Goal: Information Seeking & Learning: Learn about a topic

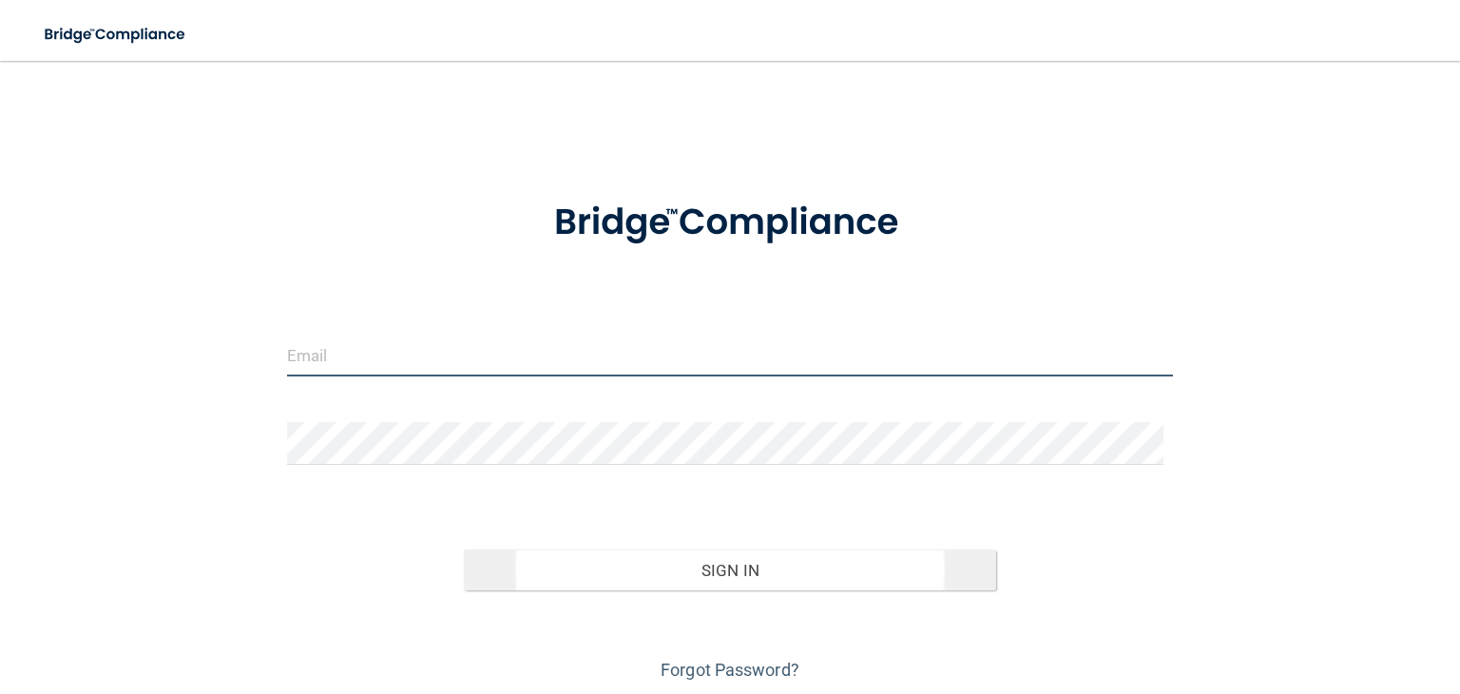
type input "[EMAIL_ADDRESS][PERSON_NAME][DOMAIN_NAME]"
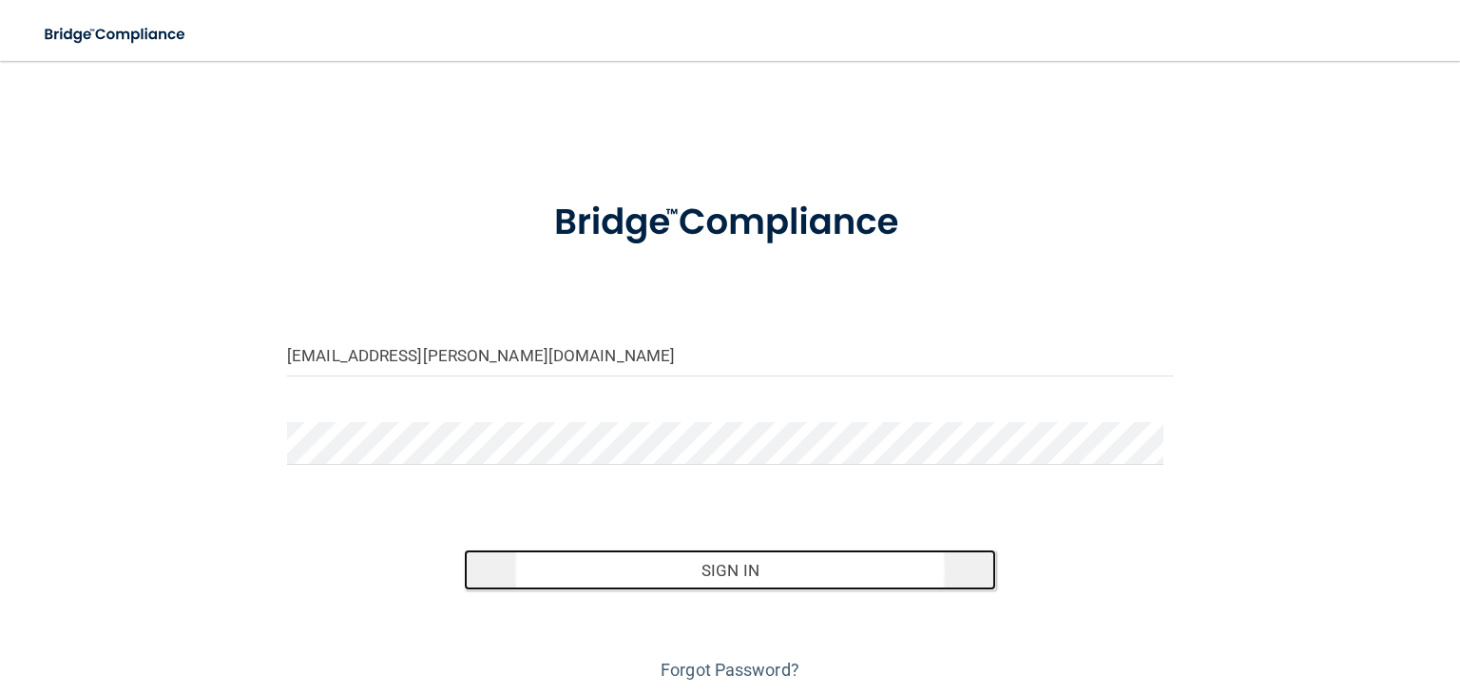
click at [724, 567] on button "Sign In" at bounding box center [729, 570] width 531 height 42
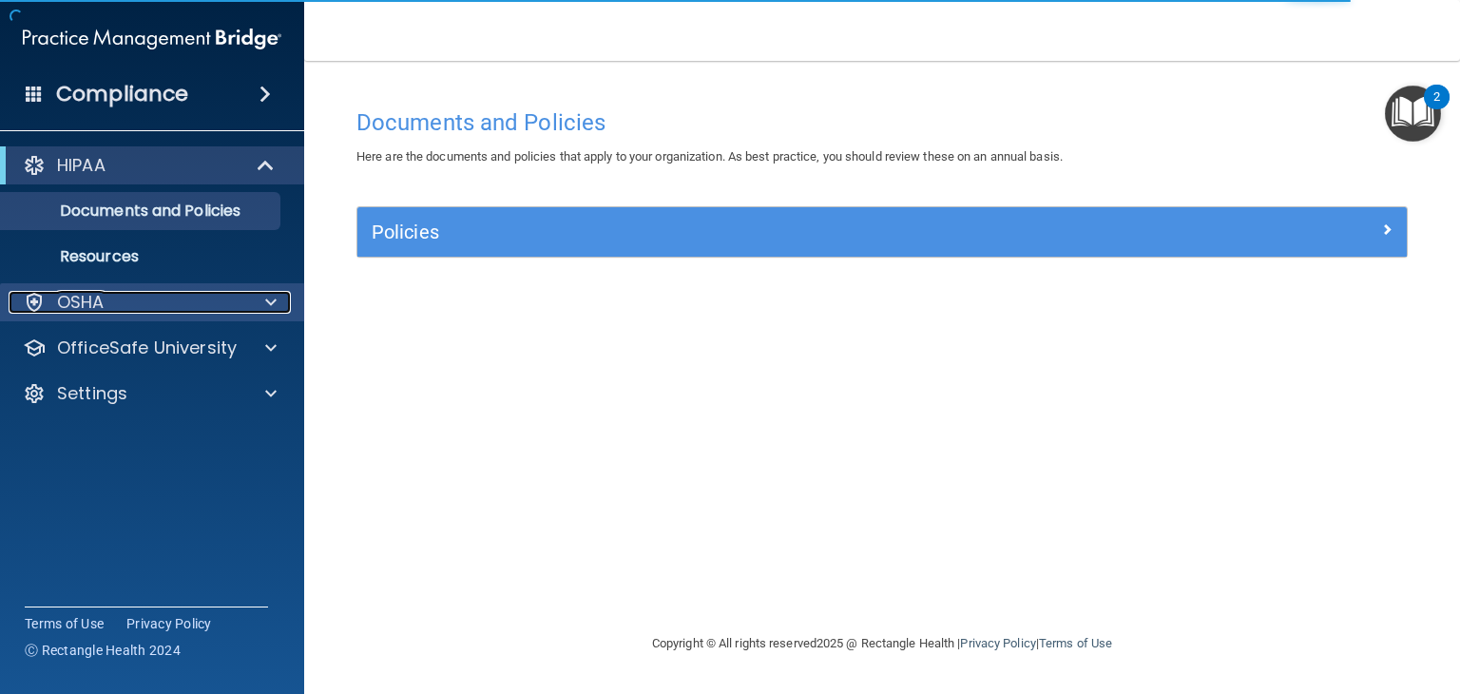
click at [65, 297] on p "OSHA" at bounding box center [81, 302] width 48 height 23
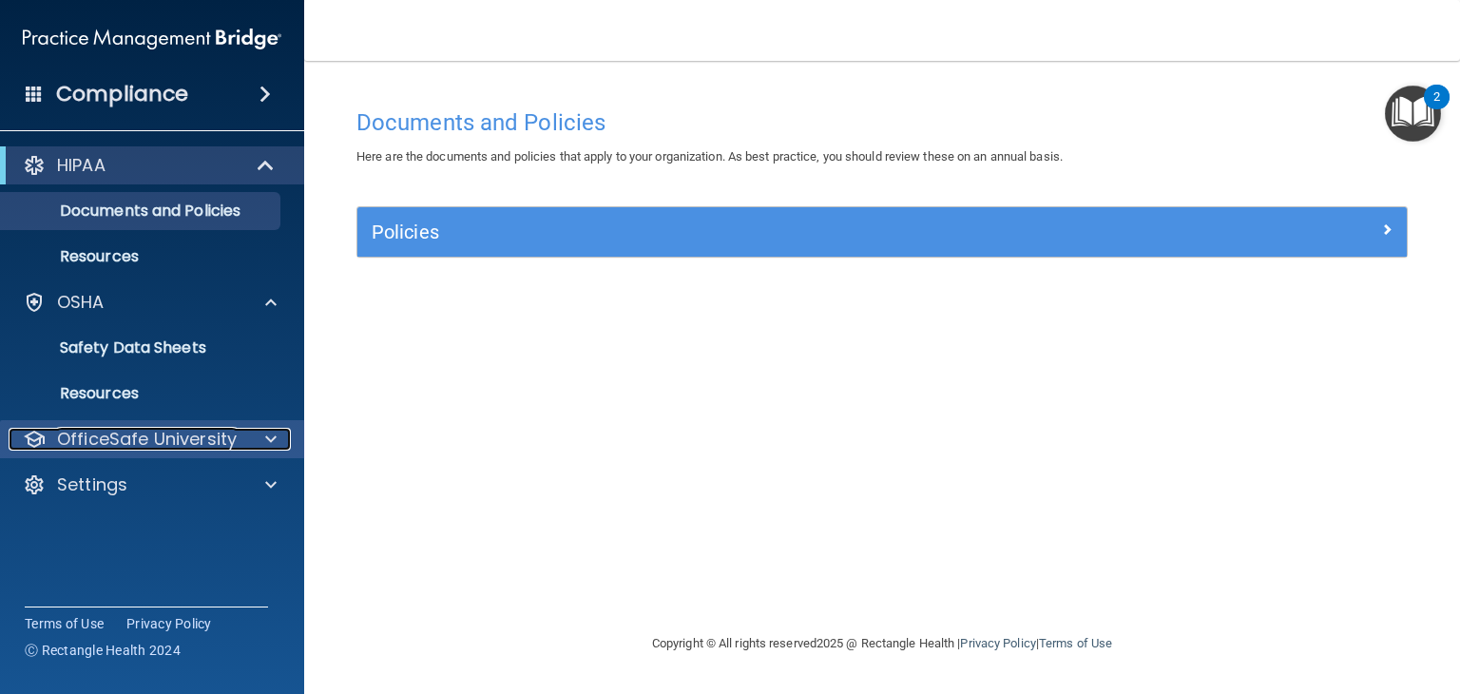
click at [88, 442] on p "OfficeSafe University" at bounding box center [147, 439] width 180 height 23
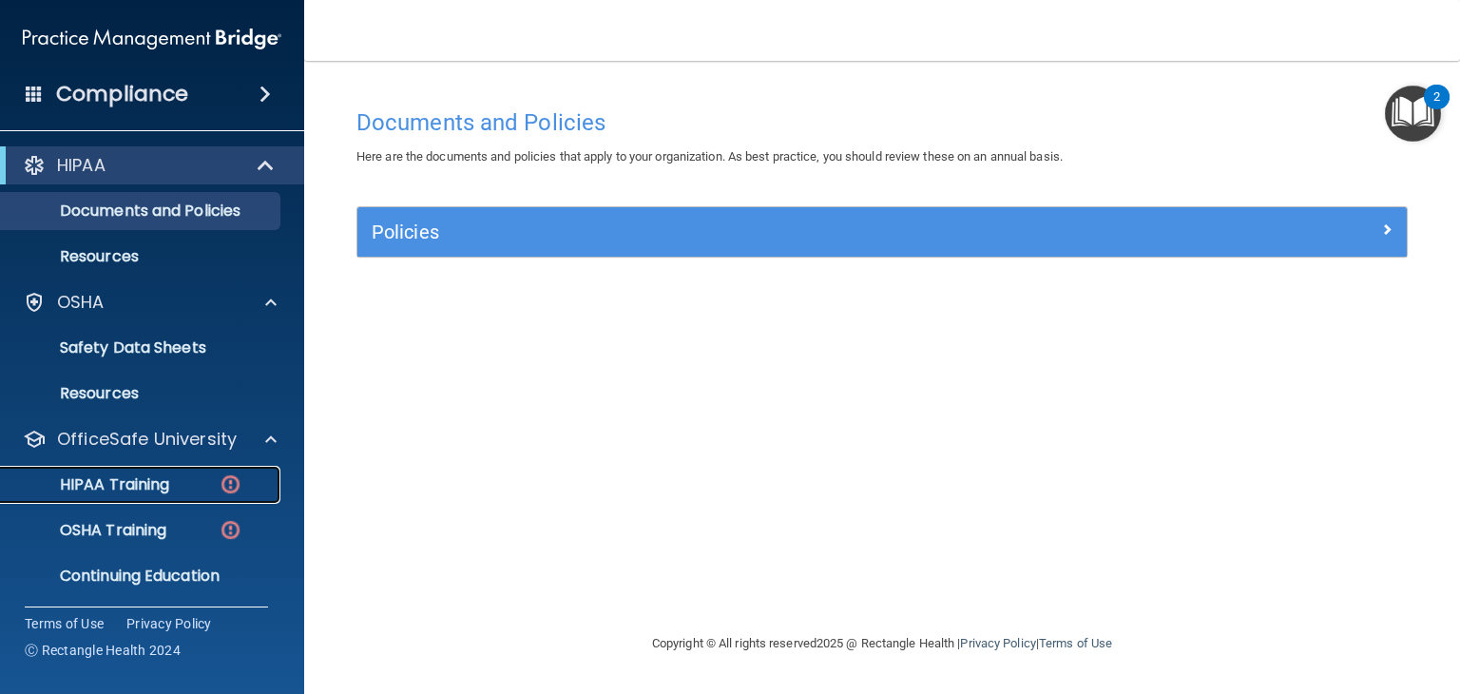
click at [86, 483] on p "HIPAA Training" at bounding box center [90, 484] width 157 height 19
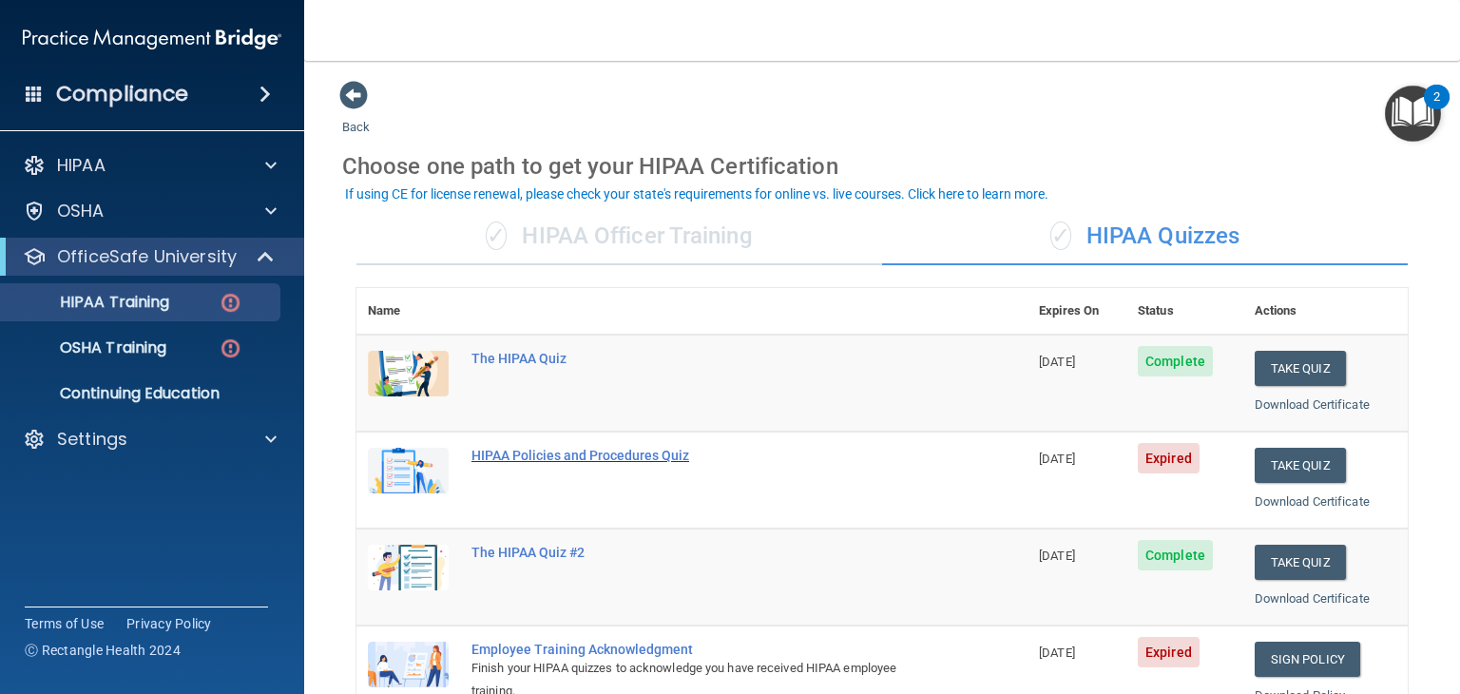
click at [551, 458] on div "HIPAA Policies and Procedures Quiz" at bounding box center [701, 455] width 461 height 15
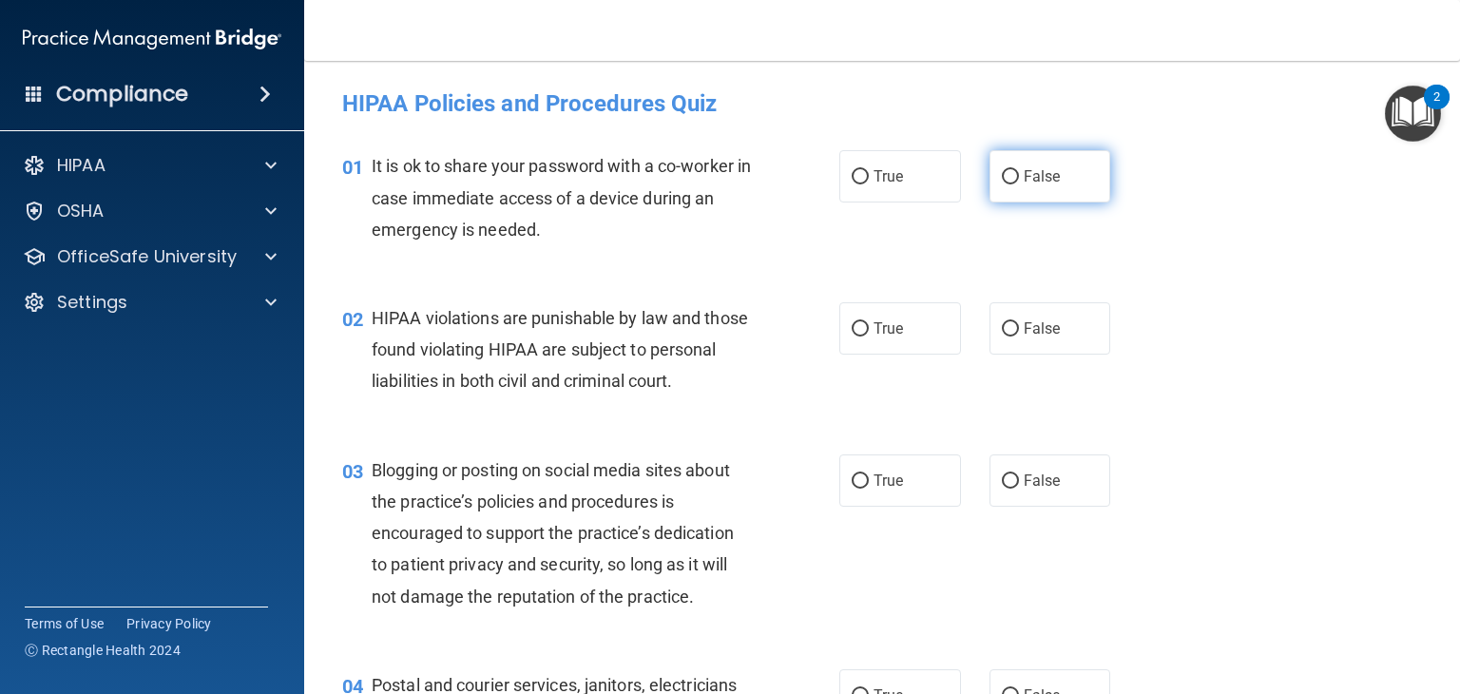
click at [1002, 179] on input "False" at bounding box center [1010, 177] width 17 height 14
radio input "true"
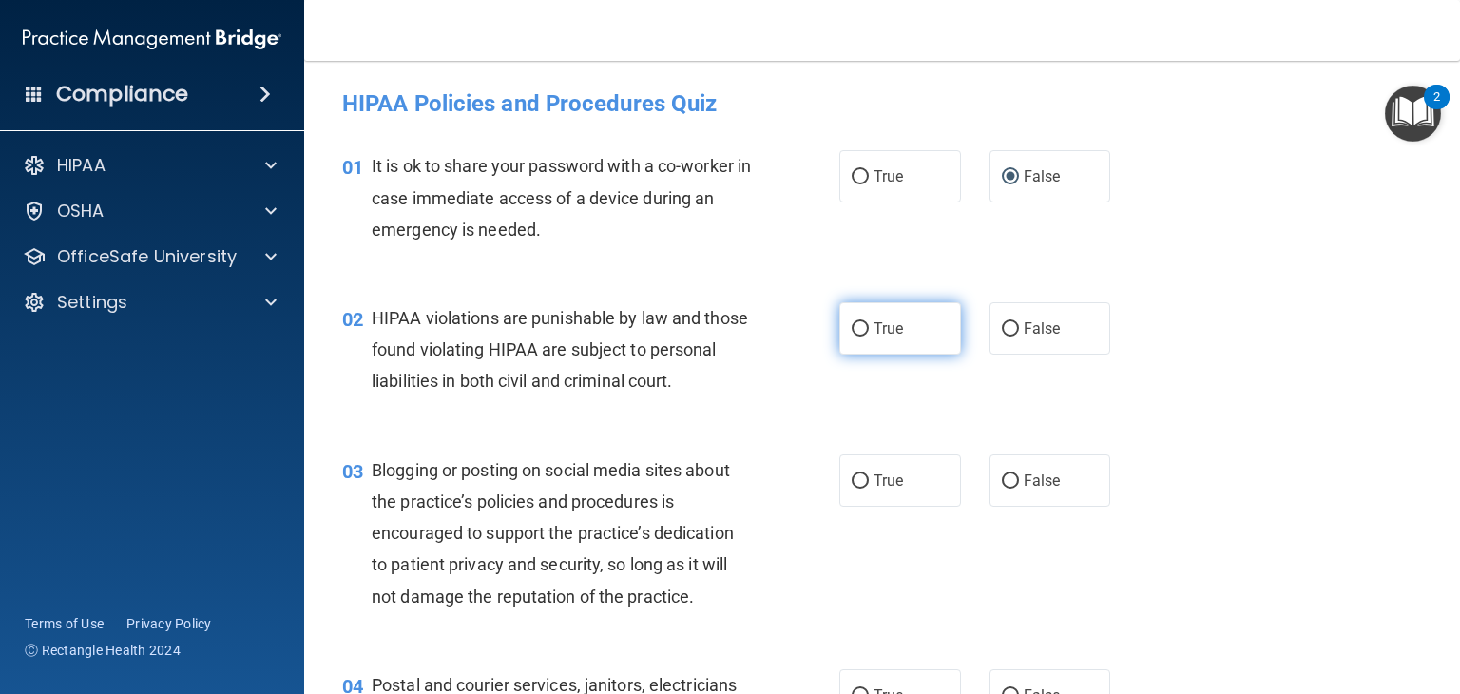
click at [853, 334] on input "True" at bounding box center [860, 329] width 17 height 14
radio input "true"
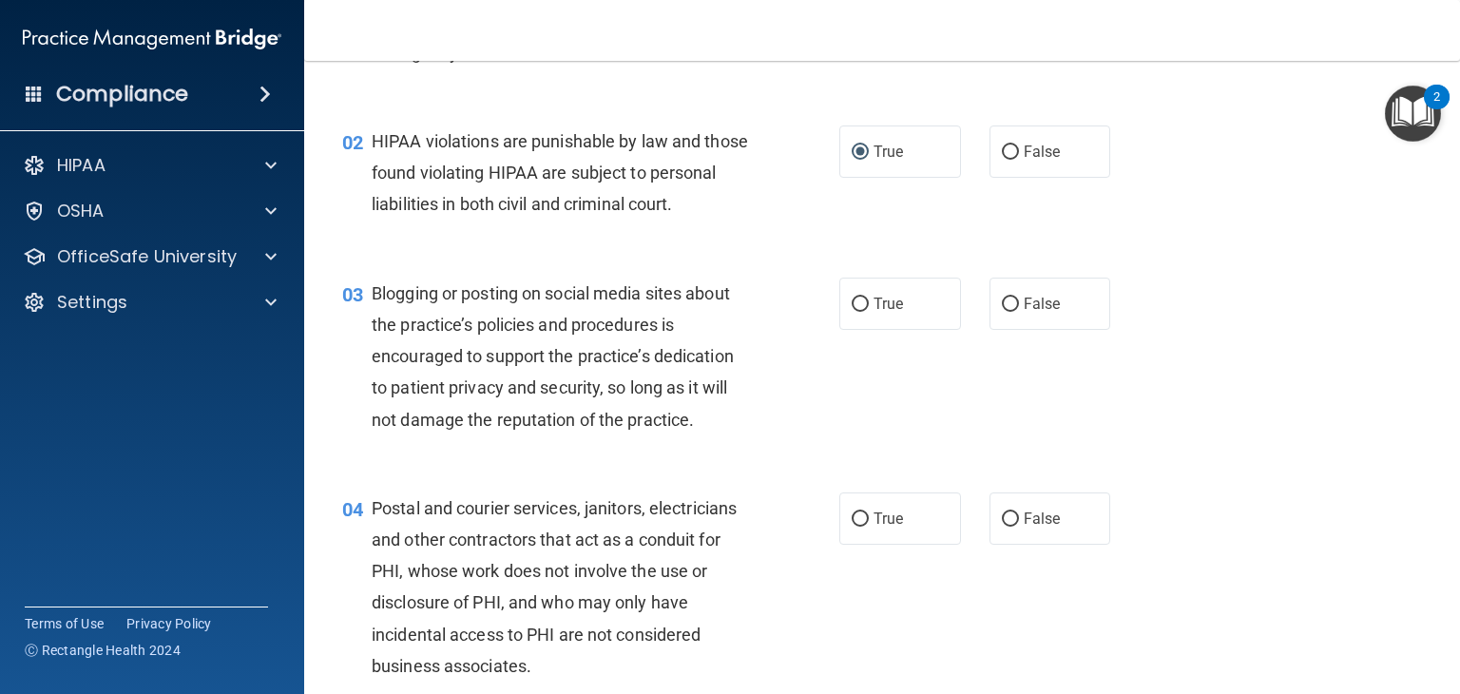
scroll to position [215, 0]
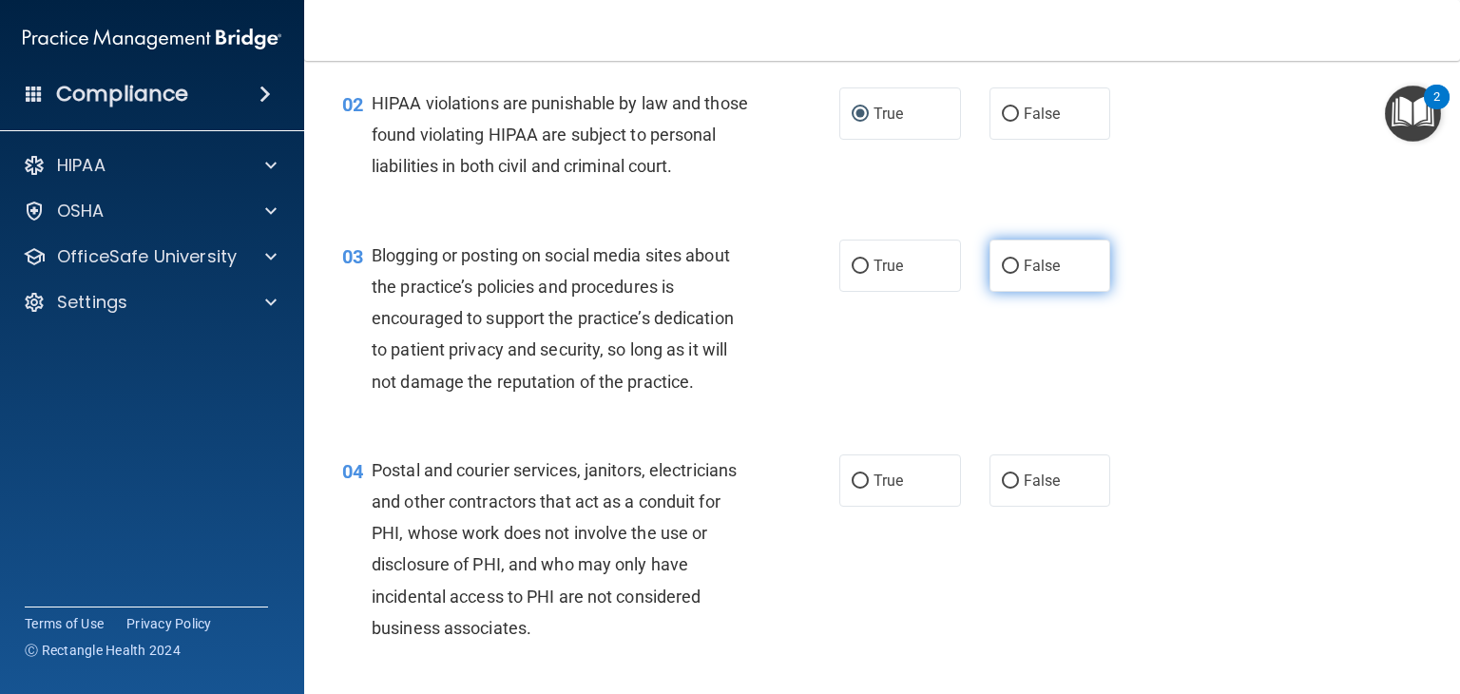
click at [1002, 274] on input "False" at bounding box center [1010, 266] width 17 height 14
radio input "true"
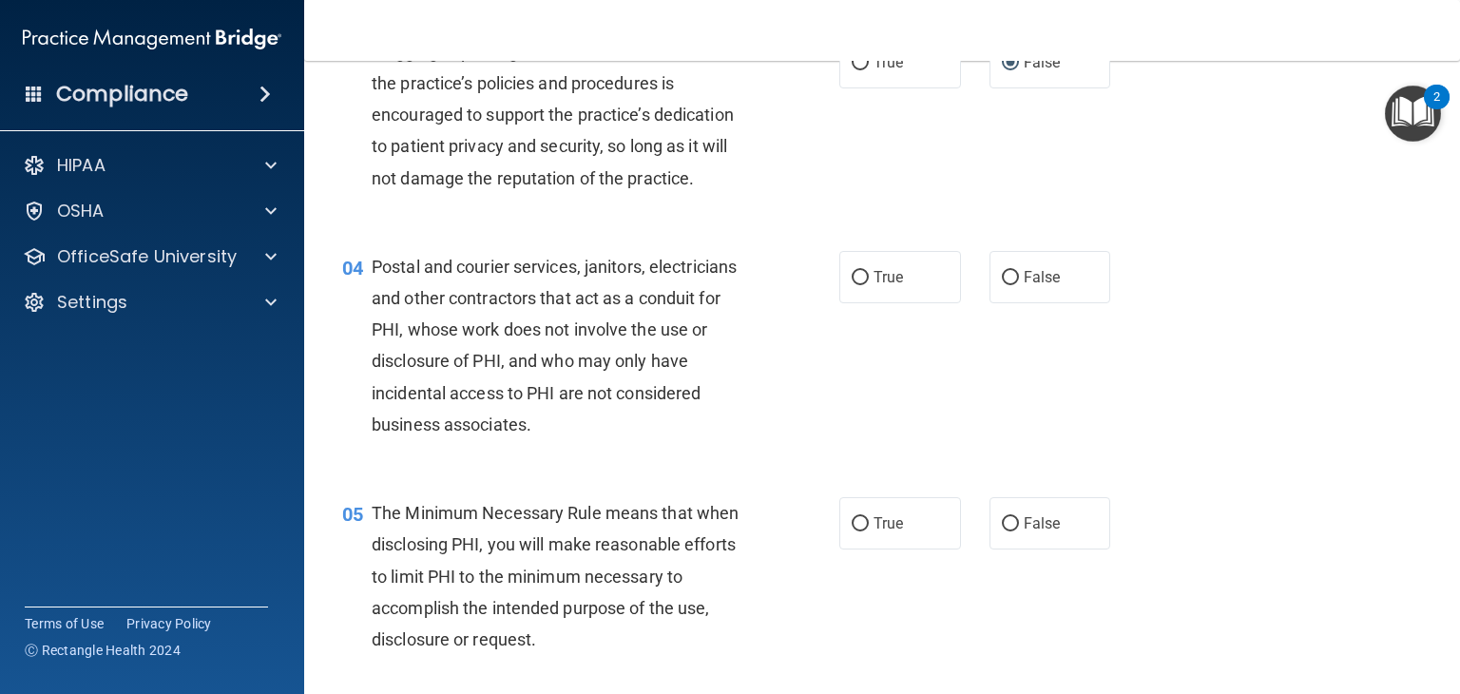
scroll to position [456, 0]
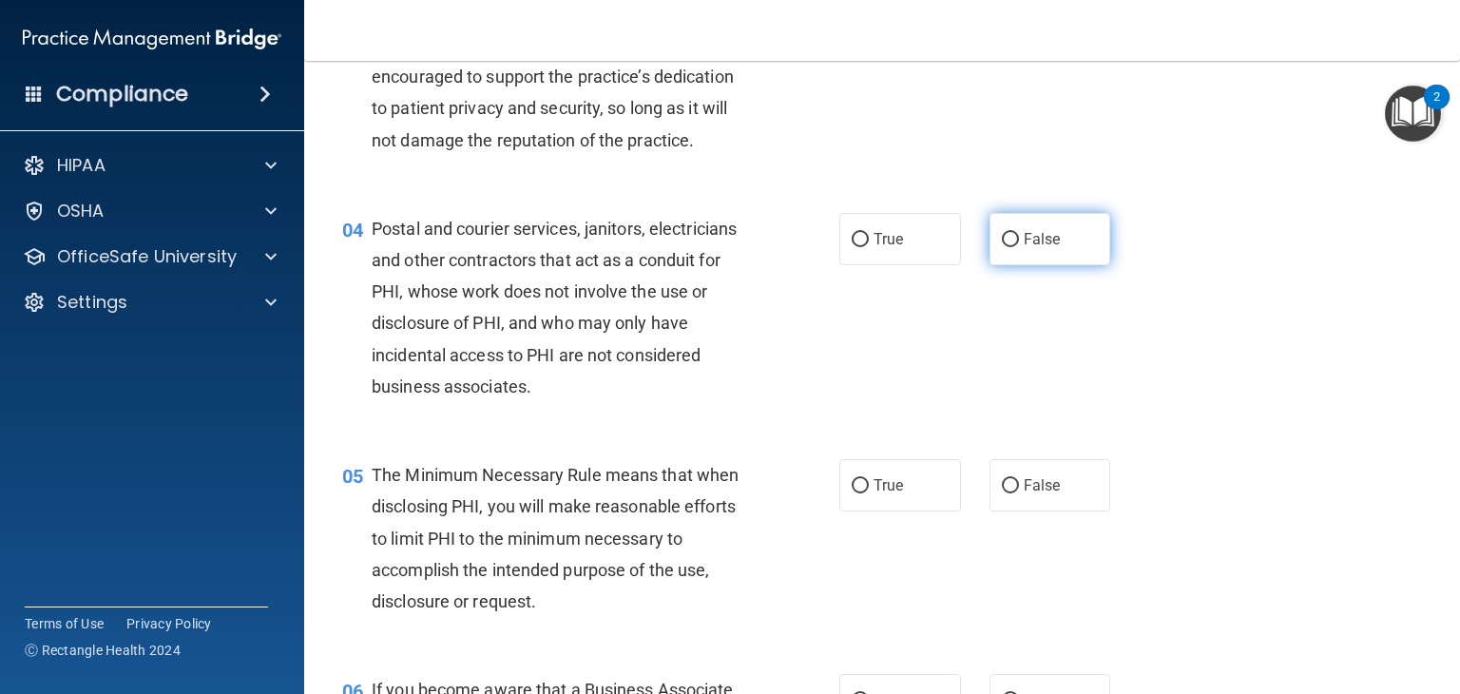
click at [1002, 247] on input "False" at bounding box center [1010, 240] width 17 height 14
radio input "true"
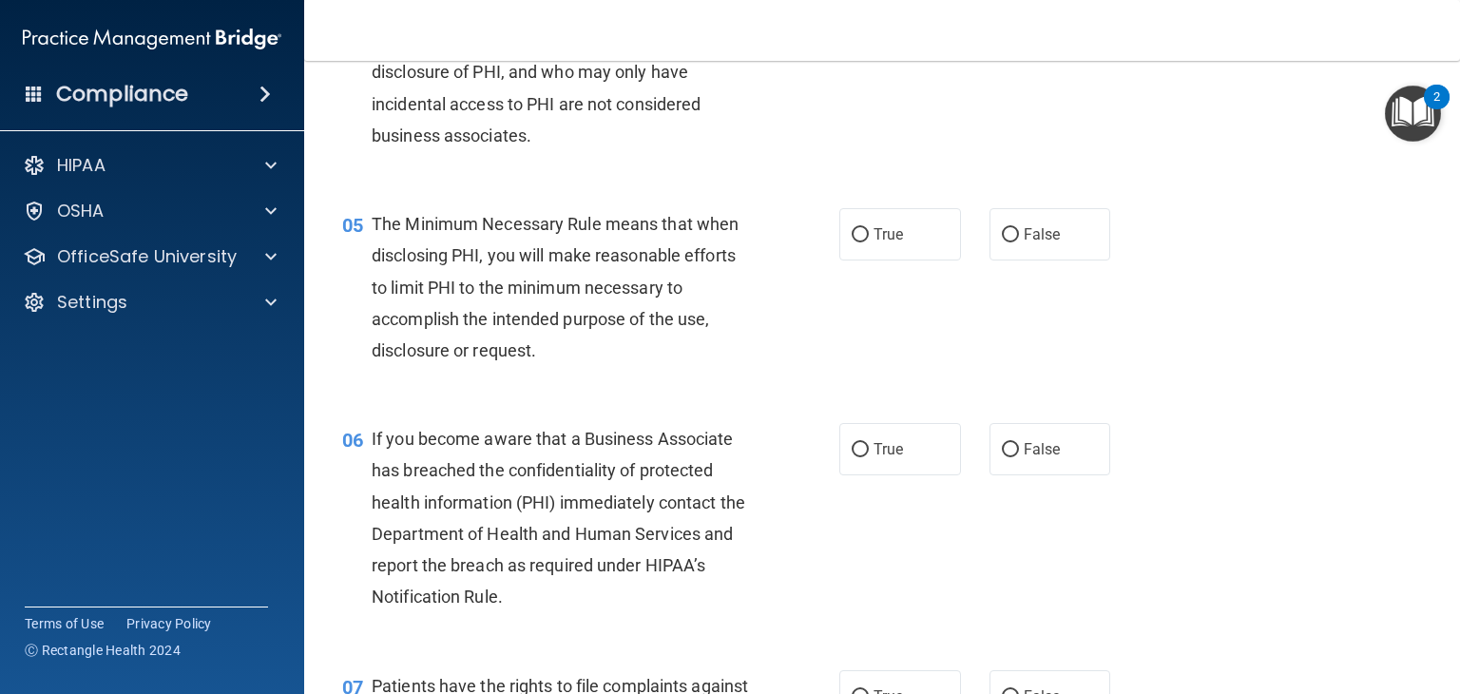
scroll to position [734, 0]
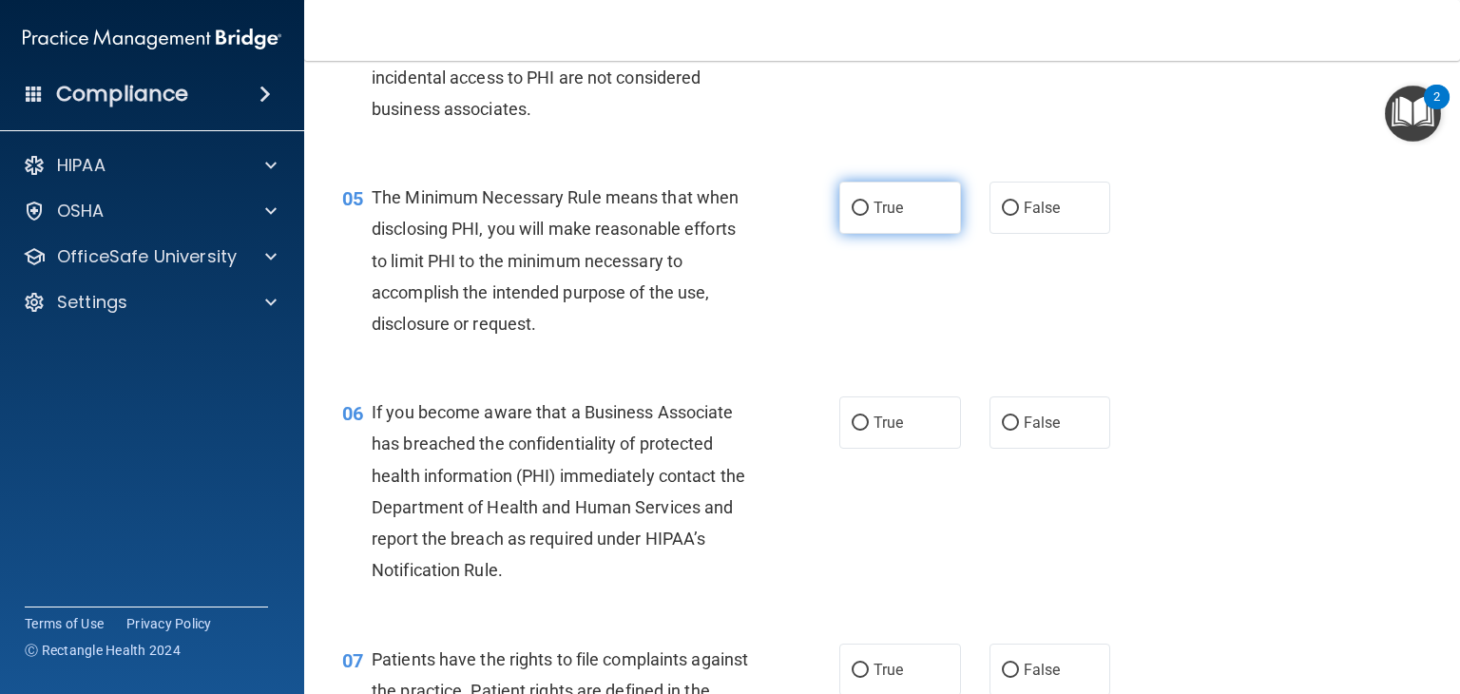
click at [852, 216] on input "True" at bounding box center [860, 209] width 17 height 14
radio input "true"
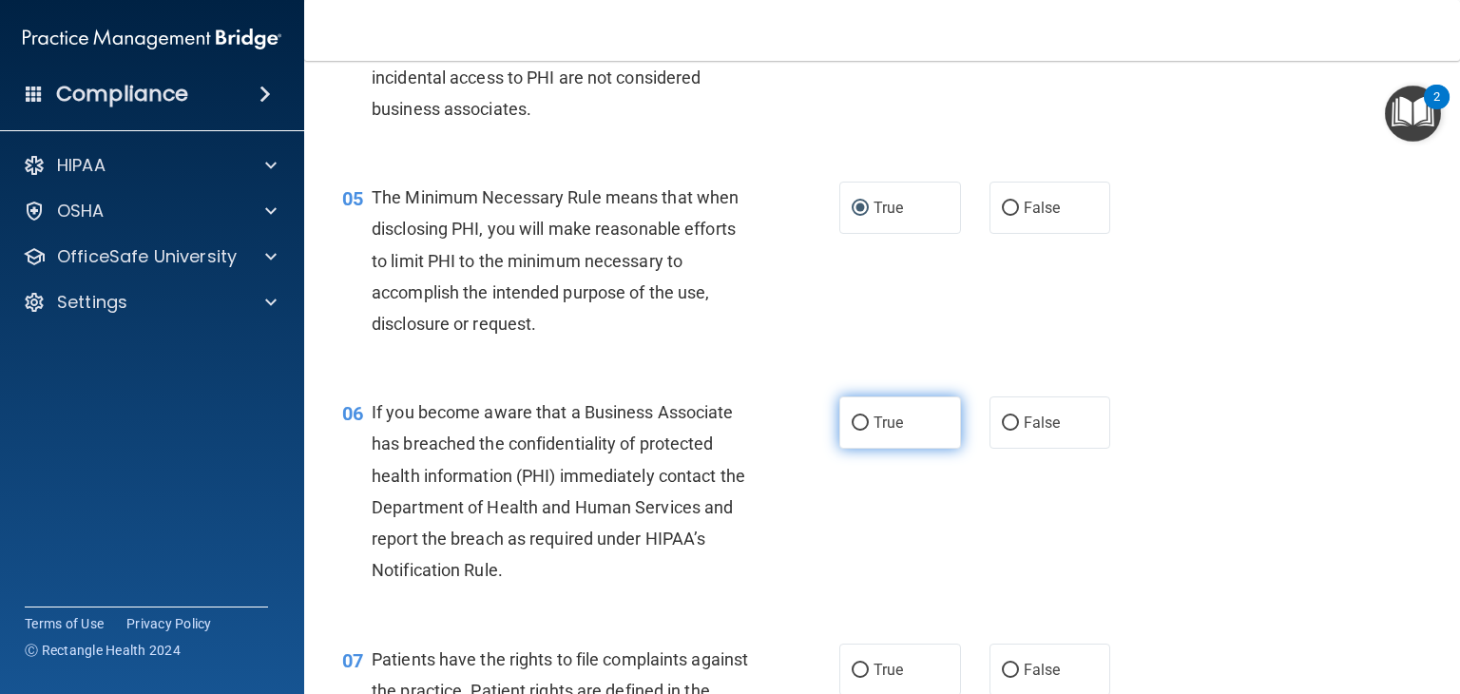
click at [852, 431] on input "True" at bounding box center [860, 423] width 17 height 14
radio input "true"
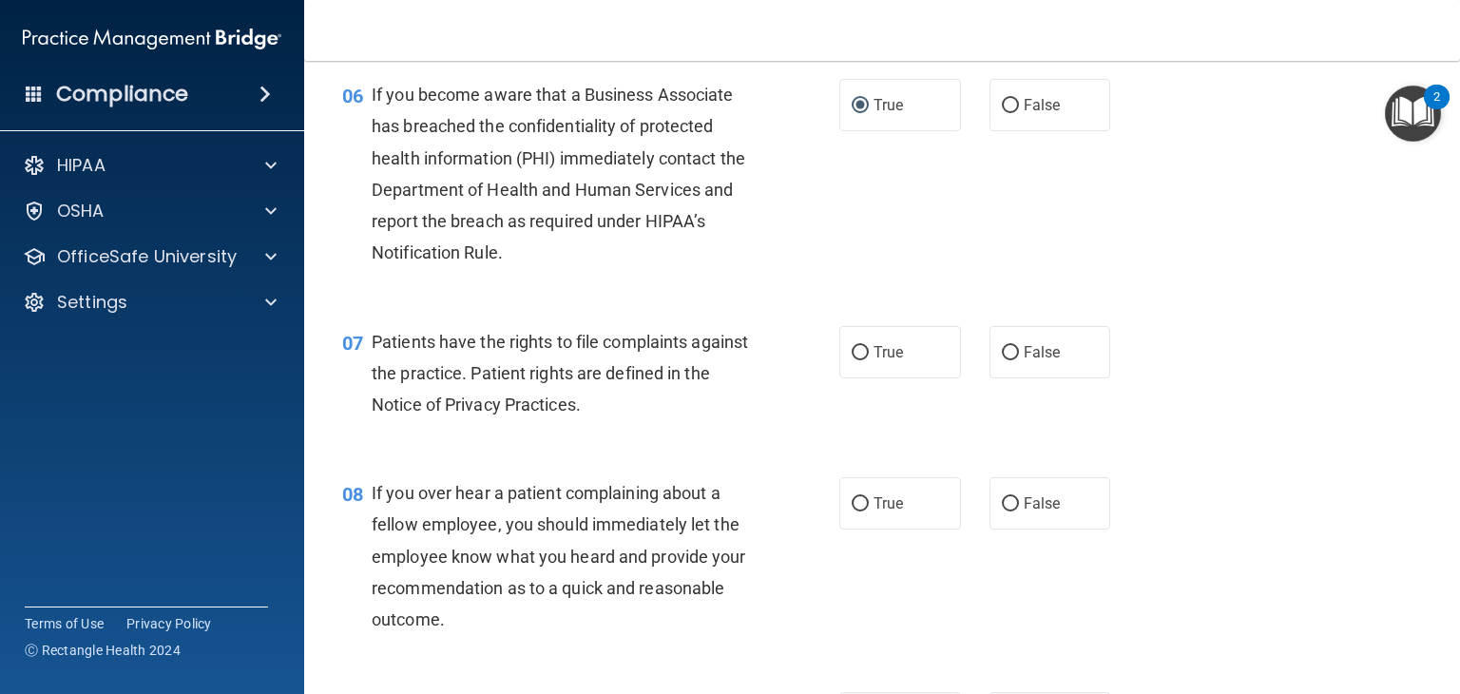
scroll to position [1089, 0]
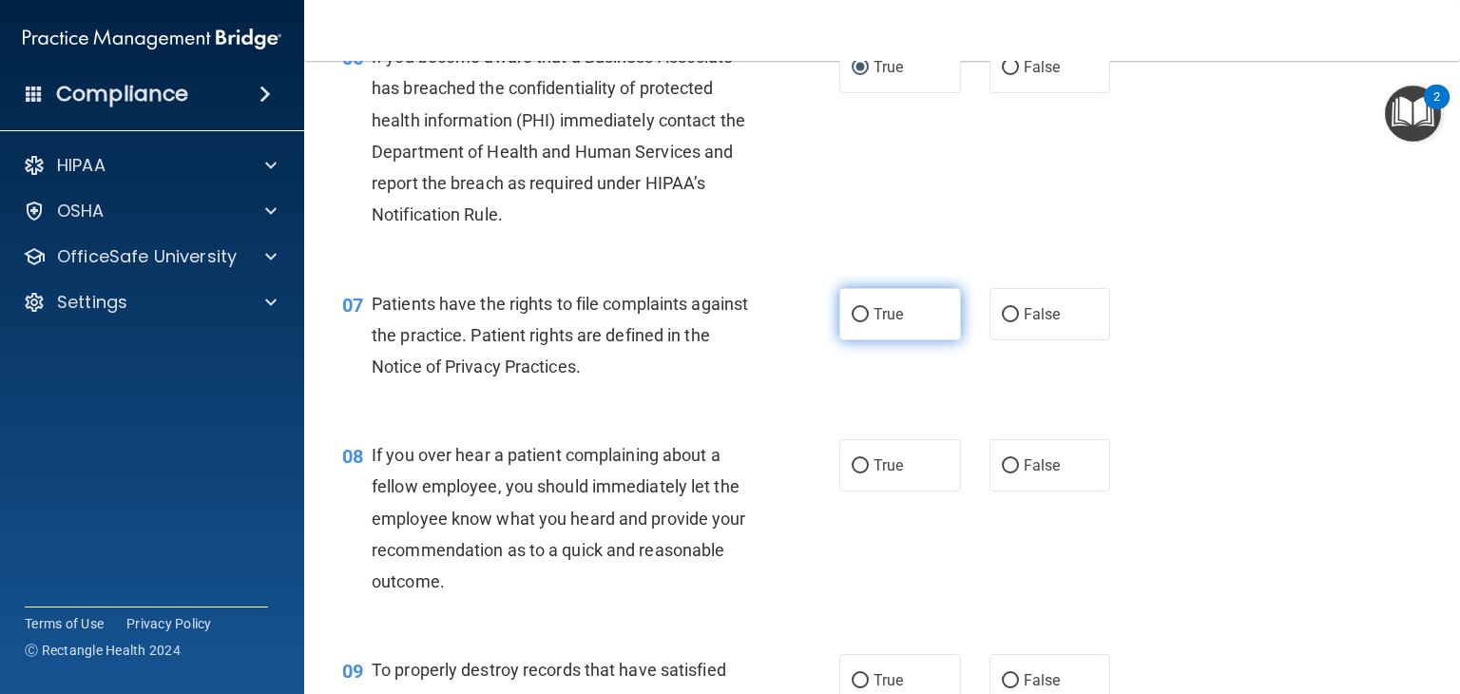
click at [855, 322] on input "True" at bounding box center [860, 315] width 17 height 14
radio input "true"
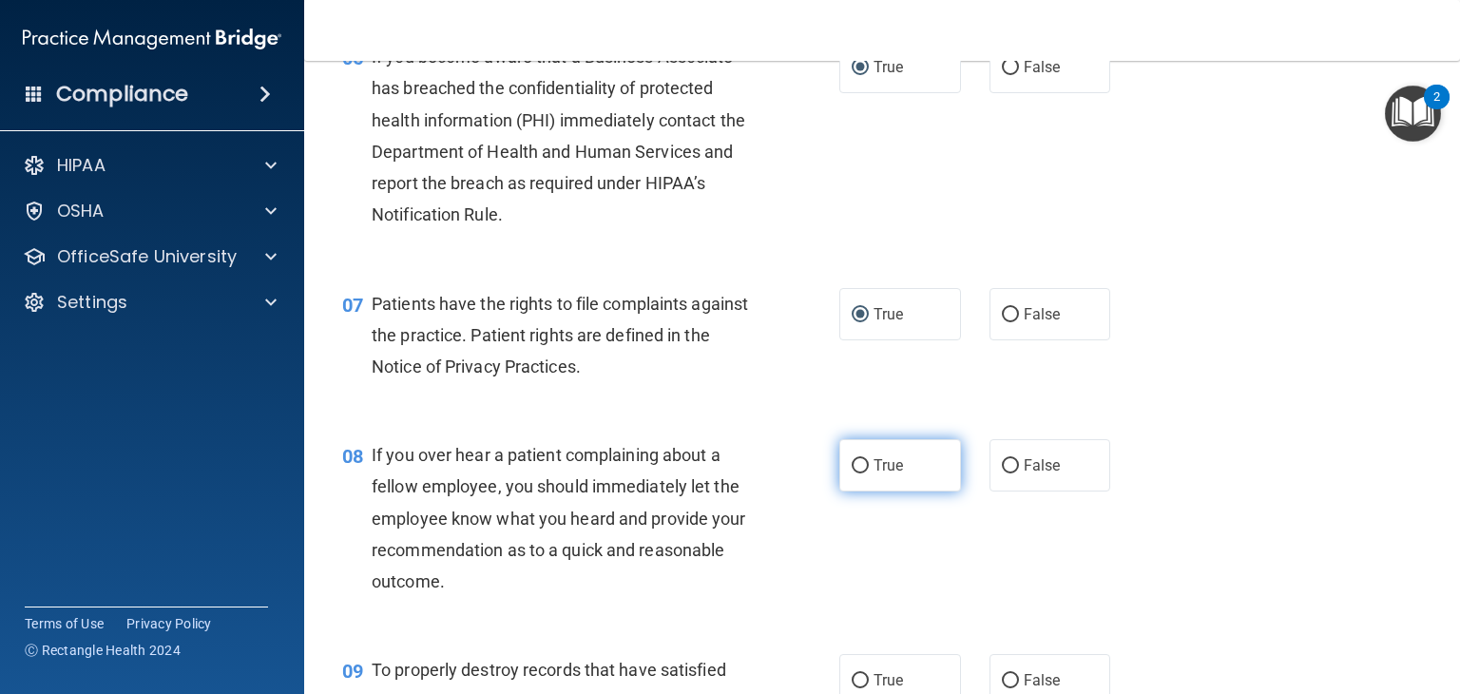
click at [861, 491] on label "True" at bounding box center [900, 465] width 122 height 52
click at [861, 473] on input "True" at bounding box center [860, 466] width 17 height 14
radio input "true"
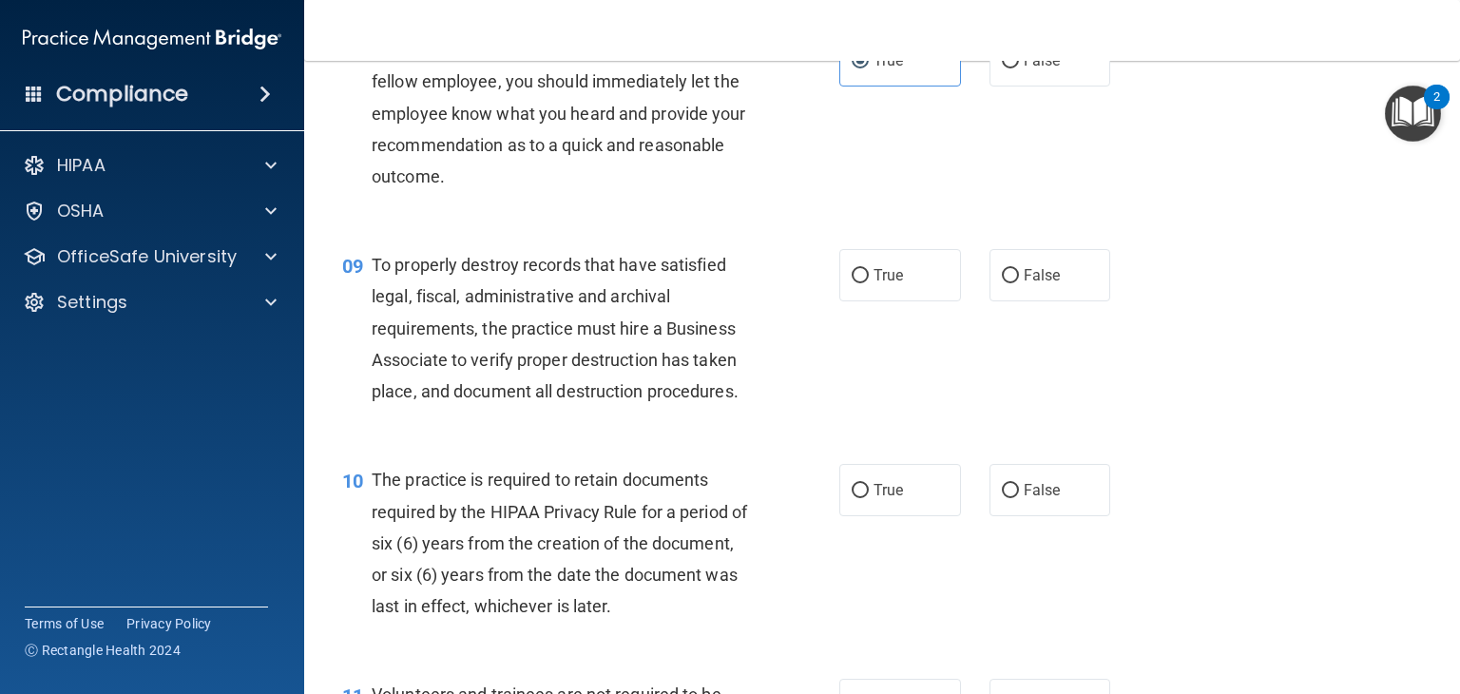
scroll to position [1532, 0]
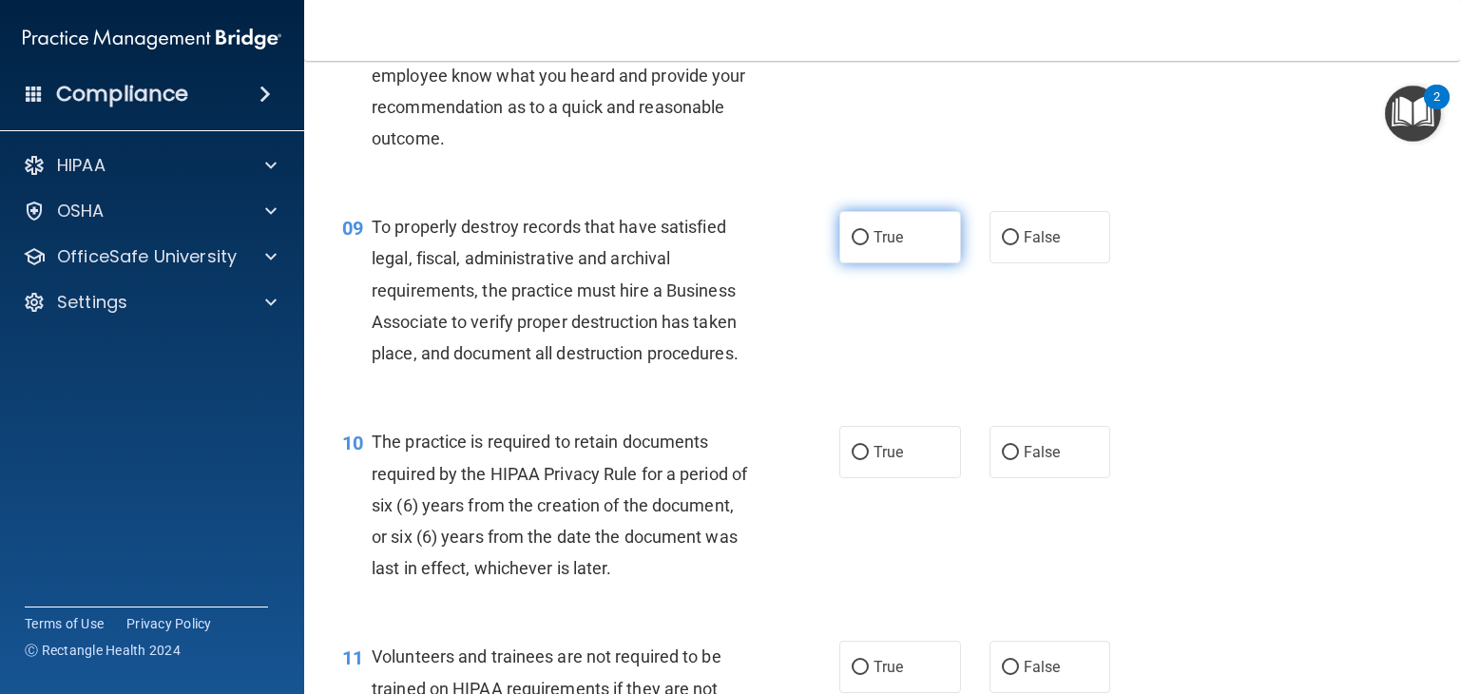
click at [852, 245] on input "True" at bounding box center [860, 238] width 17 height 14
radio input "true"
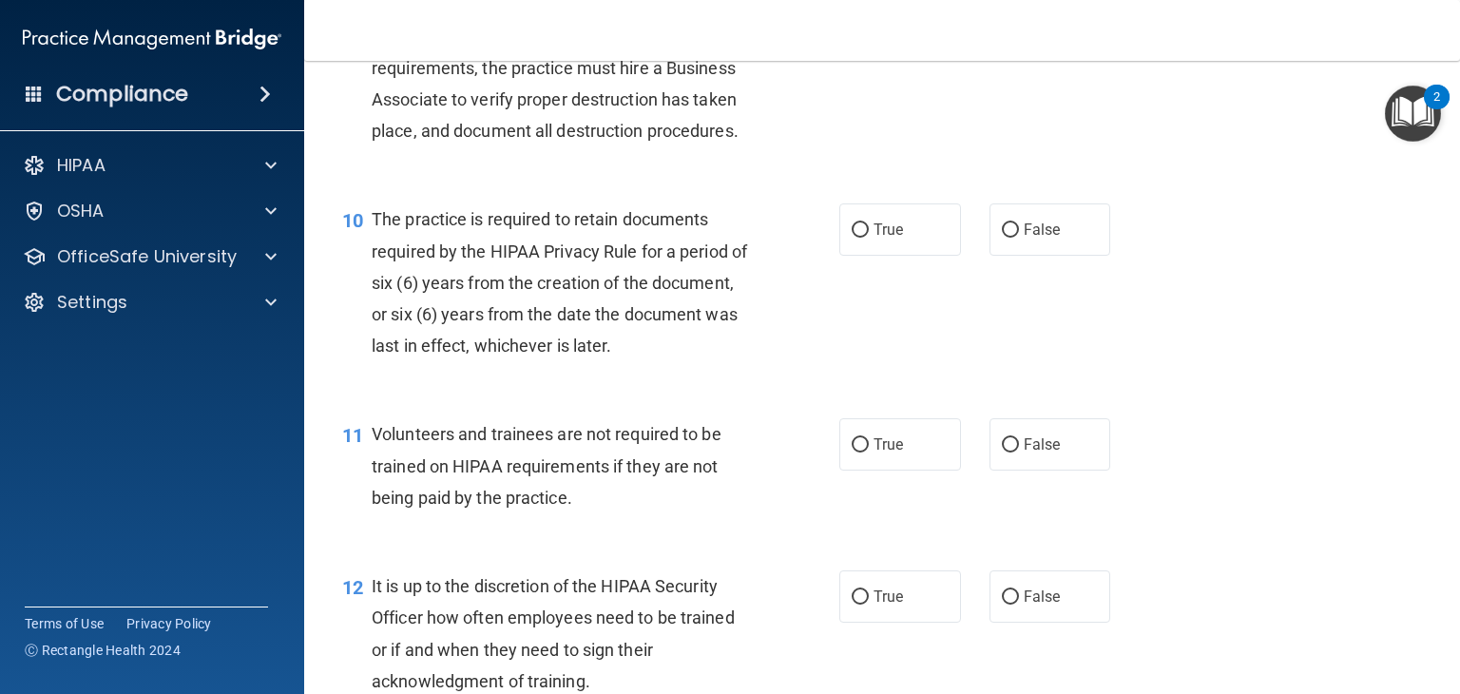
scroll to position [1773, 0]
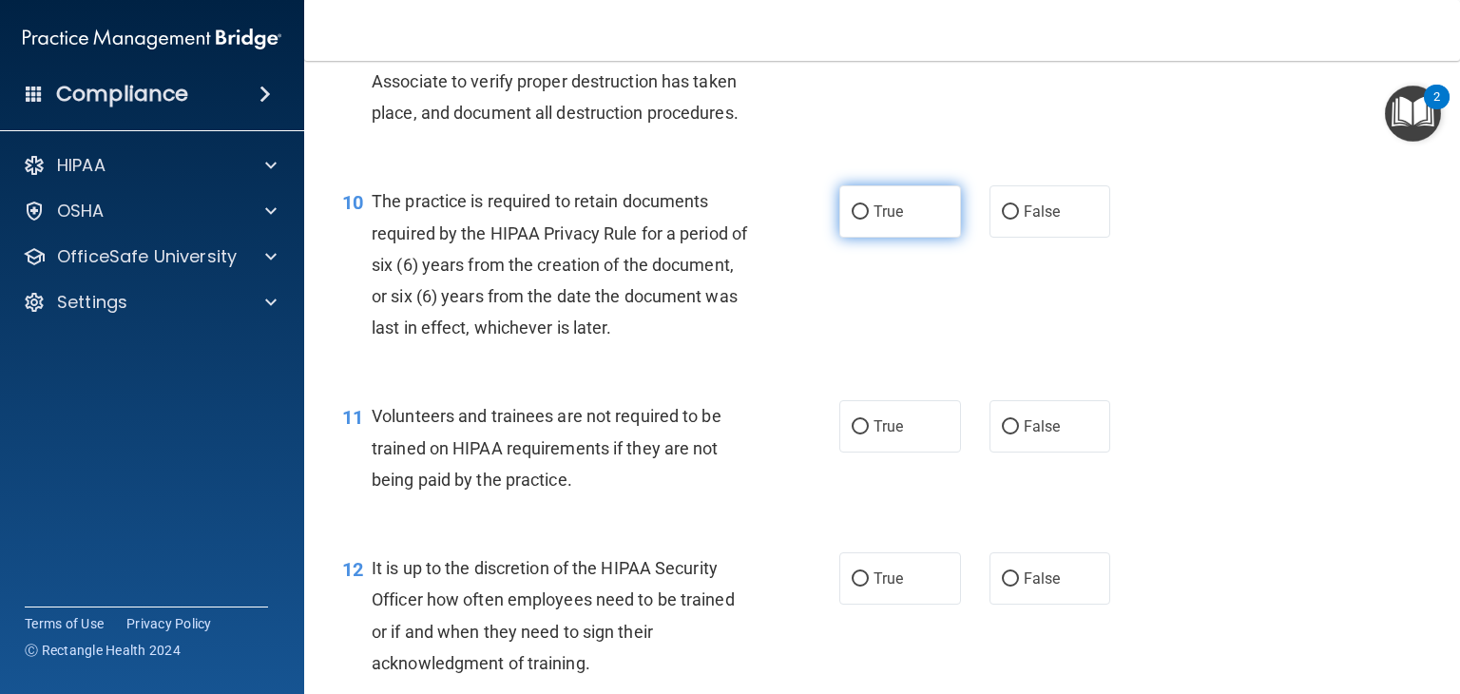
click at [852, 220] on input "True" at bounding box center [860, 212] width 17 height 14
radio input "true"
drag, startPoint x: 994, startPoint y: 461, endPoint x: 1011, endPoint y: 519, distance: 60.5
click at [994, 491] on div "11 Volunteers and trainees are not required to be trained on HIPAA requirements…" at bounding box center [882, 452] width 1108 height 152
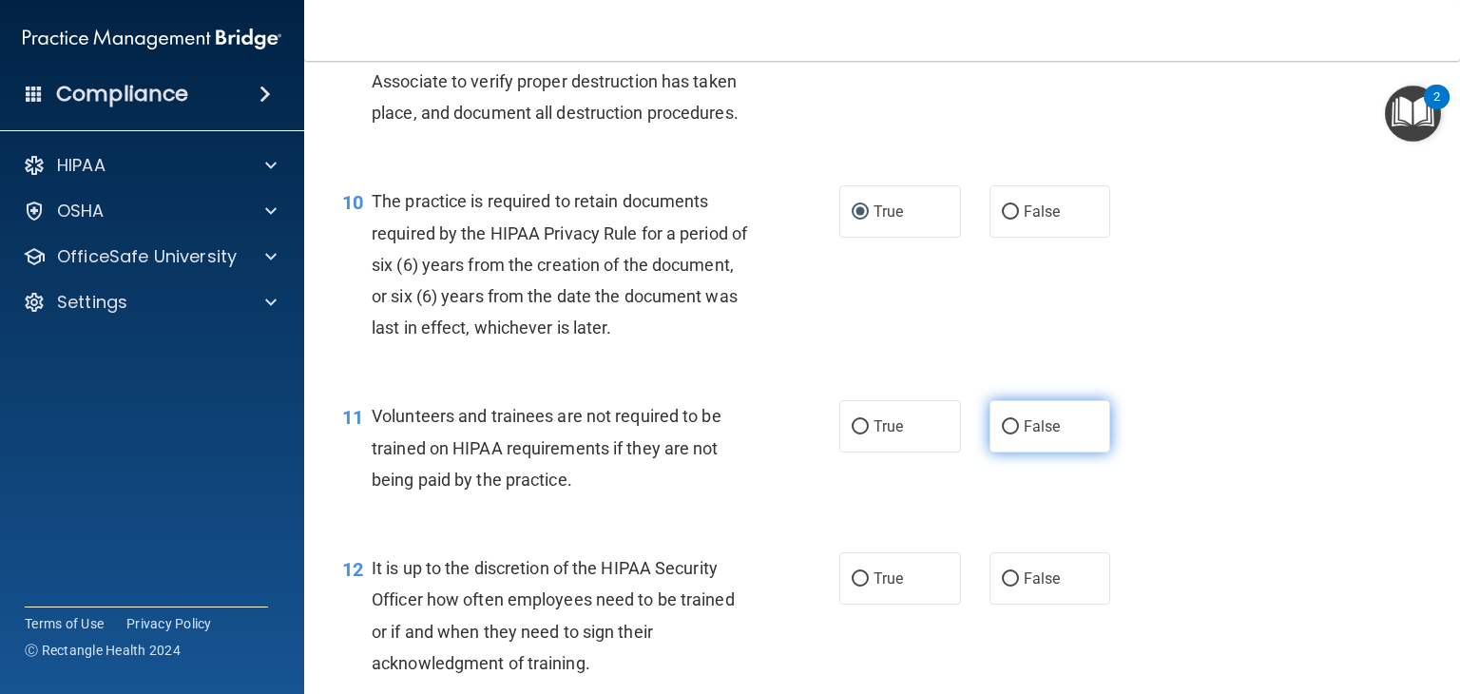
click at [1001, 452] on label "False" at bounding box center [1051, 426] width 122 height 52
click at [1002, 434] on input "False" at bounding box center [1010, 427] width 17 height 14
radio input "true"
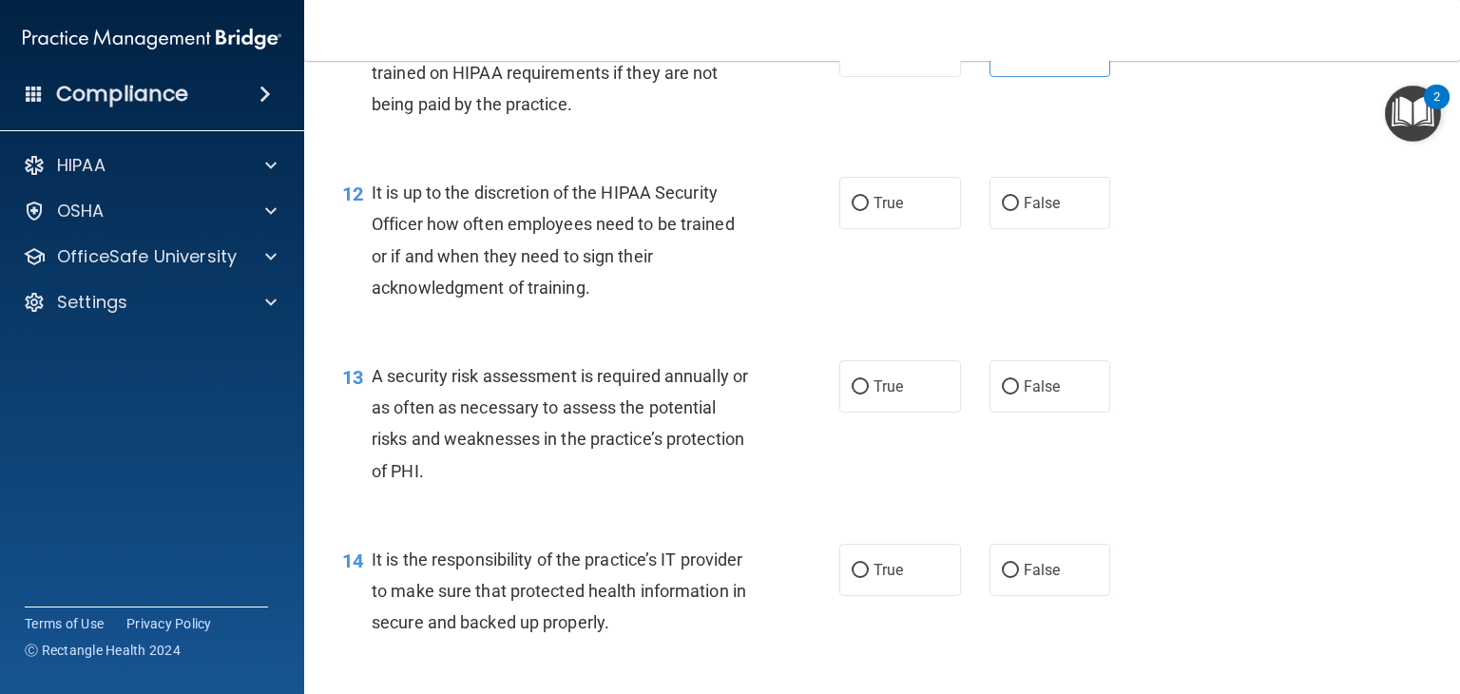
scroll to position [2165, 0]
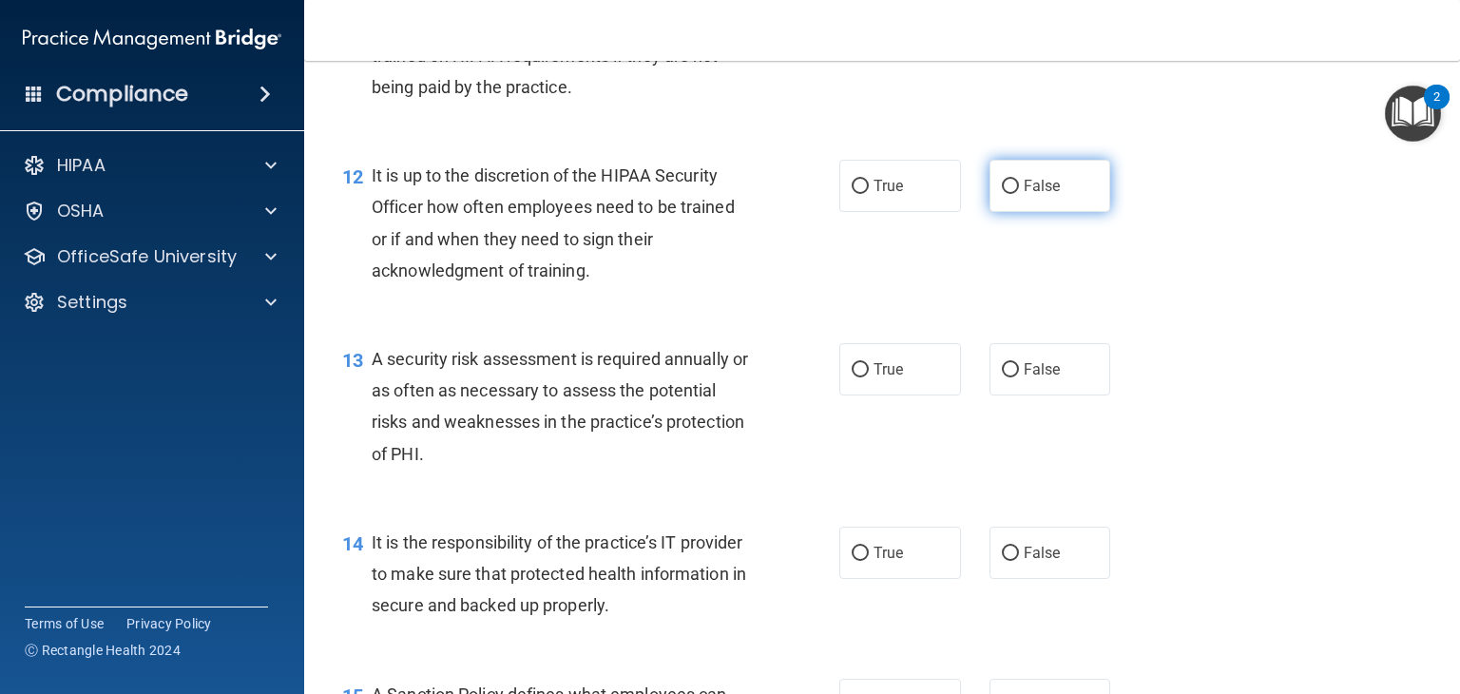
click at [1002, 194] on input "False" at bounding box center [1010, 187] width 17 height 14
radio input "true"
click at [854, 377] on input "True" at bounding box center [860, 370] width 17 height 14
radio input "true"
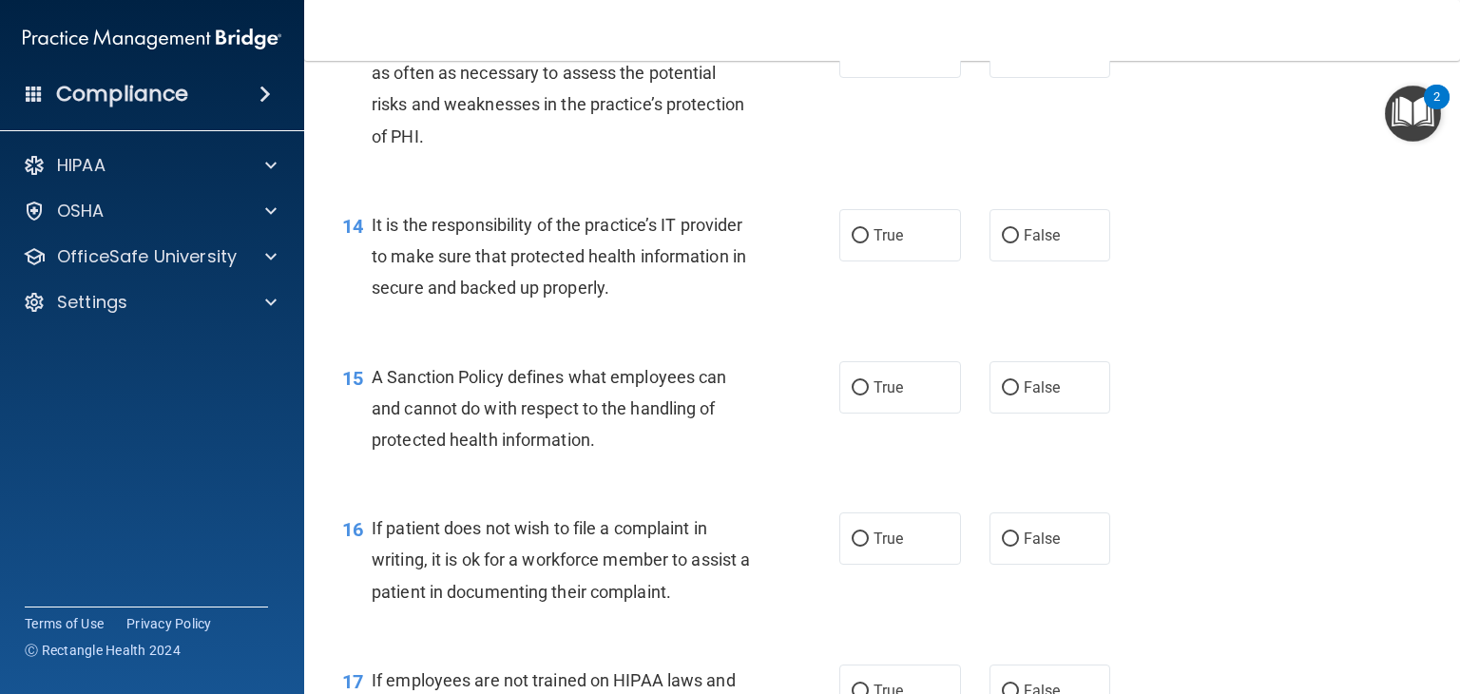
scroll to position [2521, 0]
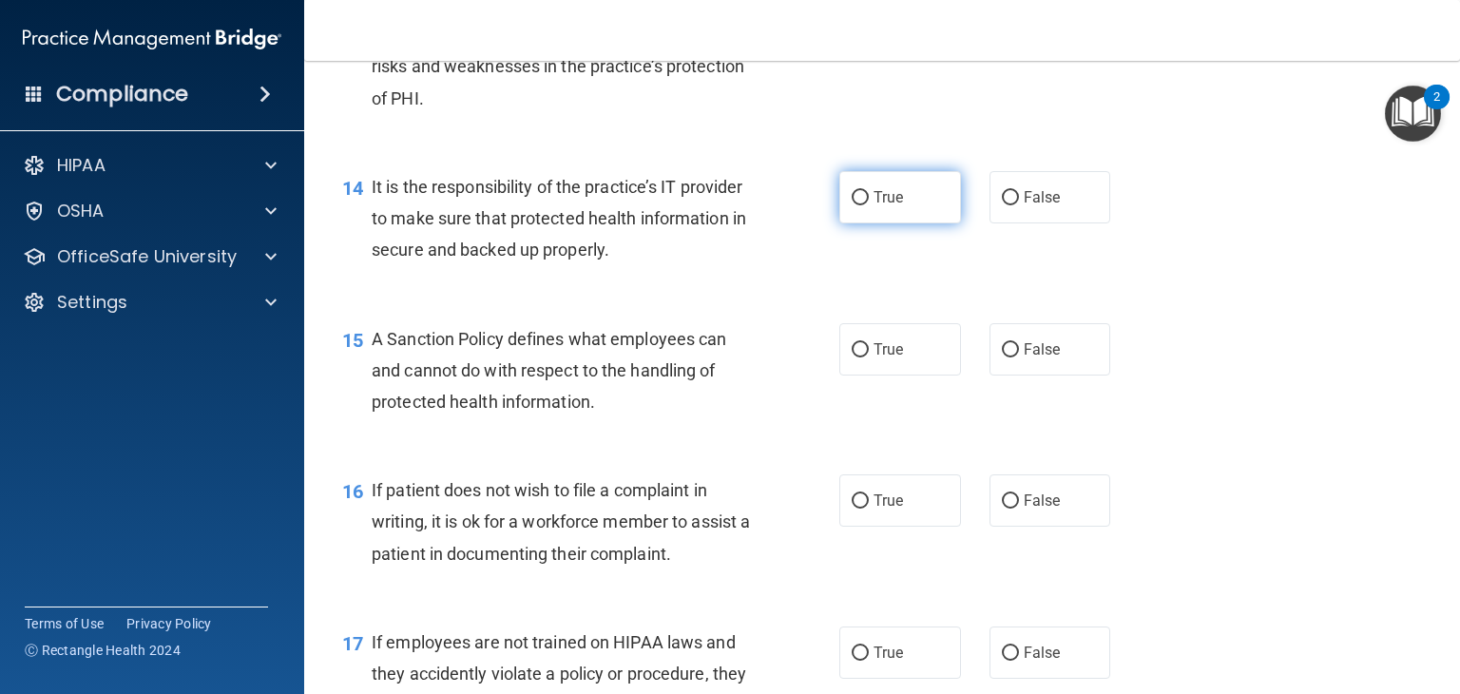
click at [852, 205] on input "True" at bounding box center [860, 198] width 17 height 14
radio input "true"
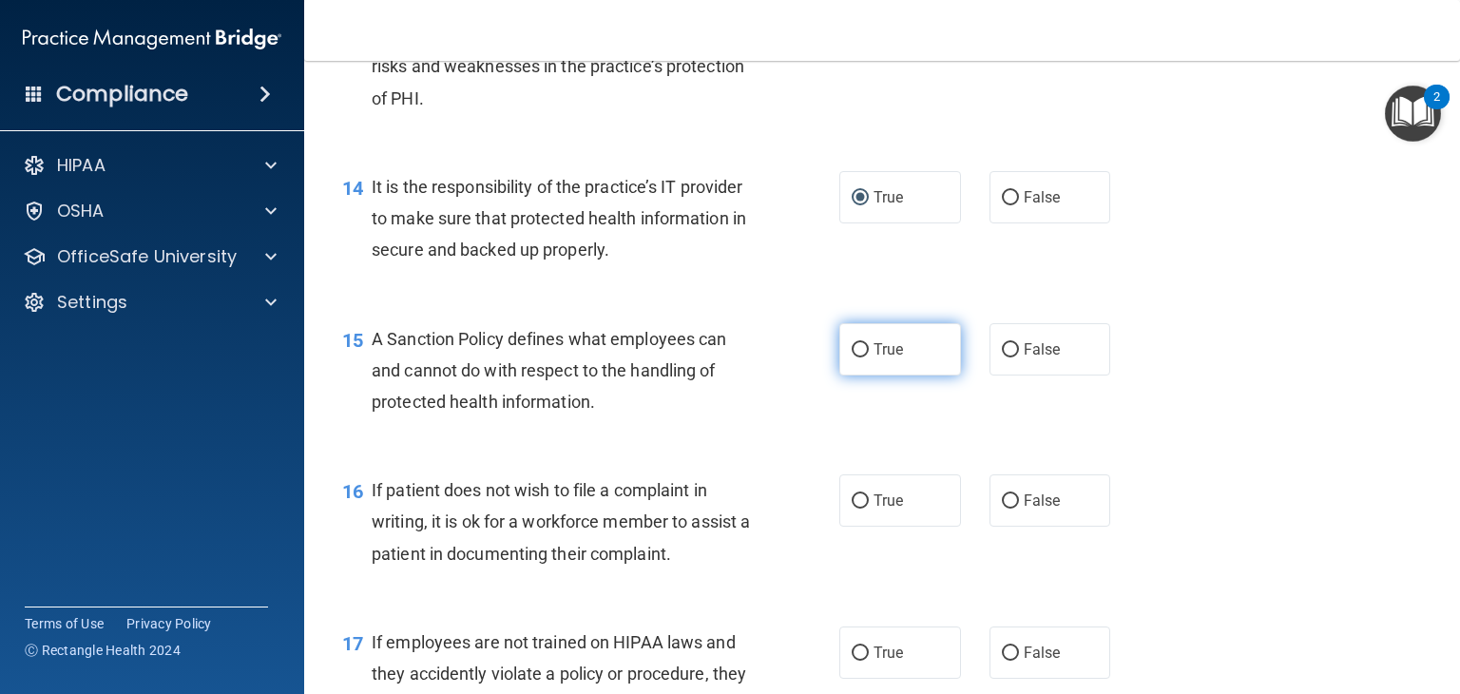
click at [852, 357] on input "True" at bounding box center [860, 350] width 17 height 14
radio input "true"
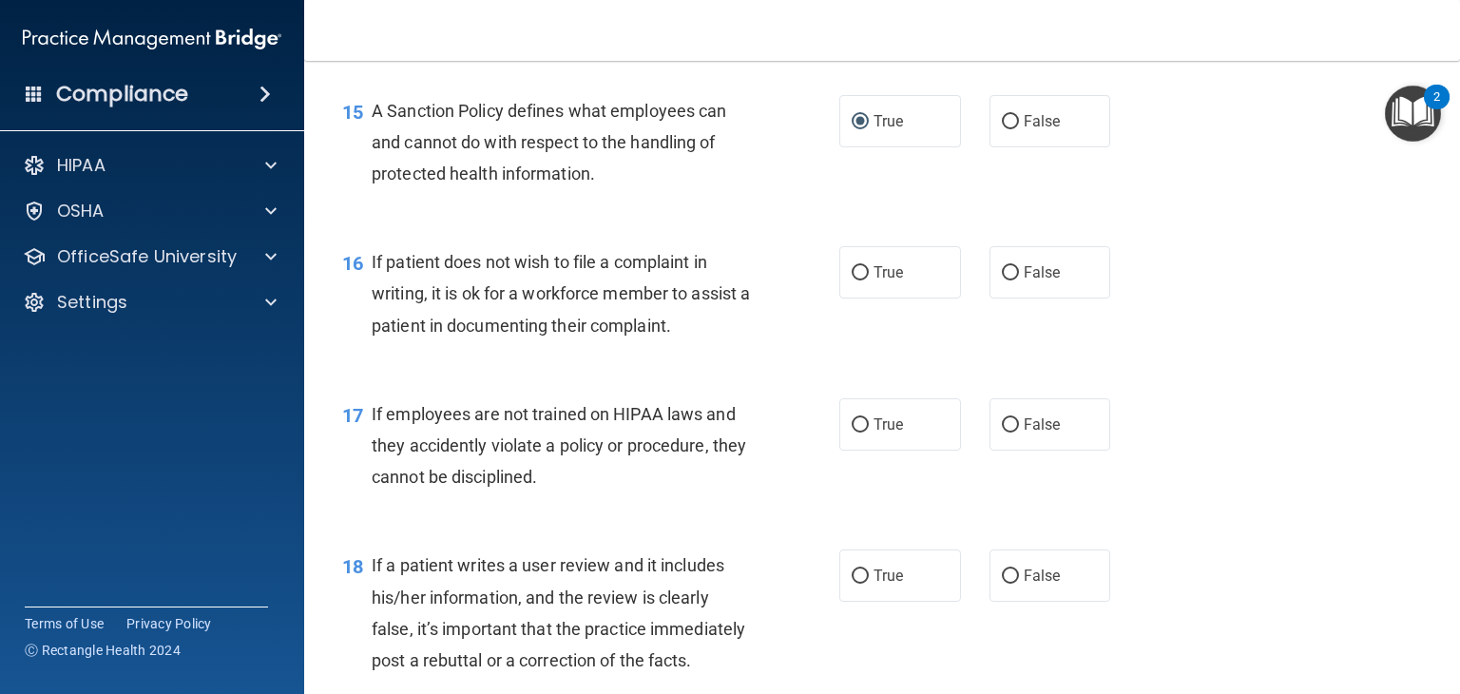
scroll to position [2787, 0]
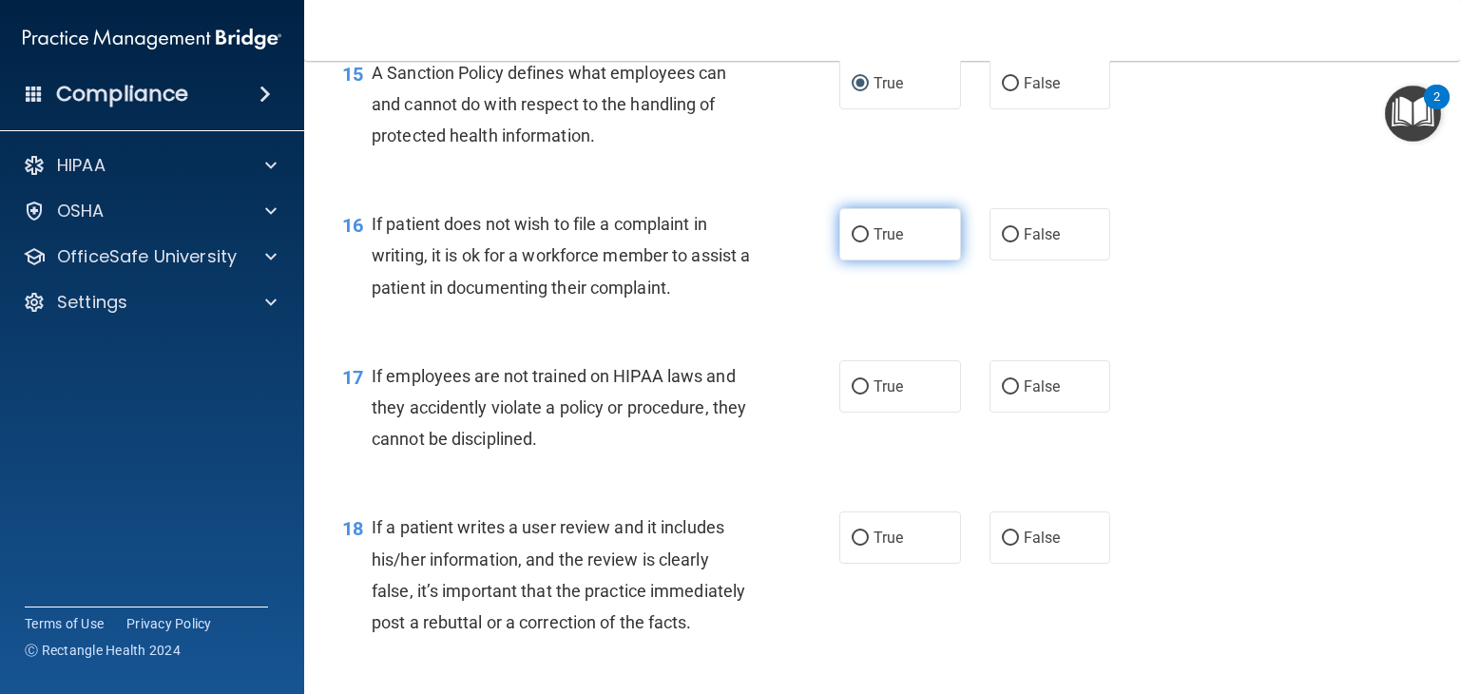
click at [852, 242] on input "True" at bounding box center [860, 235] width 17 height 14
radio input "true"
click at [977, 413] on div "True False" at bounding box center [985, 386] width 292 height 52
click at [1002, 394] on input "False" at bounding box center [1010, 387] width 17 height 14
radio input "true"
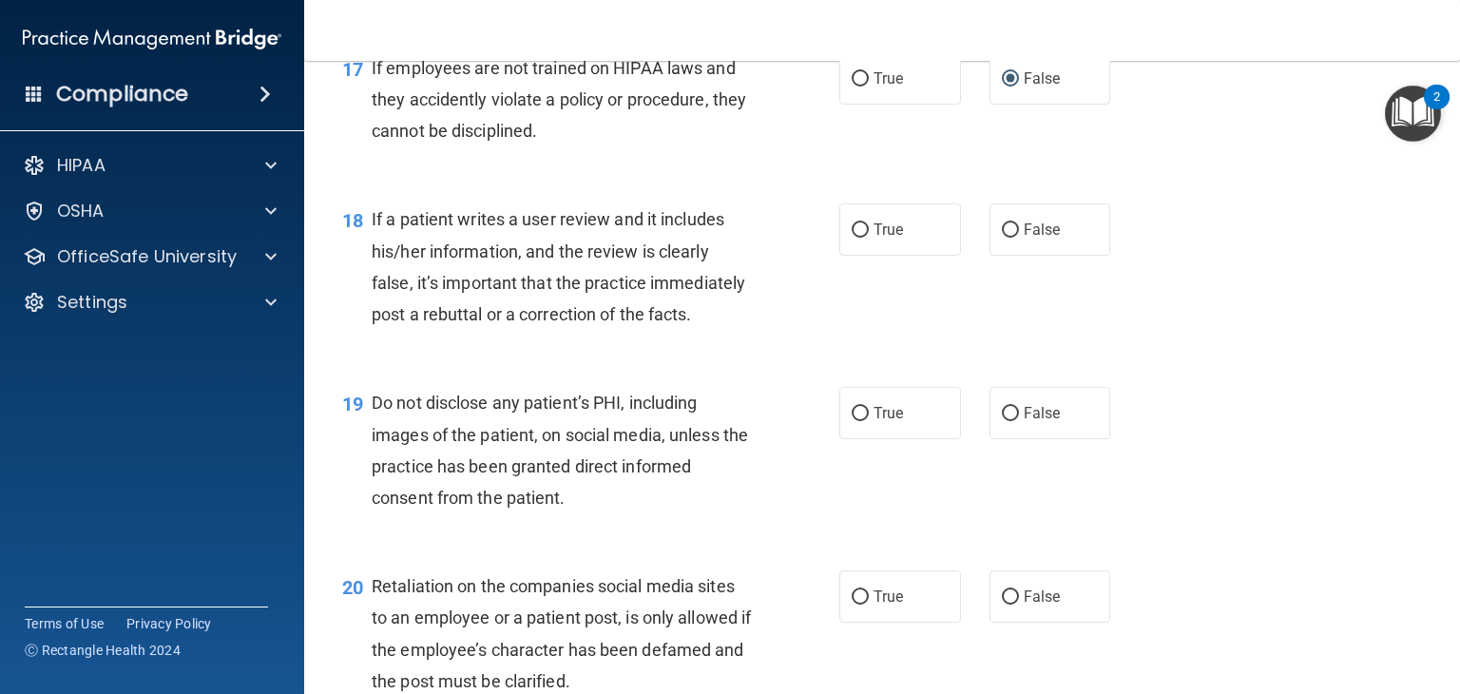
scroll to position [3104, 0]
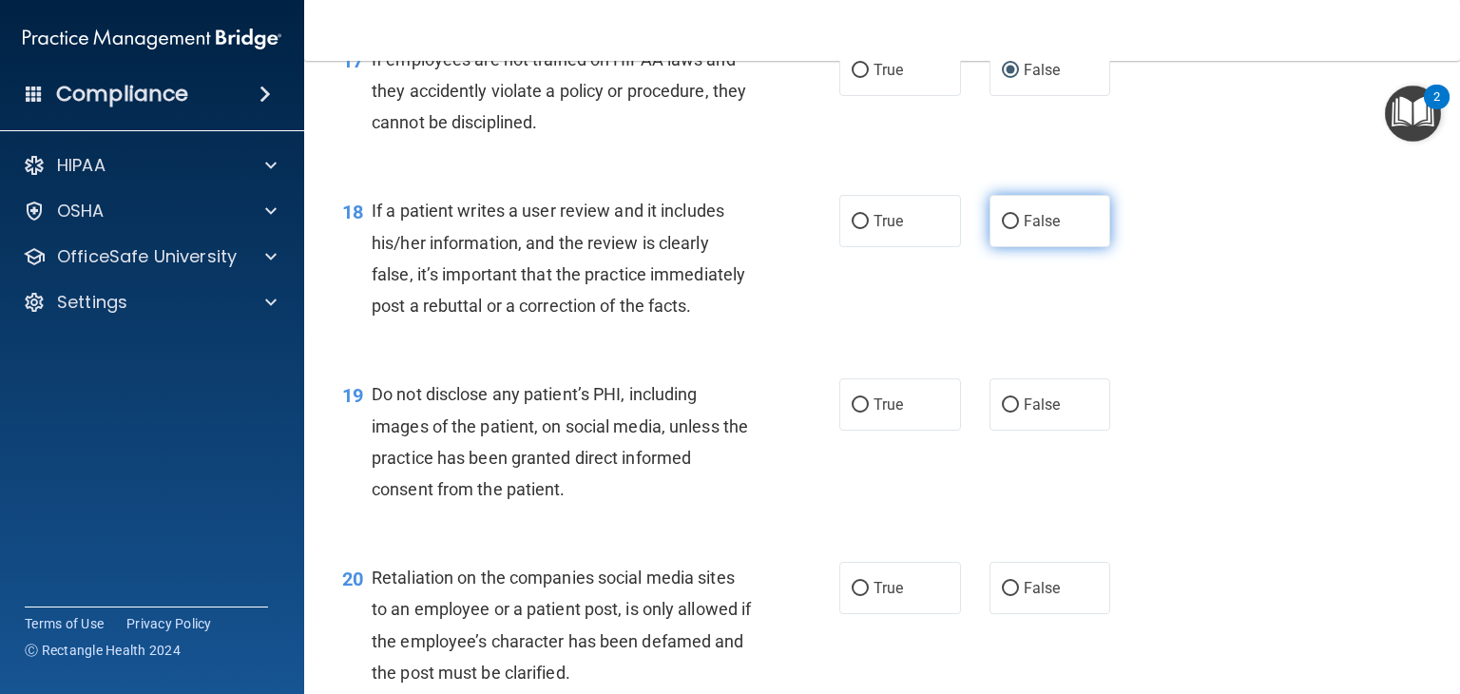
click at [1011, 247] on label "False" at bounding box center [1051, 221] width 122 height 52
click at [1011, 229] on input "False" at bounding box center [1010, 222] width 17 height 14
radio input "true"
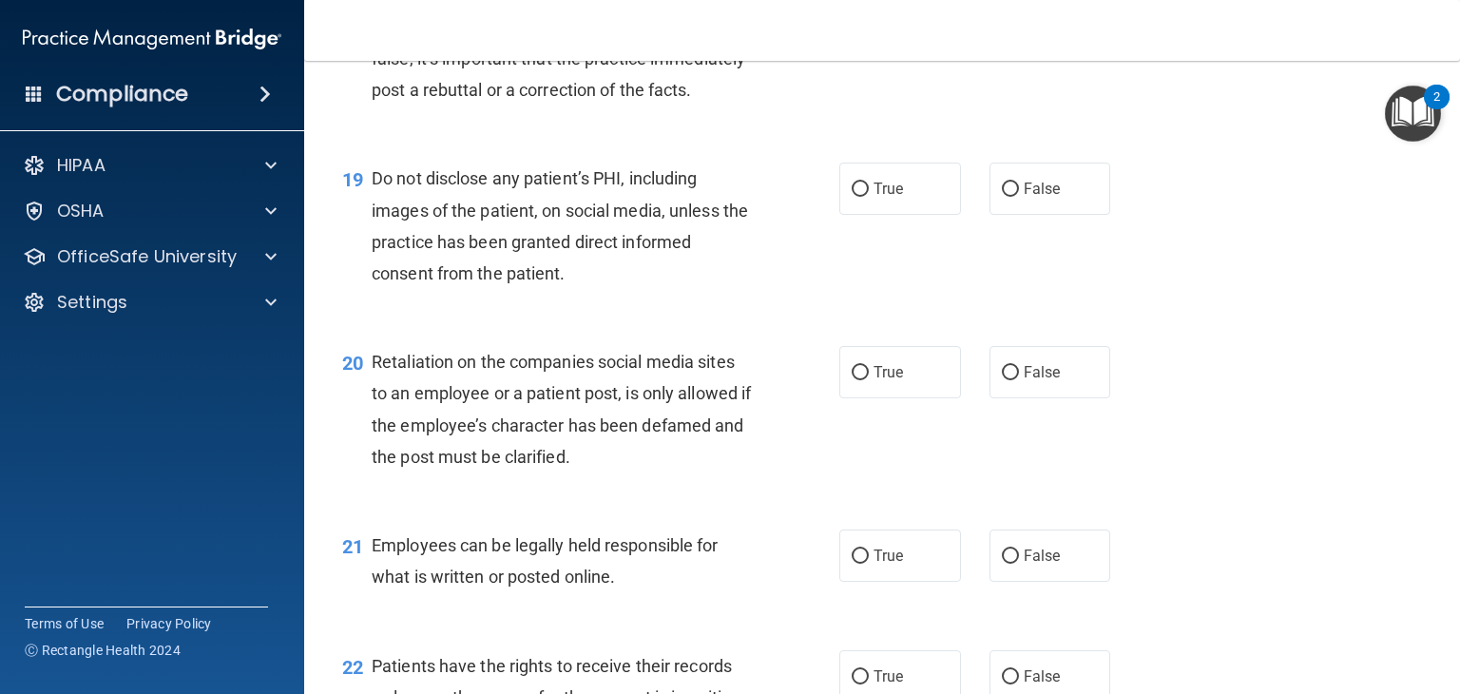
scroll to position [3357, 0]
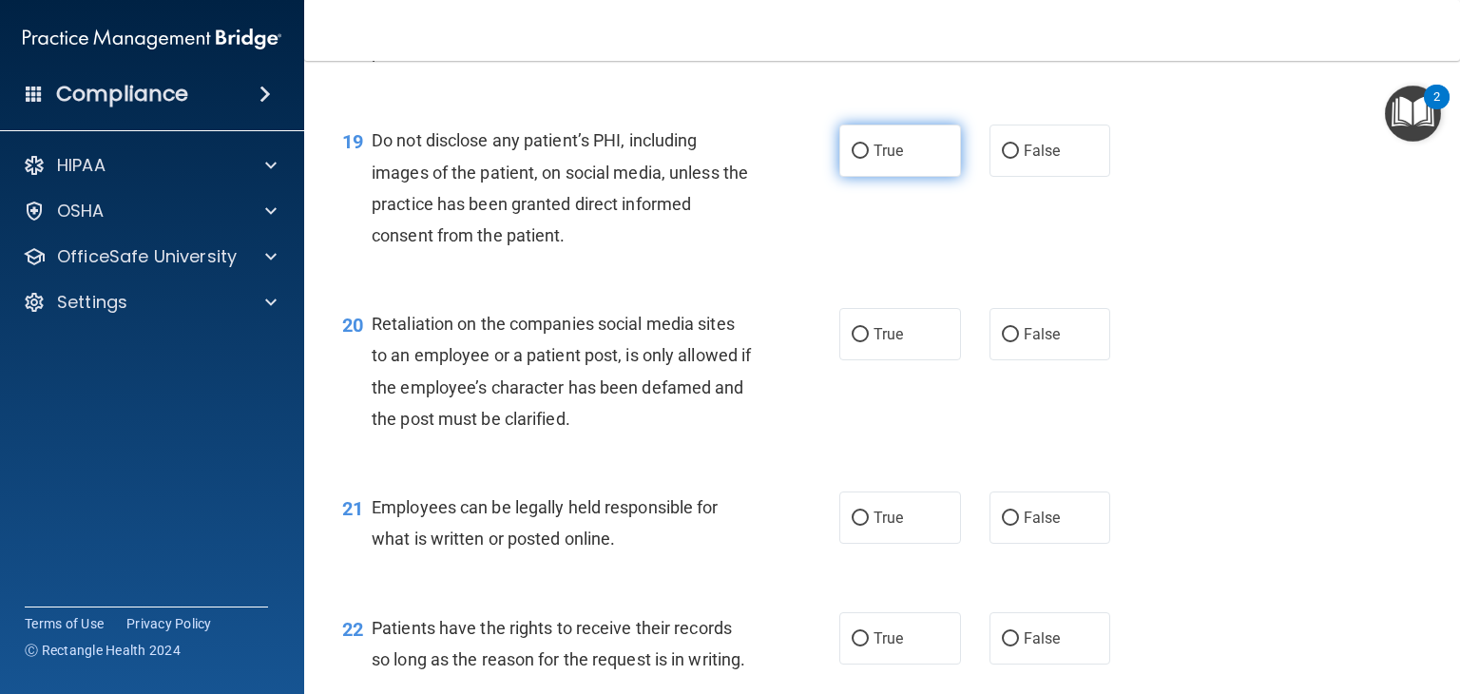
click at [852, 159] on input "True" at bounding box center [860, 151] width 17 height 14
radio input "true"
click at [1445, 684] on main "- HIPAA Policies and Procedures Quiz This quiz doesn’t expire until [DATE]. Are…" at bounding box center [882, 377] width 1156 height 633
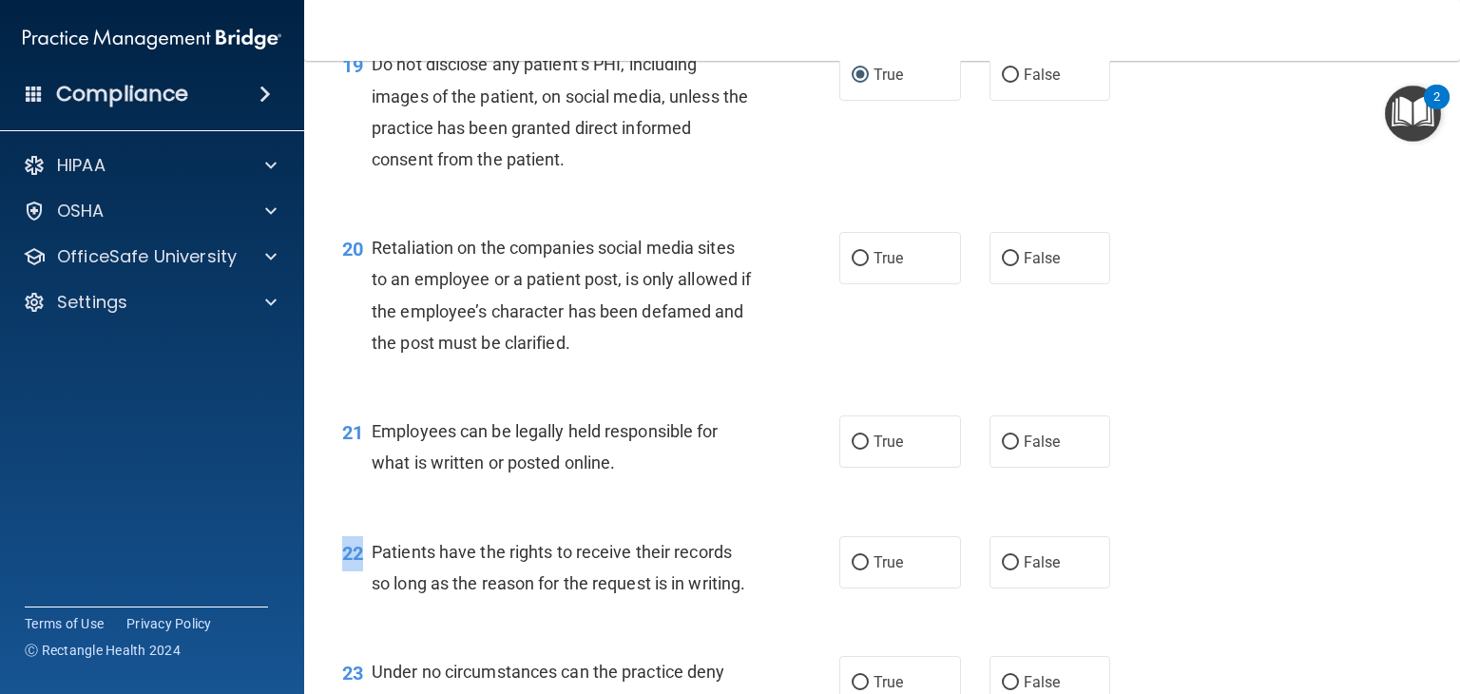
scroll to position [3509, 0]
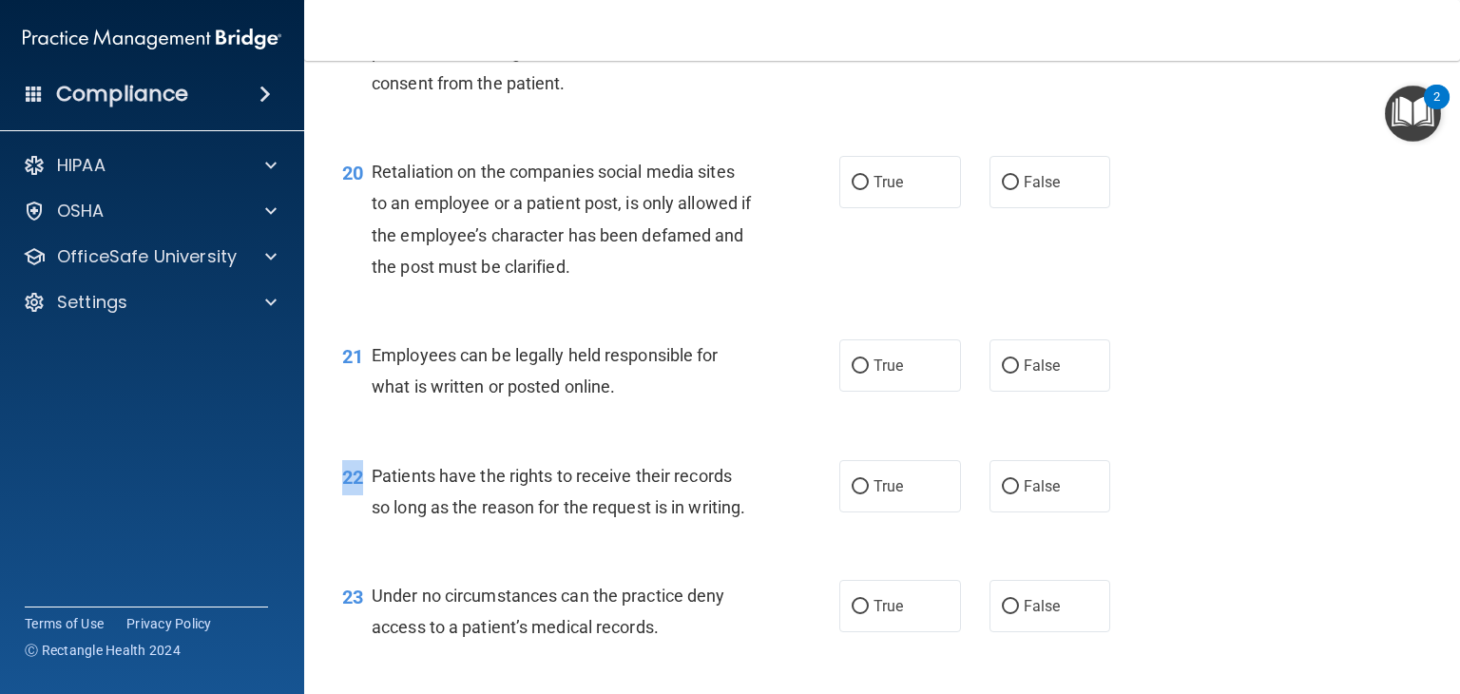
click at [357, 532] on div "22 Patients have the rights to receive their records so long as the reason for …" at bounding box center [591, 496] width 554 height 72
click at [852, 190] on input "True" at bounding box center [860, 183] width 17 height 14
radio input "true"
click at [839, 392] on label "True" at bounding box center [900, 365] width 122 height 52
click at [852, 374] on input "True" at bounding box center [860, 366] width 17 height 14
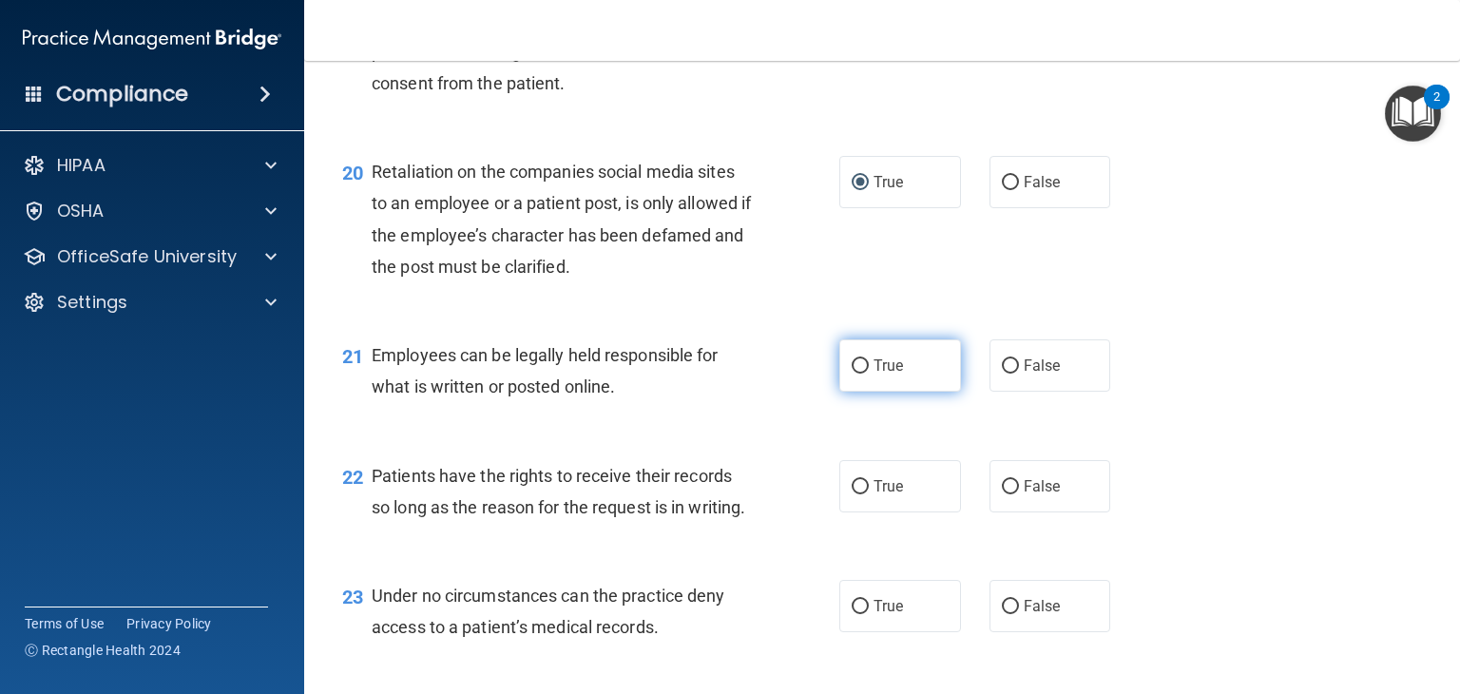
radio input "true"
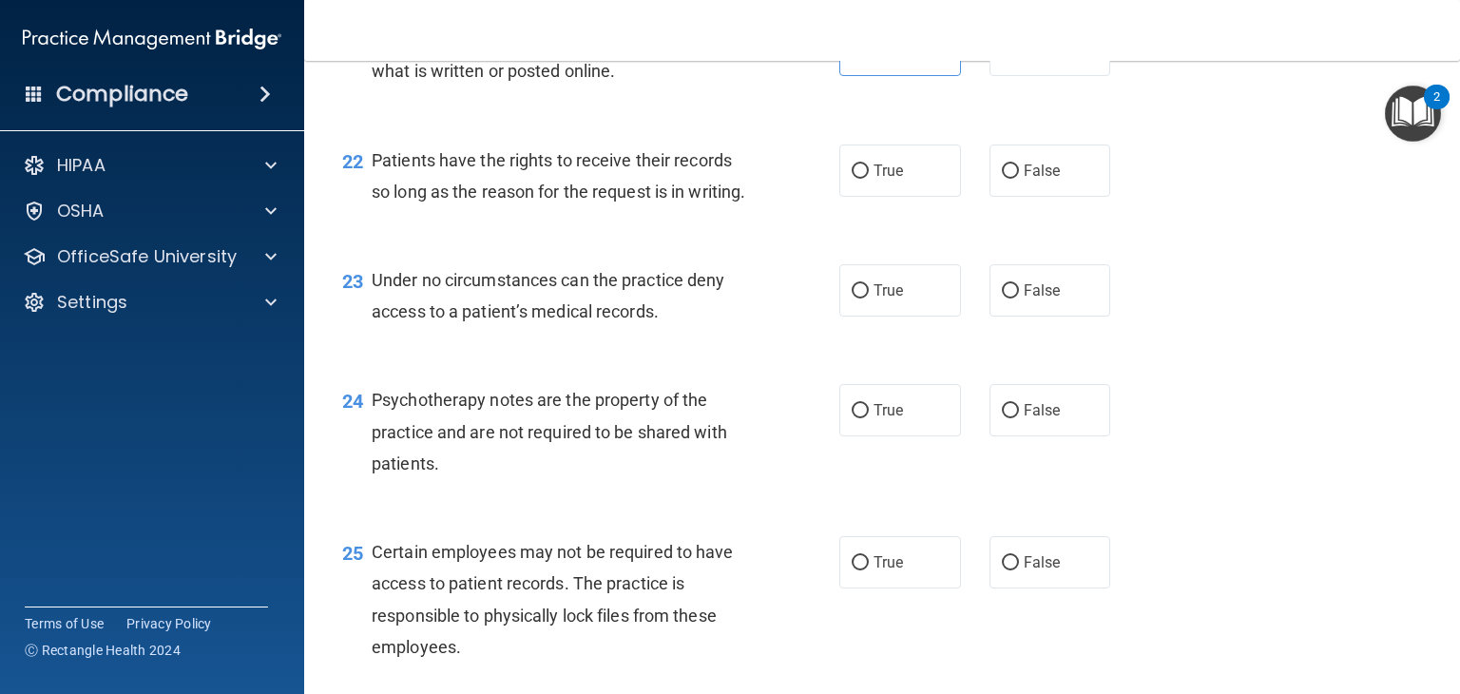
scroll to position [3863, 0]
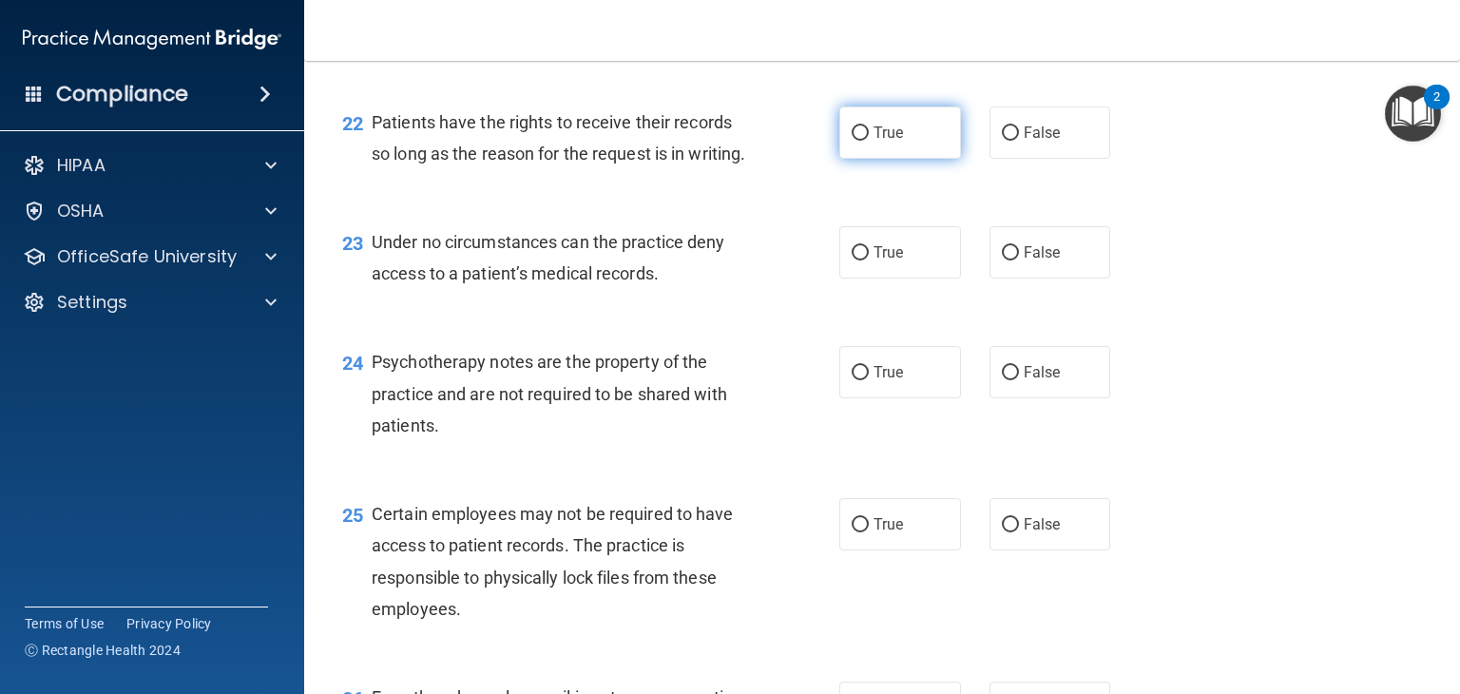
click at [852, 141] on input "True" at bounding box center [860, 133] width 17 height 14
radio input "true"
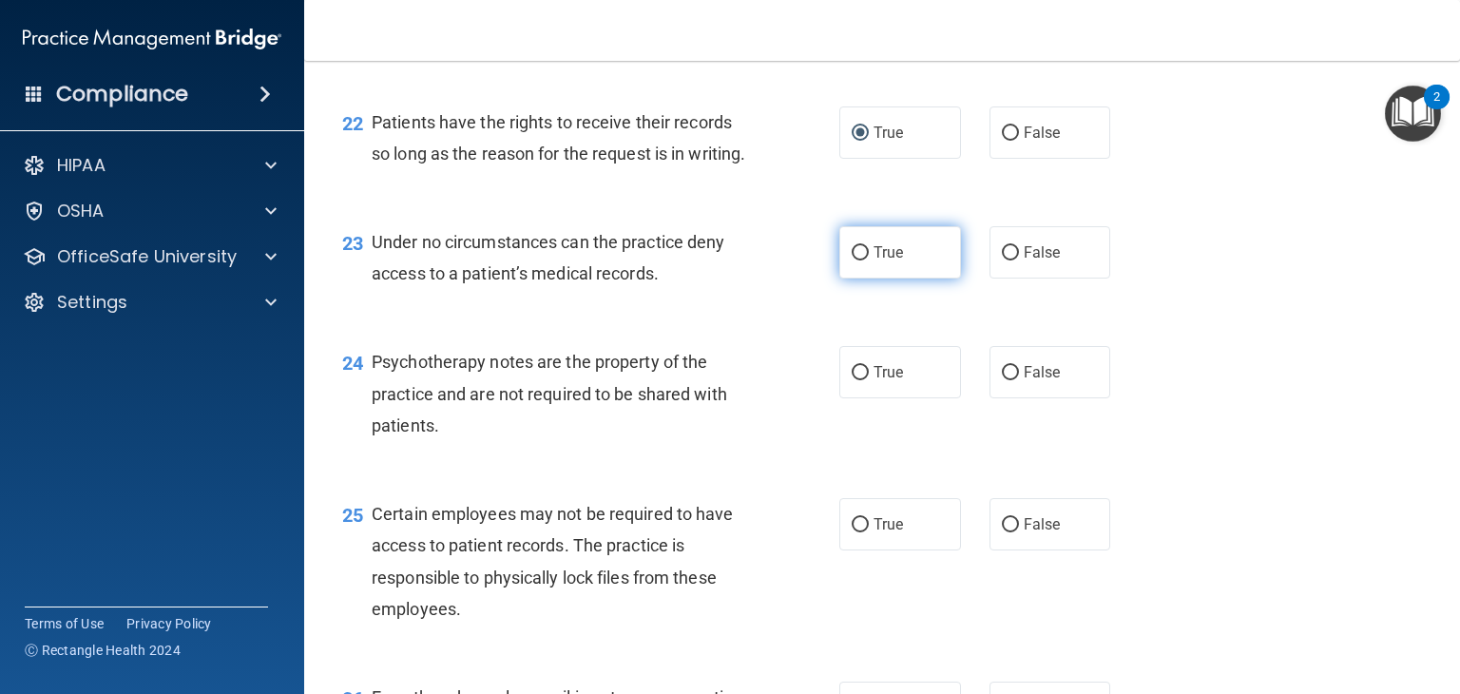
click at [855, 260] on input "True" at bounding box center [860, 253] width 17 height 14
radio input "true"
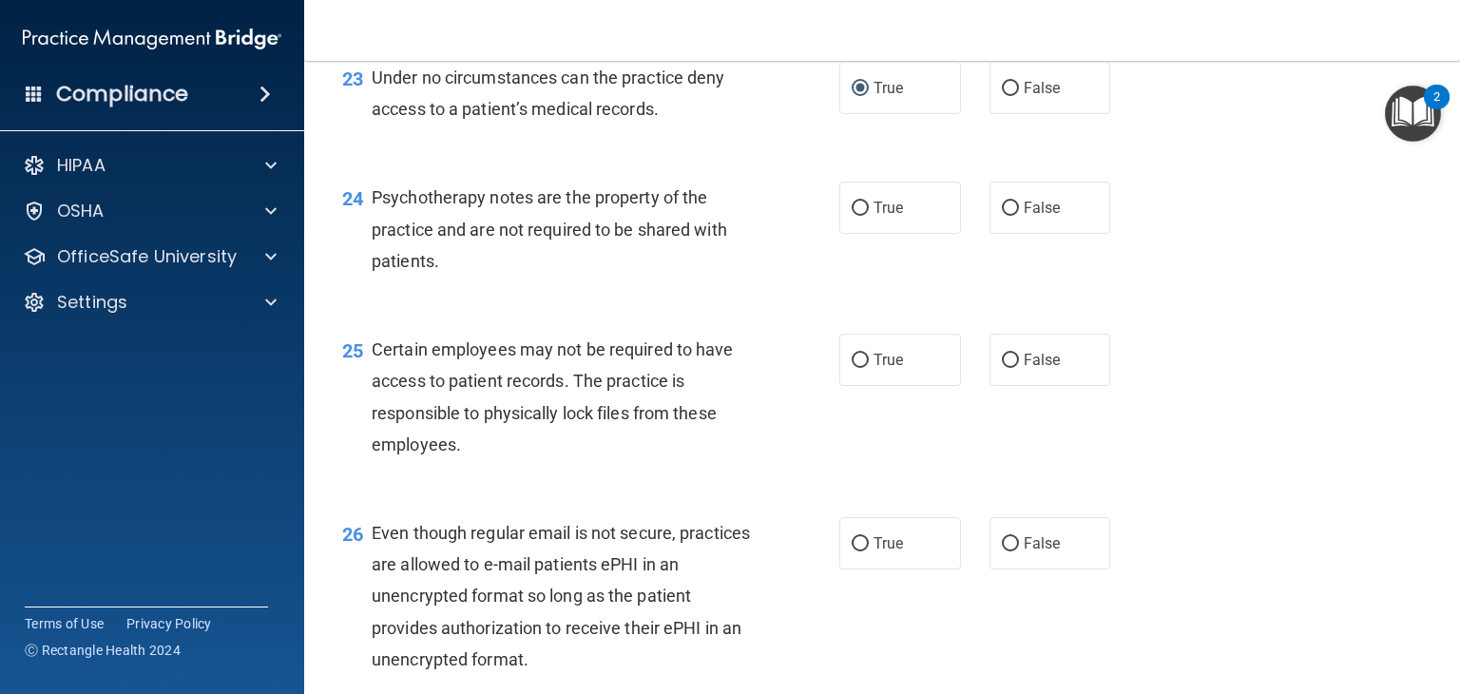
scroll to position [4065, 0]
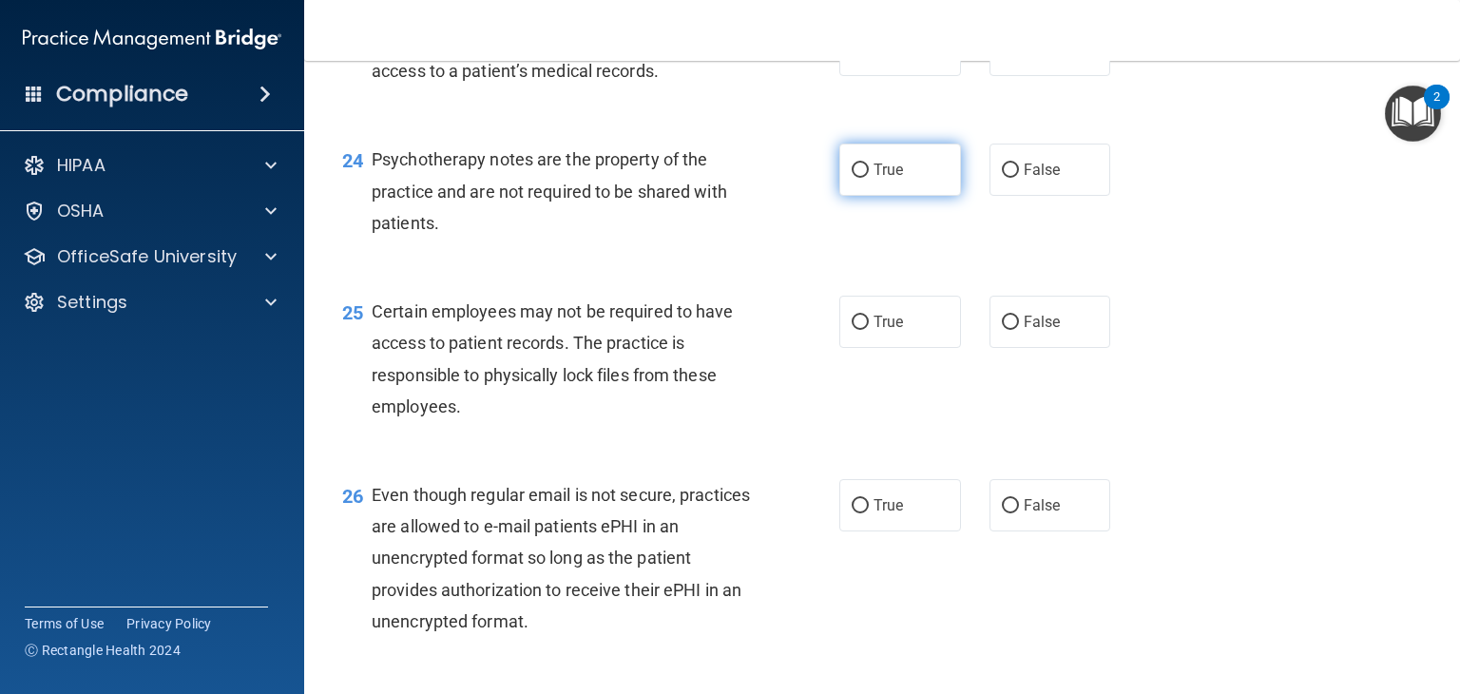
click at [852, 178] on input "True" at bounding box center [860, 170] width 17 height 14
radio input "true"
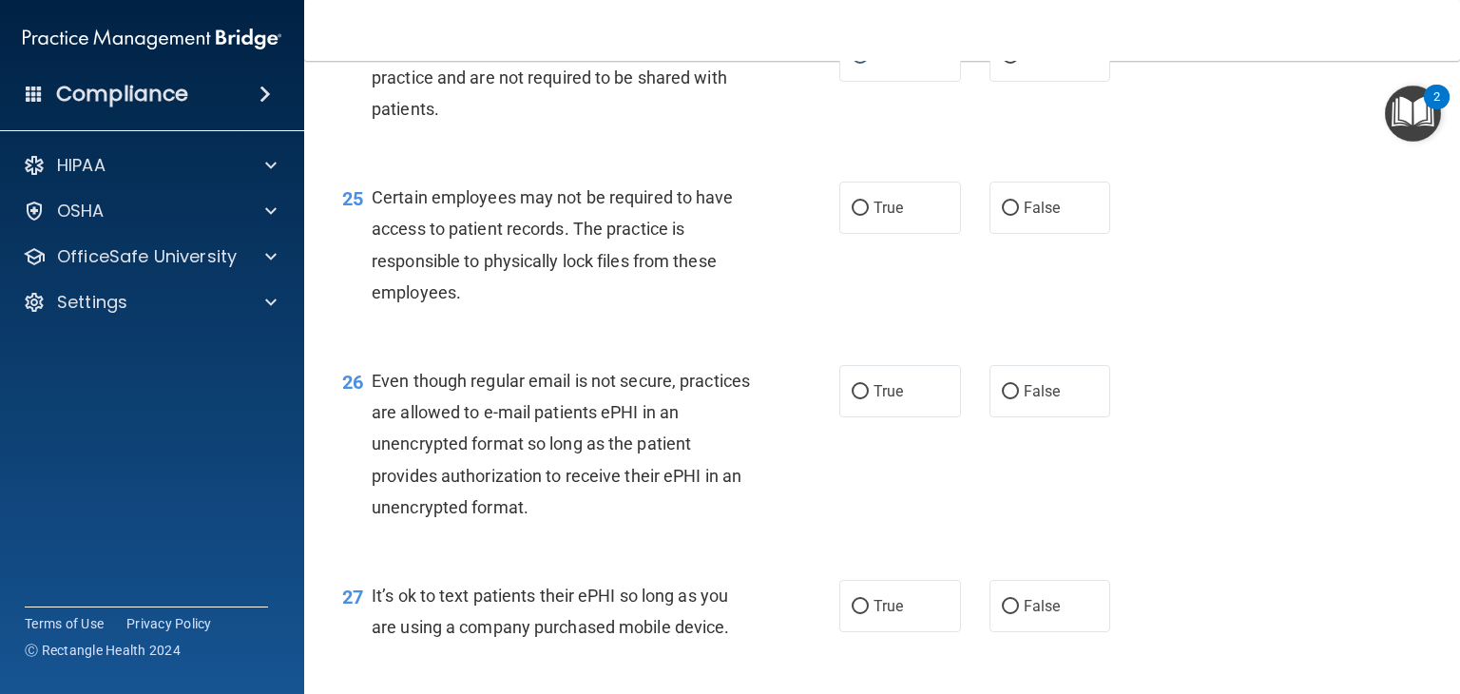
scroll to position [4256, 0]
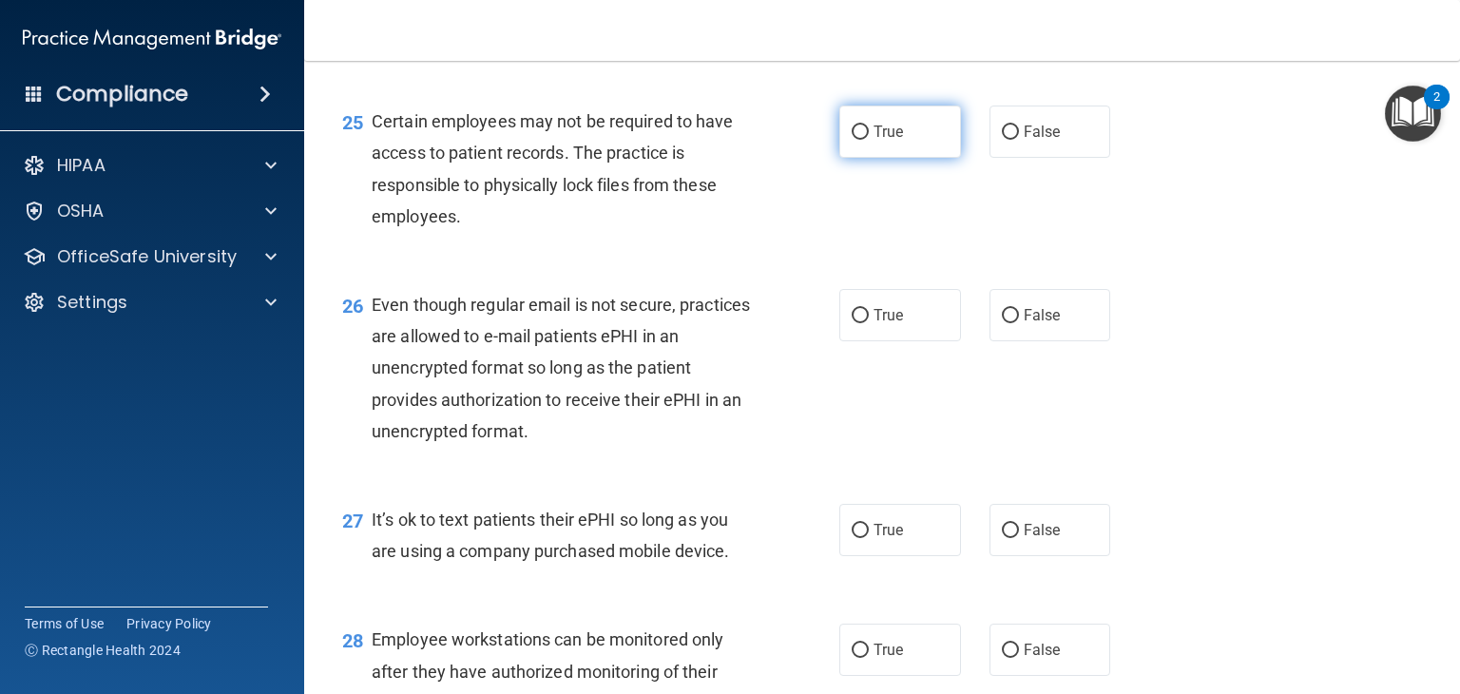
click at [852, 140] on input "True" at bounding box center [860, 132] width 17 height 14
radio input "true"
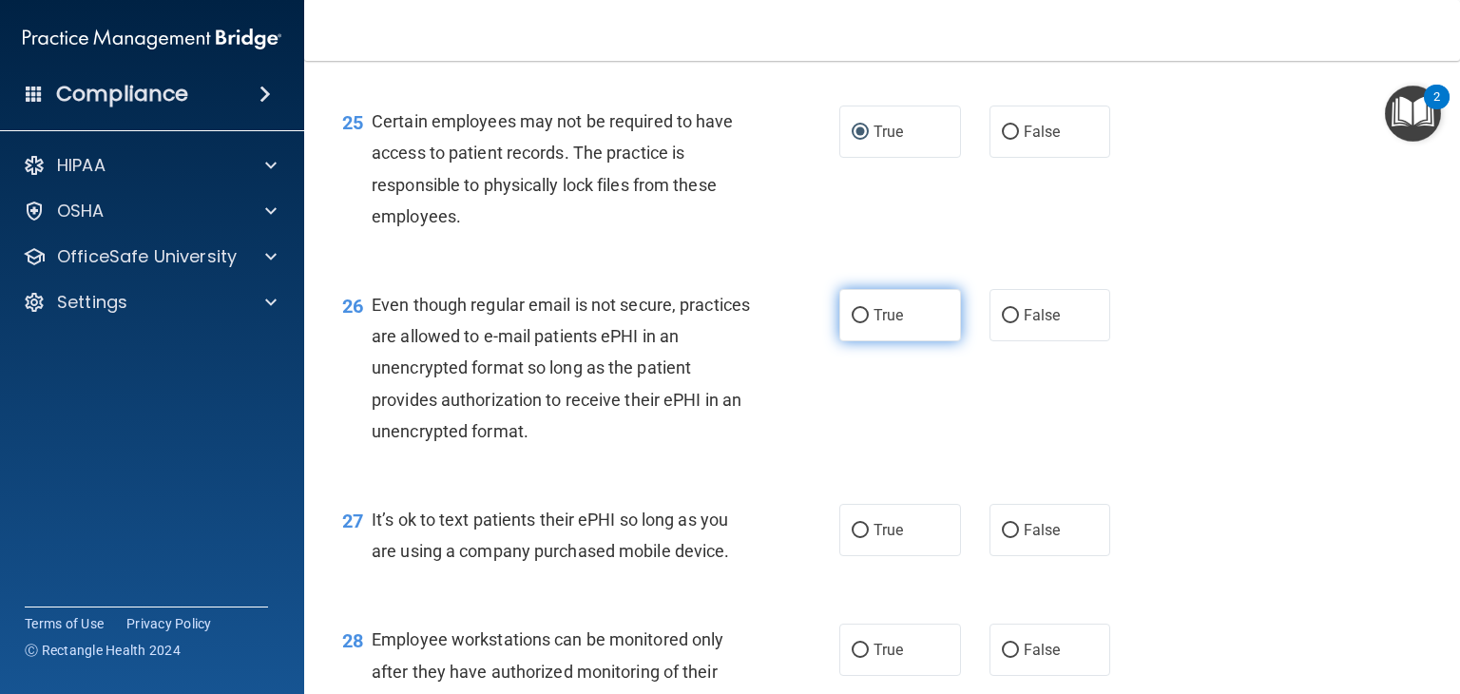
click at [874, 324] on span "True" at bounding box center [888, 315] width 29 height 18
click at [869, 323] on input "True" at bounding box center [860, 316] width 17 height 14
radio input "true"
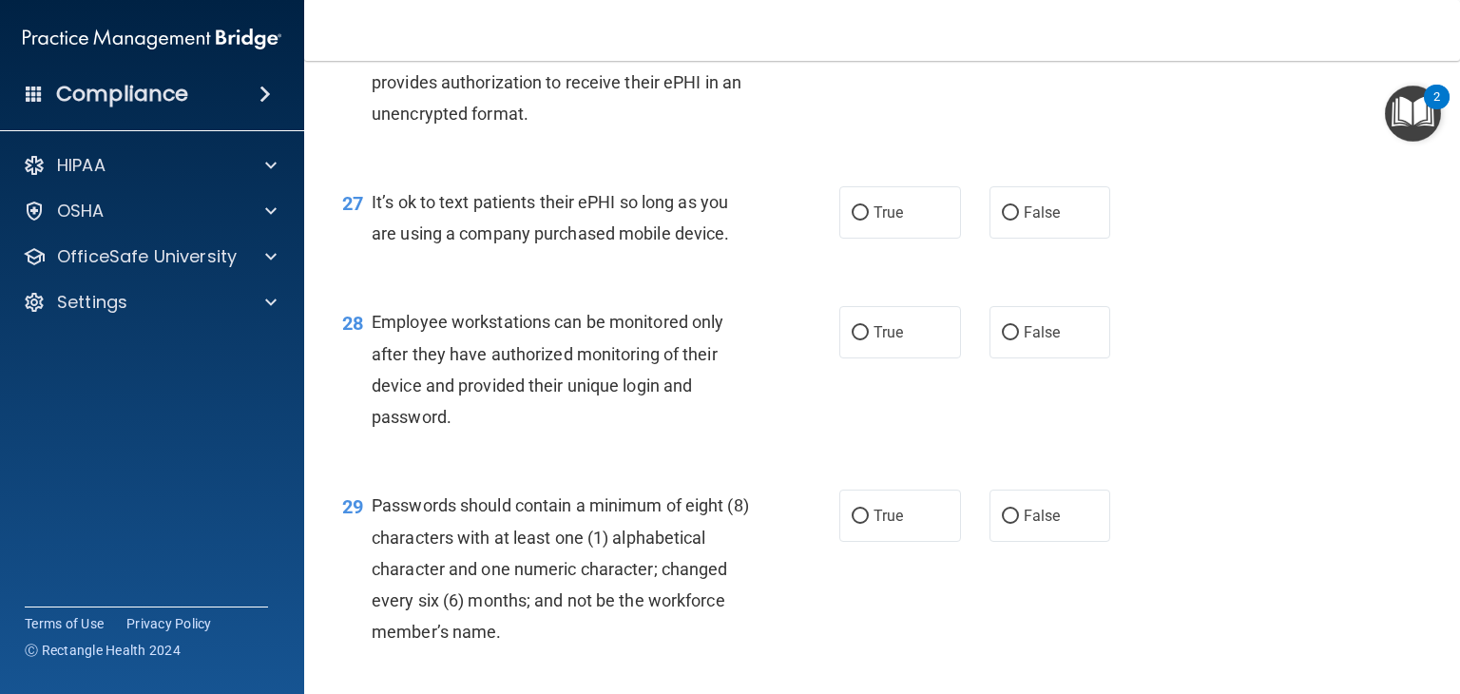
scroll to position [4611, 0]
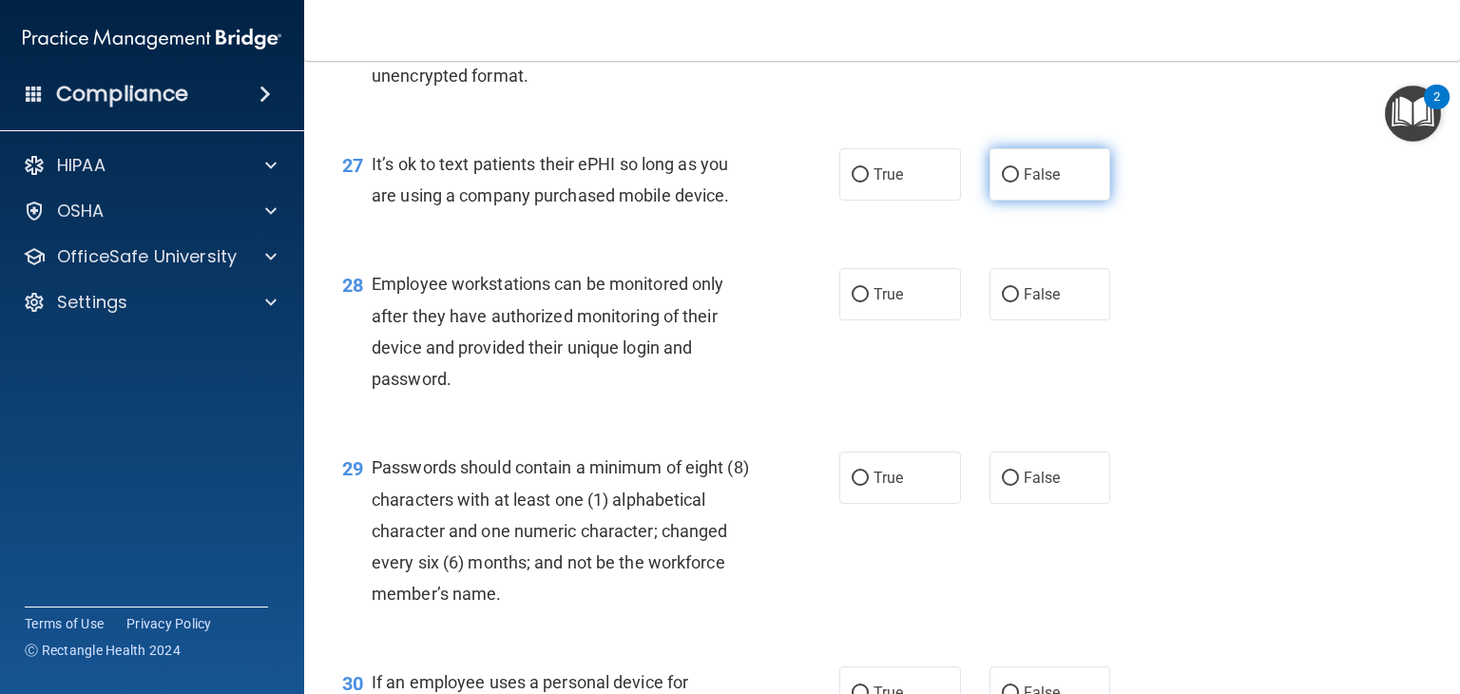
click at [1005, 183] on input "False" at bounding box center [1010, 175] width 17 height 14
radio input "true"
click at [1025, 320] on label "False" at bounding box center [1051, 294] width 122 height 52
click at [1019, 302] on input "False" at bounding box center [1010, 295] width 17 height 14
radio input "true"
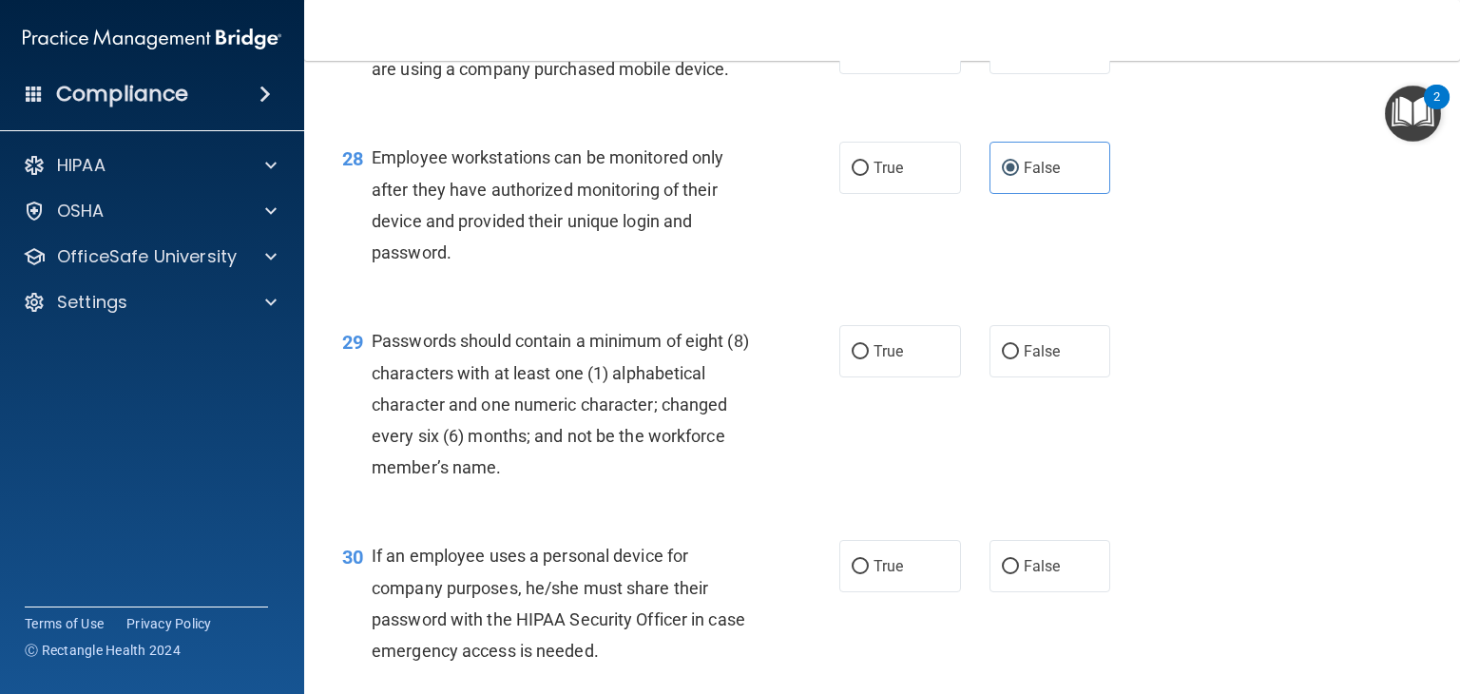
scroll to position [4864, 0]
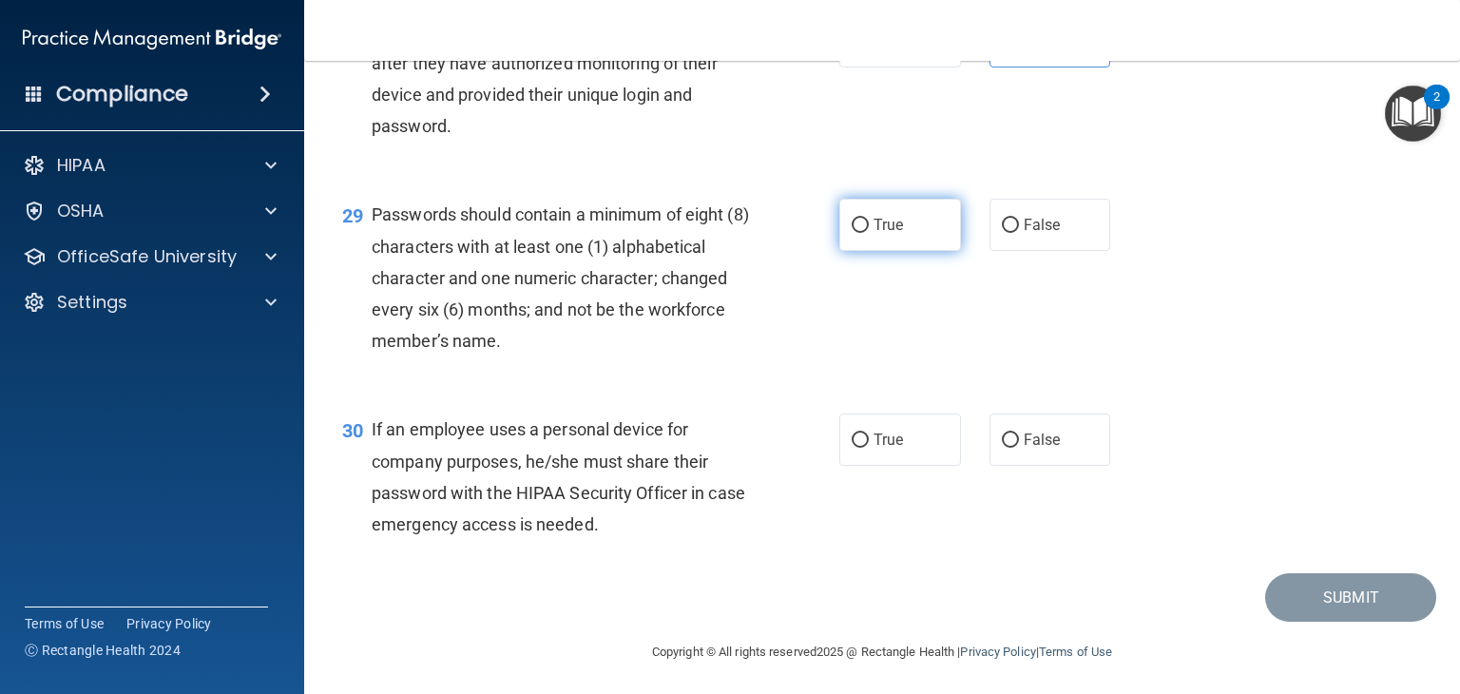
click at [852, 233] on input "True" at bounding box center [860, 226] width 17 height 14
radio input "true"
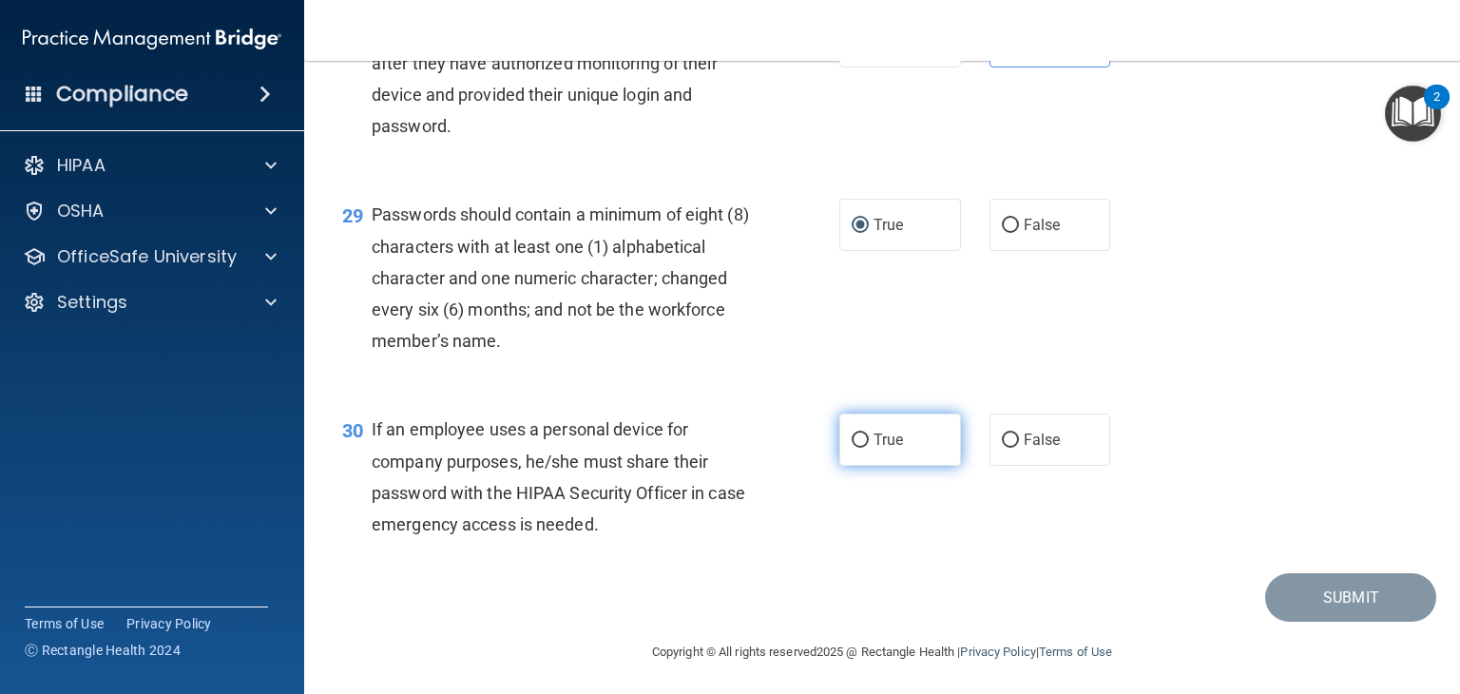
click at [859, 448] on input "True" at bounding box center [860, 440] width 17 height 14
radio input "true"
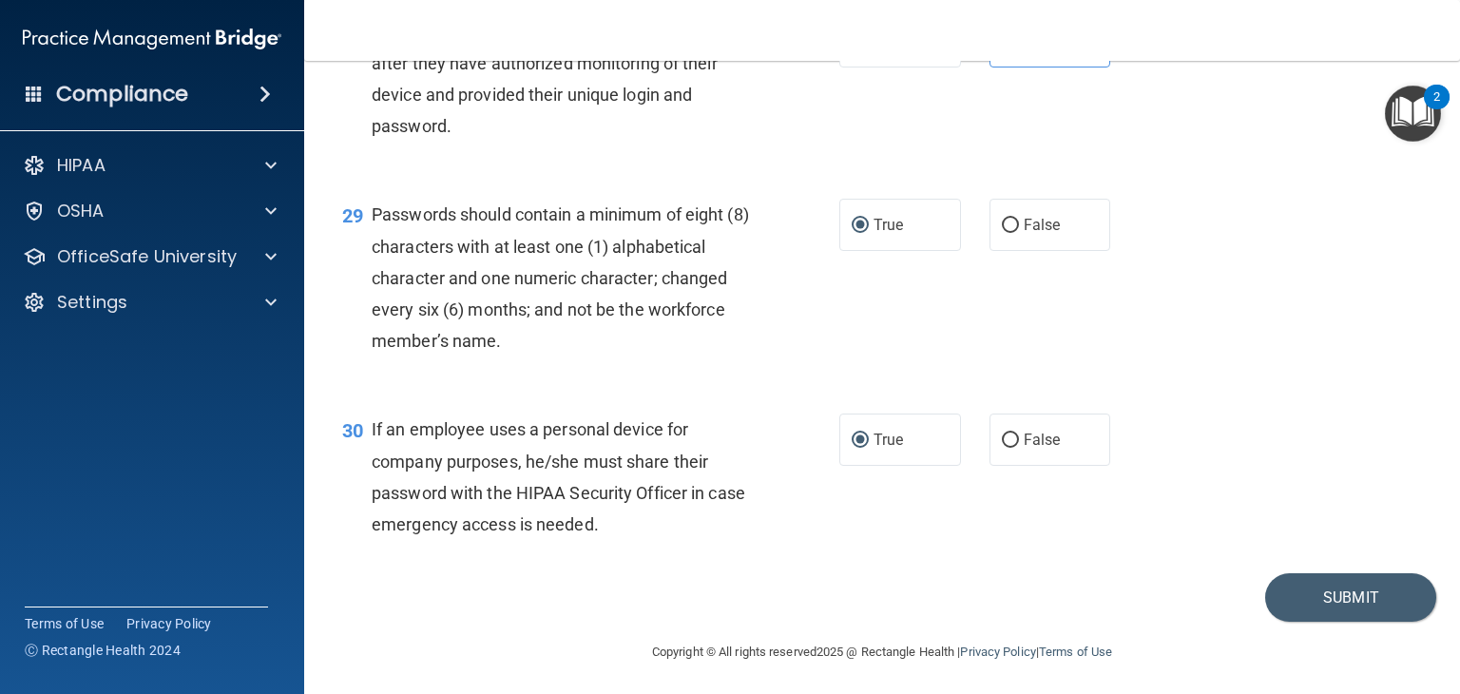
scroll to position [4902, 0]
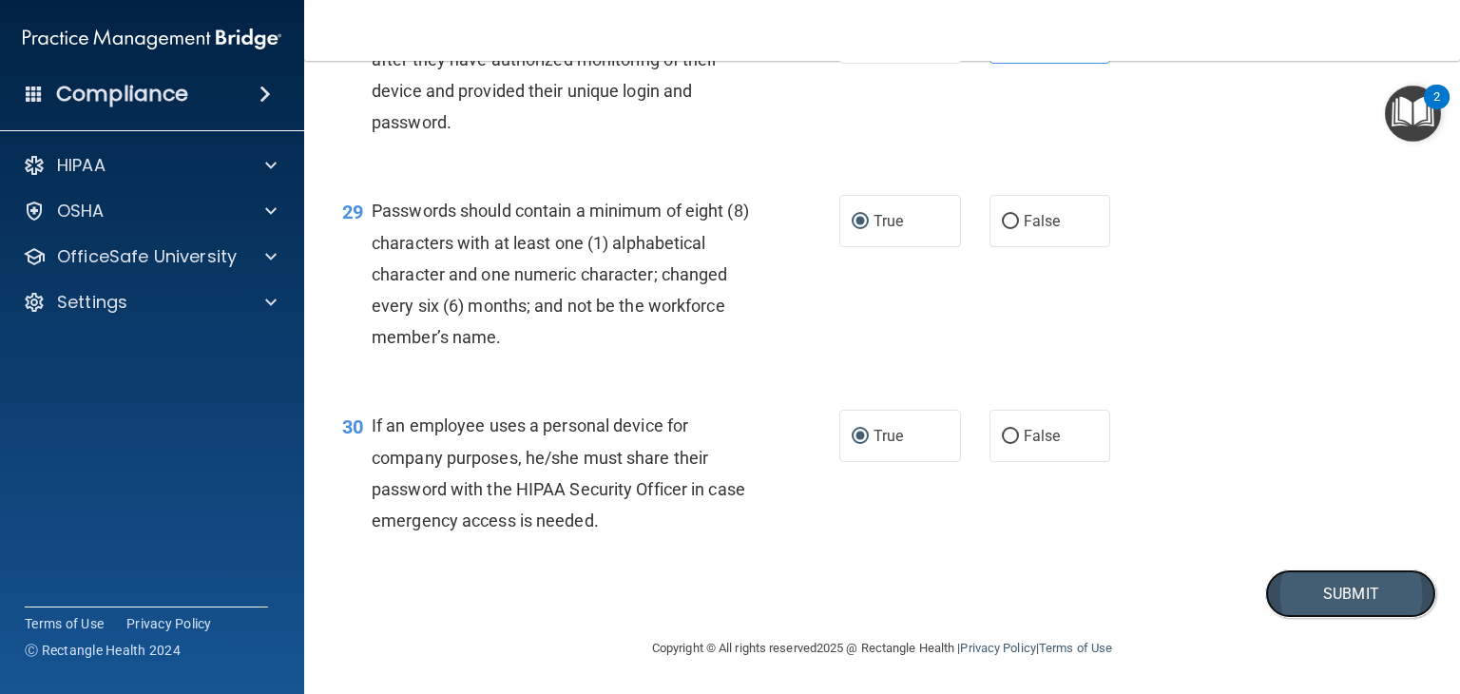
click at [1325, 618] on button "Submit" at bounding box center [1350, 593] width 171 height 48
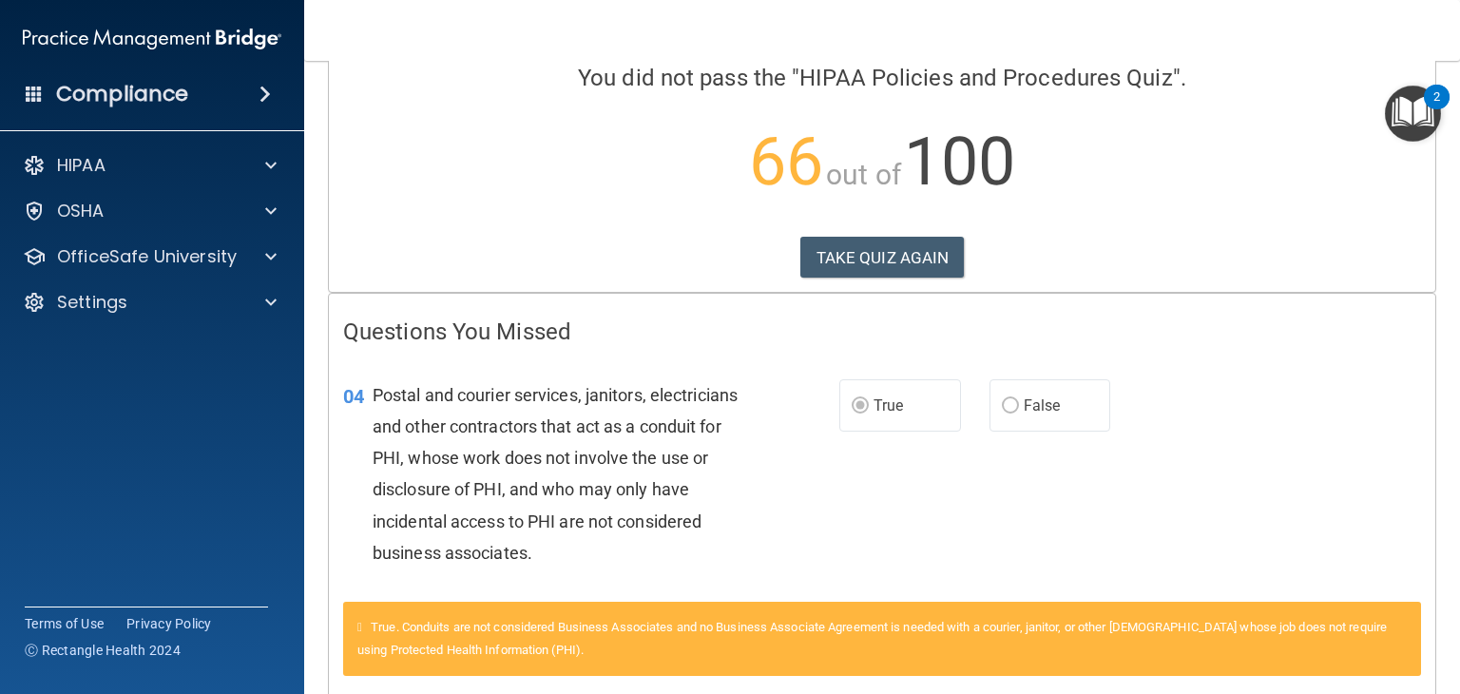
scroll to position [150, 0]
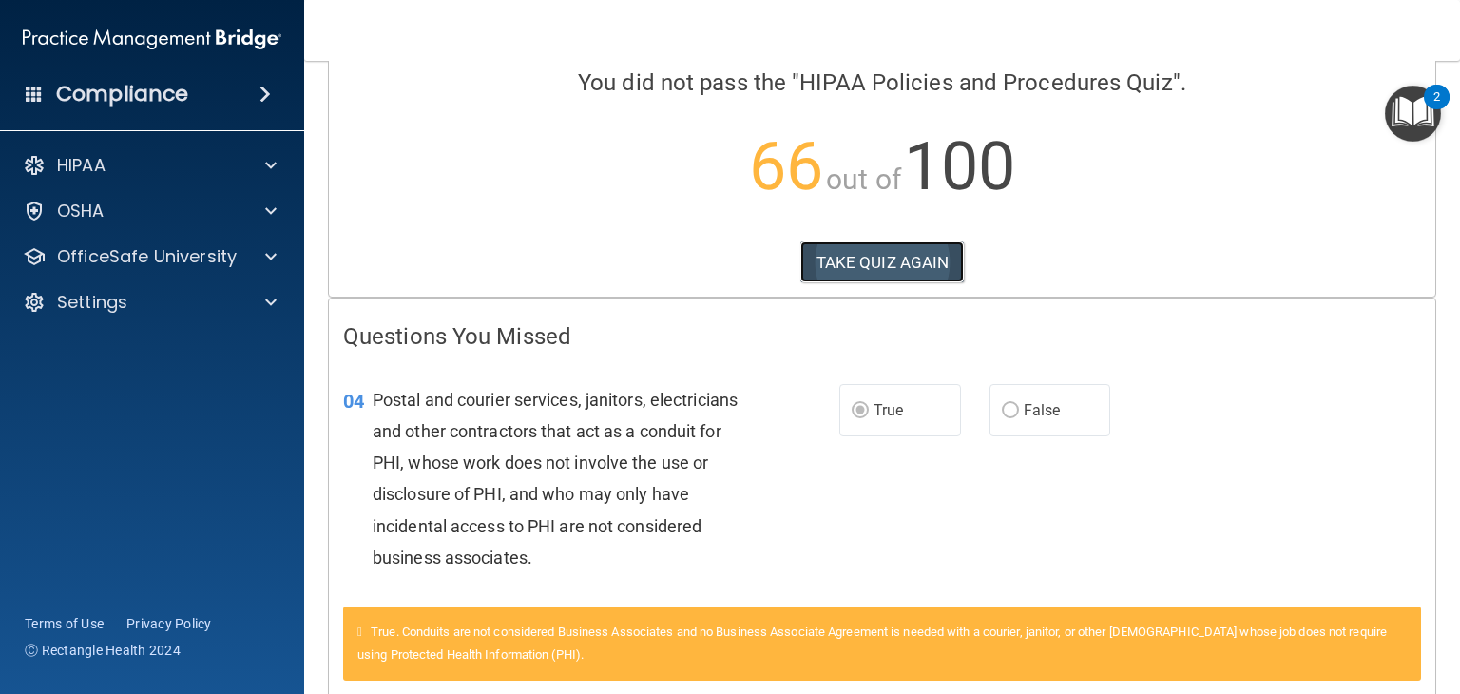
click at [882, 257] on button "TAKE QUIZ AGAIN" at bounding box center [882, 262] width 164 height 42
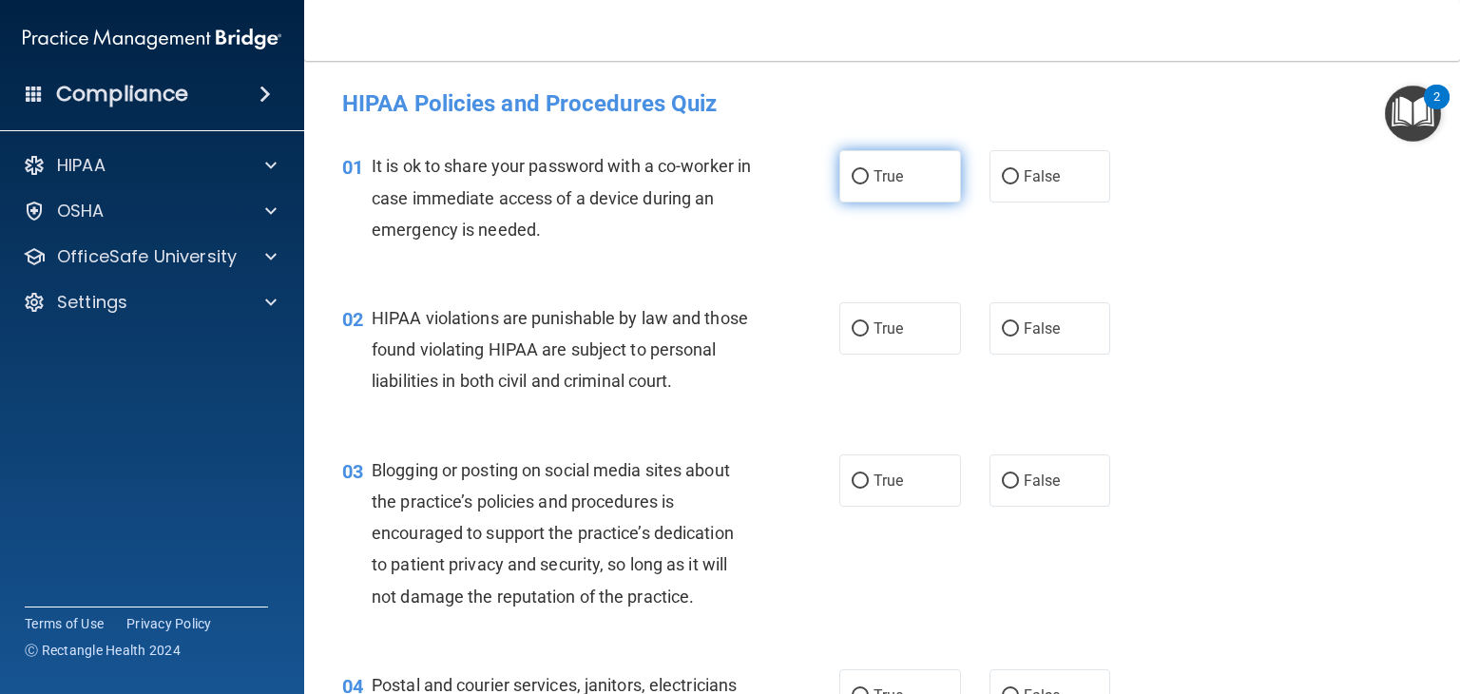
click at [855, 176] on input "True" at bounding box center [860, 177] width 17 height 14
radio input "true"
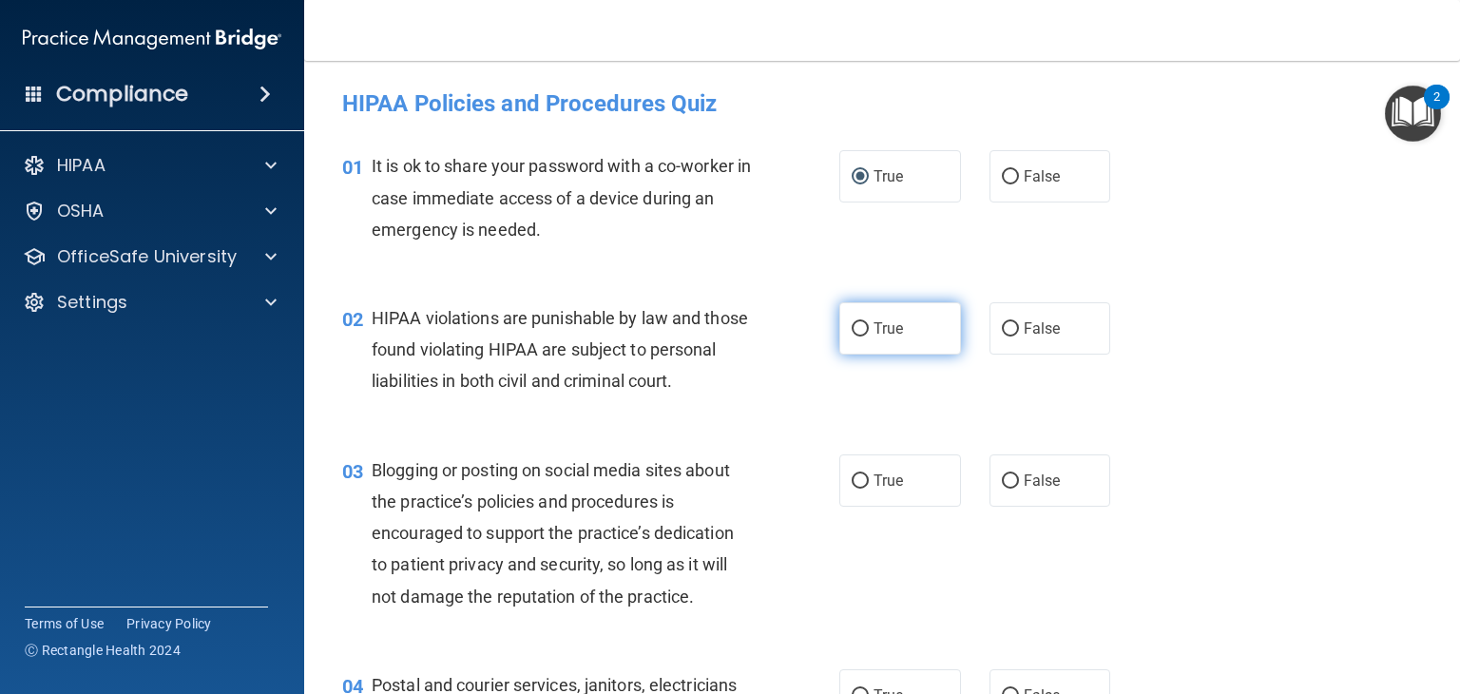
click at [852, 325] on input "True" at bounding box center [860, 329] width 17 height 14
radio input "true"
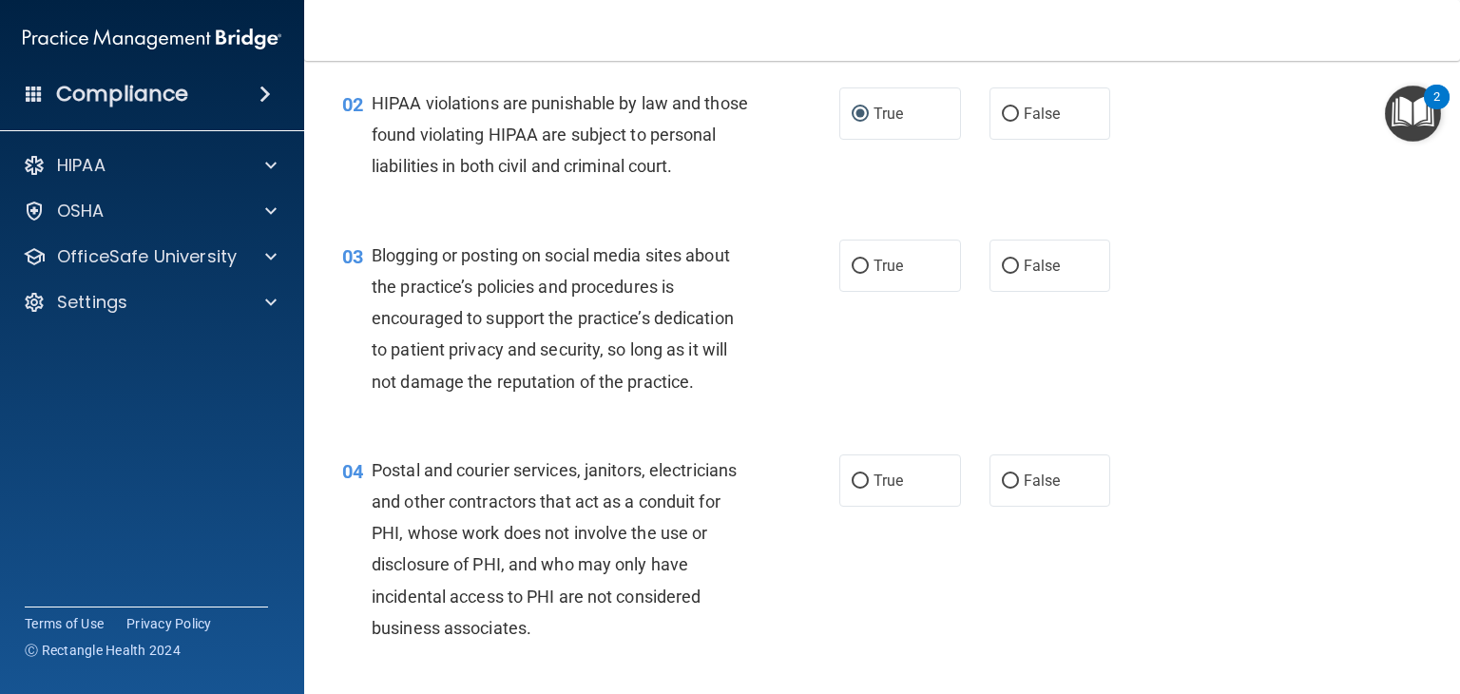
scroll to position [253, 0]
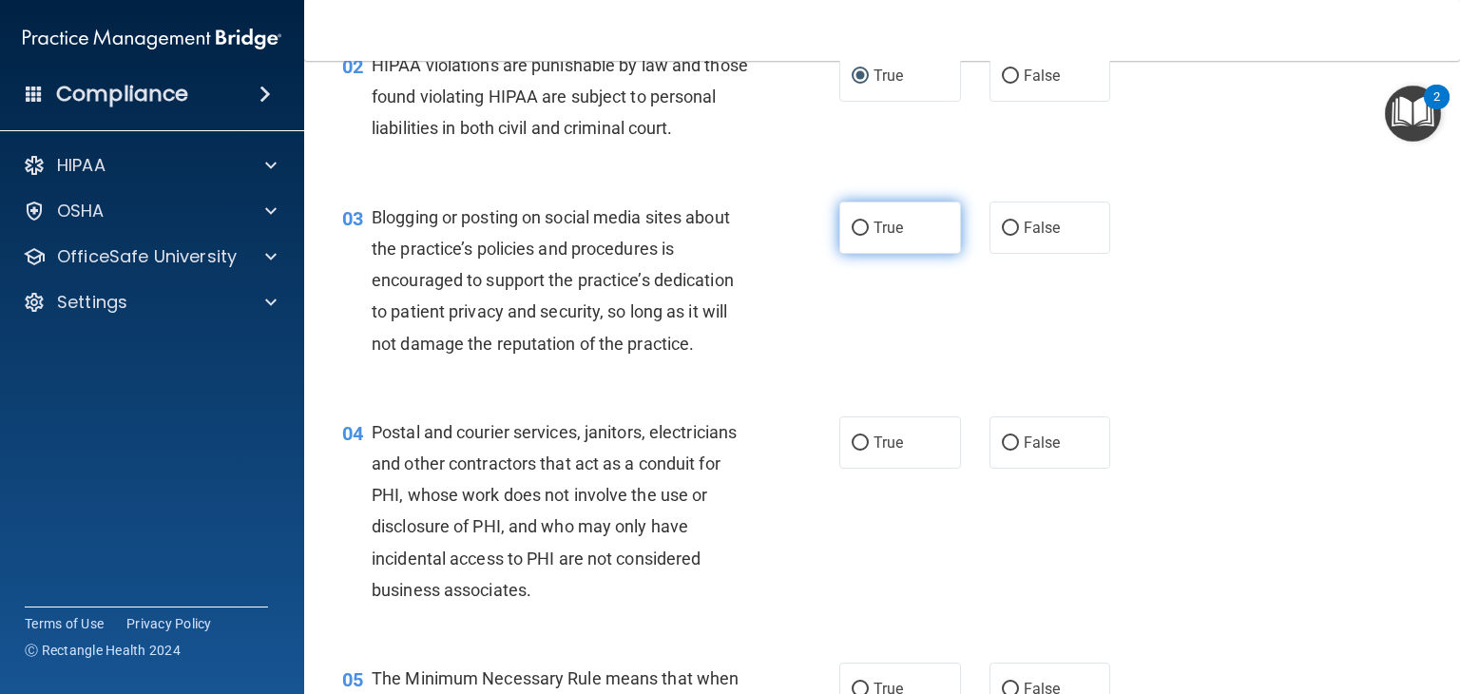
click at [874, 237] on span "True" at bounding box center [888, 228] width 29 height 18
click at [869, 236] on input "True" at bounding box center [860, 228] width 17 height 14
radio input "true"
click at [856, 469] on label "True" at bounding box center [900, 442] width 122 height 52
click at [856, 451] on input "True" at bounding box center [860, 443] width 17 height 14
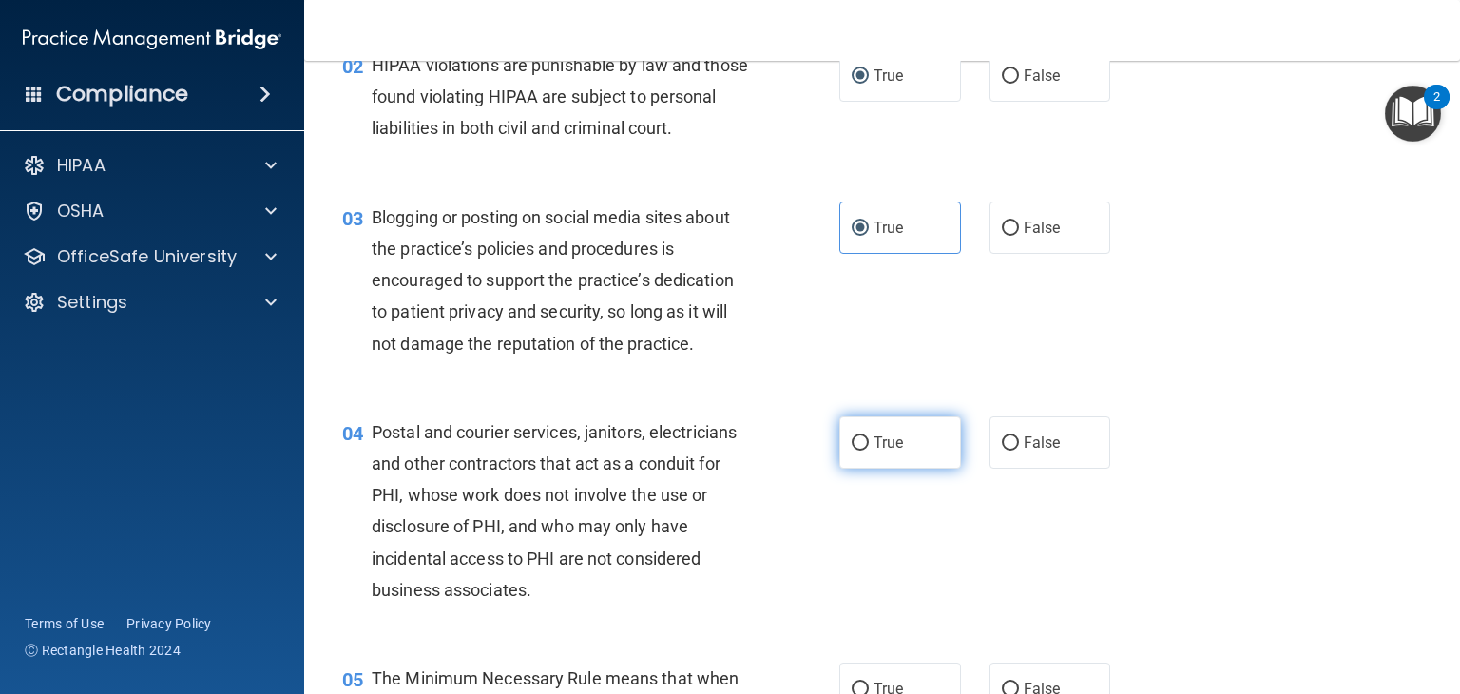
radio input "true"
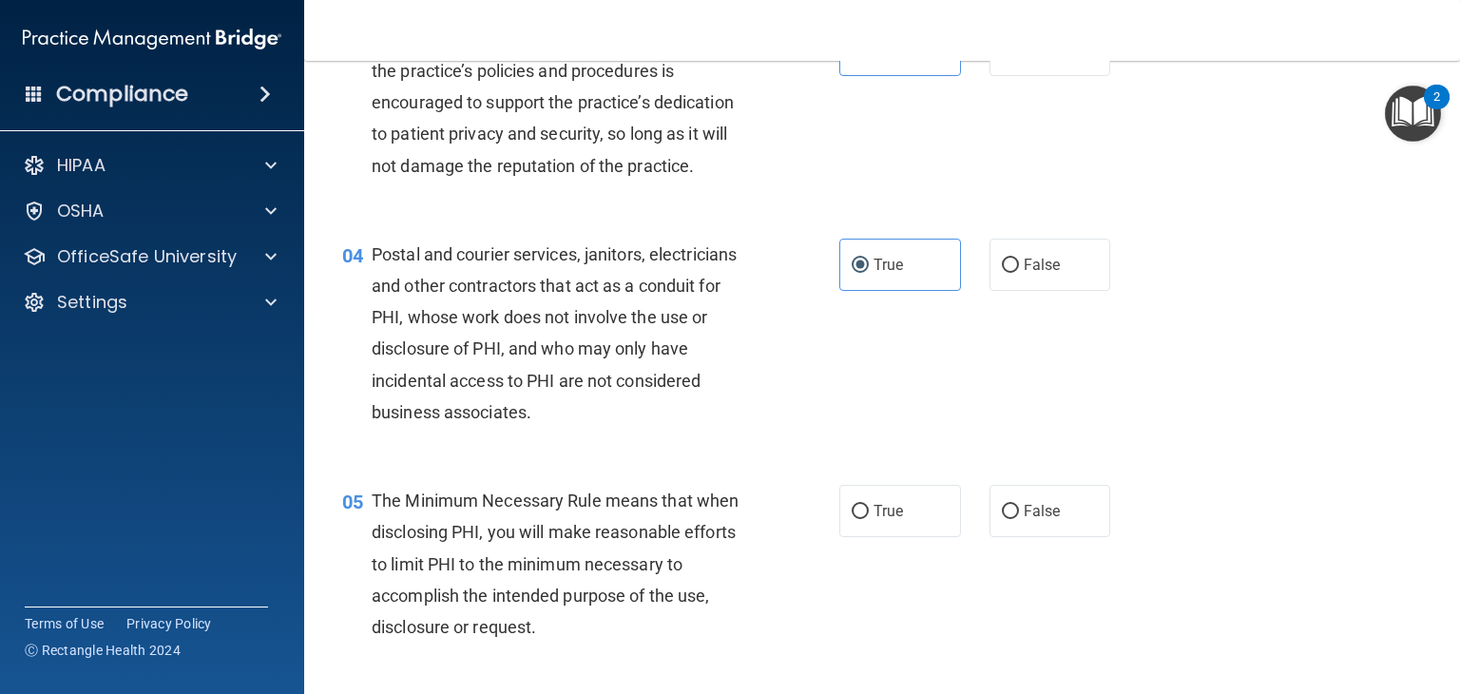
scroll to position [481, 0]
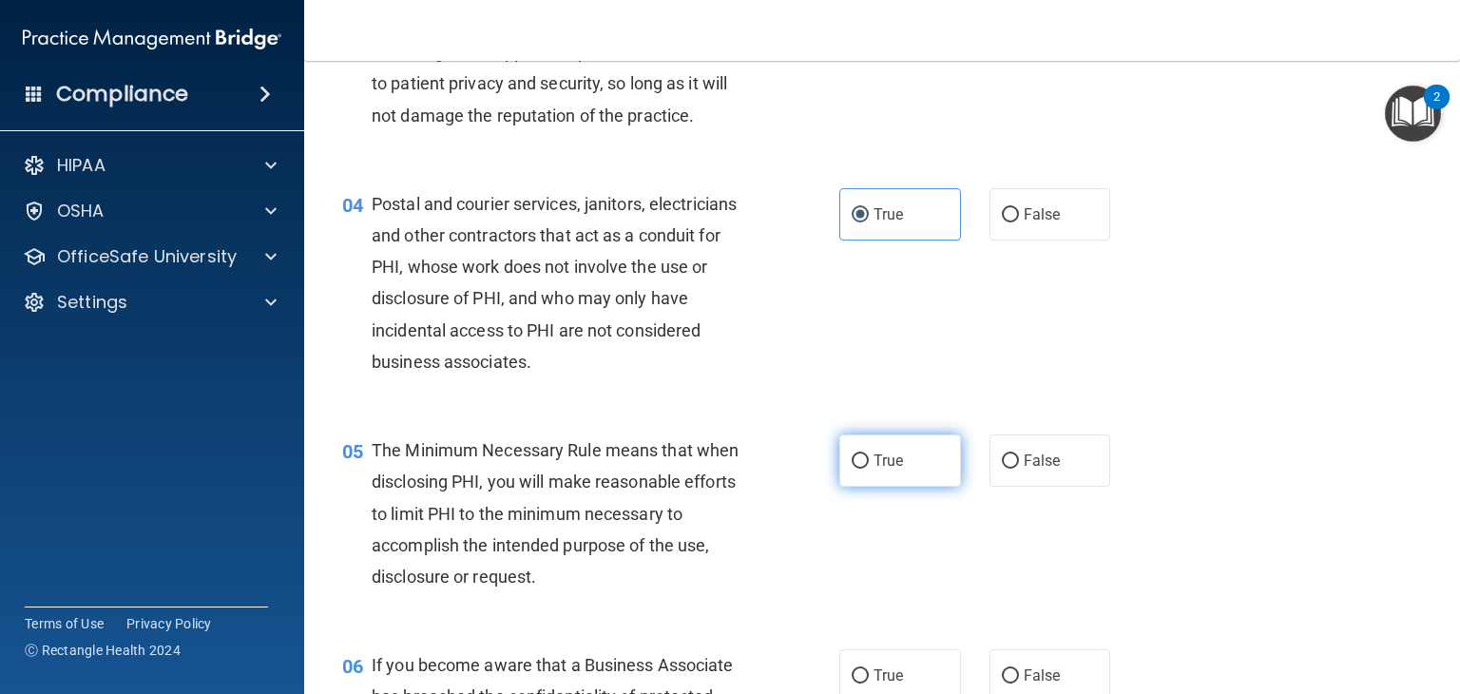
click at [842, 487] on label "True" at bounding box center [900, 460] width 122 height 52
click at [852, 469] on input "True" at bounding box center [860, 461] width 17 height 14
radio input "true"
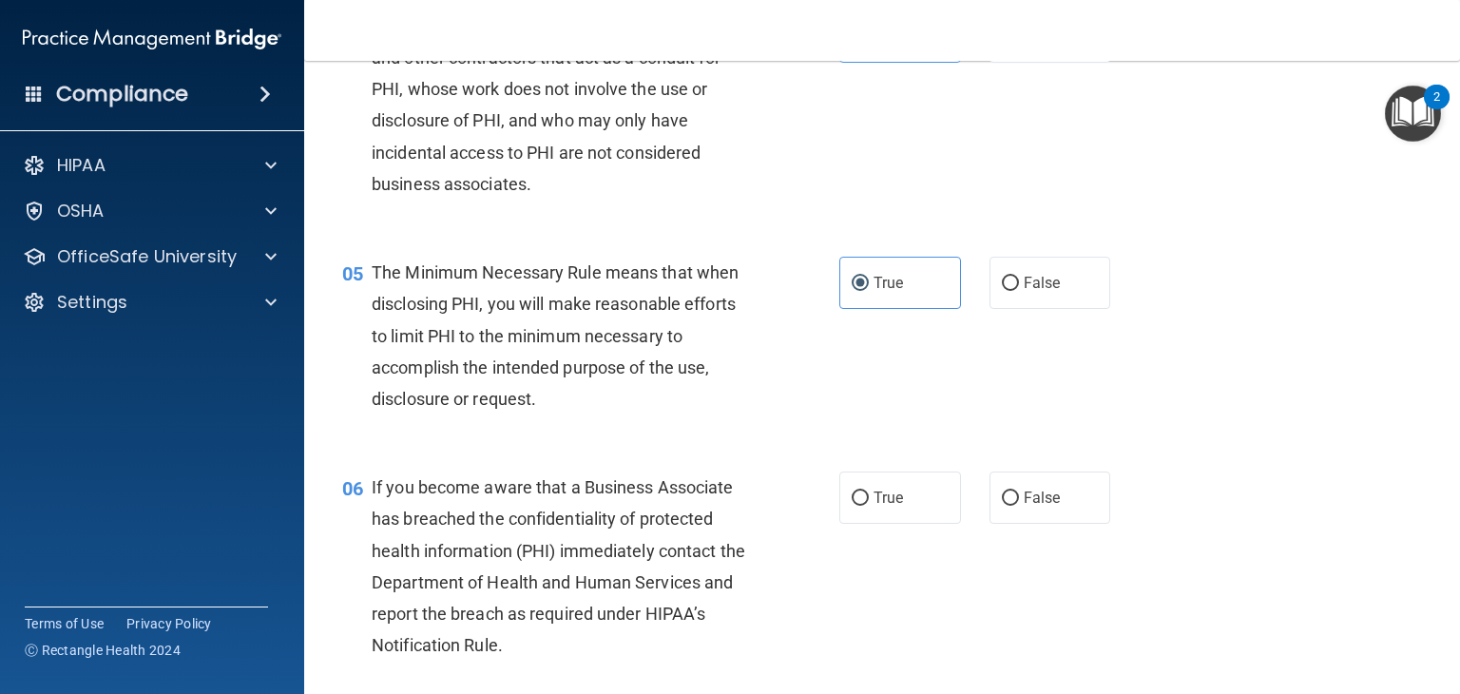
scroll to position [697, 0]
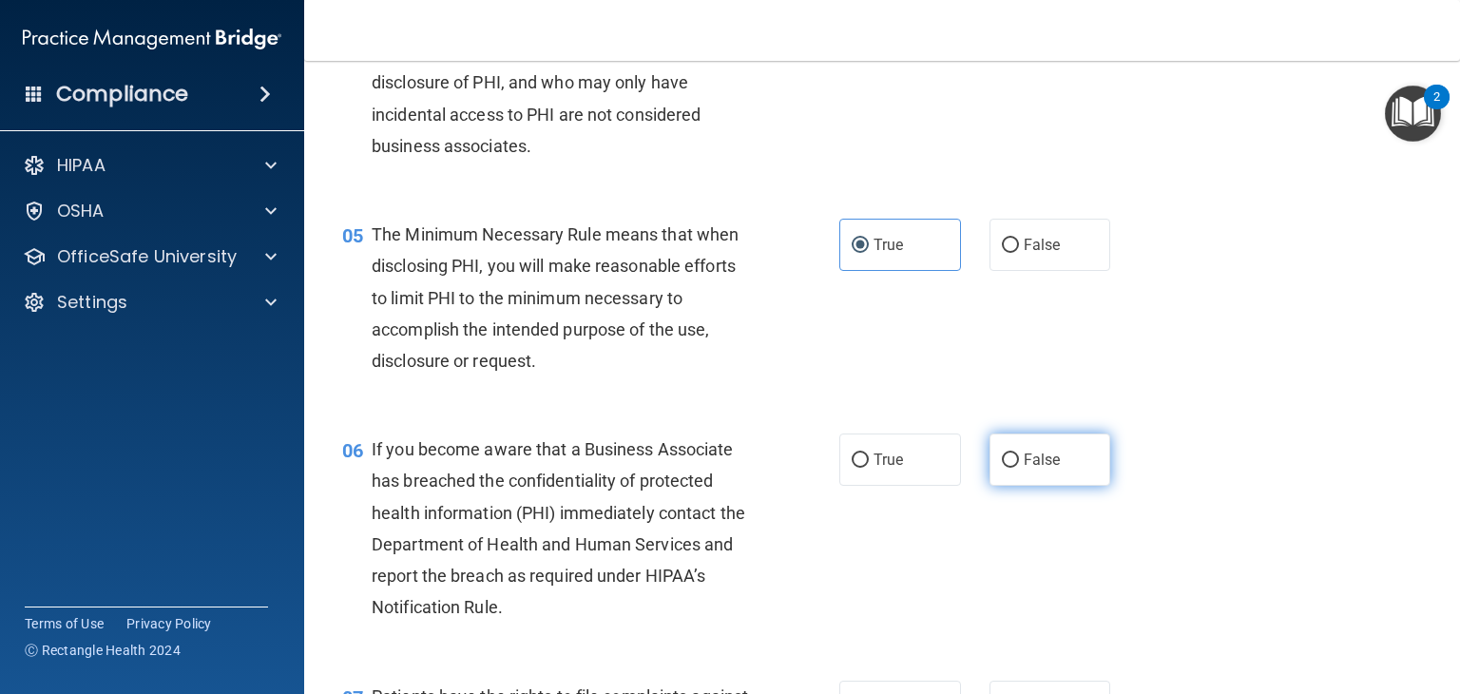
click at [1002, 468] on input "False" at bounding box center [1010, 460] width 17 height 14
radio input "true"
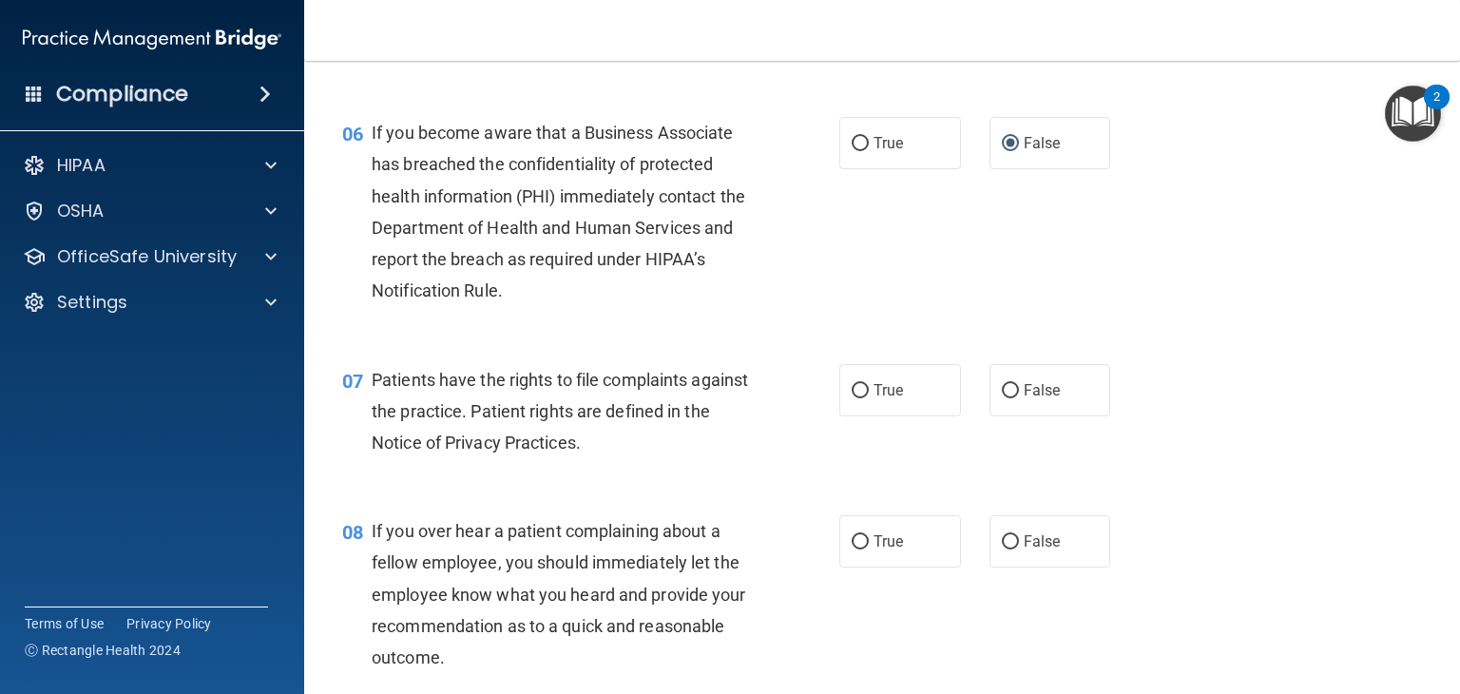
scroll to position [1065, 0]
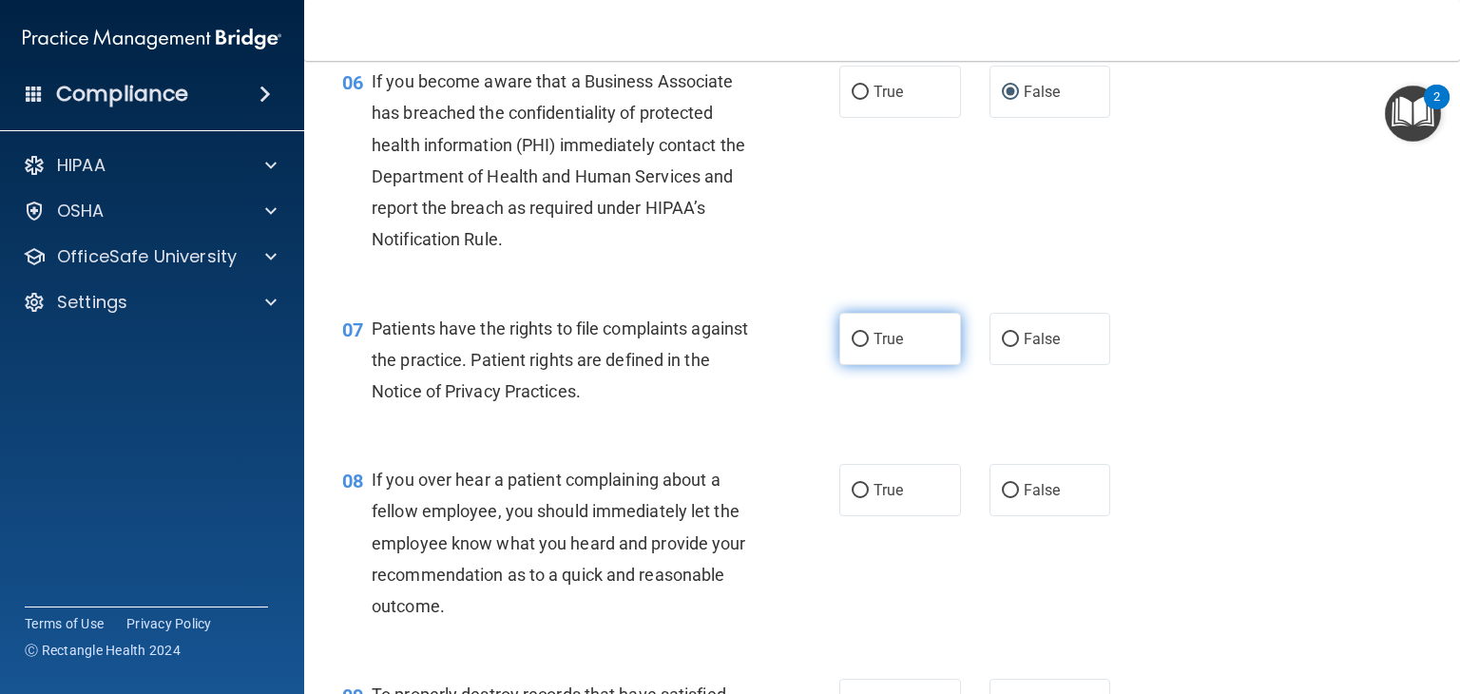
click at [852, 347] on input "True" at bounding box center [860, 340] width 17 height 14
radio input "true"
click at [1002, 498] on input "False" at bounding box center [1010, 491] width 17 height 14
radio input "true"
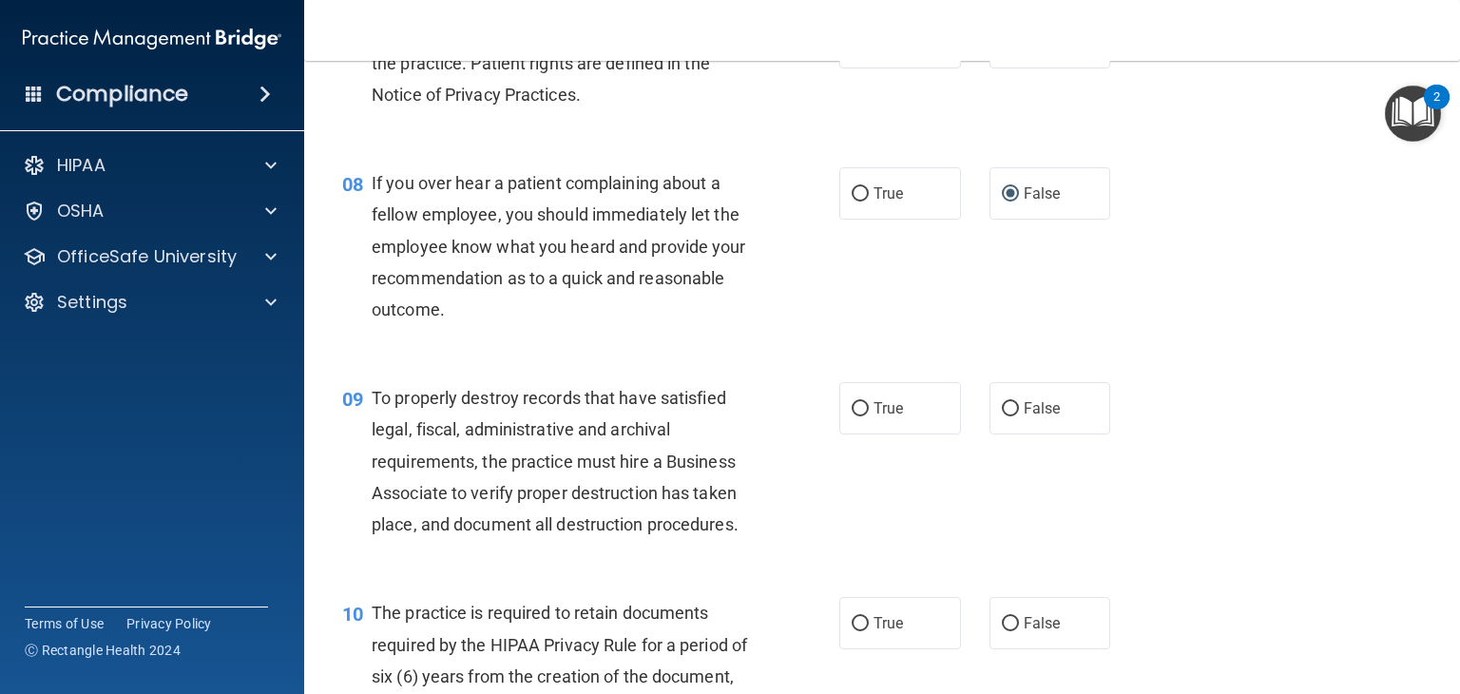
scroll to position [1369, 0]
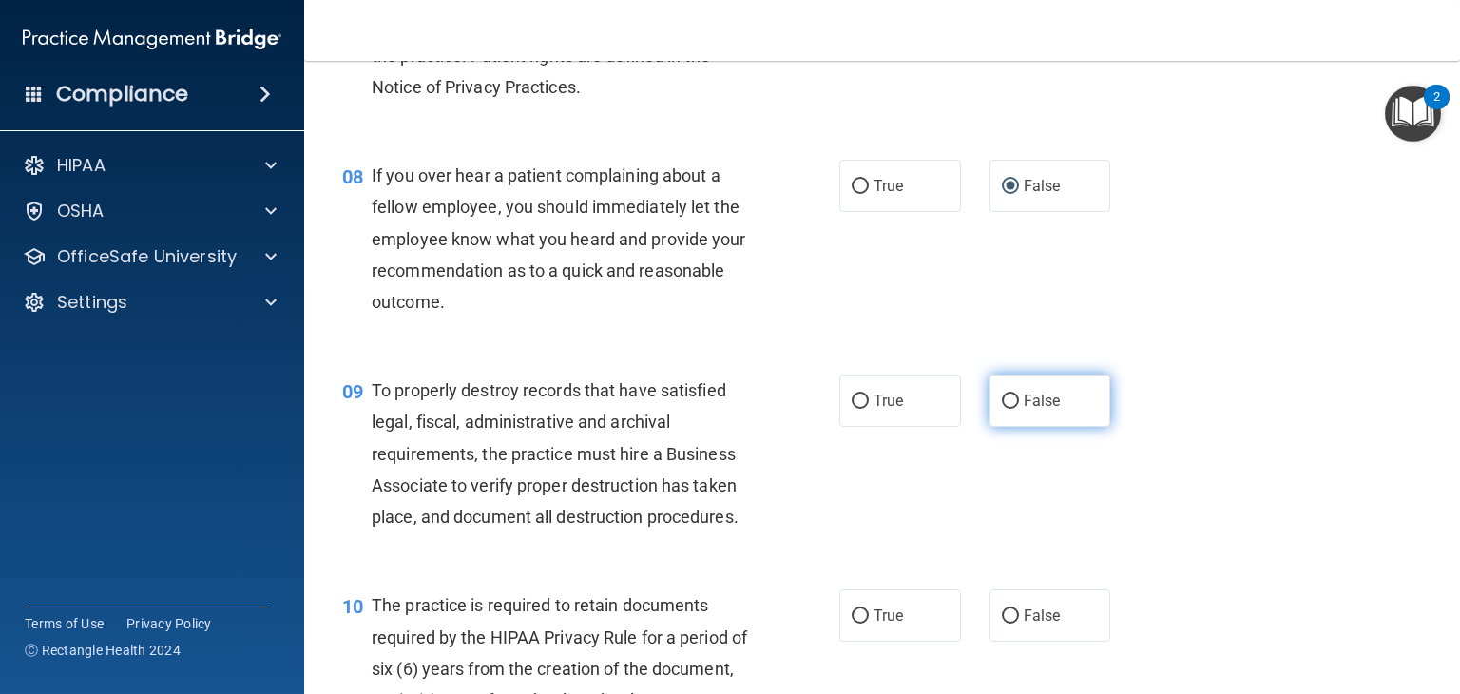
click at [1002, 409] on input "False" at bounding box center [1010, 401] width 17 height 14
radio input "true"
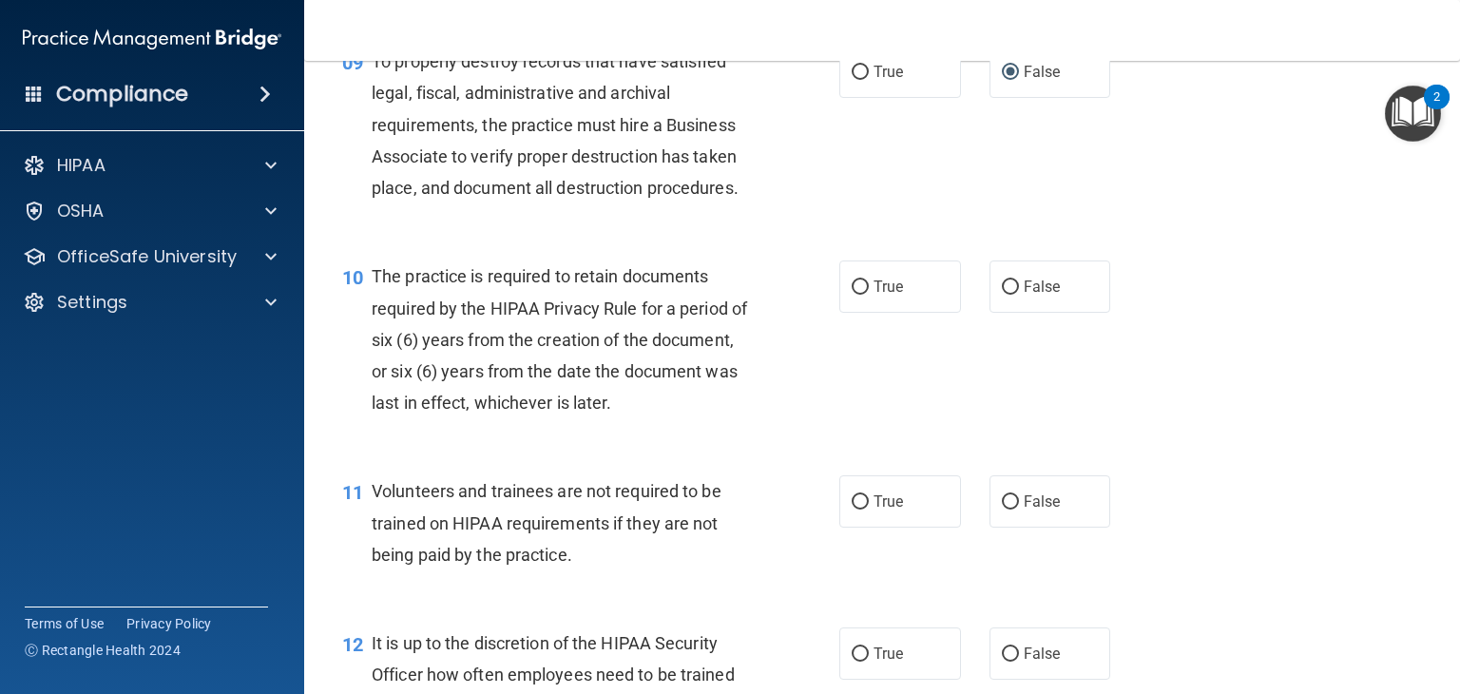
scroll to position [1736, 0]
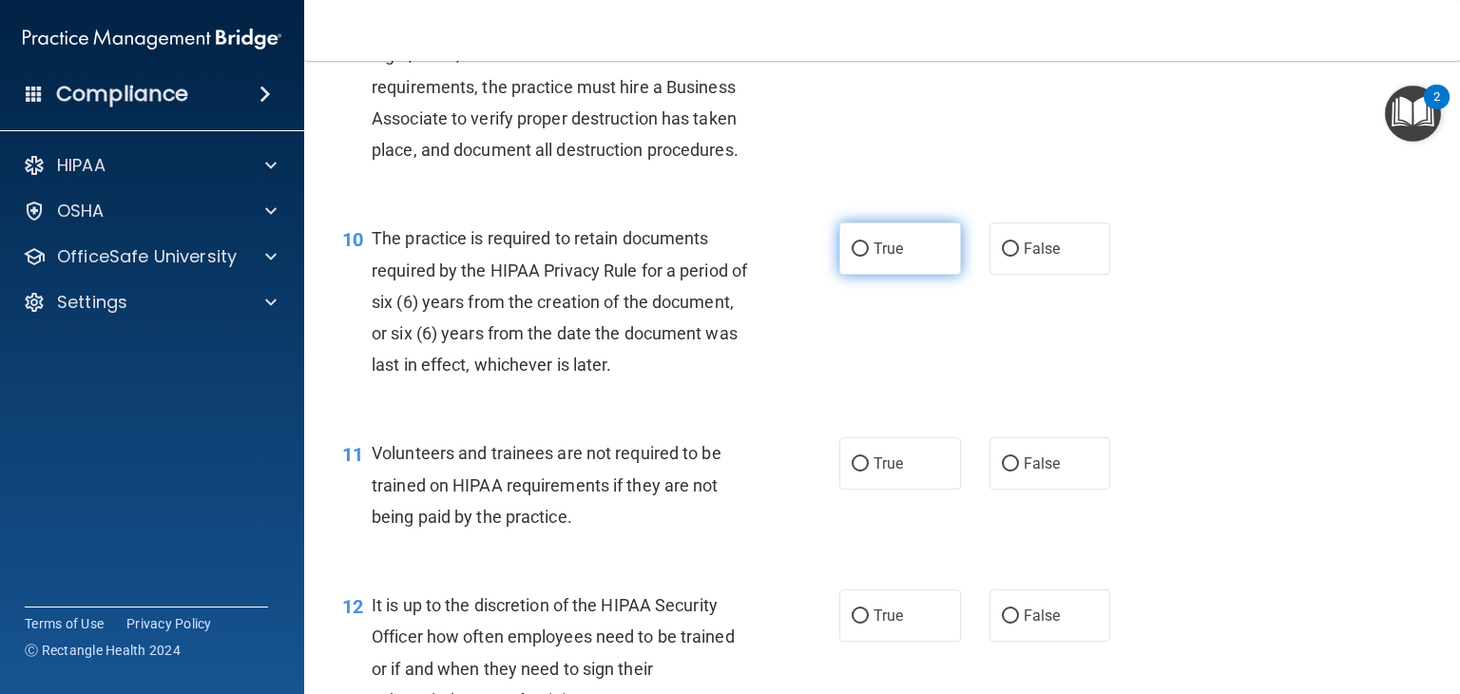
click at [856, 275] on label "True" at bounding box center [900, 248] width 122 height 52
click at [856, 257] on input "True" at bounding box center [860, 249] width 17 height 14
radio input "true"
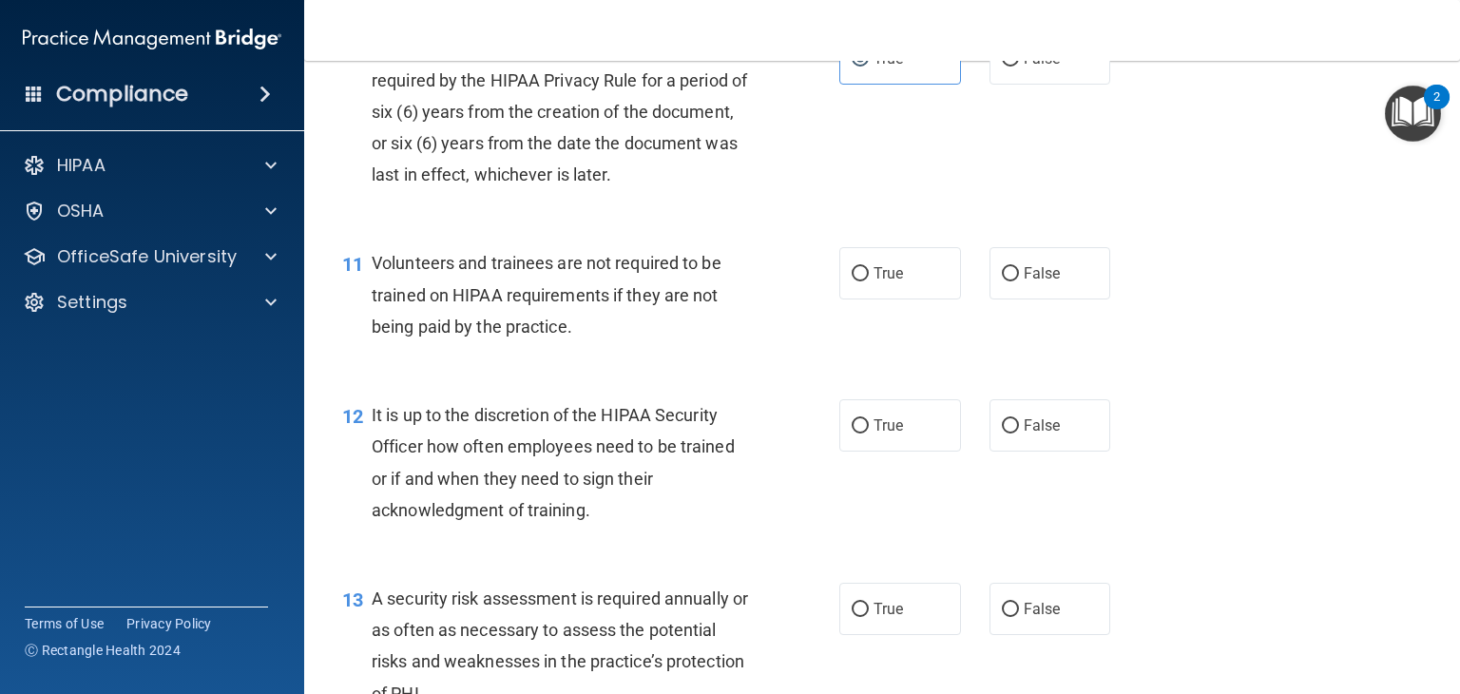
scroll to position [1964, 0]
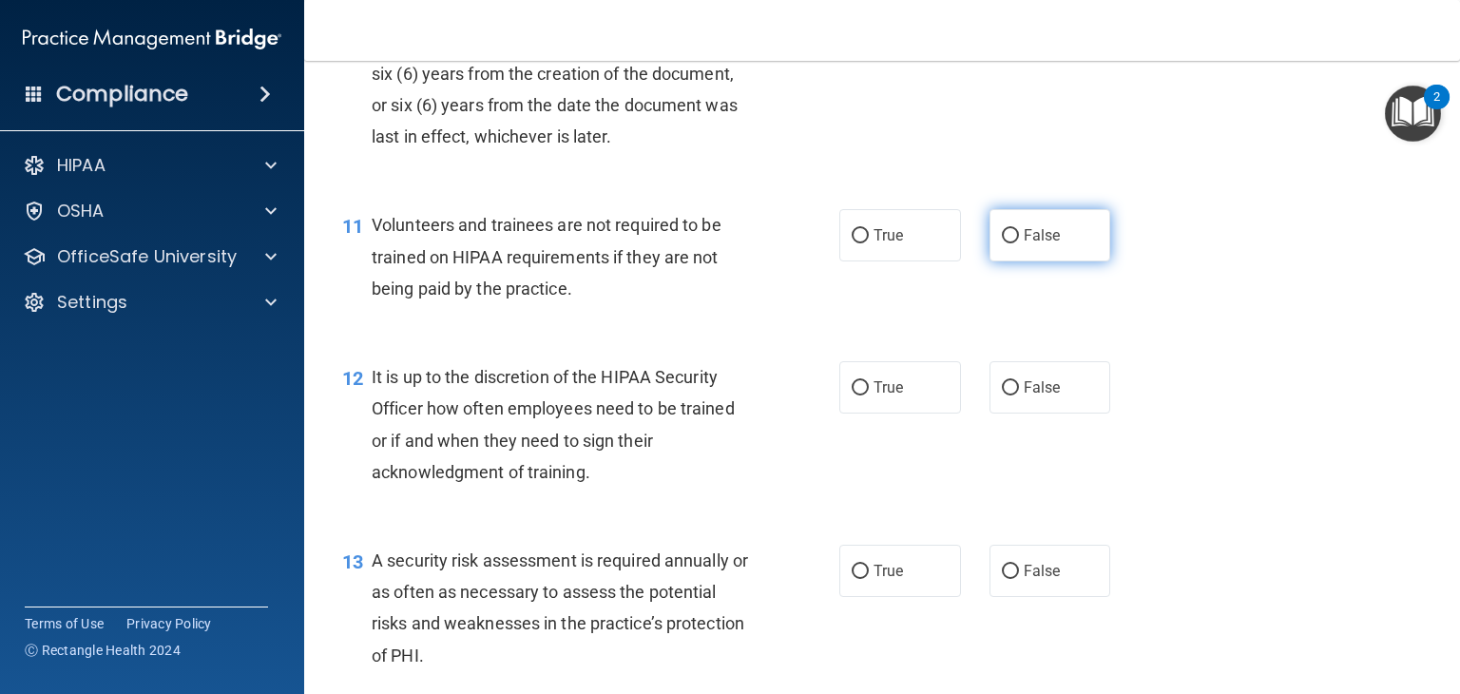
click at [1002, 243] on input "False" at bounding box center [1010, 236] width 17 height 14
radio input "true"
click at [852, 395] on input "True" at bounding box center [860, 388] width 17 height 14
radio input "true"
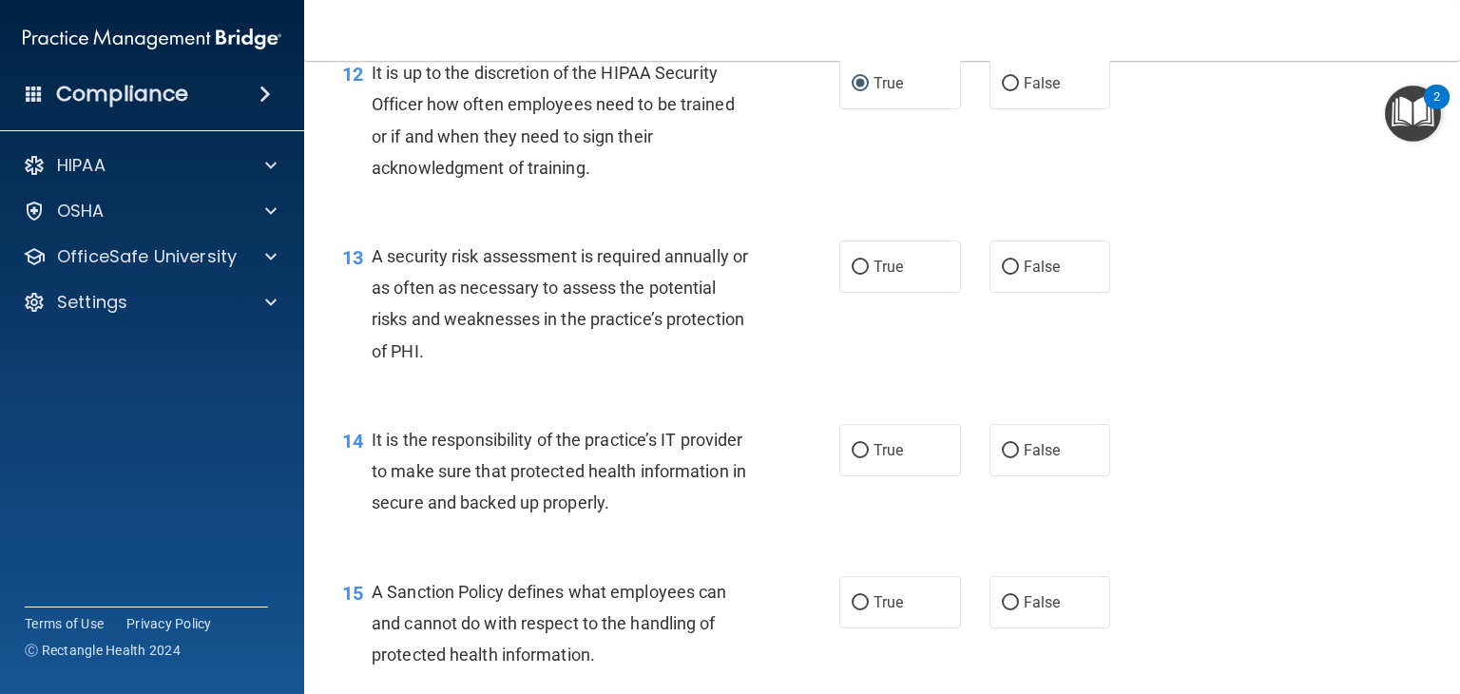
scroll to position [2306, 0]
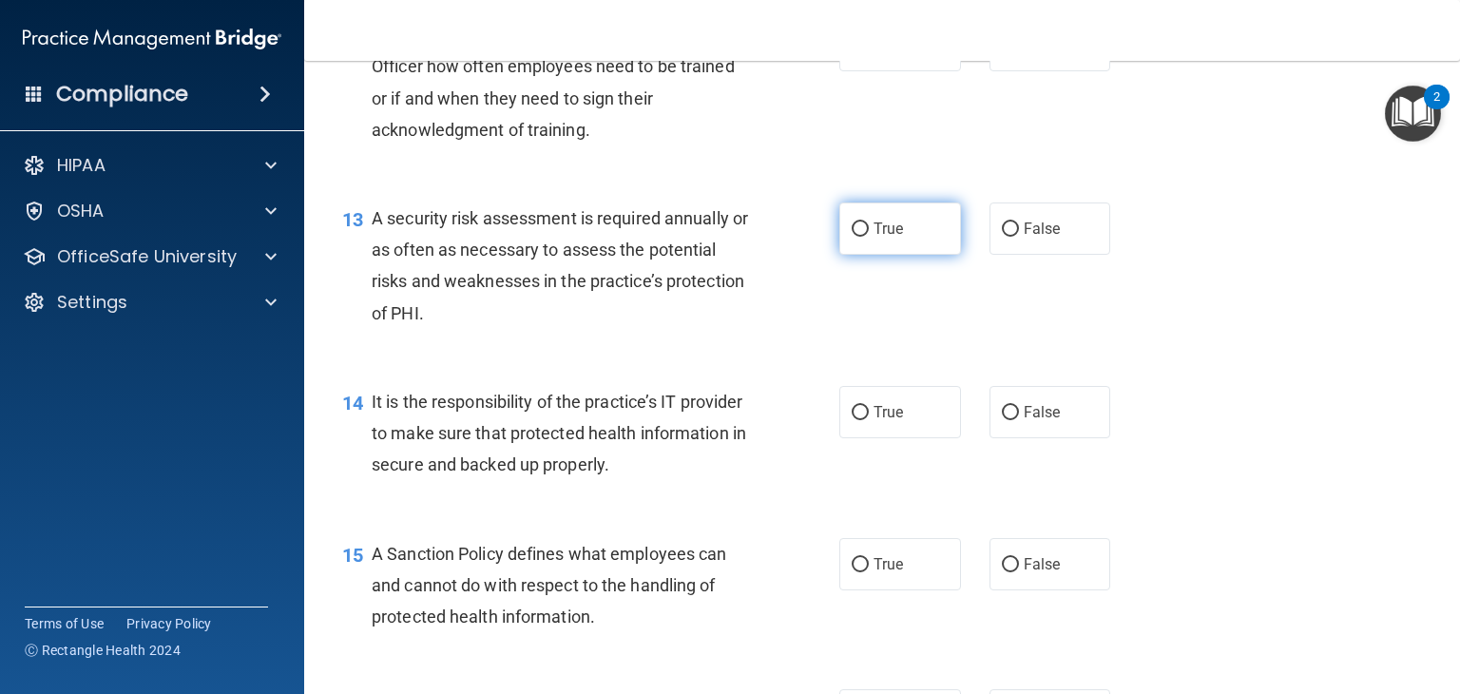
click at [852, 237] on input "True" at bounding box center [860, 229] width 17 height 14
radio input "true"
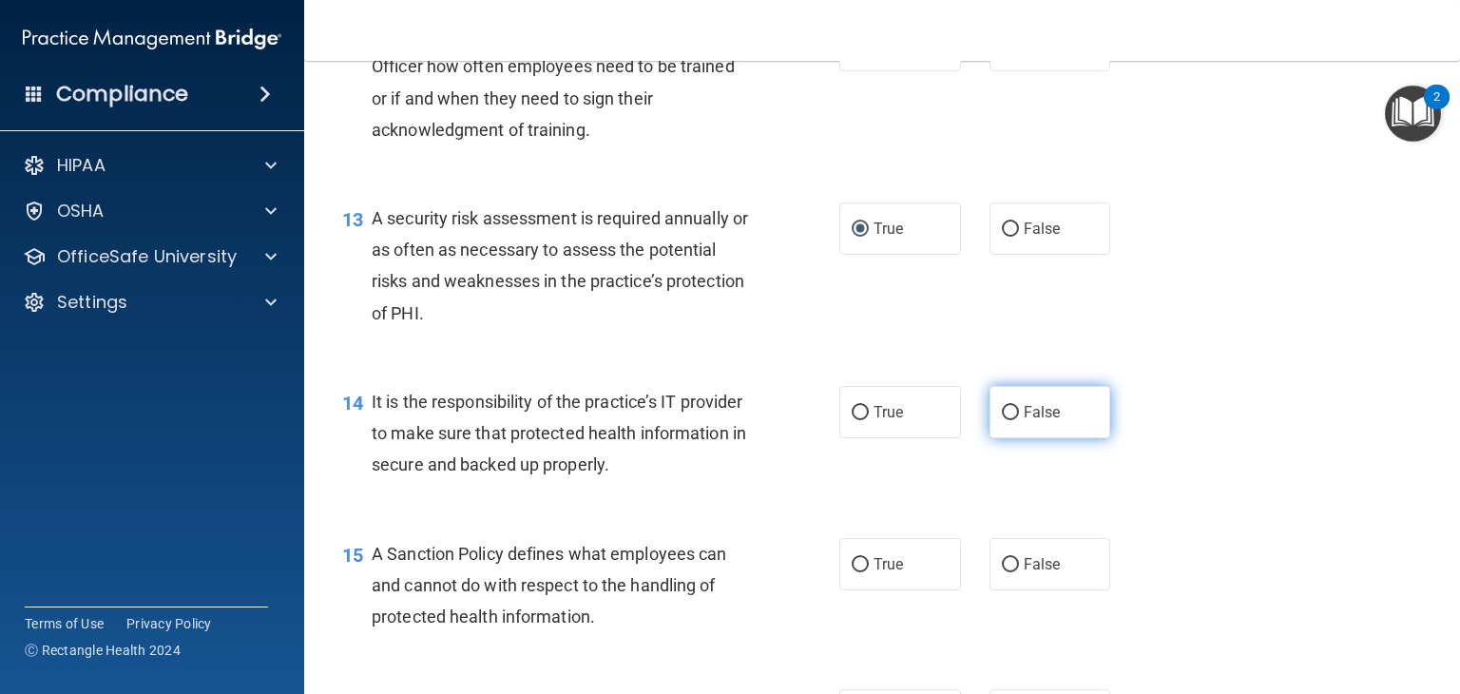
click at [1002, 420] on input "False" at bounding box center [1010, 413] width 17 height 14
radio input "true"
click at [1002, 572] on input "False" at bounding box center [1010, 565] width 17 height 14
radio input "true"
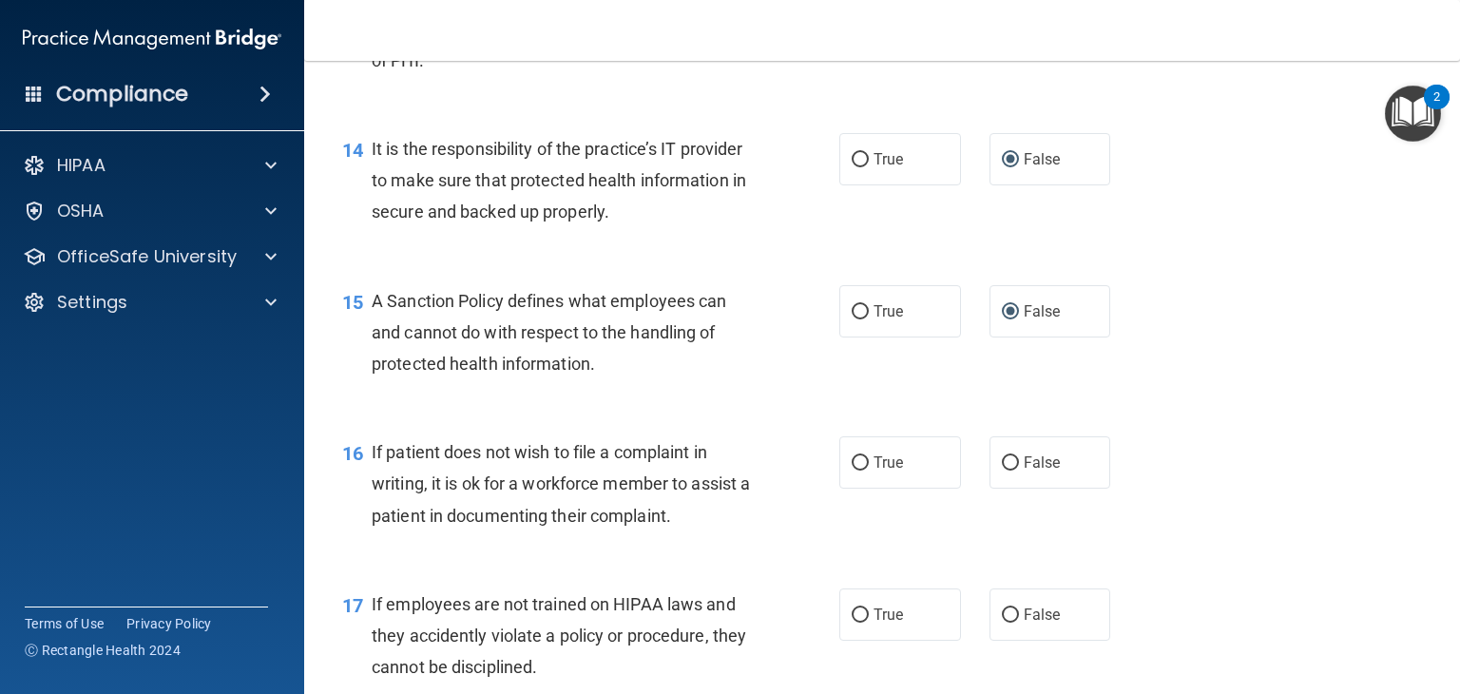
scroll to position [2597, 0]
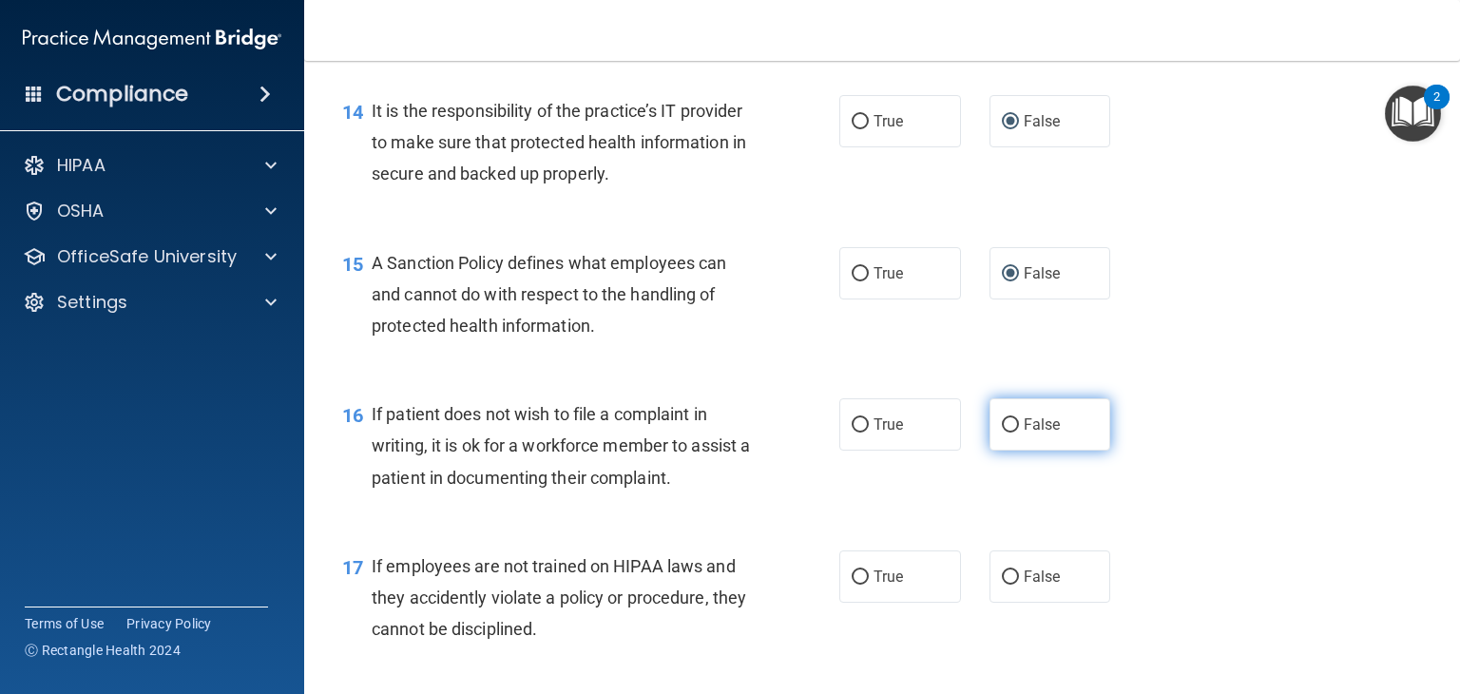
click at [1002, 432] on input "False" at bounding box center [1010, 425] width 17 height 14
radio input "true"
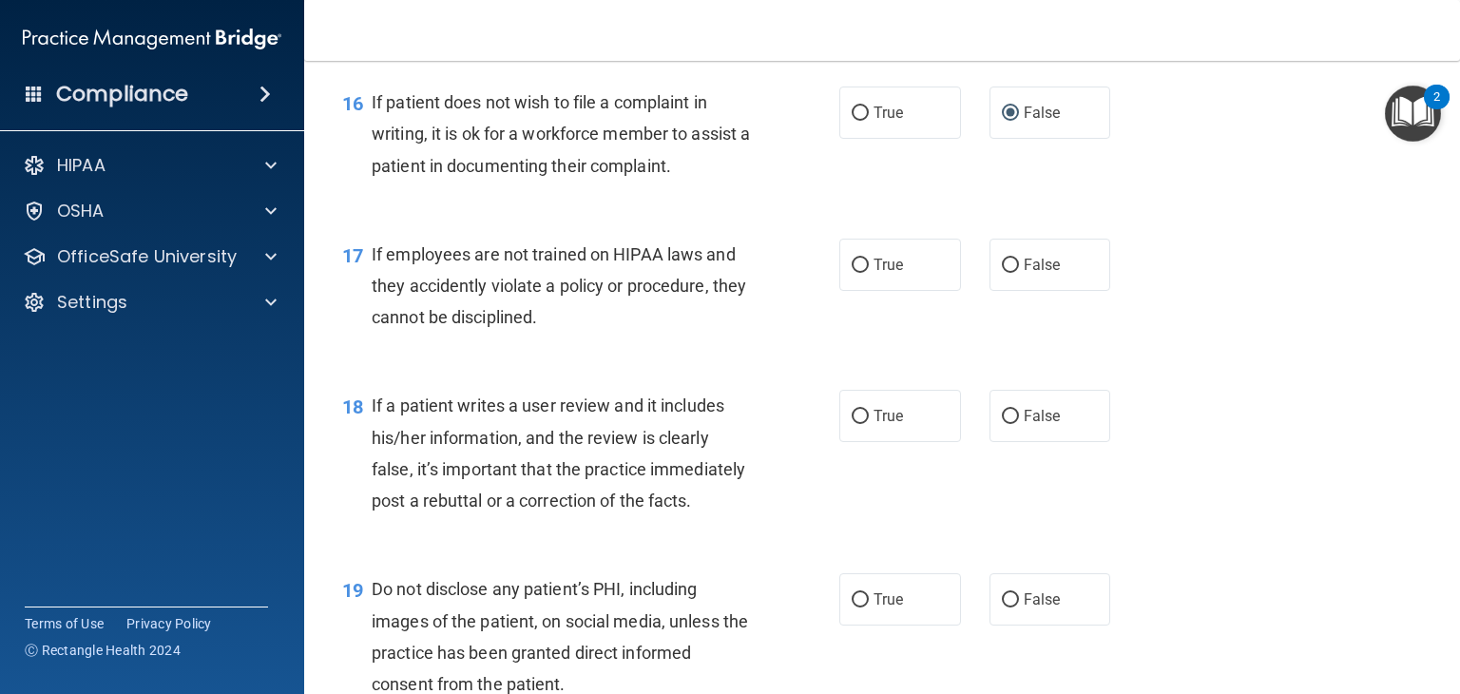
scroll to position [2927, 0]
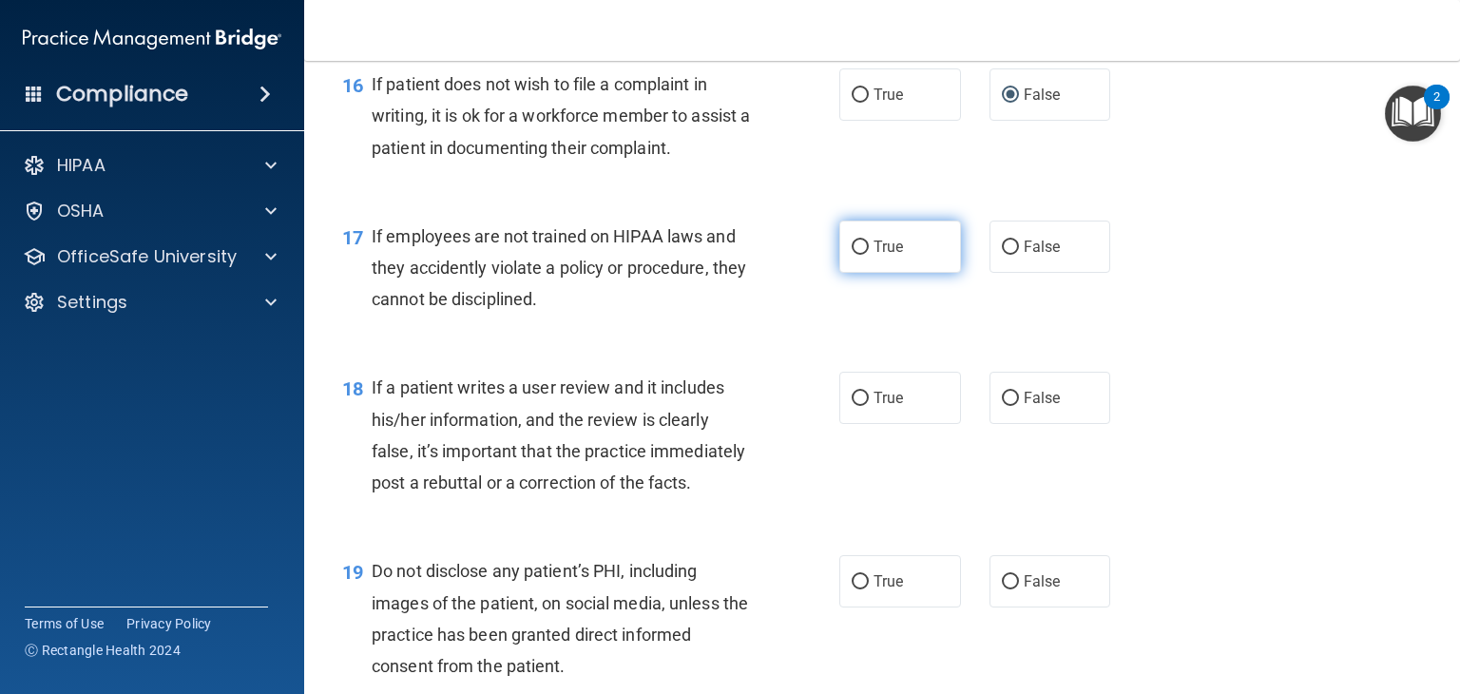
click at [854, 273] on label "True" at bounding box center [900, 247] width 122 height 52
click at [854, 255] on input "True" at bounding box center [860, 247] width 17 height 14
radio input "true"
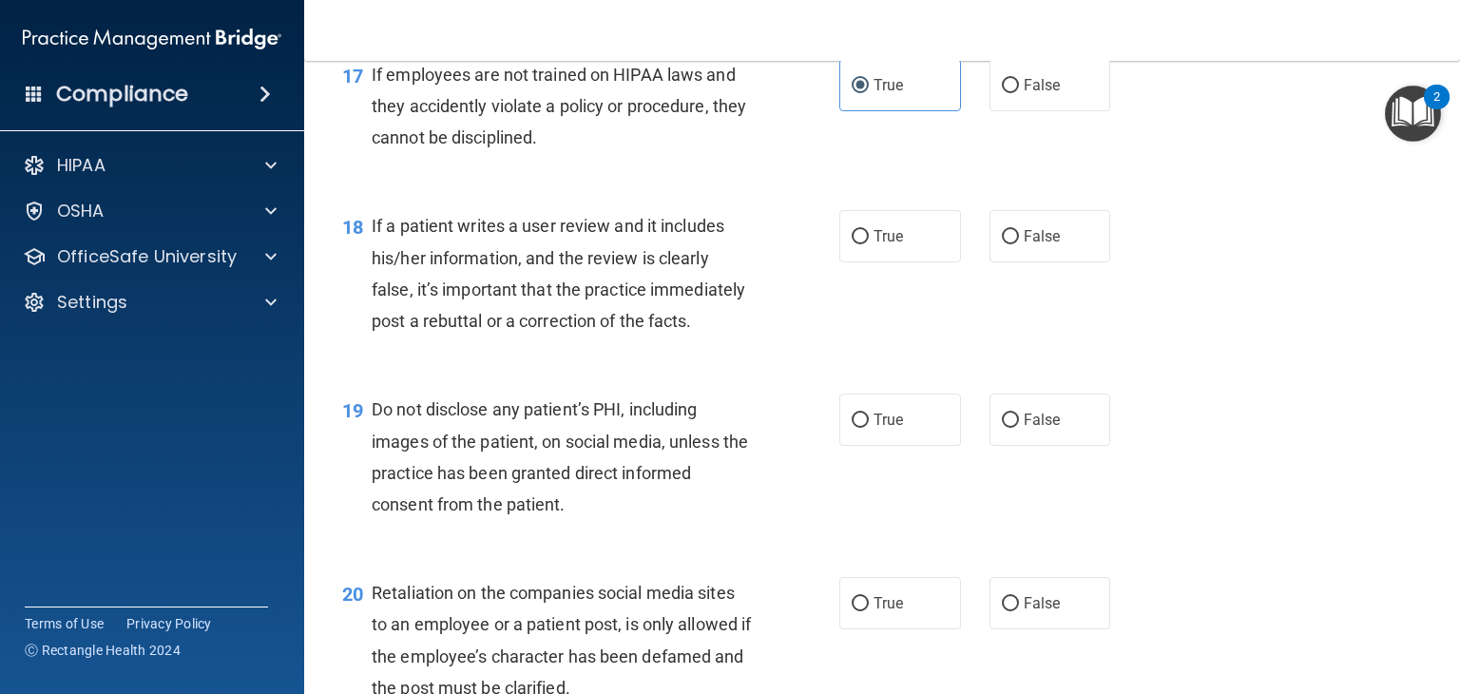
scroll to position [3104, 0]
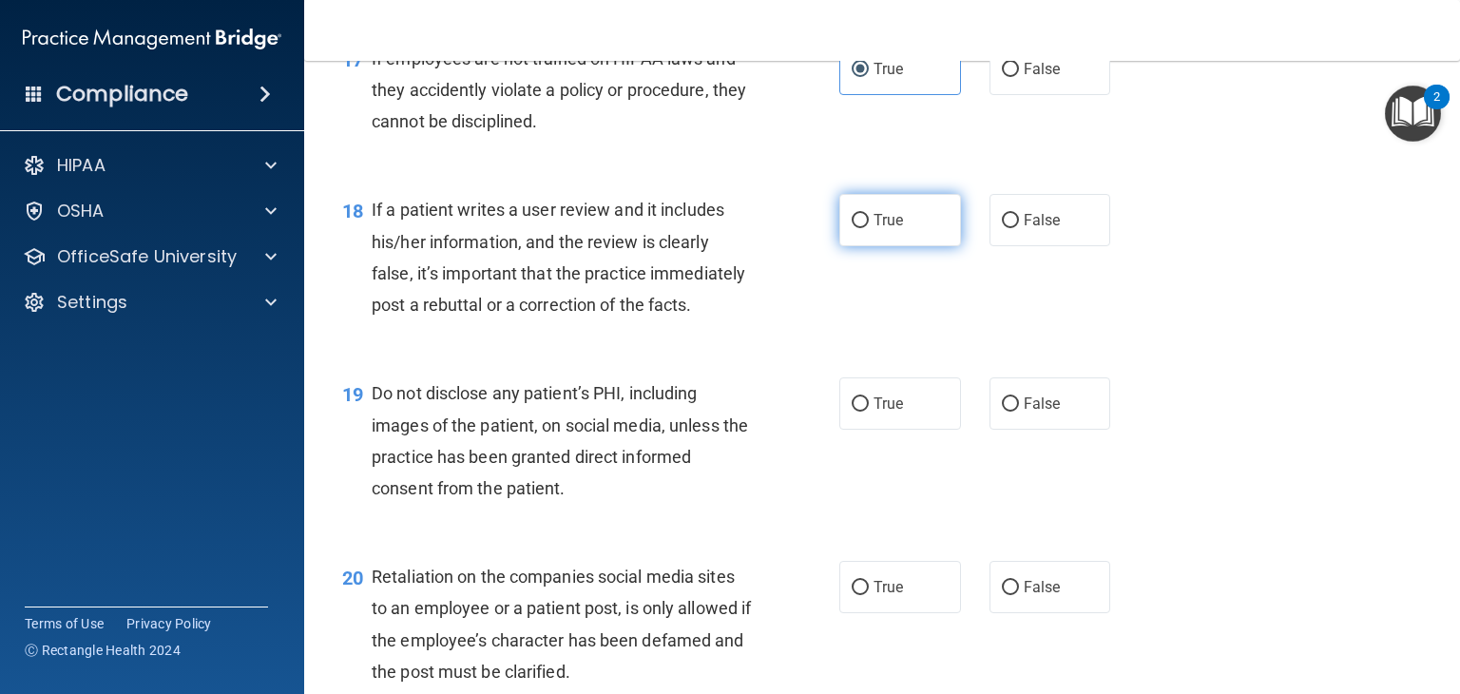
click at [842, 246] on label "True" at bounding box center [900, 220] width 122 height 52
click at [852, 228] on input "True" at bounding box center [860, 221] width 17 height 14
radio input "true"
click at [851, 430] on label "True" at bounding box center [900, 403] width 122 height 52
click at [852, 412] on input "True" at bounding box center [860, 404] width 17 height 14
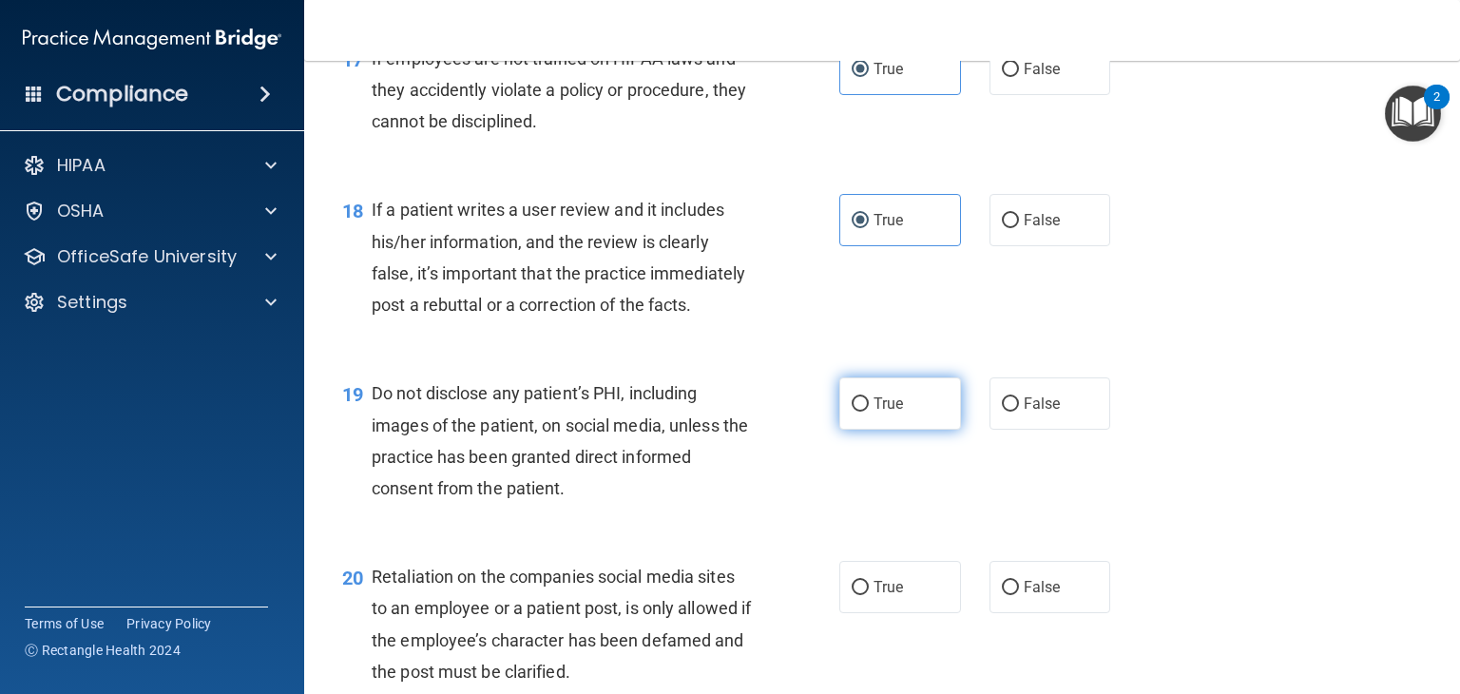
radio input "true"
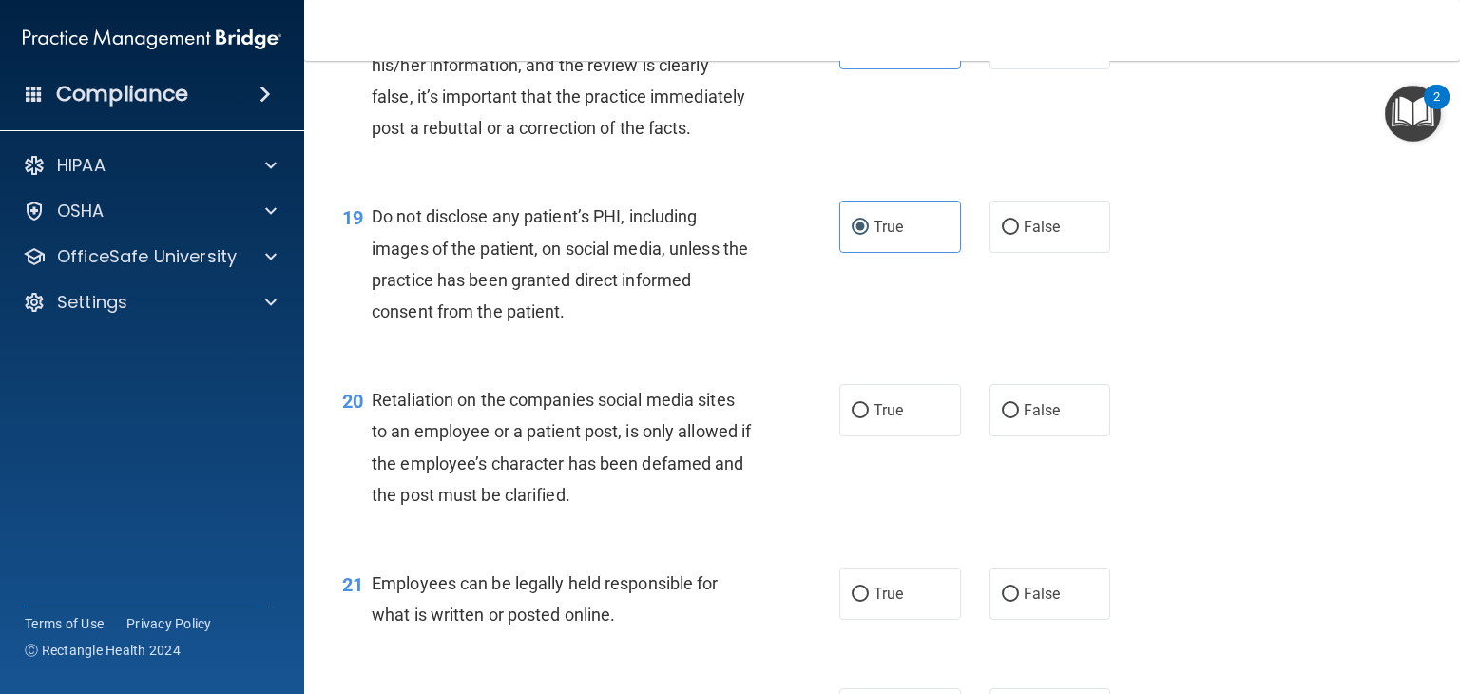
scroll to position [3345, 0]
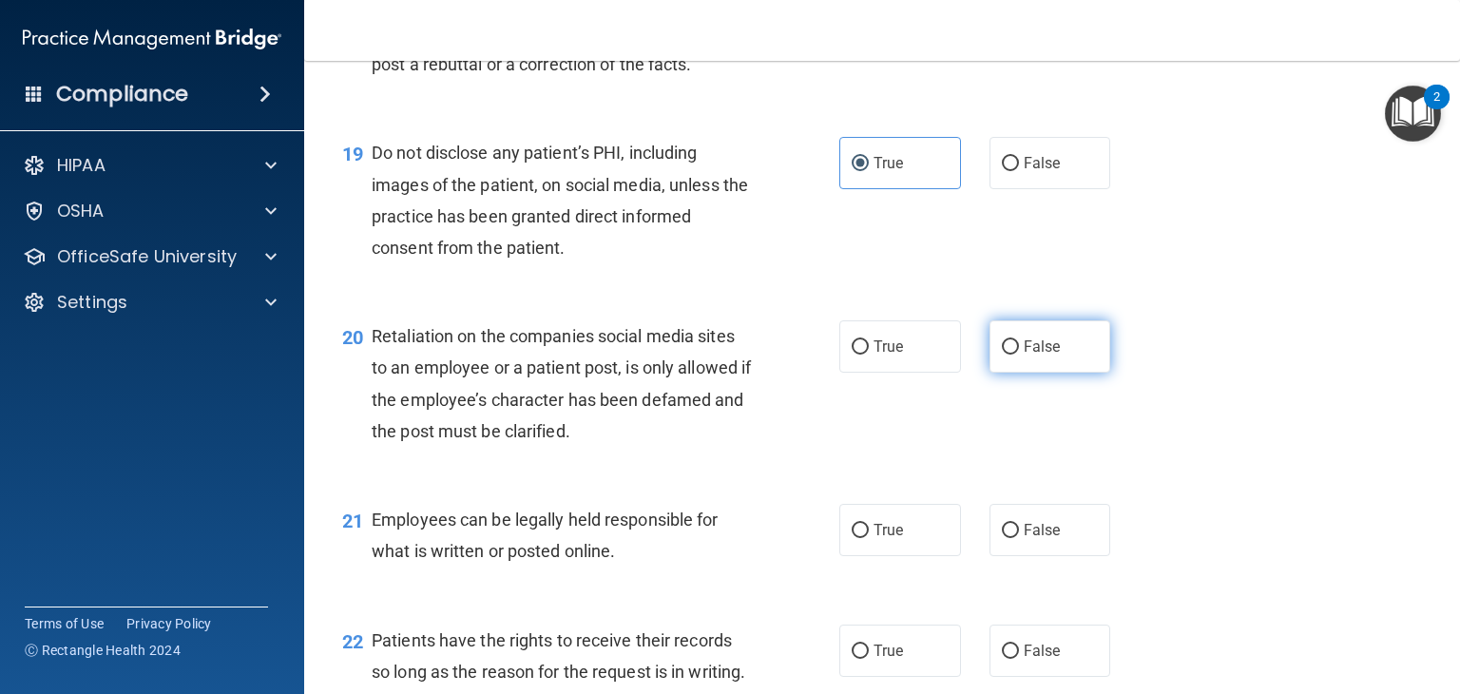
click at [1002, 355] on input "False" at bounding box center [1010, 347] width 17 height 14
radio input "true"
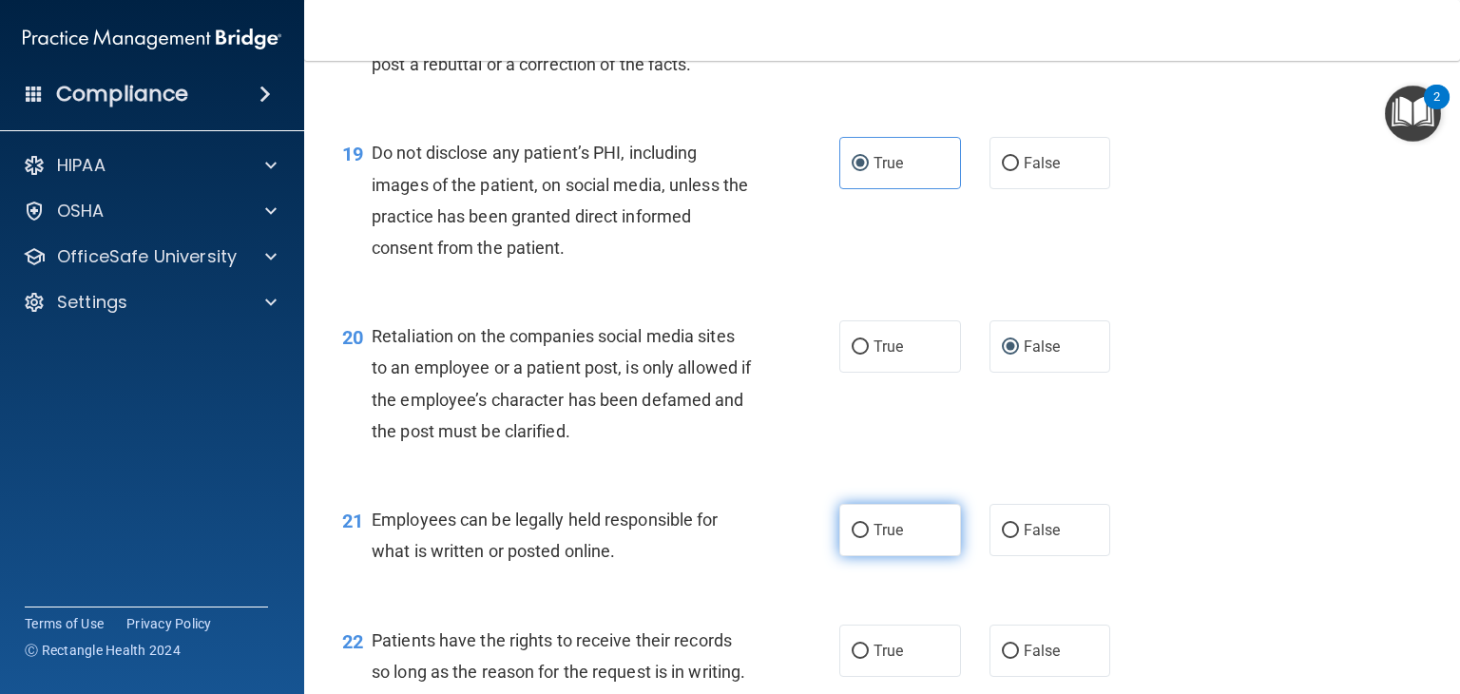
click at [852, 538] on input "True" at bounding box center [860, 531] width 17 height 14
radio input "true"
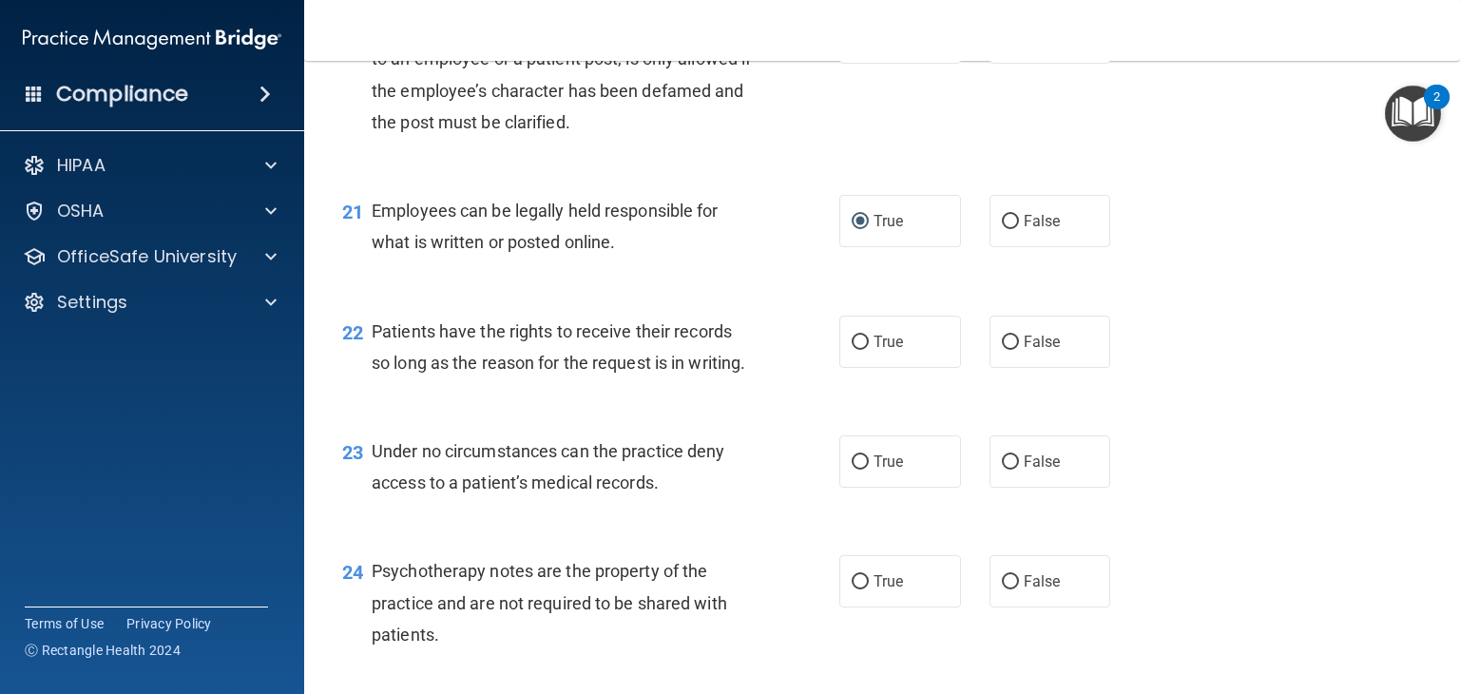
scroll to position [3661, 0]
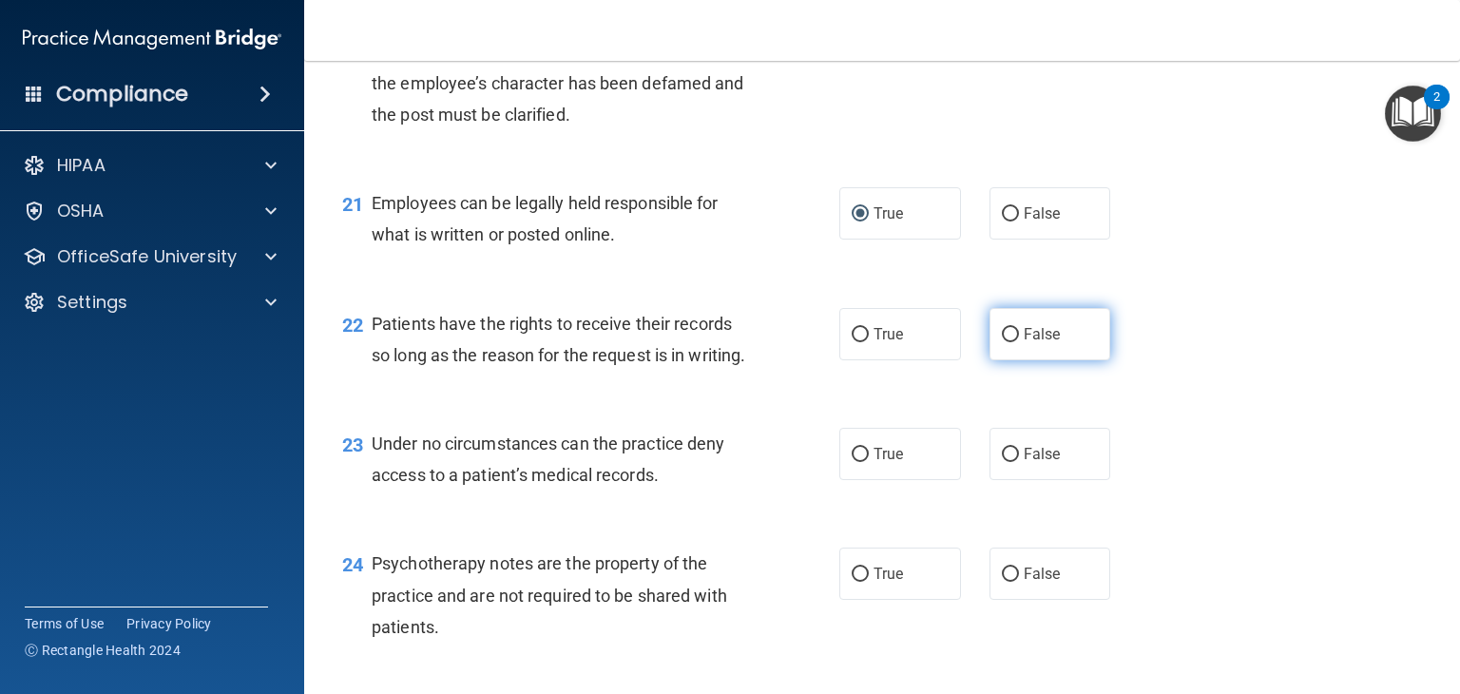
click at [1001, 360] on label "False" at bounding box center [1051, 334] width 122 height 52
click at [1002, 342] on input "False" at bounding box center [1010, 335] width 17 height 14
radio input "true"
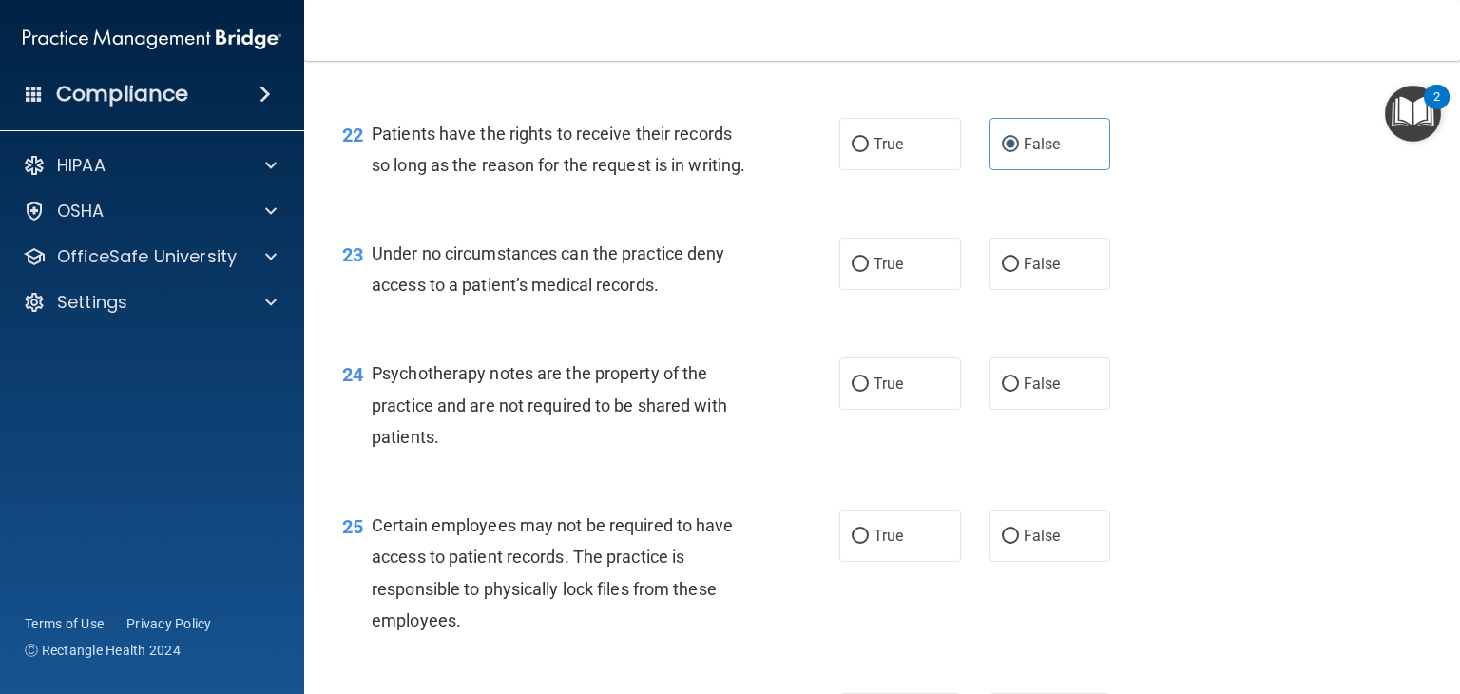
scroll to position [3890, 0]
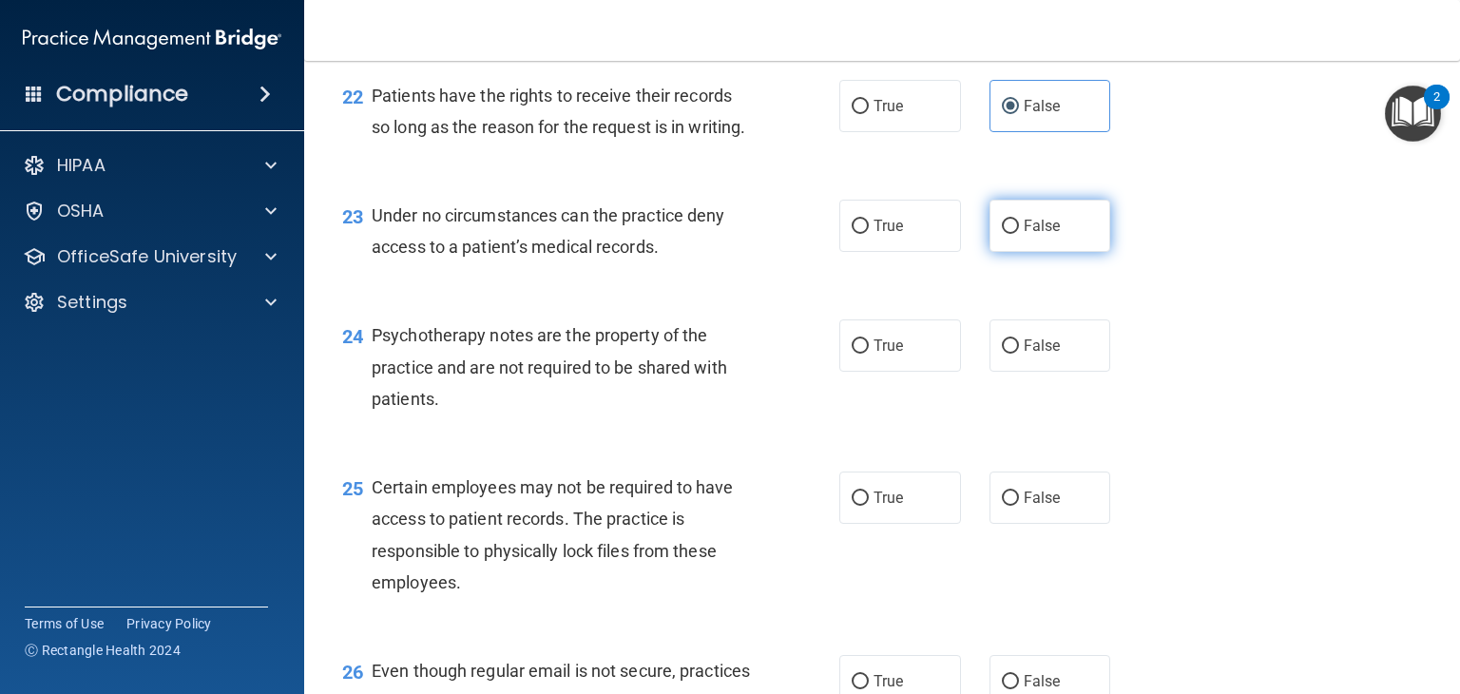
click at [1002, 234] on input "False" at bounding box center [1010, 227] width 17 height 14
radio input "true"
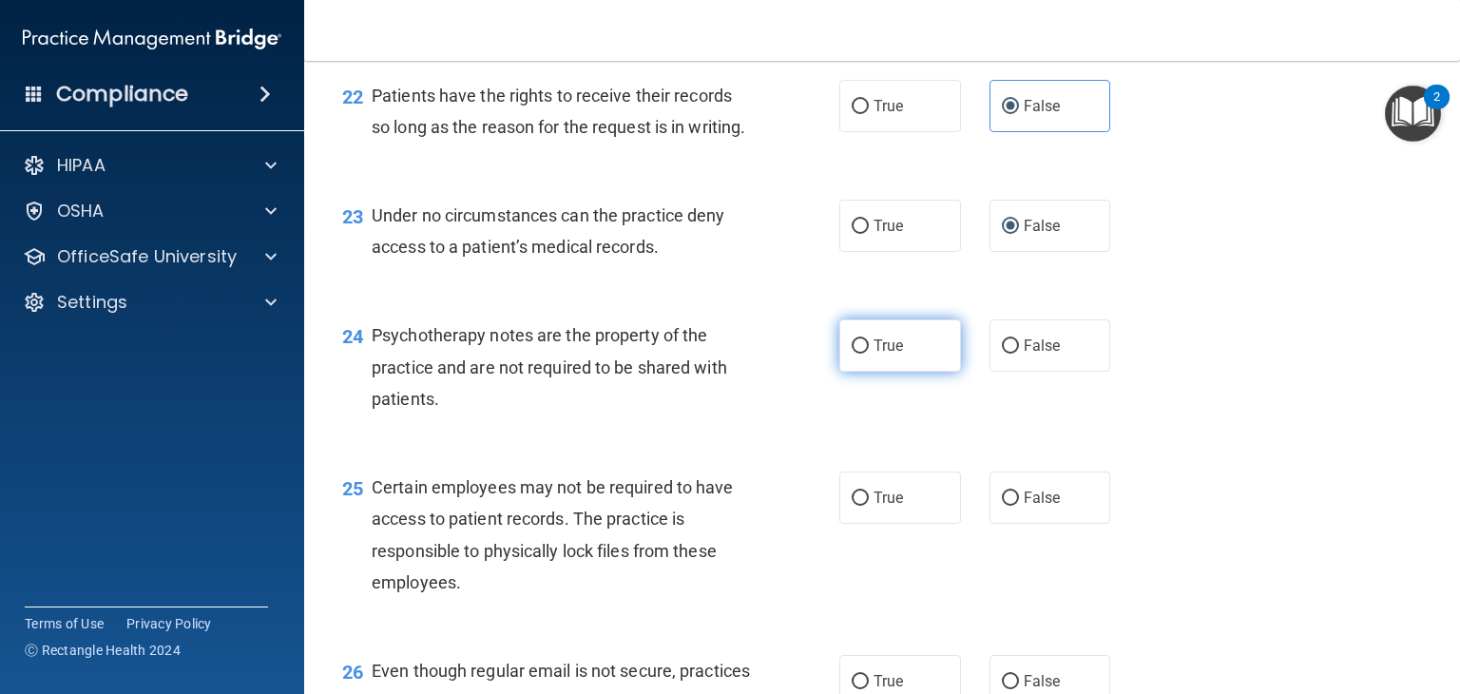
click at [852, 354] on input "True" at bounding box center [860, 346] width 17 height 14
radio input "true"
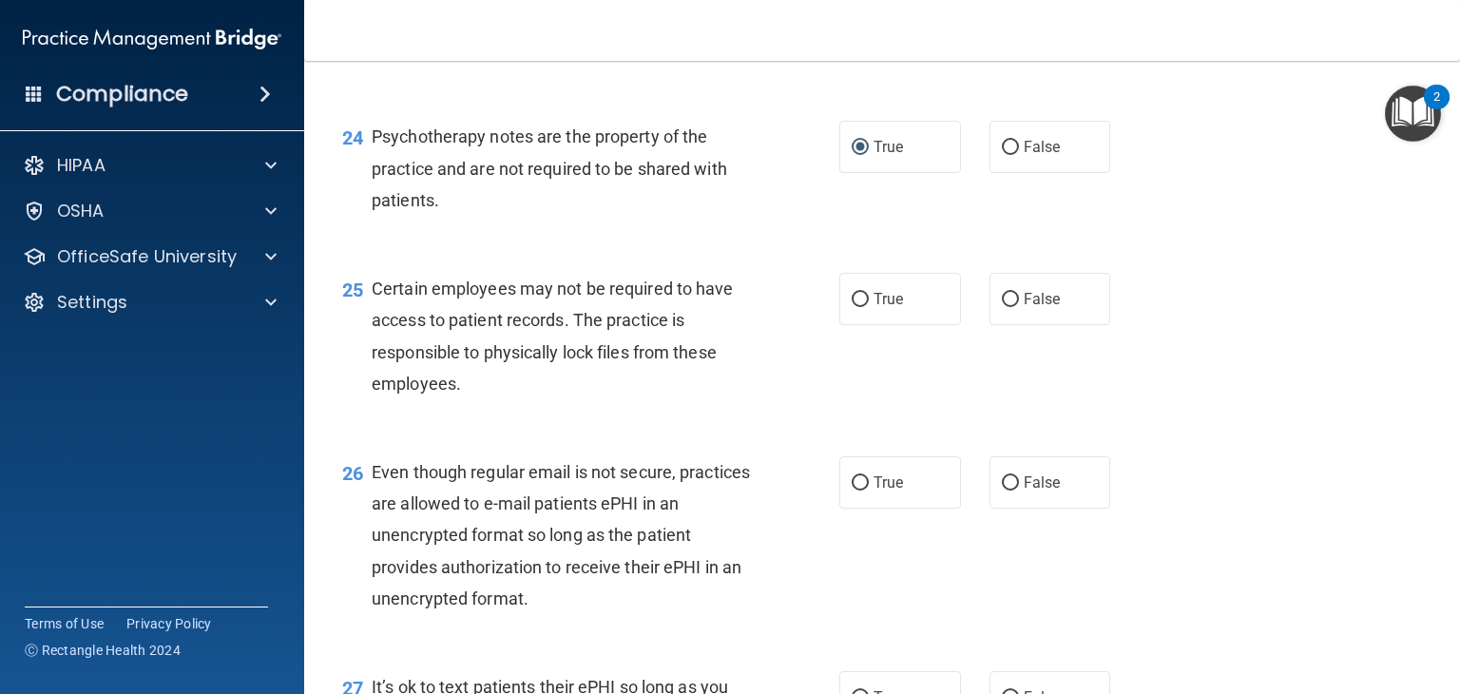
scroll to position [4105, 0]
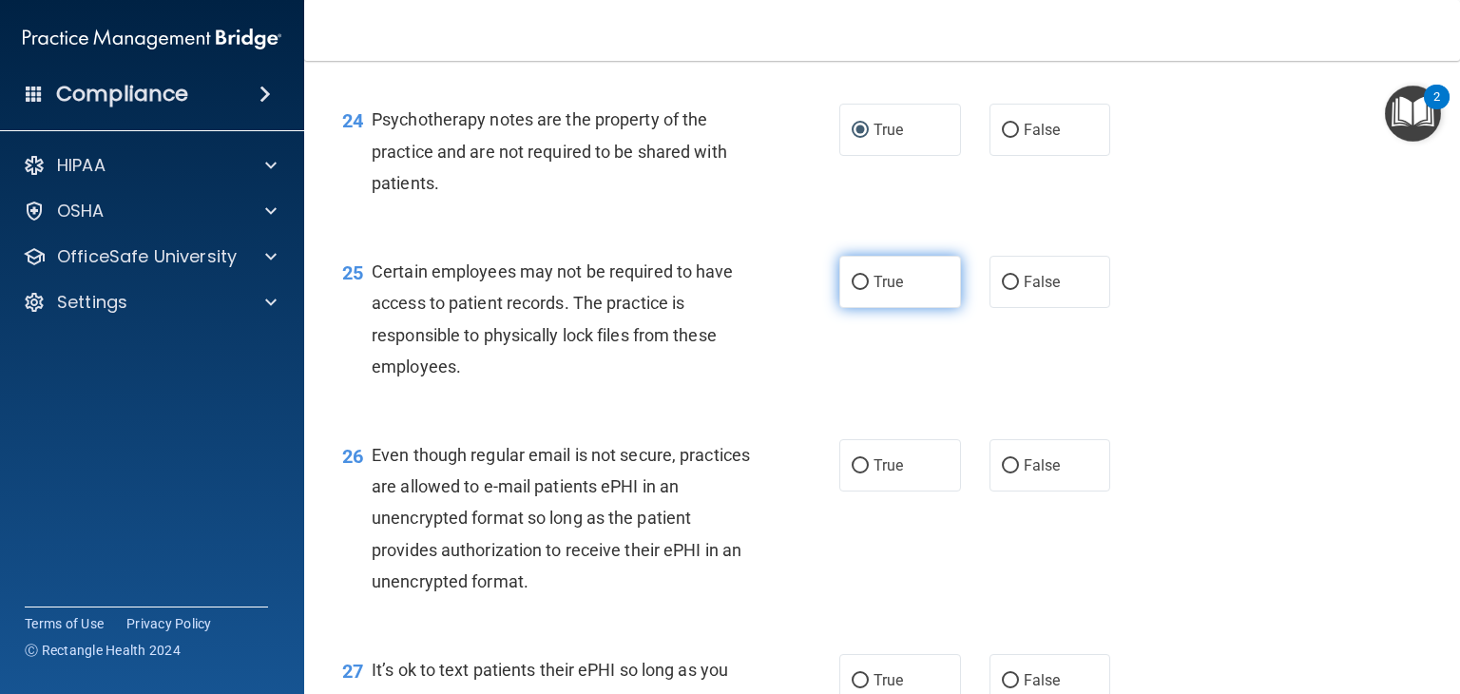
click at [852, 290] on input "True" at bounding box center [860, 283] width 17 height 14
radio input "true"
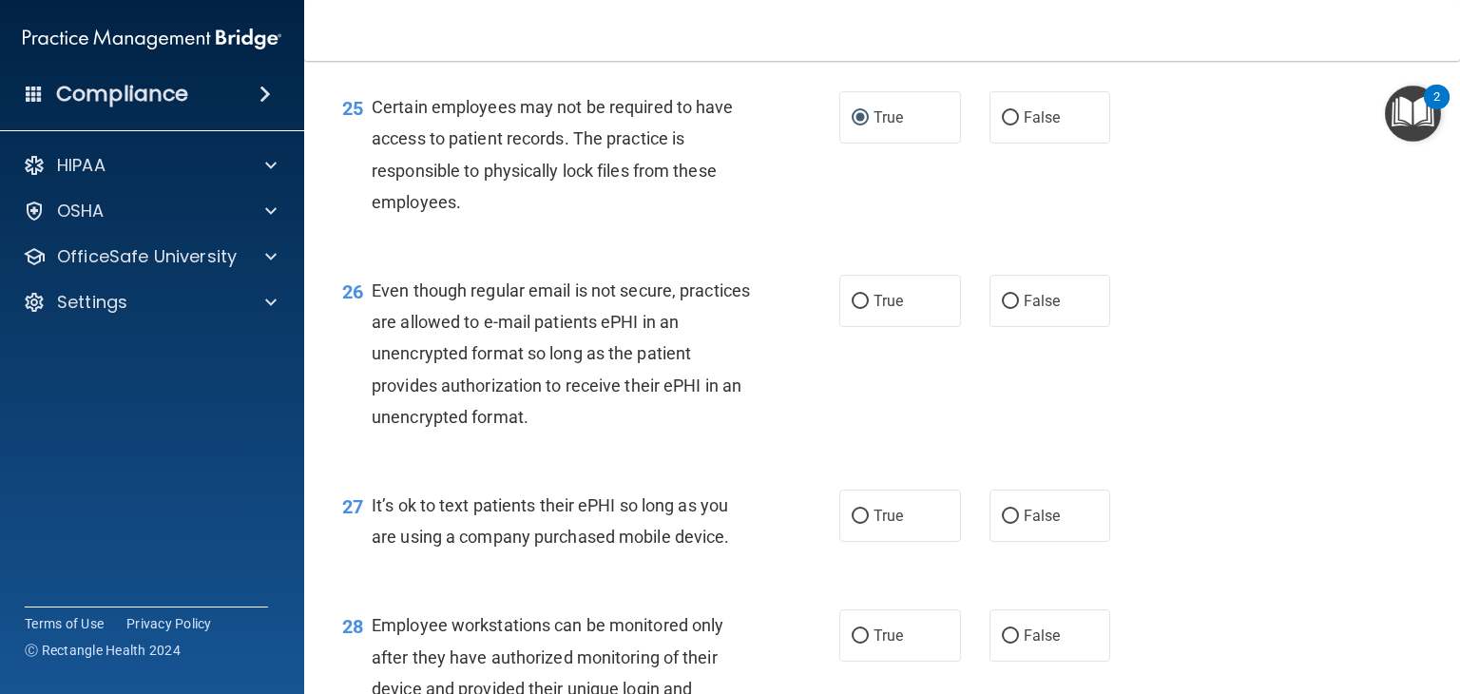
scroll to position [4358, 0]
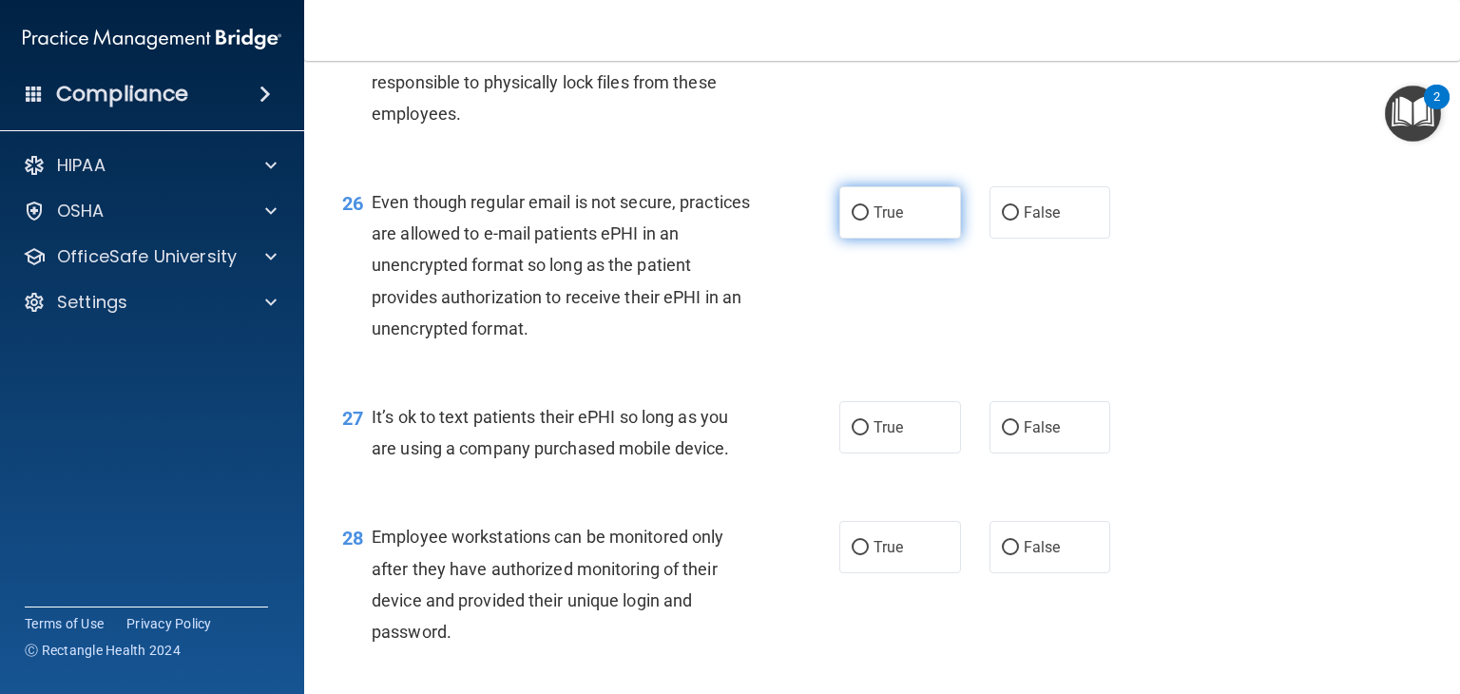
click at [855, 221] on input "True" at bounding box center [860, 213] width 17 height 14
radio input "true"
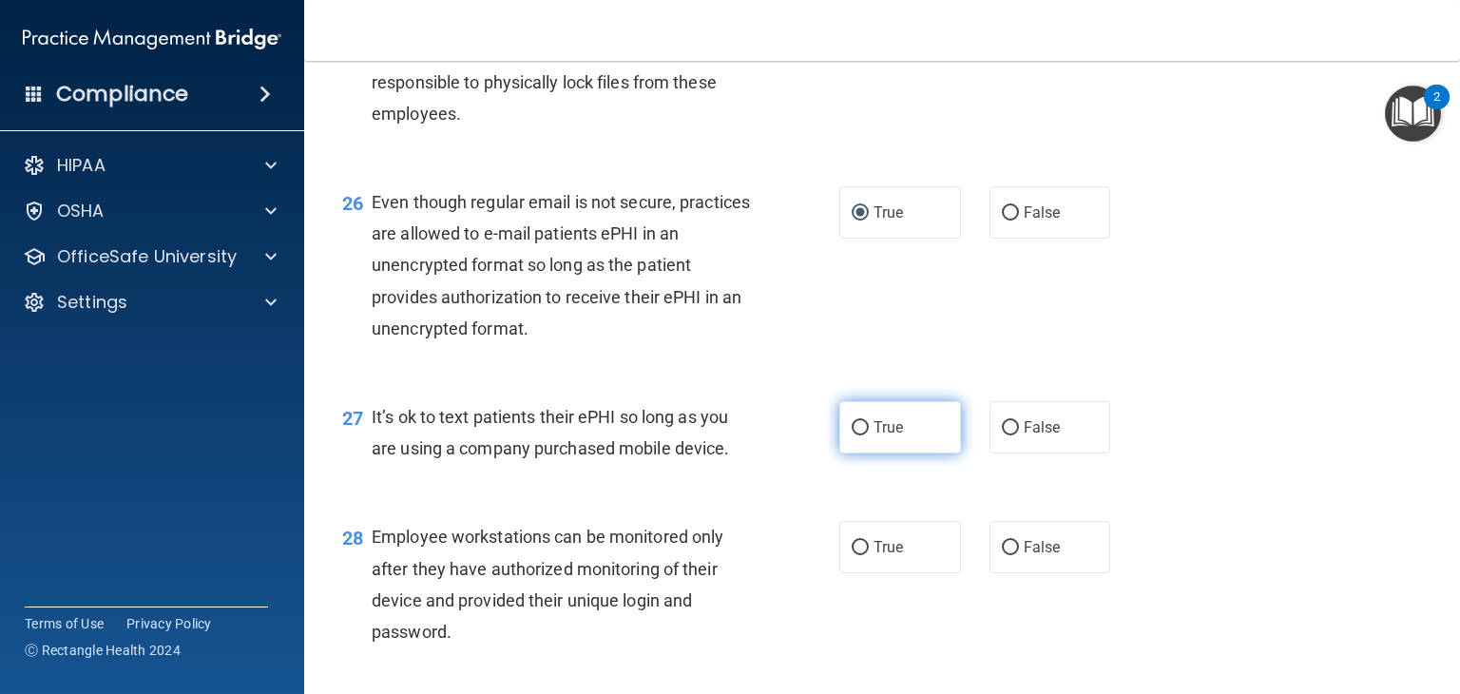
click at [859, 435] on input "True" at bounding box center [860, 428] width 17 height 14
radio input "true"
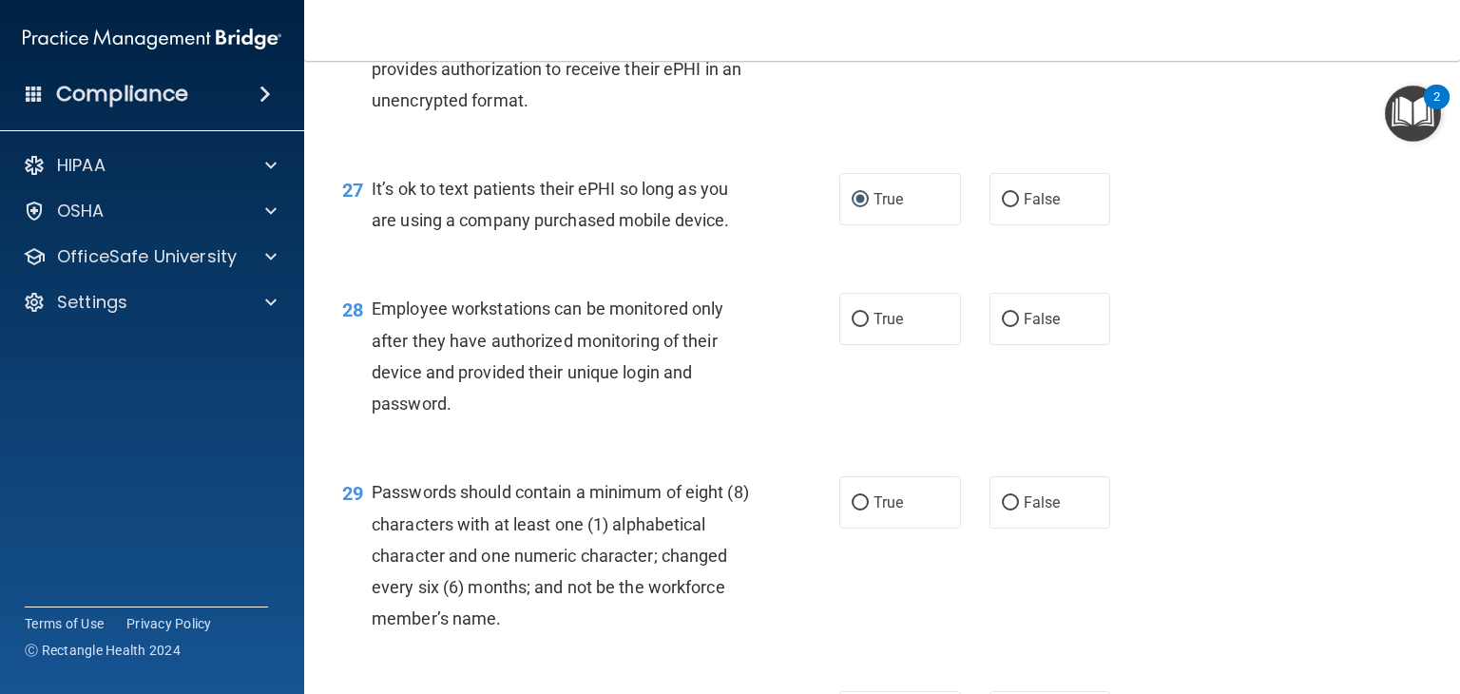
scroll to position [4624, 0]
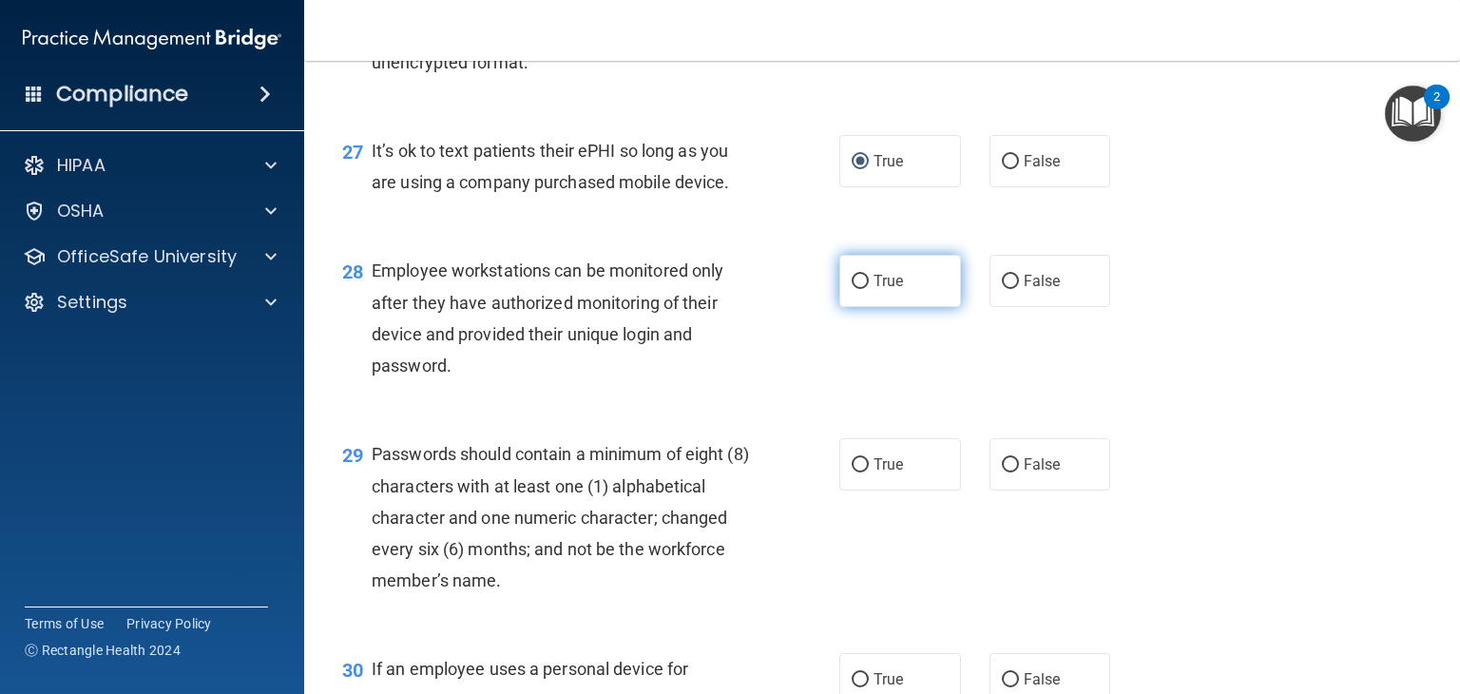
click at [852, 289] on input "True" at bounding box center [860, 282] width 17 height 14
radio input "true"
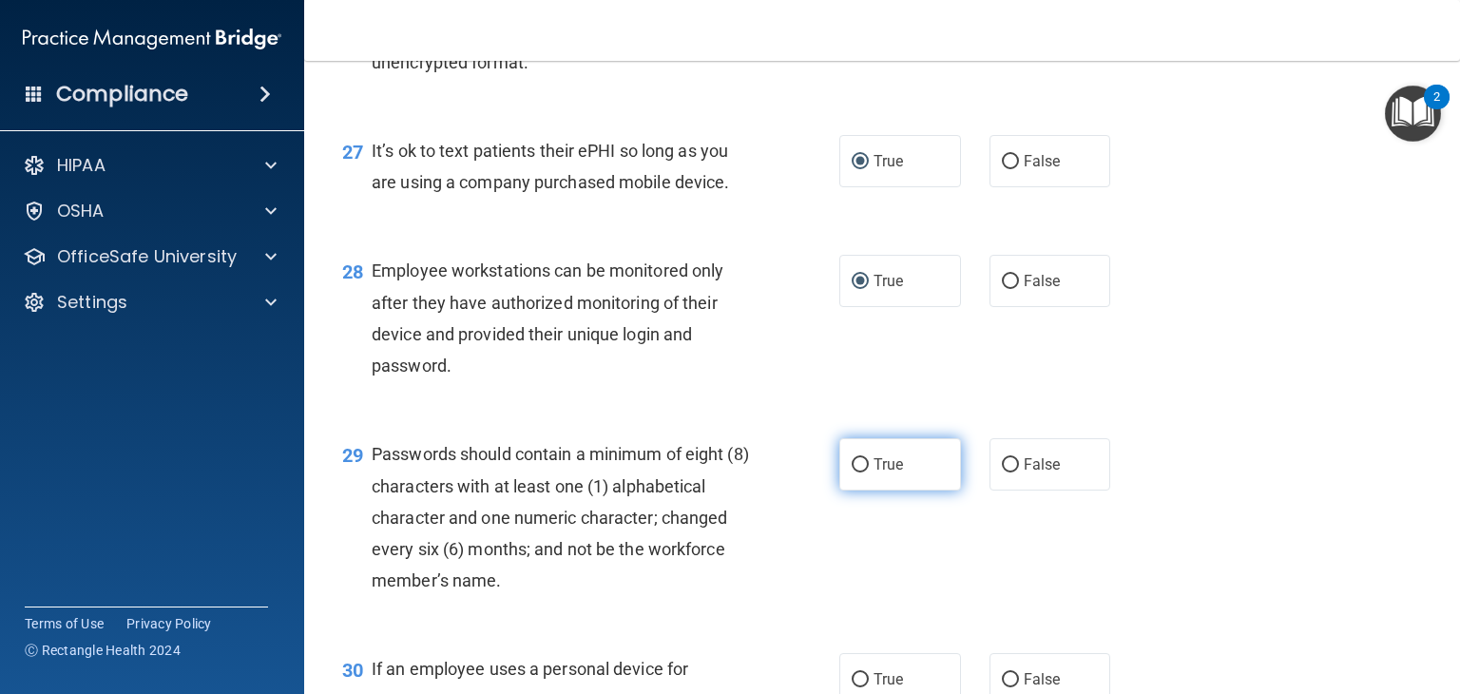
click at [854, 472] on input "True" at bounding box center [860, 465] width 17 height 14
radio input "true"
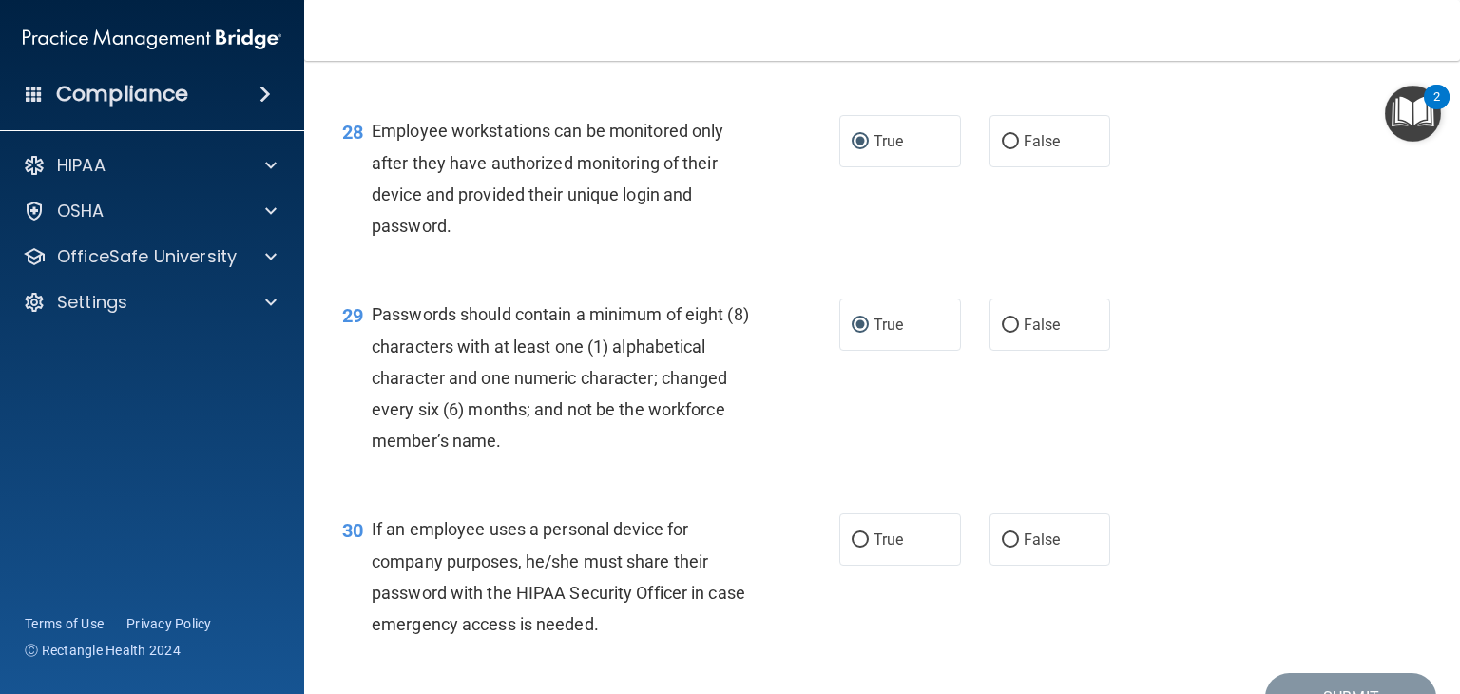
scroll to position [4802, 0]
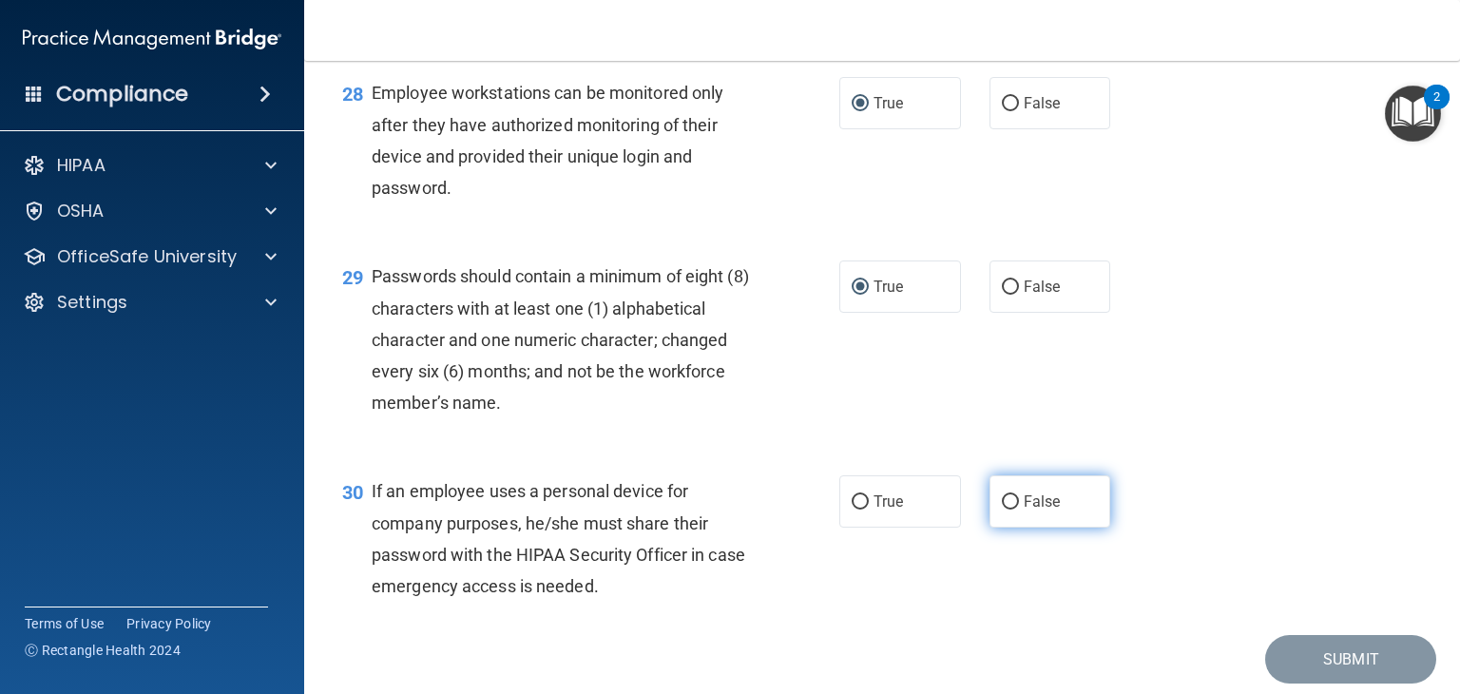
click at [1002, 509] on input "False" at bounding box center [1010, 502] width 17 height 14
radio input "true"
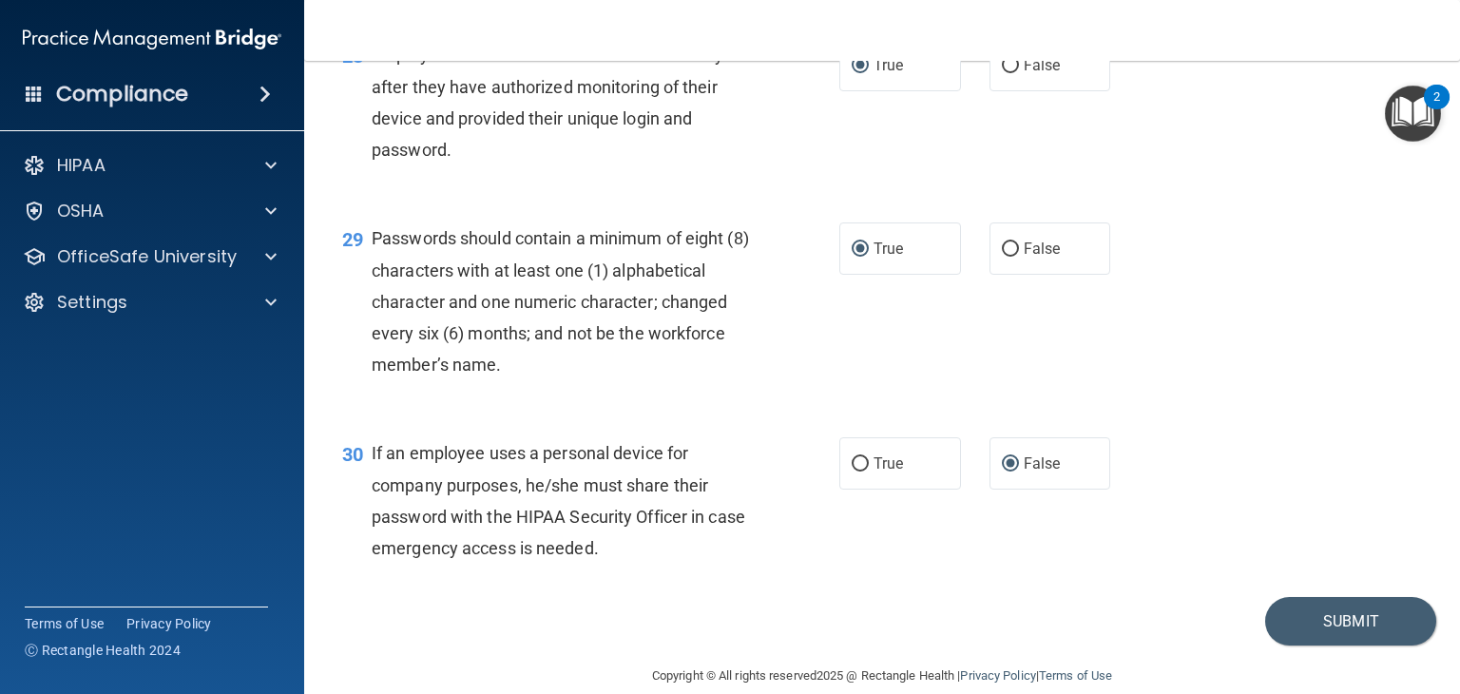
scroll to position [4929, 0]
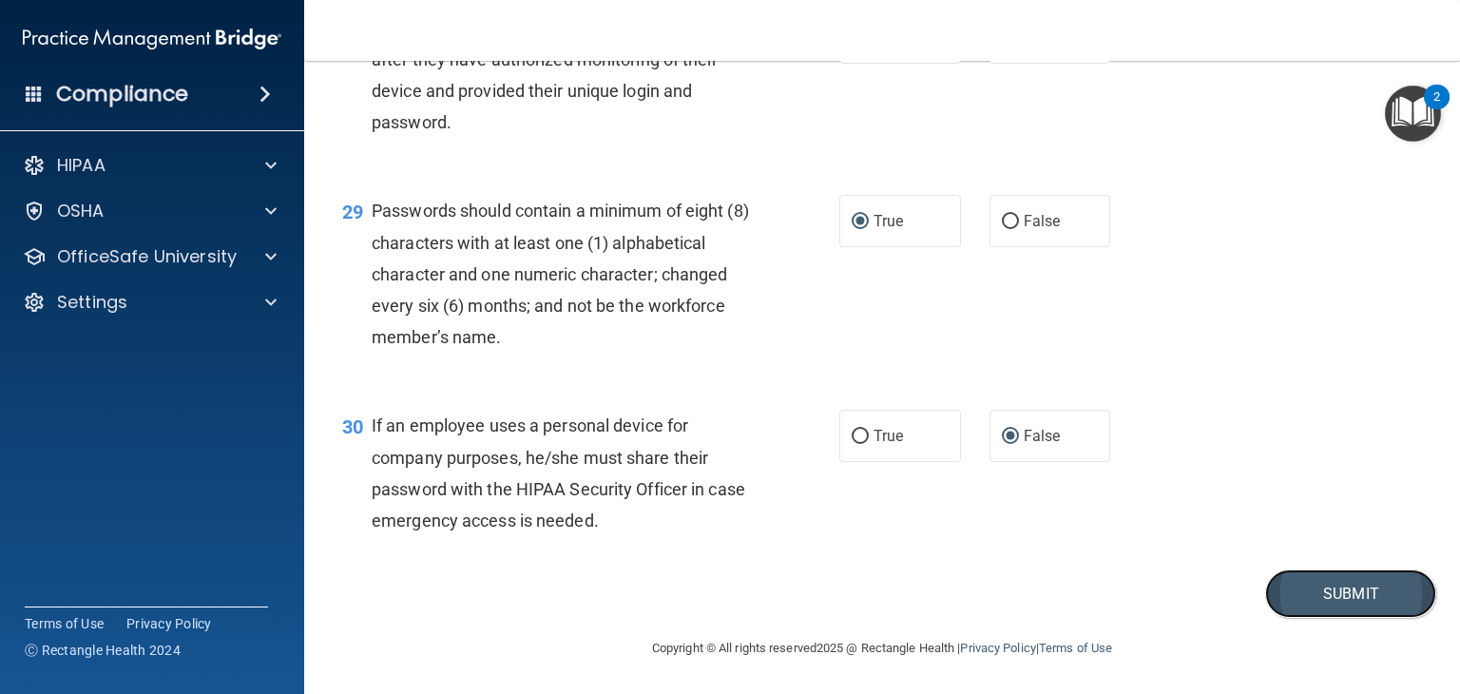
click at [1326, 618] on button "Submit" at bounding box center [1350, 593] width 171 height 48
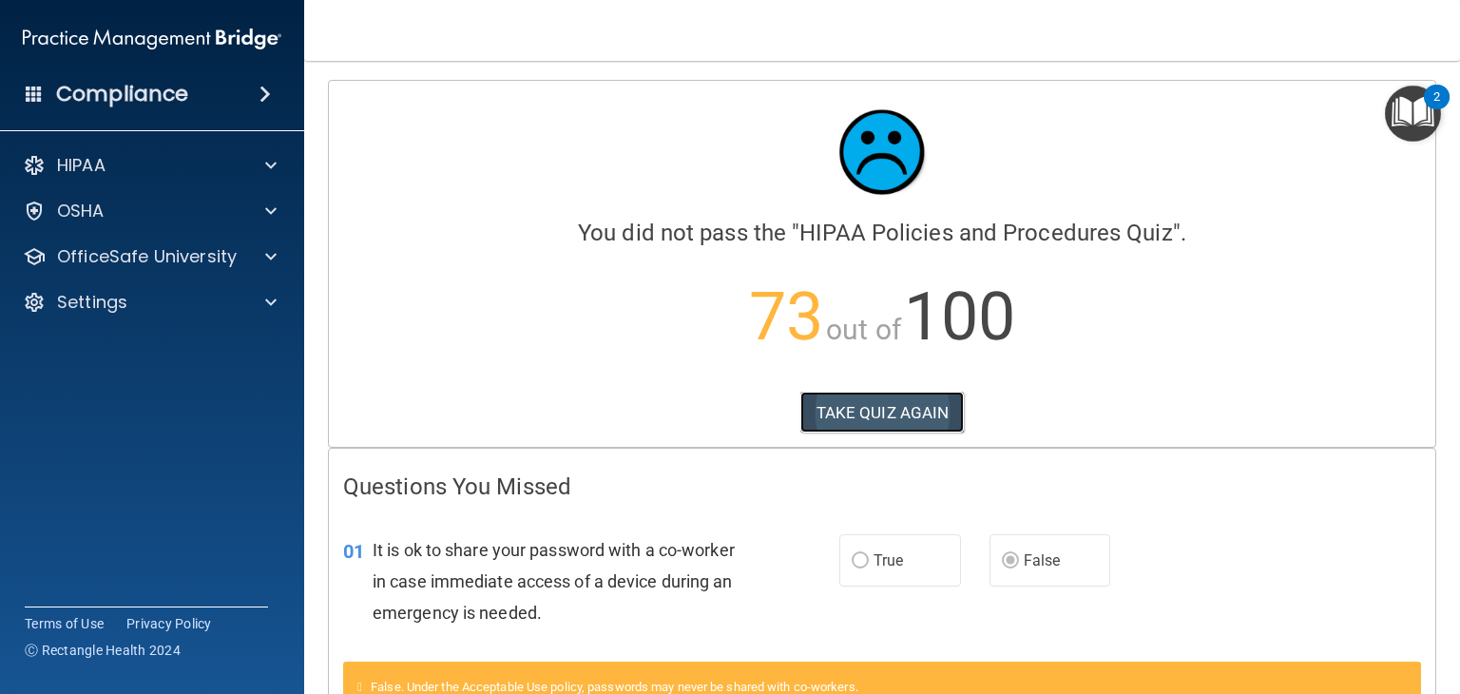
click at [863, 412] on button "TAKE QUIZ AGAIN" at bounding box center [882, 413] width 164 height 42
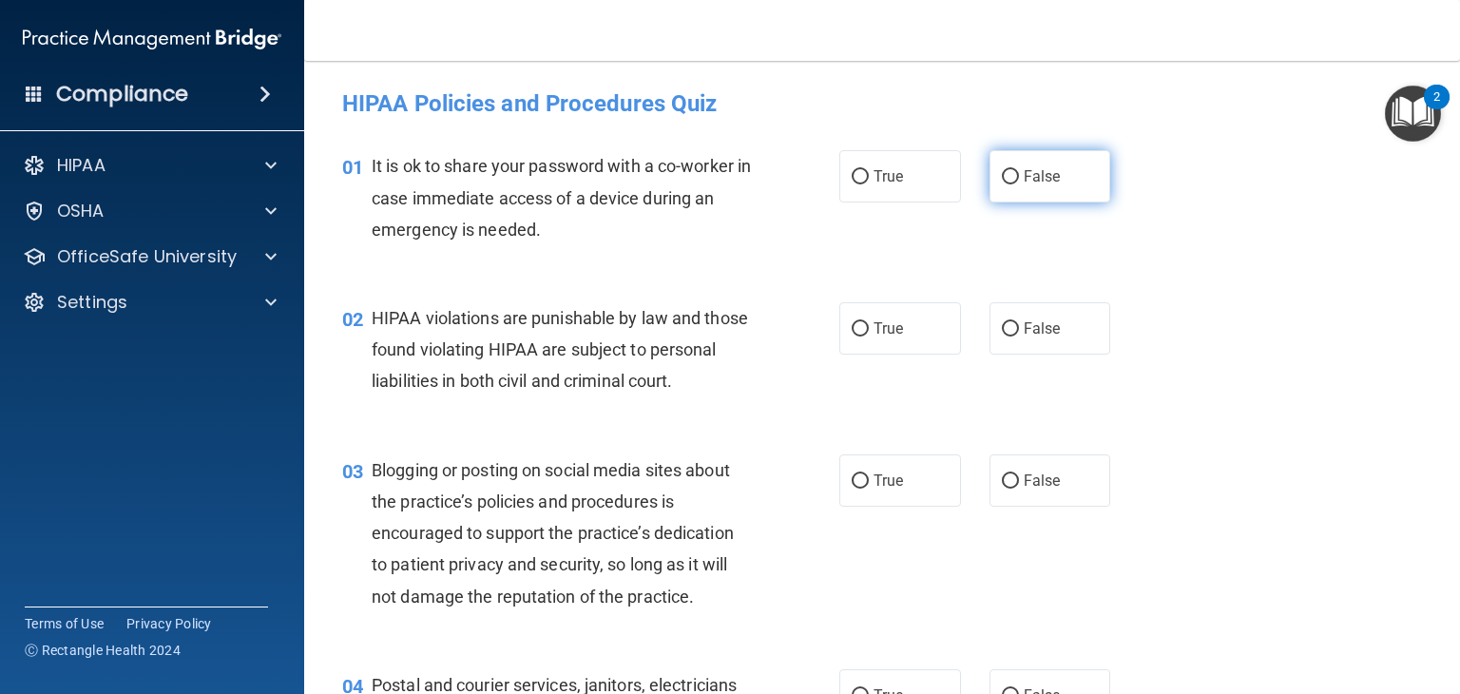
click at [1008, 182] on input "False" at bounding box center [1010, 177] width 17 height 14
radio input "true"
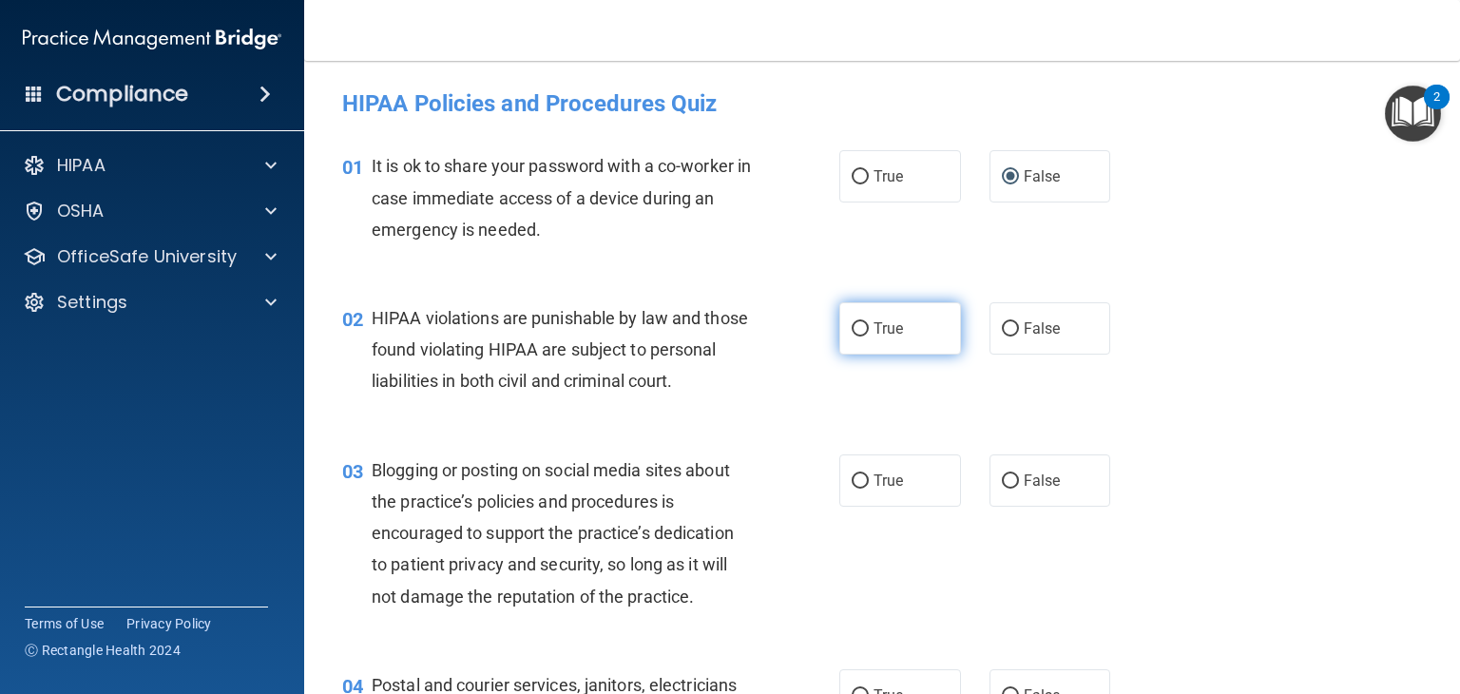
click at [852, 330] on input "True" at bounding box center [860, 329] width 17 height 14
radio input "true"
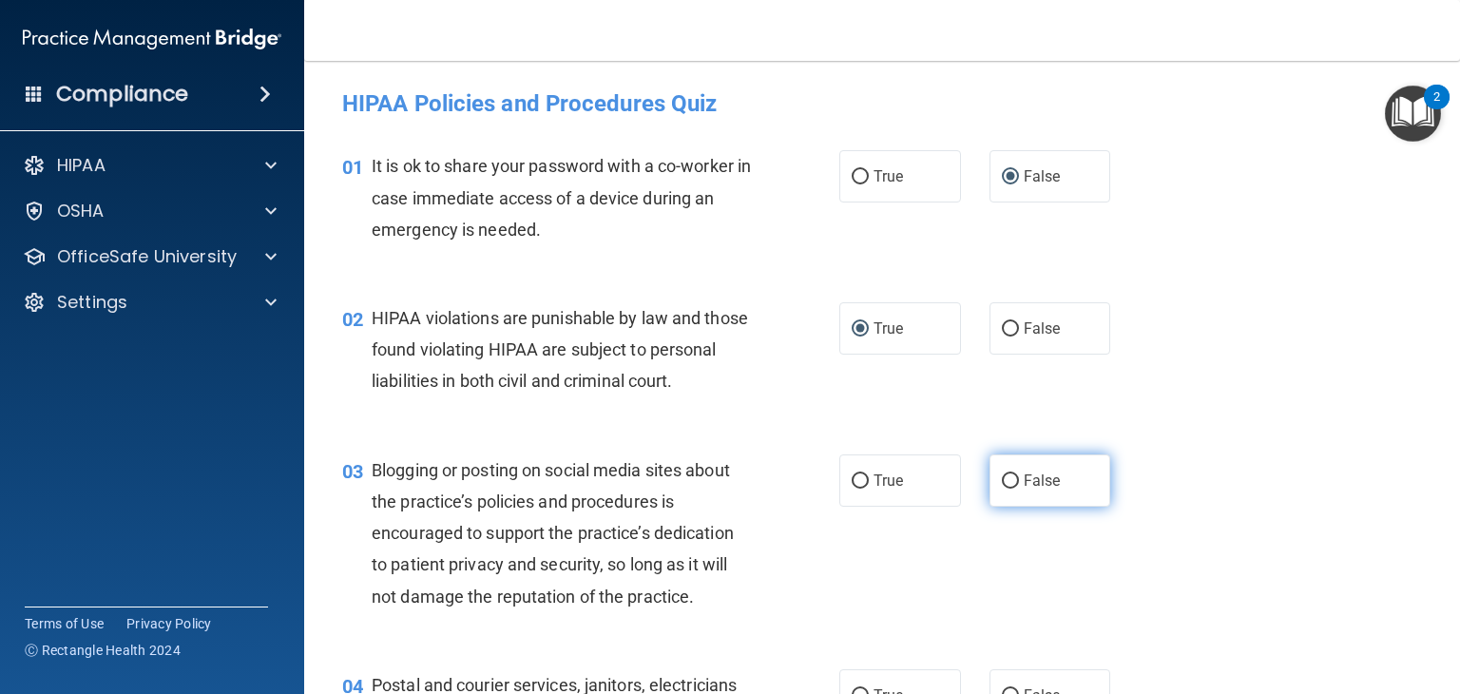
click at [1003, 489] on input "False" at bounding box center [1010, 481] width 17 height 14
radio input "true"
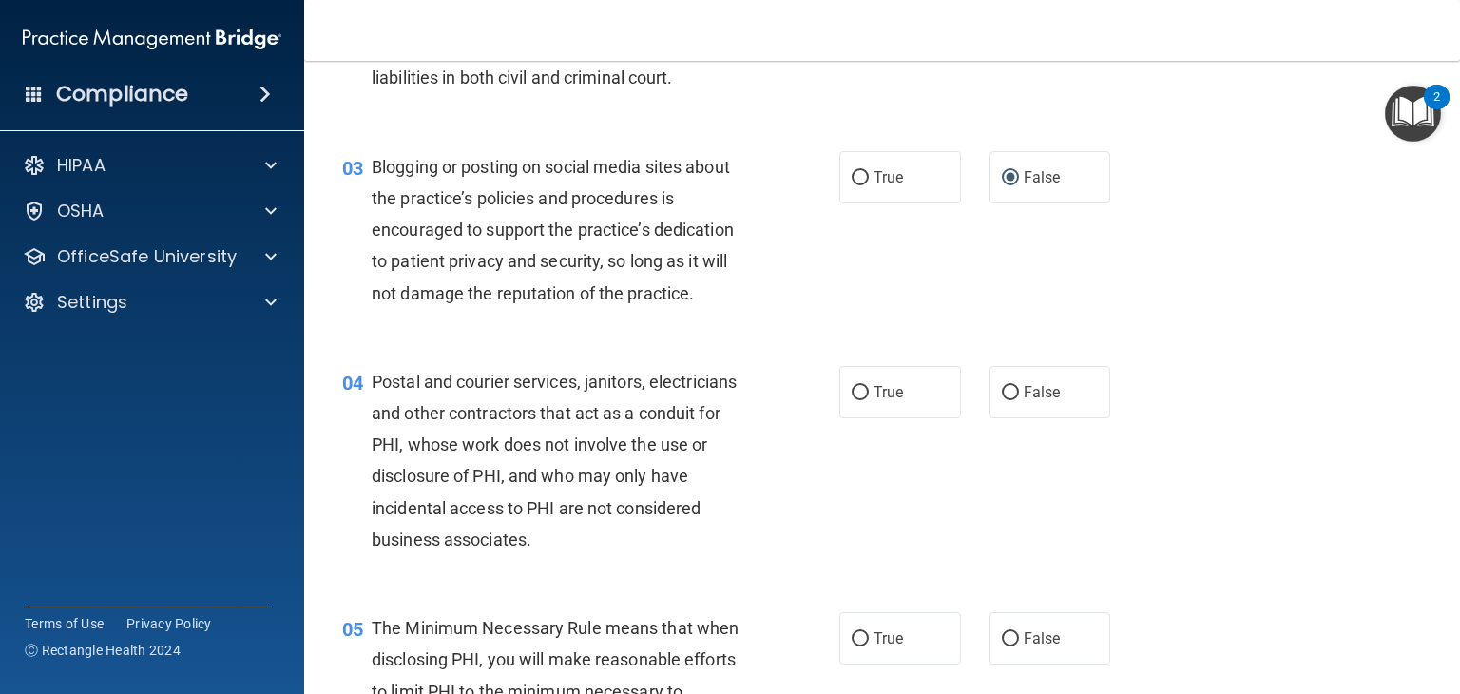
scroll to position [304, 0]
click at [858, 399] on input "True" at bounding box center [860, 392] width 17 height 14
radio input "true"
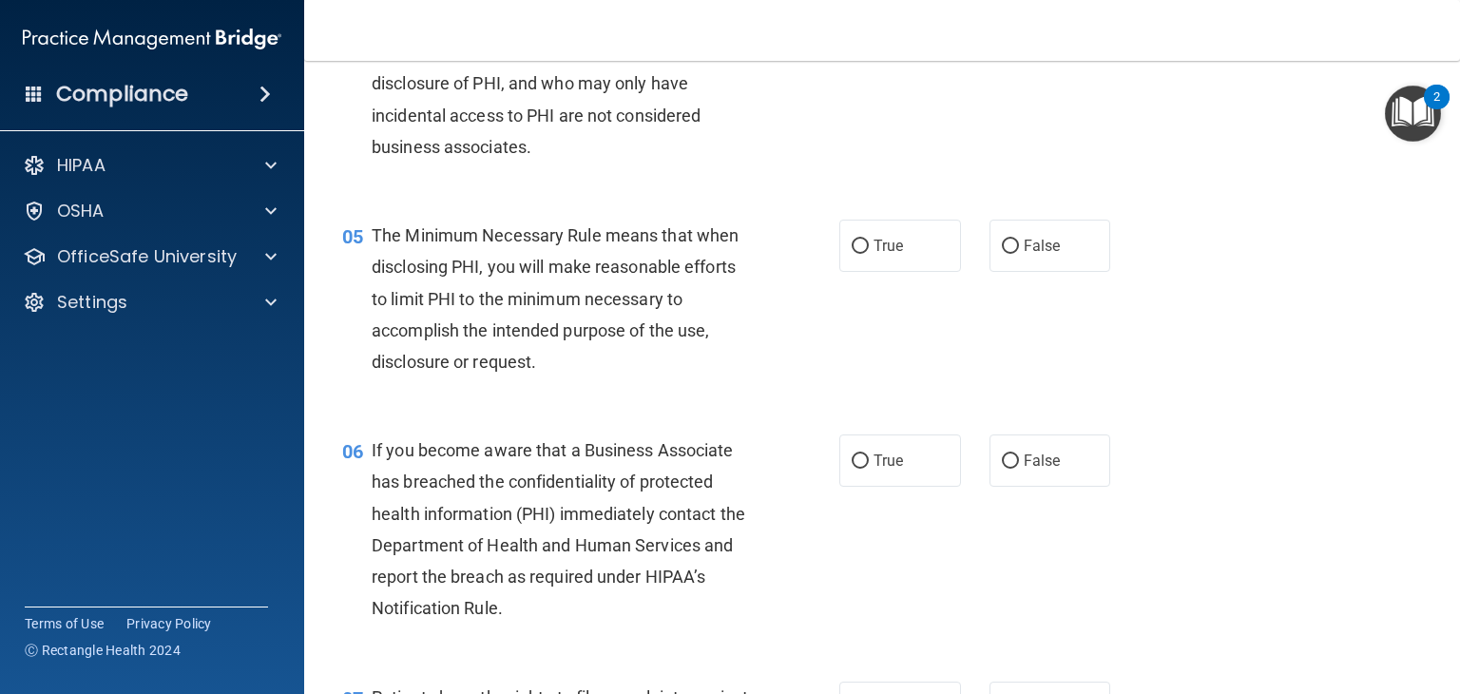
scroll to position [734, 0]
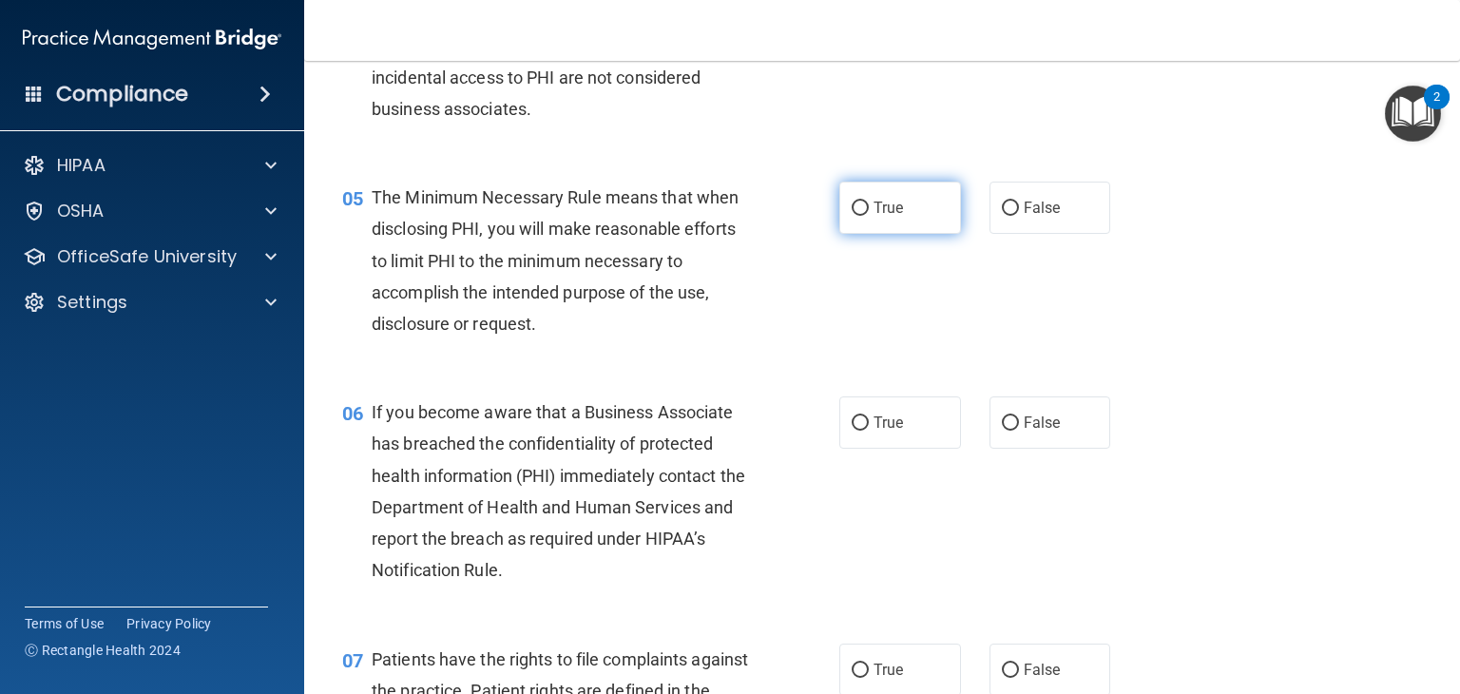
click at [857, 216] on input "True" at bounding box center [860, 209] width 17 height 14
radio input "true"
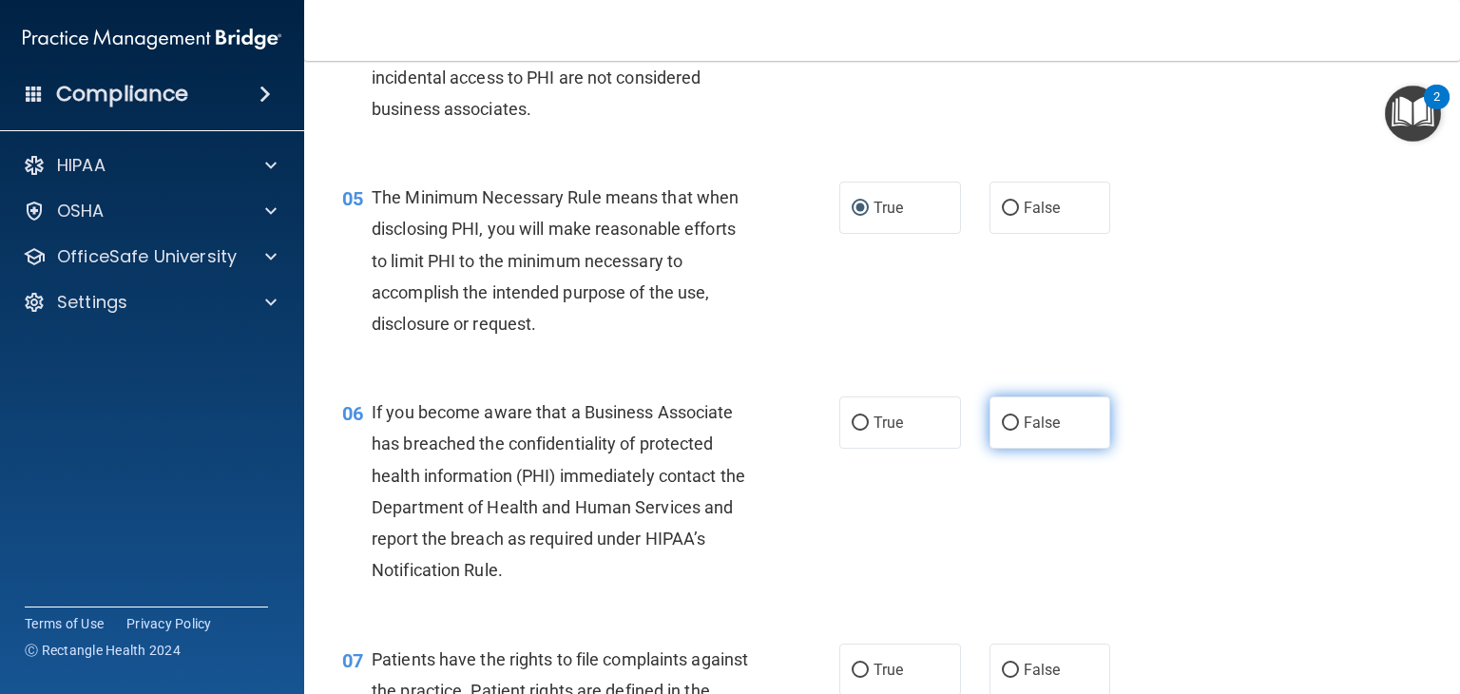
click at [1002, 431] on input "False" at bounding box center [1010, 423] width 17 height 14
radio input "true"
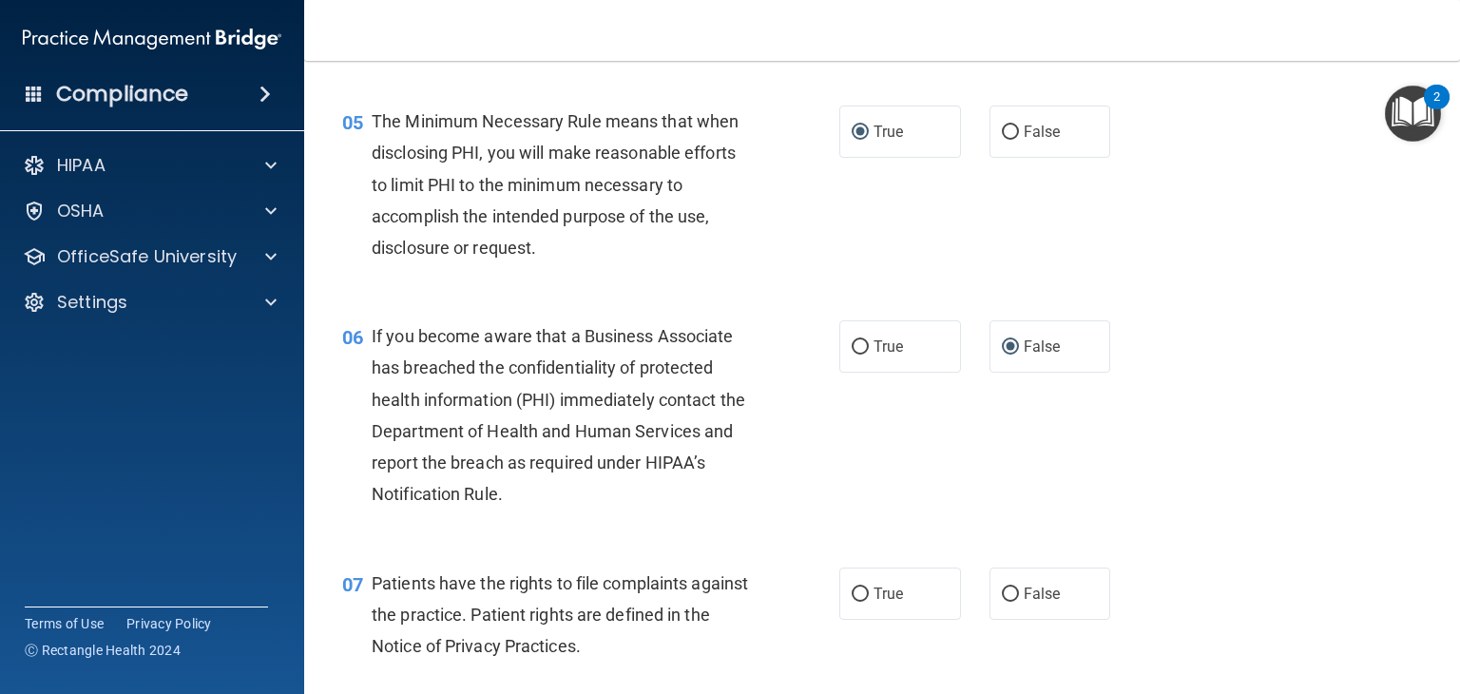
scroll to position [861, 0]
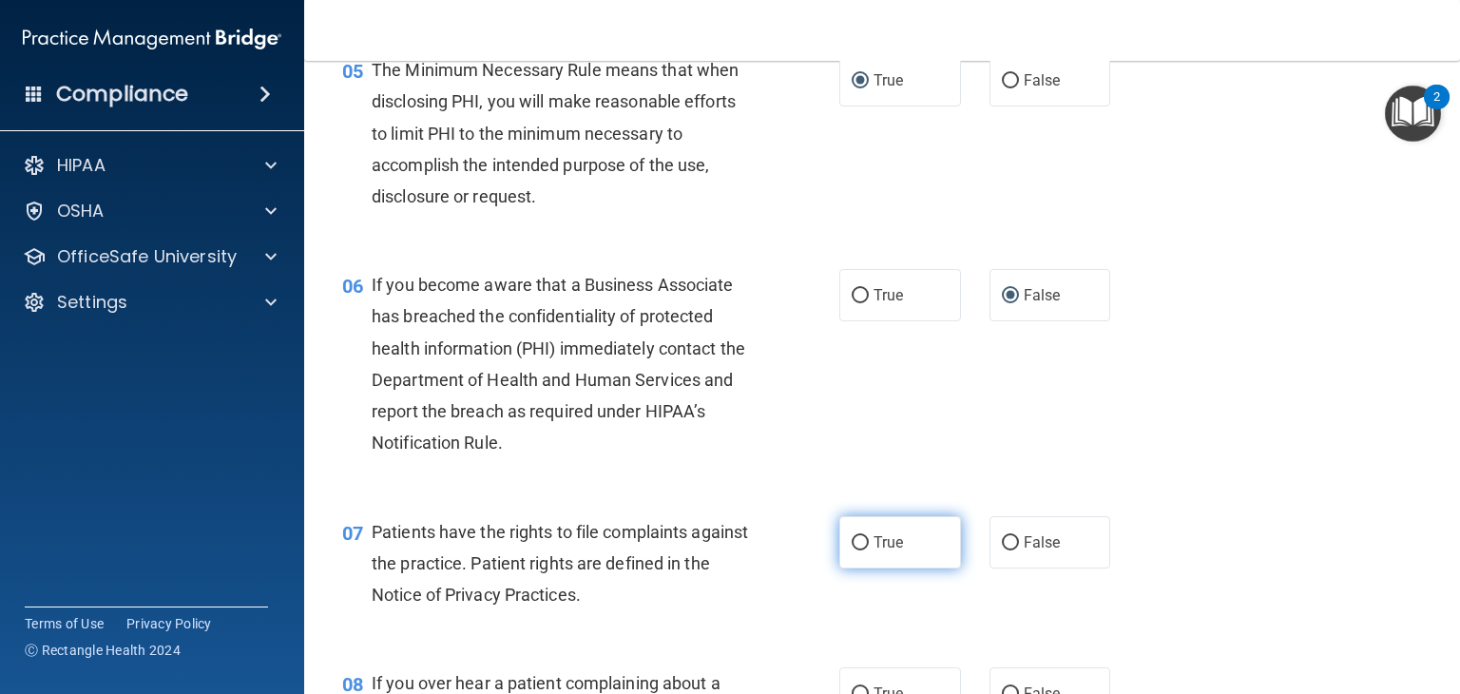
click at [852, 550] on input "True" at bounding box center [860, 543] width 17 height 14
radio input "true"
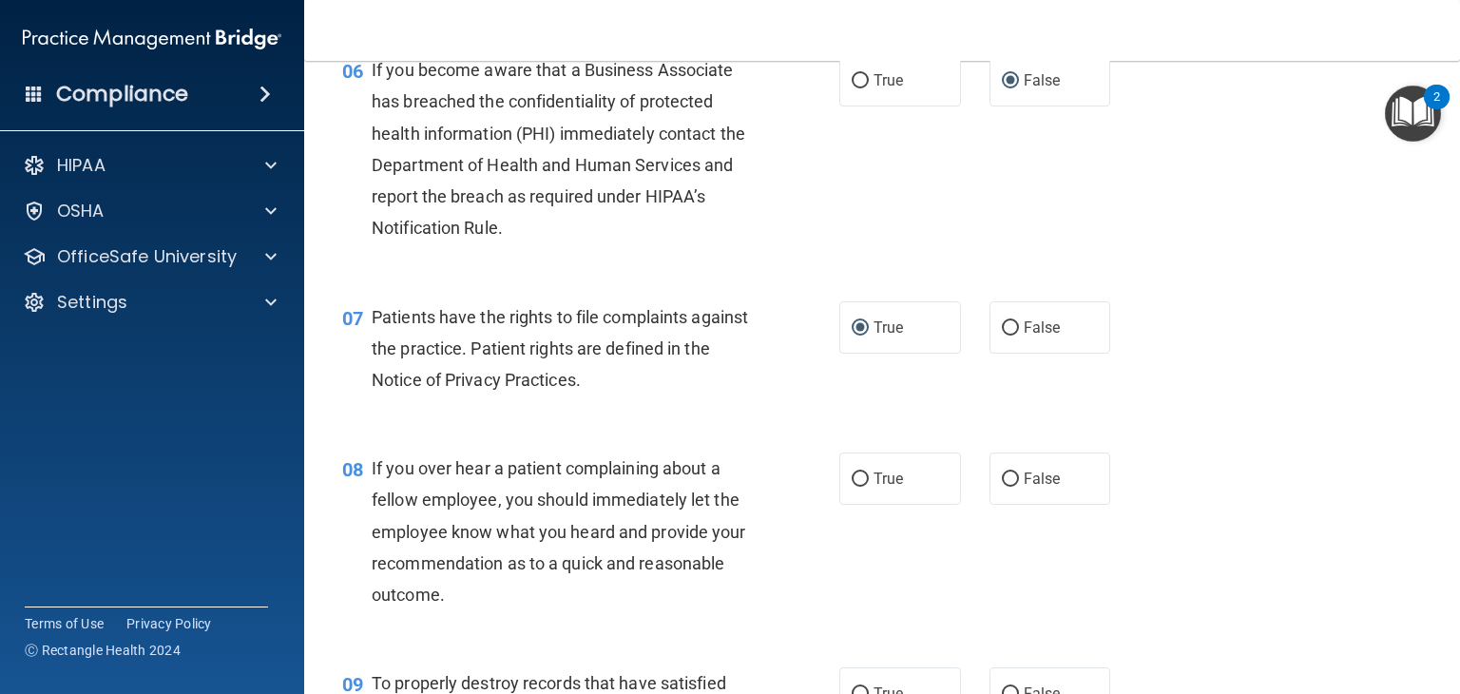
scroll to position [1088, 0]
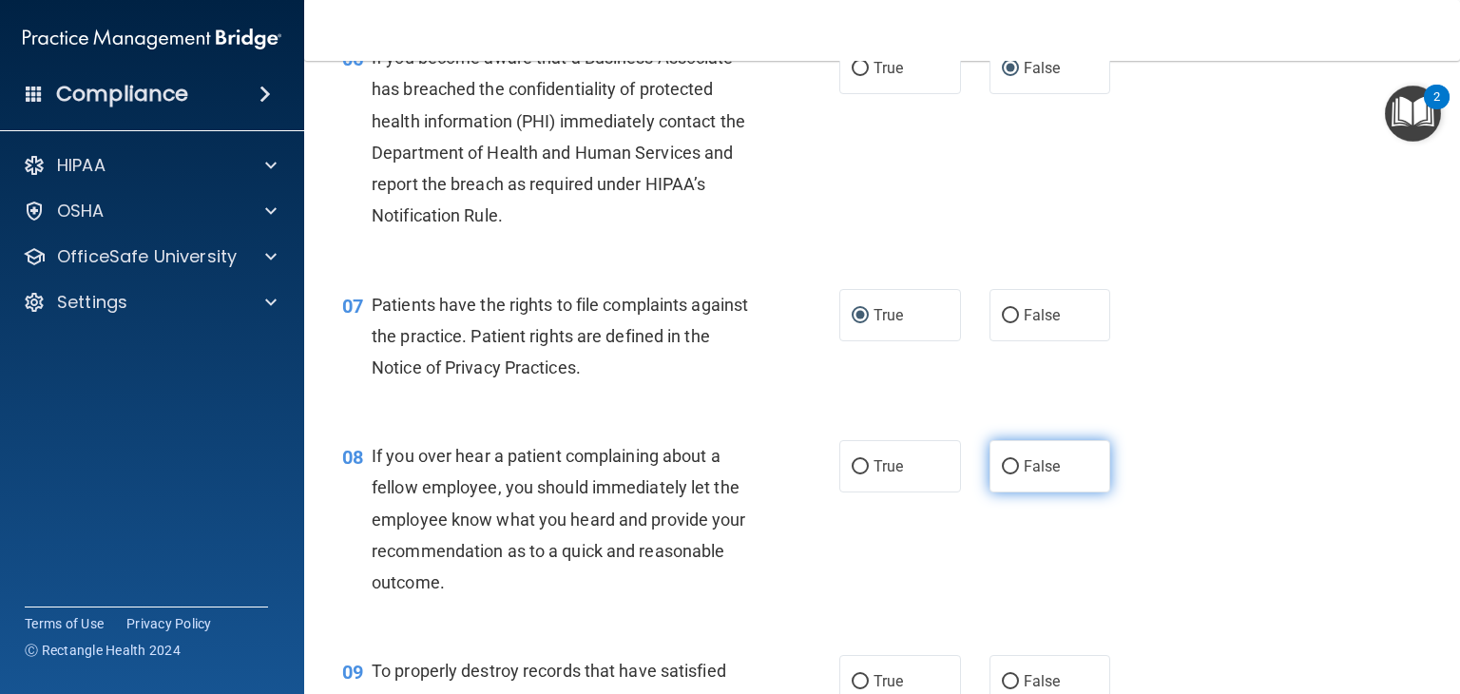
click at [990, 492] on label "False" at bounding box center [1051, 466] width 122 height 52
click at [1002, 474] on input "False" at bounding box center [1010, 467] width 17 height 14
radio input "true"
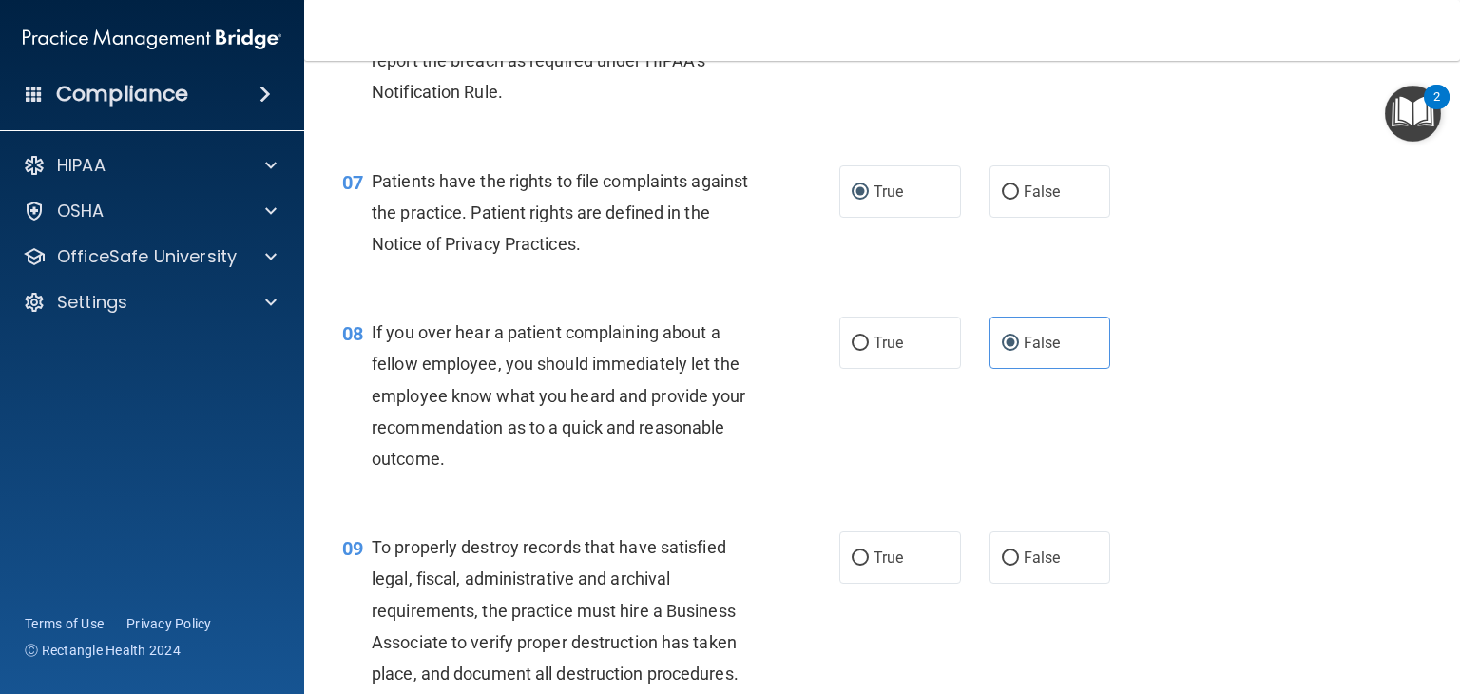
scroll to position [1228, 0]
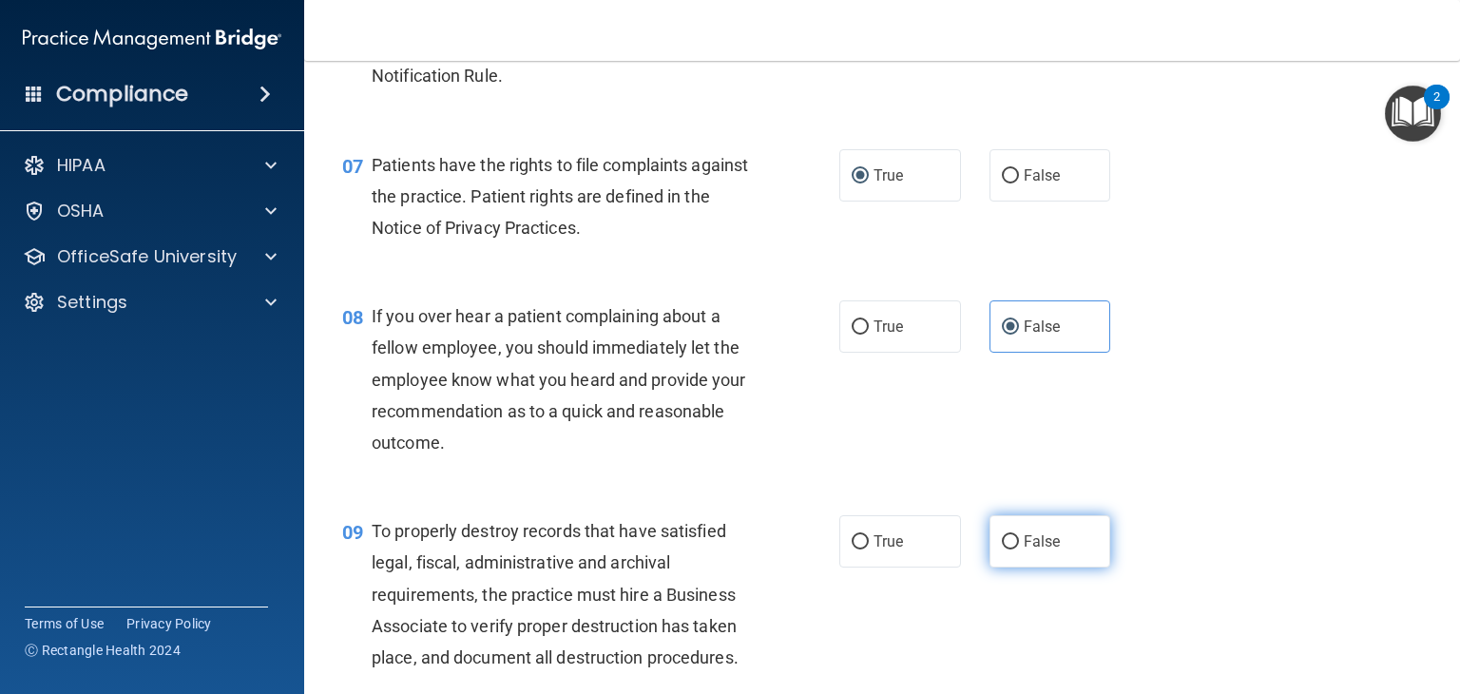
click at [1007, 549] on input "False" at bounding box center [1010, 542] width 17 height 14
radio input "true"
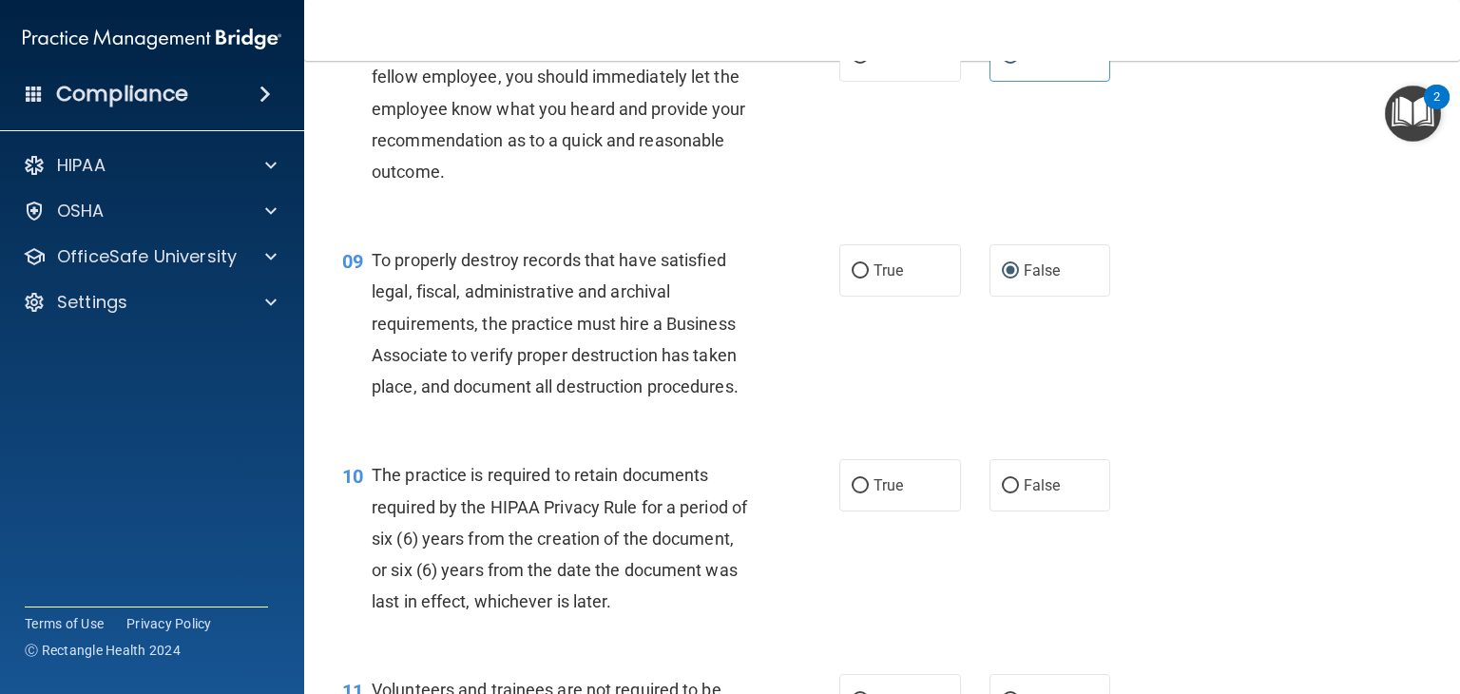
scroll to position [1508, 0]
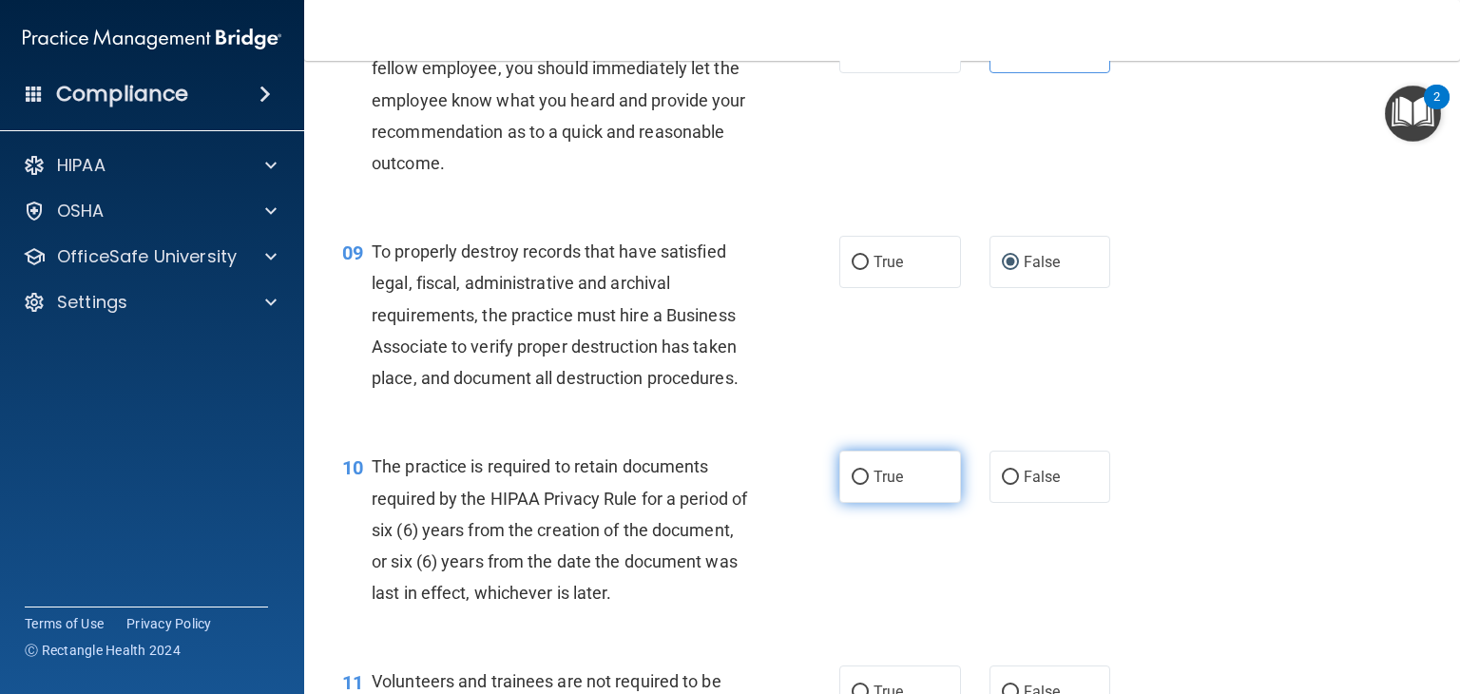
click at [852, 485] on input "True" at bounding box center [860, 478] width 17 height 14
radio input "true"
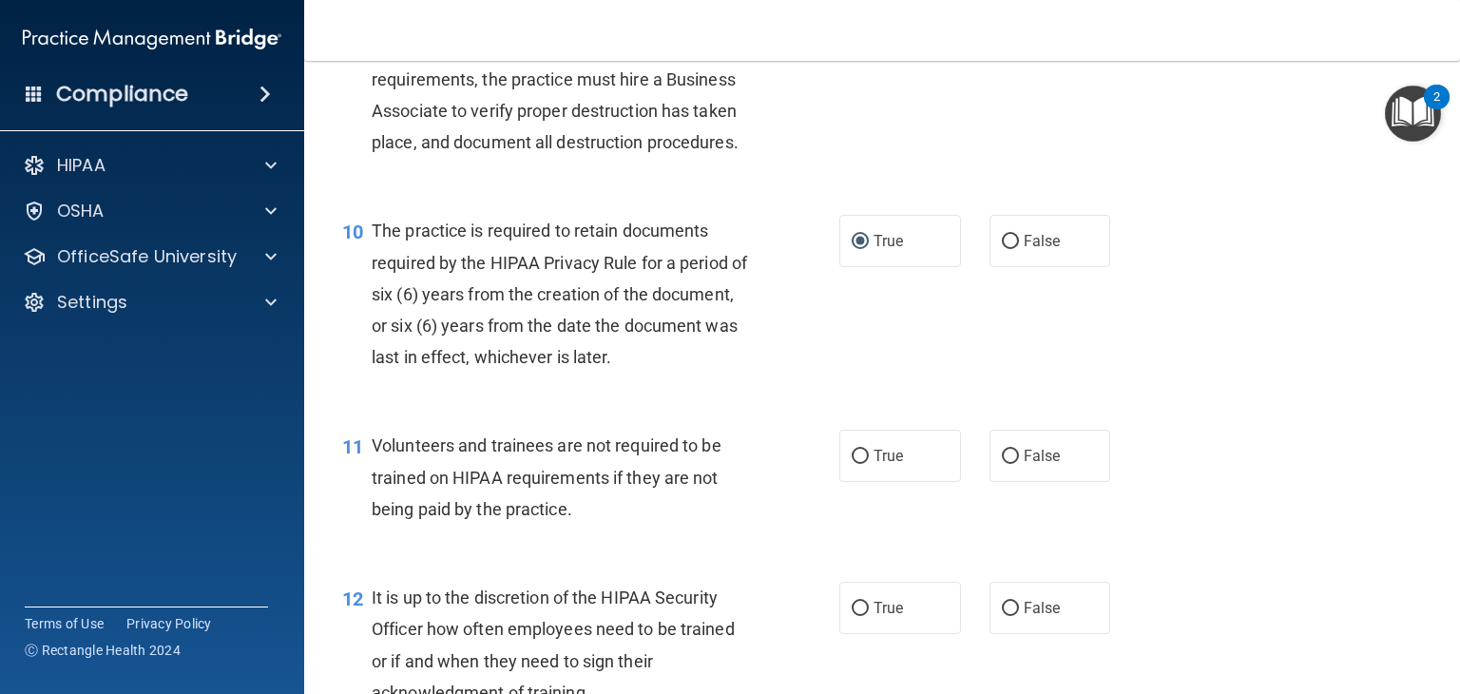
scroll to position [1760, 0]
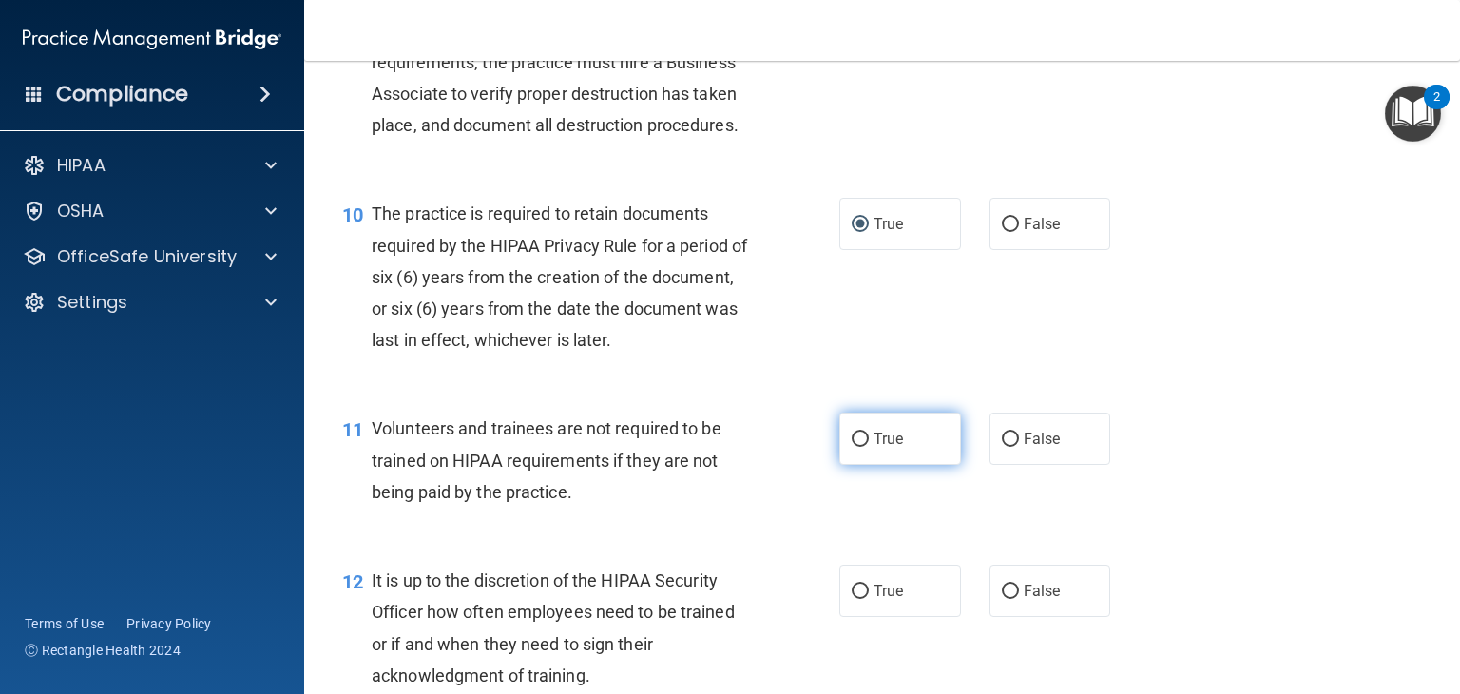
click at [855, 447] on input "True" at bounding box center [860, 439] width 17 height 14
radio input "true"
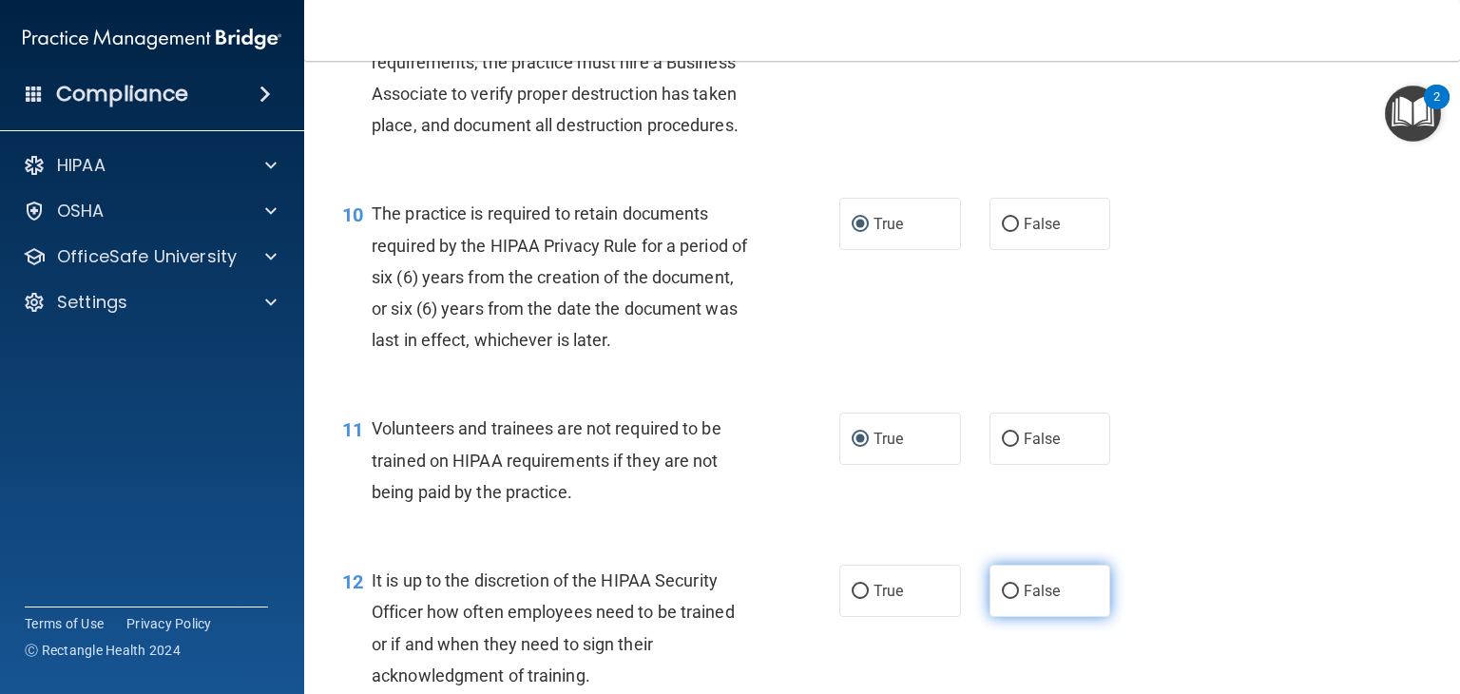
click at [1002, 599] on input "False" at bounding box center [1010, 592] width 17 height 14
radio input "true"
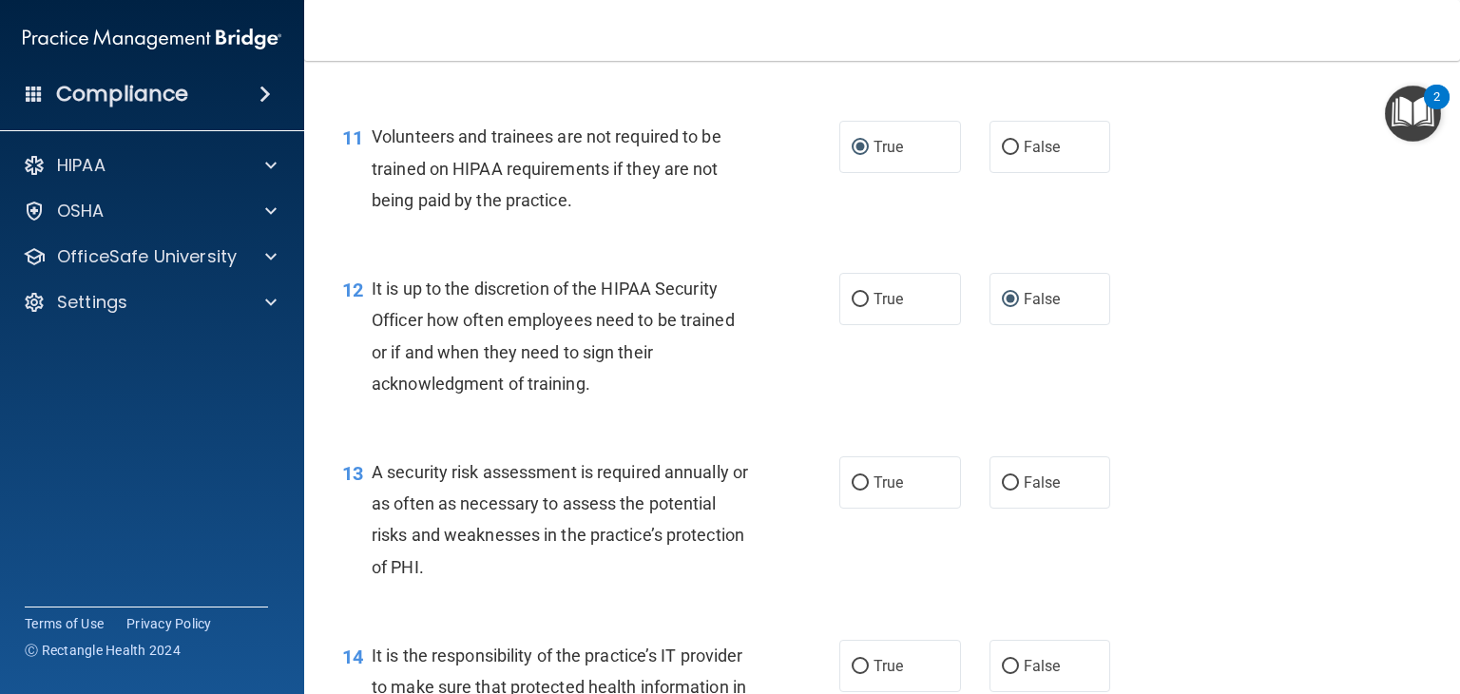
scroll to position [2090, 0]
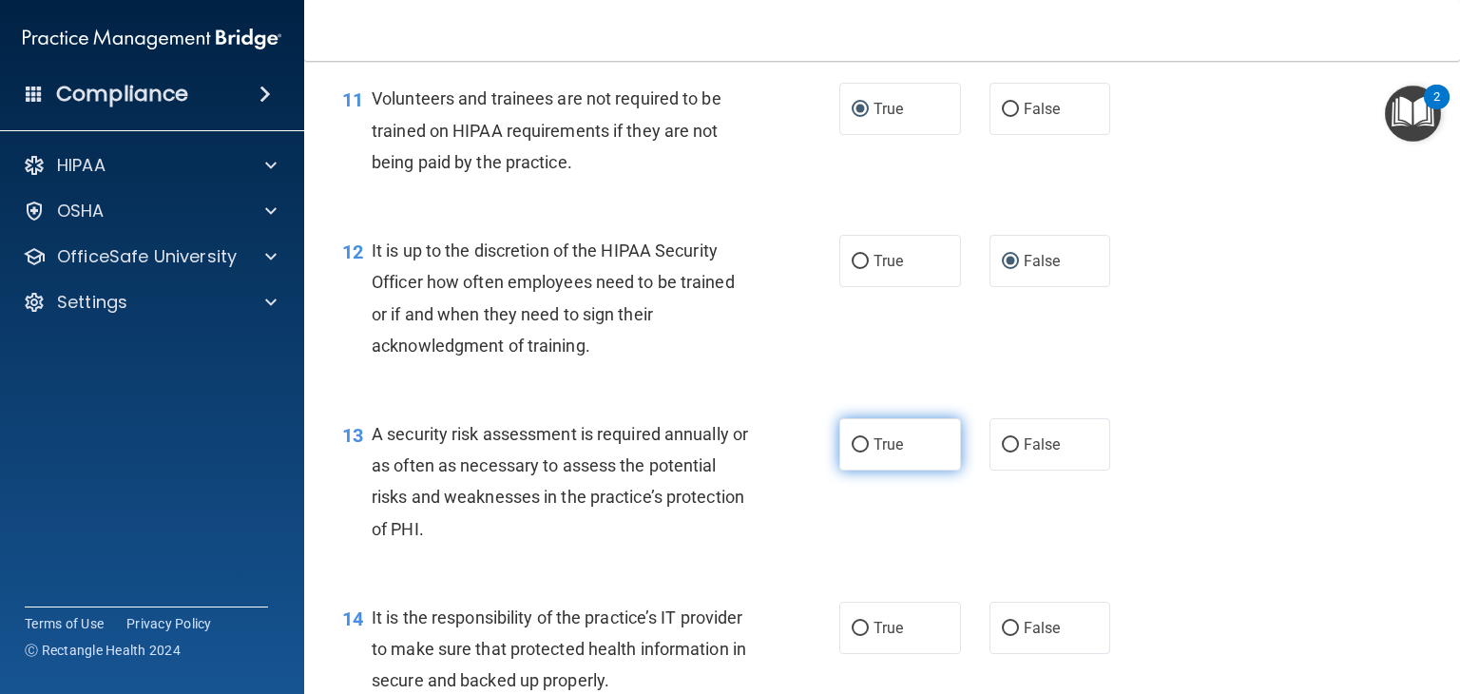
click at [855, 452] on input "True" at bounding box center [860, 445] width 17 height 14
radio input "true"
click at [1002, 636] on input "False" at bounding box center [1010, 629] width 17 height 14
radio input "true"
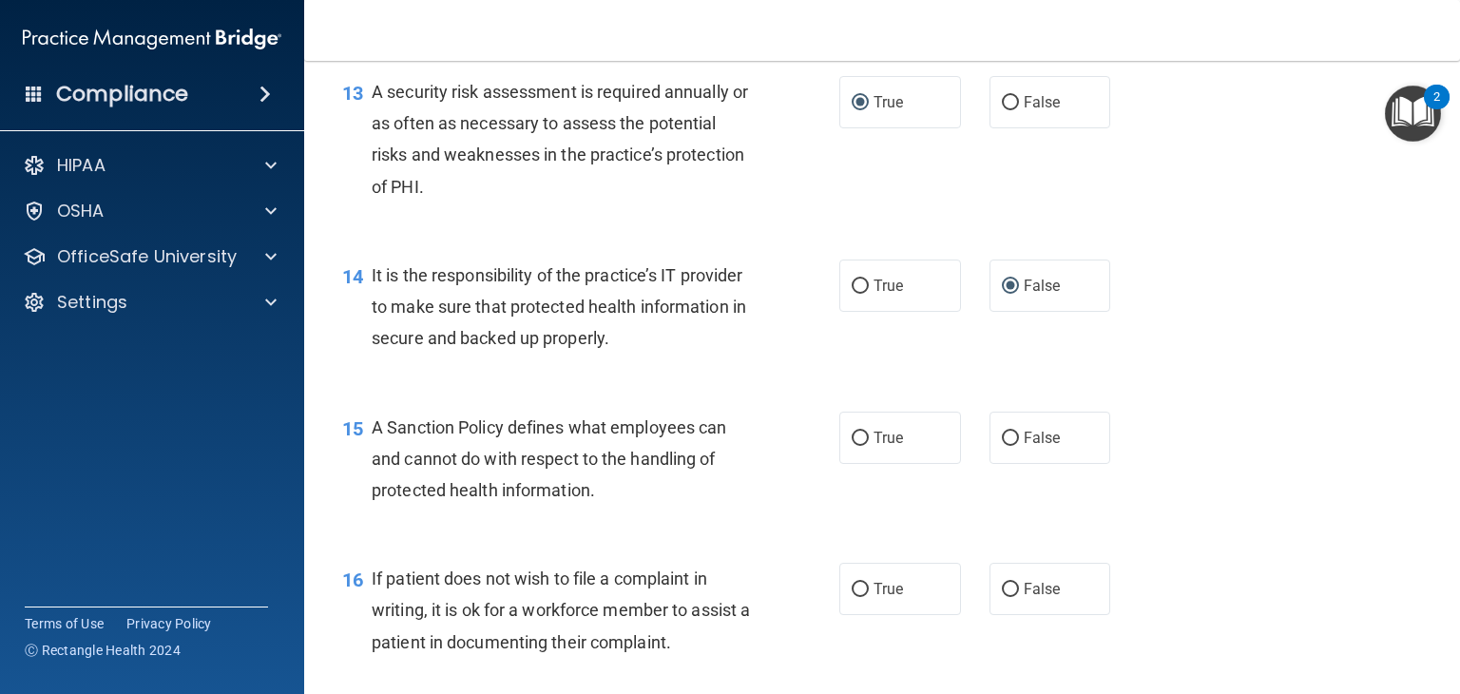
scroll to position [2470, 0]
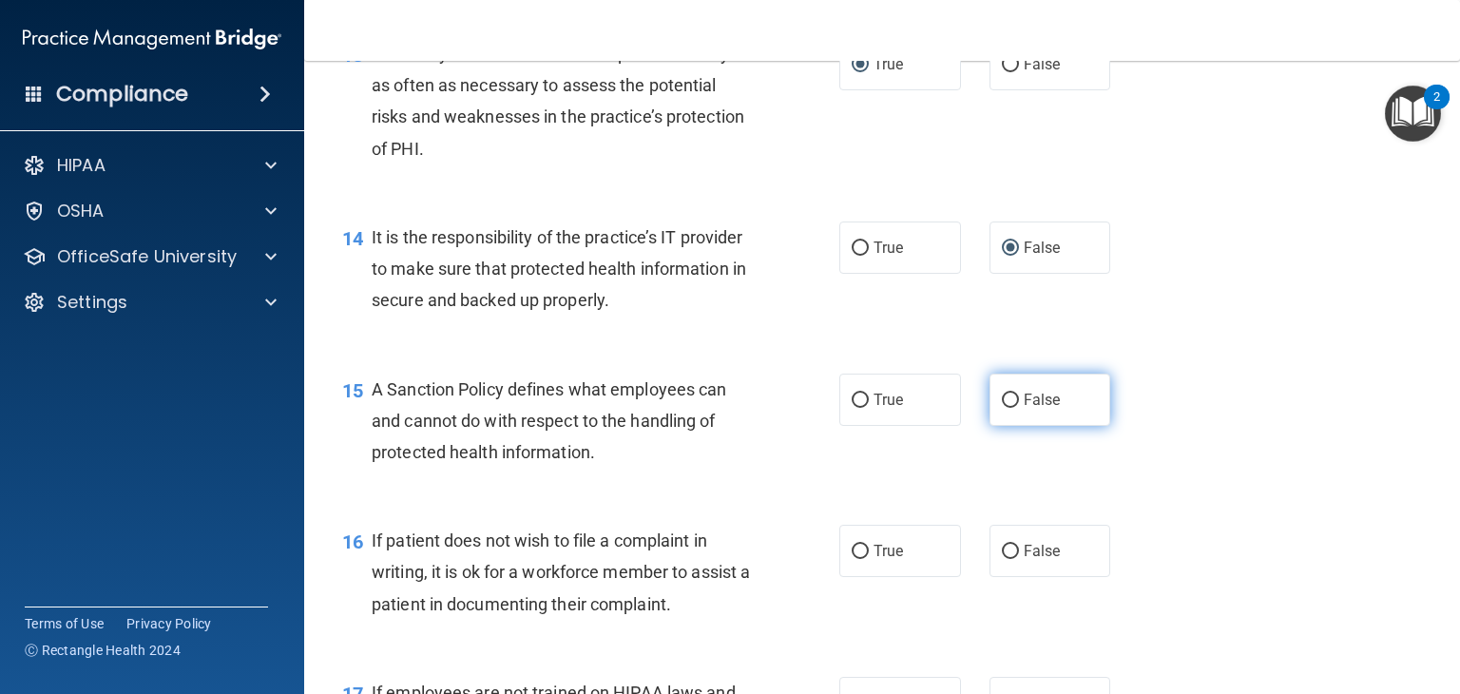
click at [1002, 408] on input "False" at bounding box center [1010, 401] width 17 height 14
radio input "true"
click at [859, 559] on input "True" at bounding box center [860, 552] width 17 height 14
radio input "true"
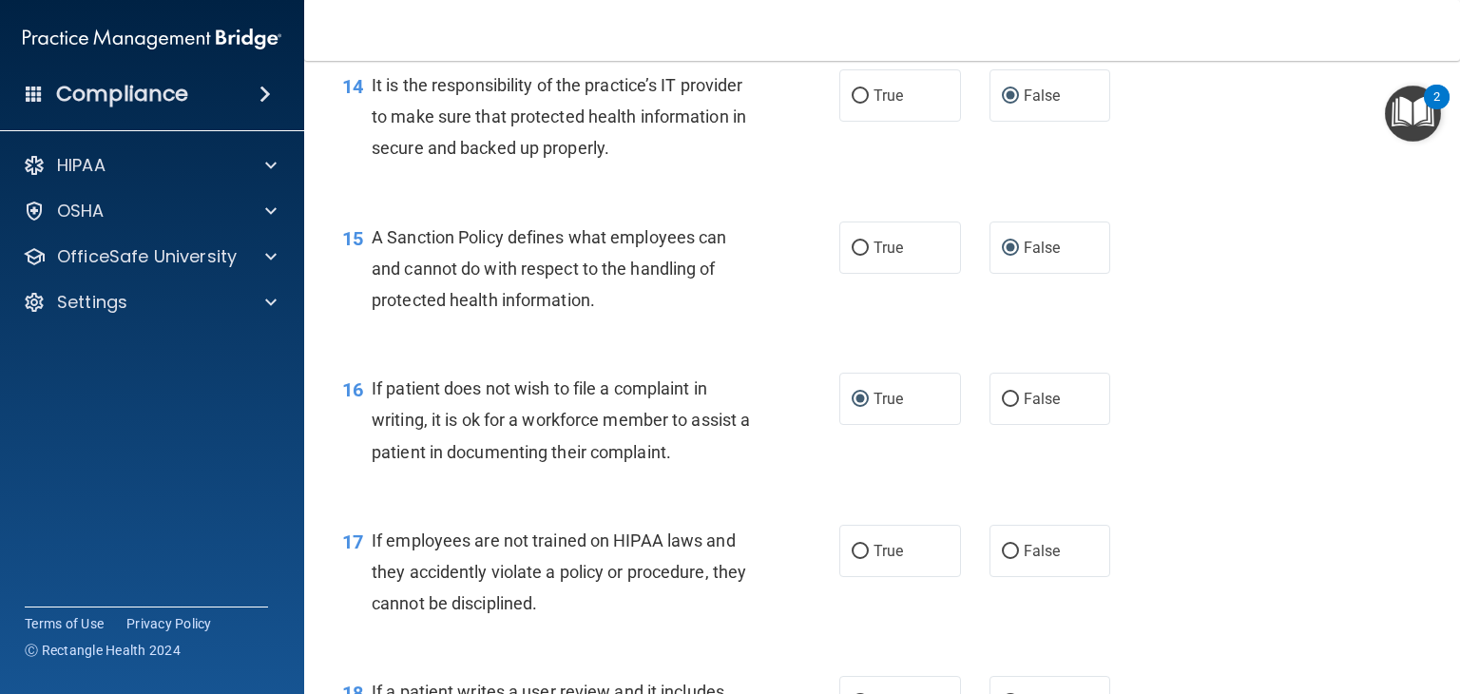
scroll to position [2661, 0]
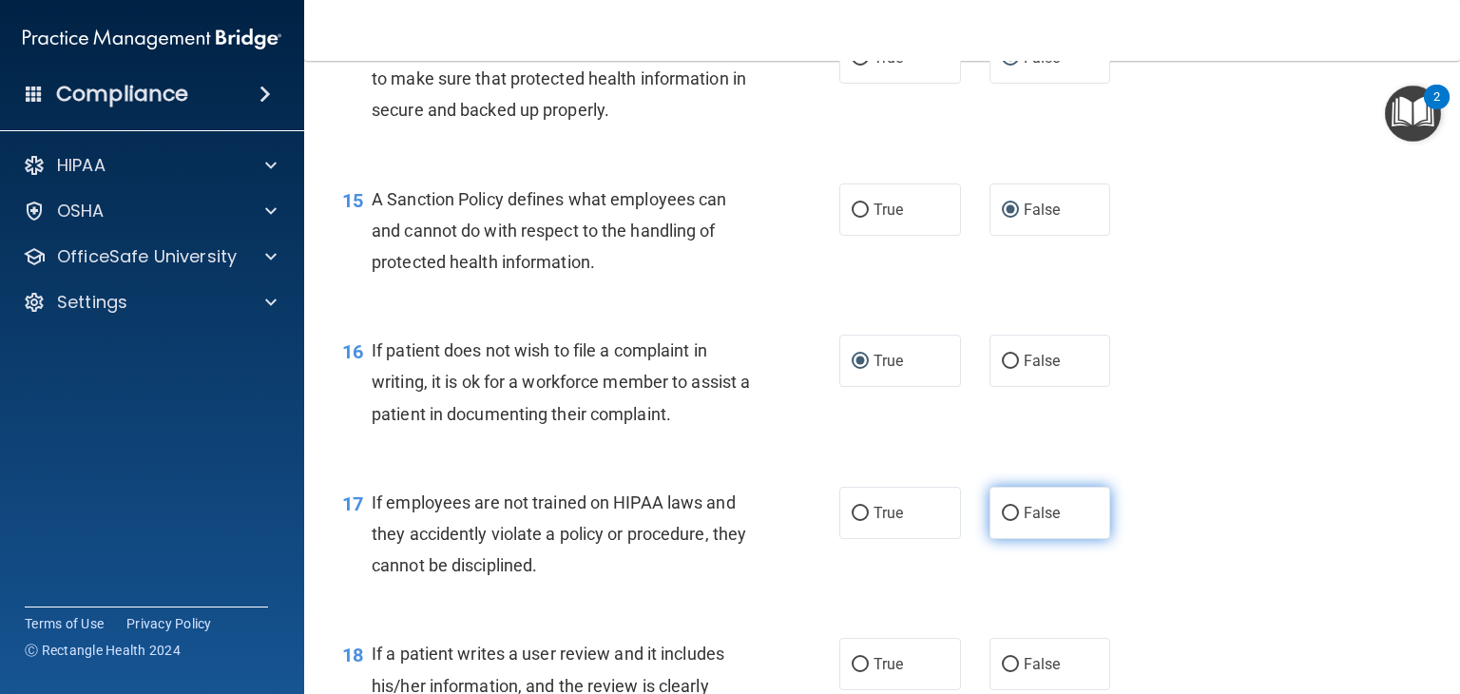
click at [1002, 521] on input "False" at bounding box center [1010, 514] width 17 height 14
radio input "true"
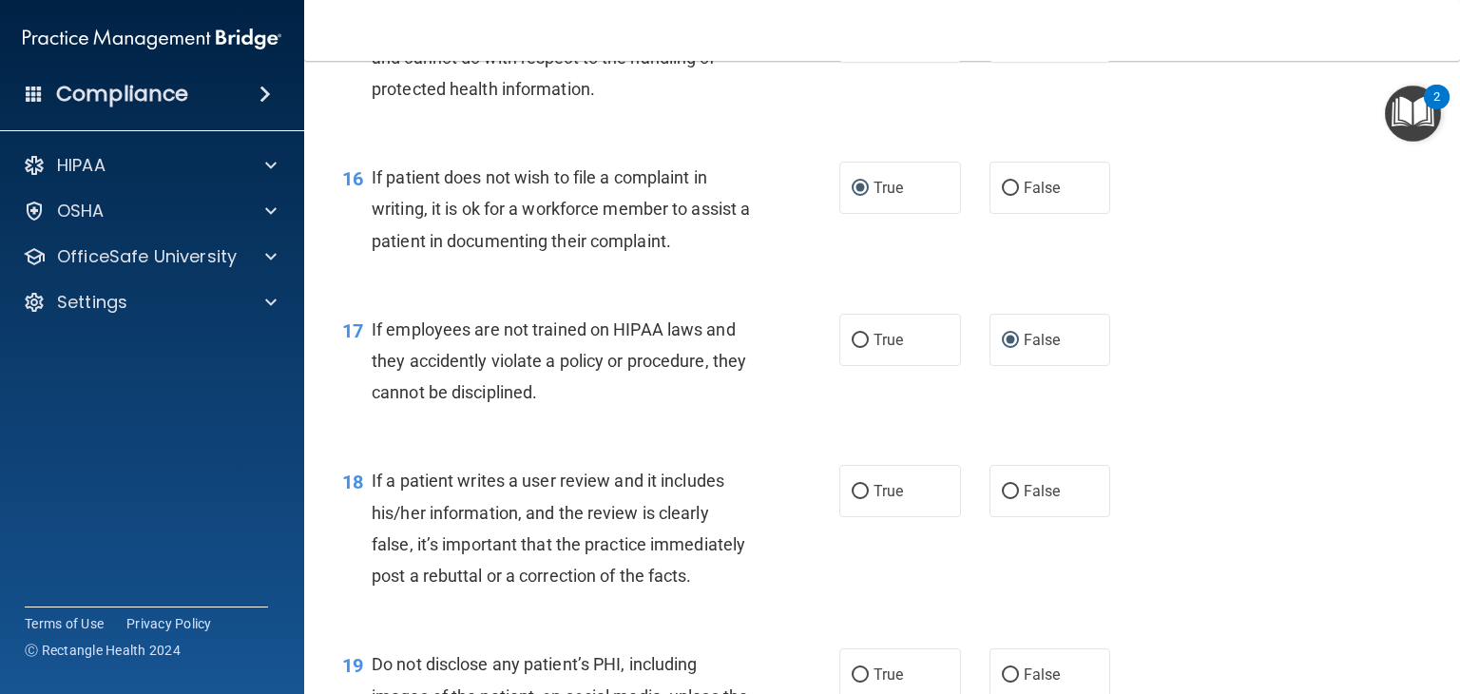
scroll to position [2851, 0]
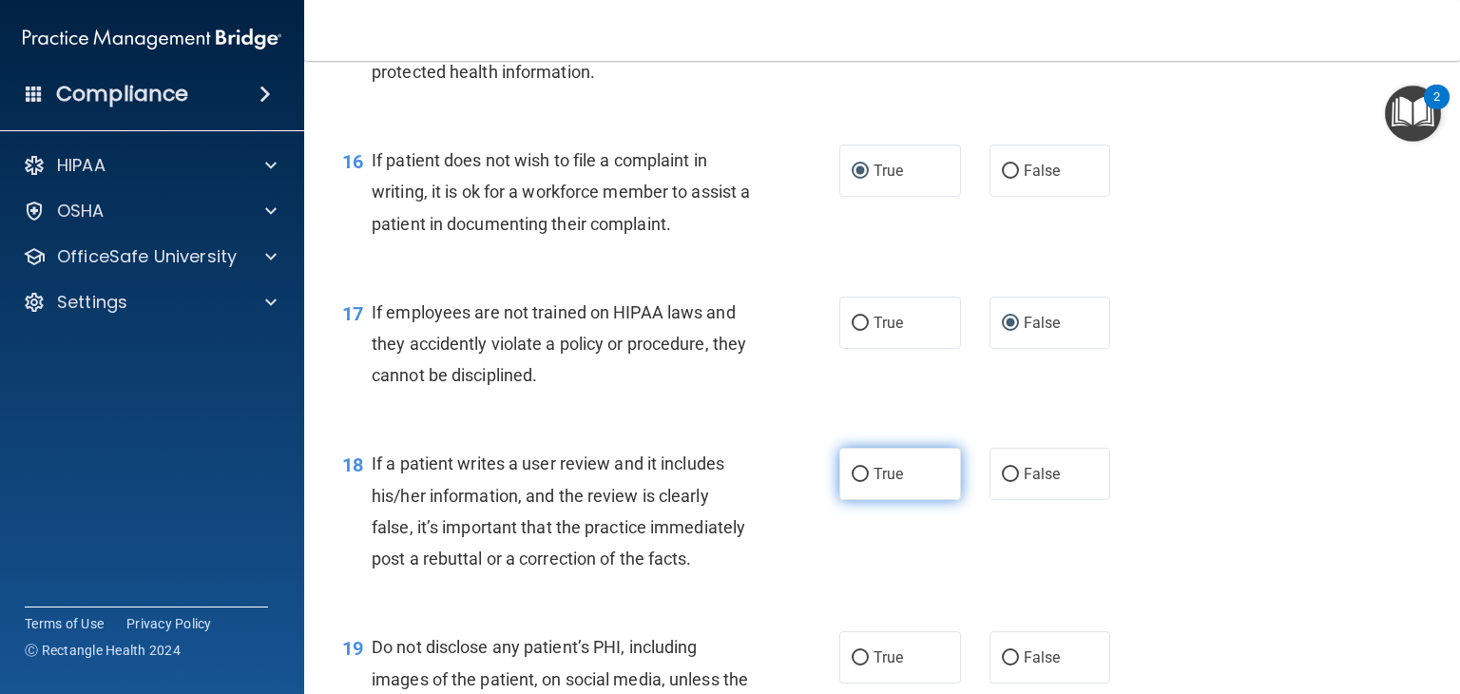
click at [856, 500] on label "True" at bounding box center [900, 474] width 122 height 52
click at [856, 482] on input "True" at bounding box center [860, 475] width 17 height 14
radio input "true"
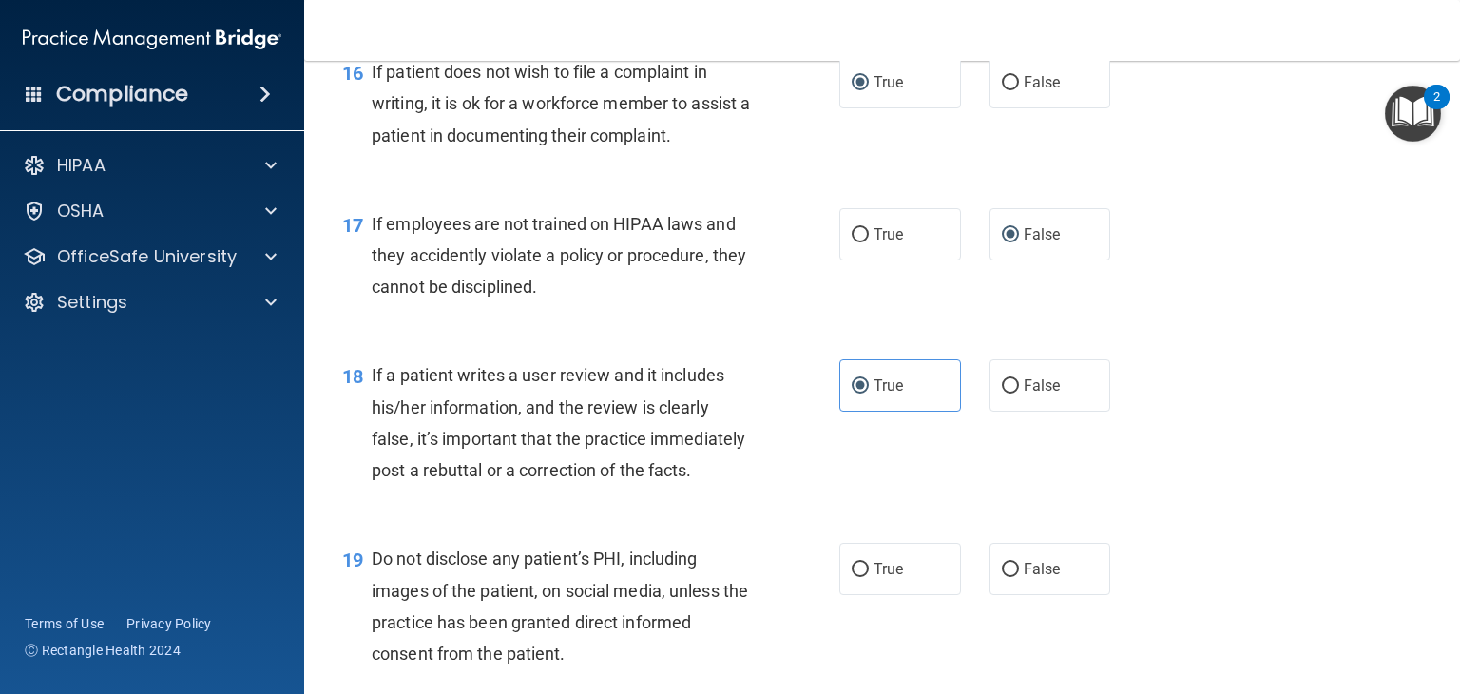
scroll to position [2977, 0]
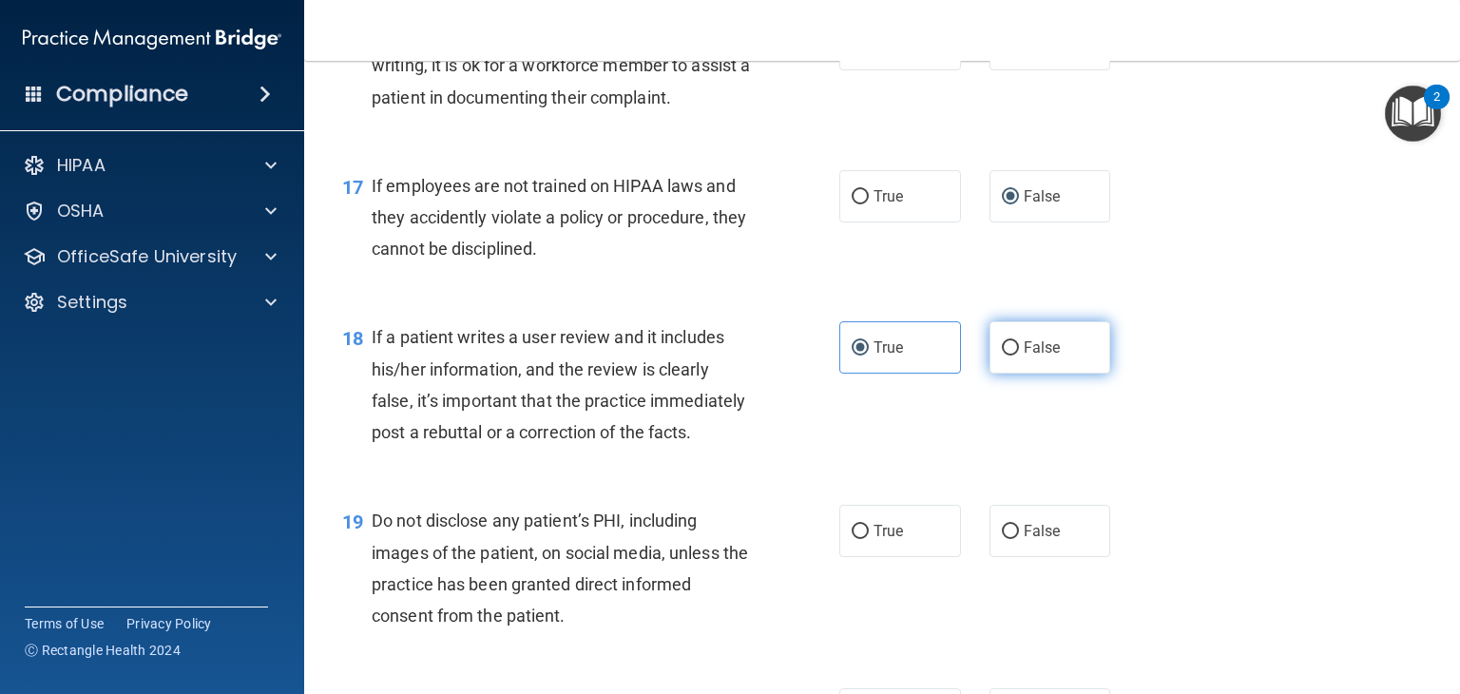
click at [1002, 356] on input "False" at bounding box center [1010, 348] width 17 height 14
radio input "true"
radio input "false"
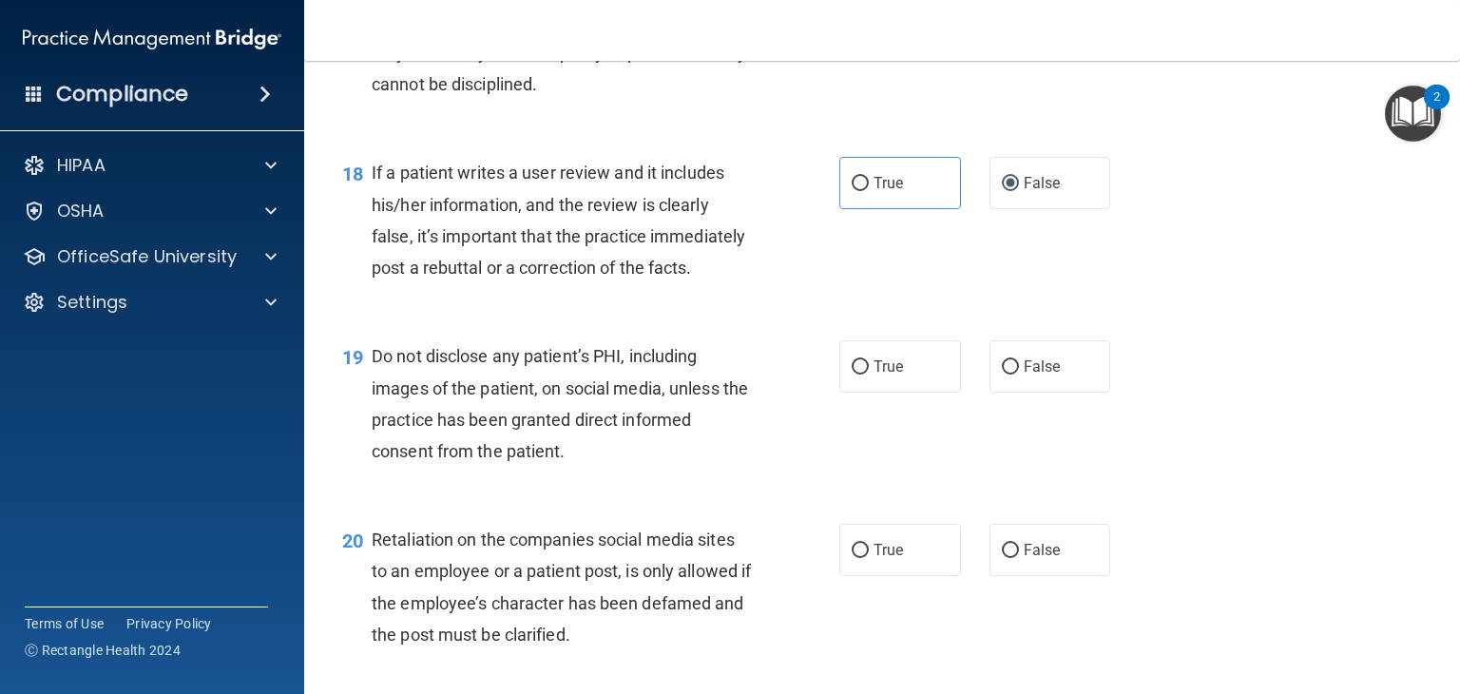
scroll to position [3180, 0]
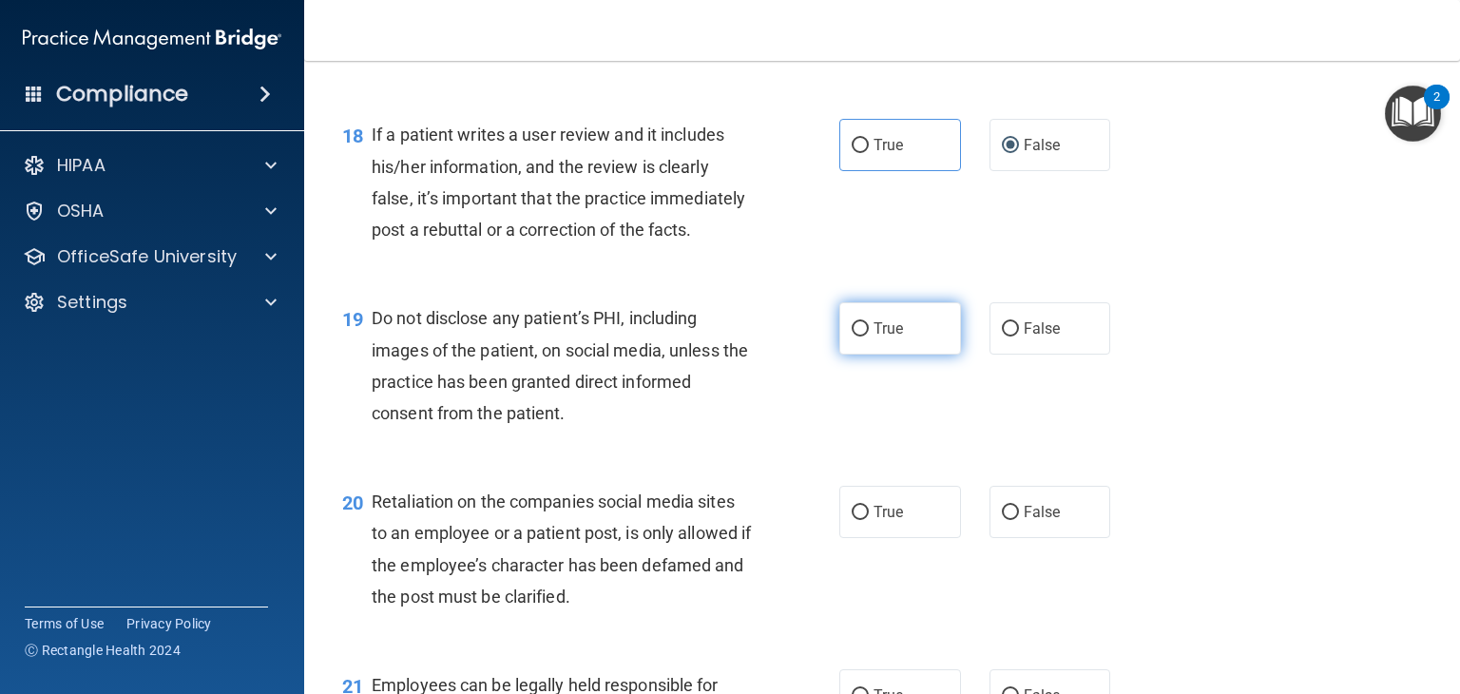
click at [852, 336] on input "True" at bounding box center [860, 329] width 17 height 14
radio input "true"
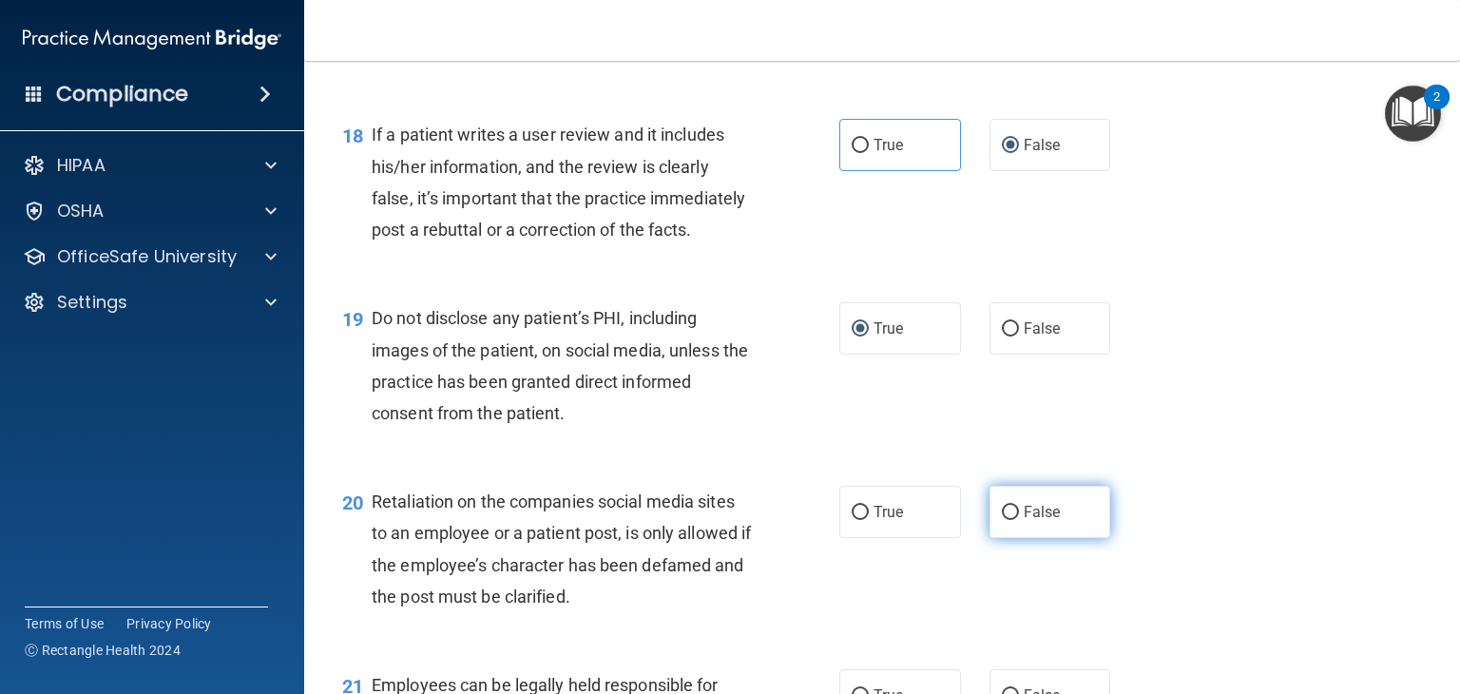
click at [1005, 520] on input "False" at bounding box center [1010, 513] width 17 height 14
radio input "true"
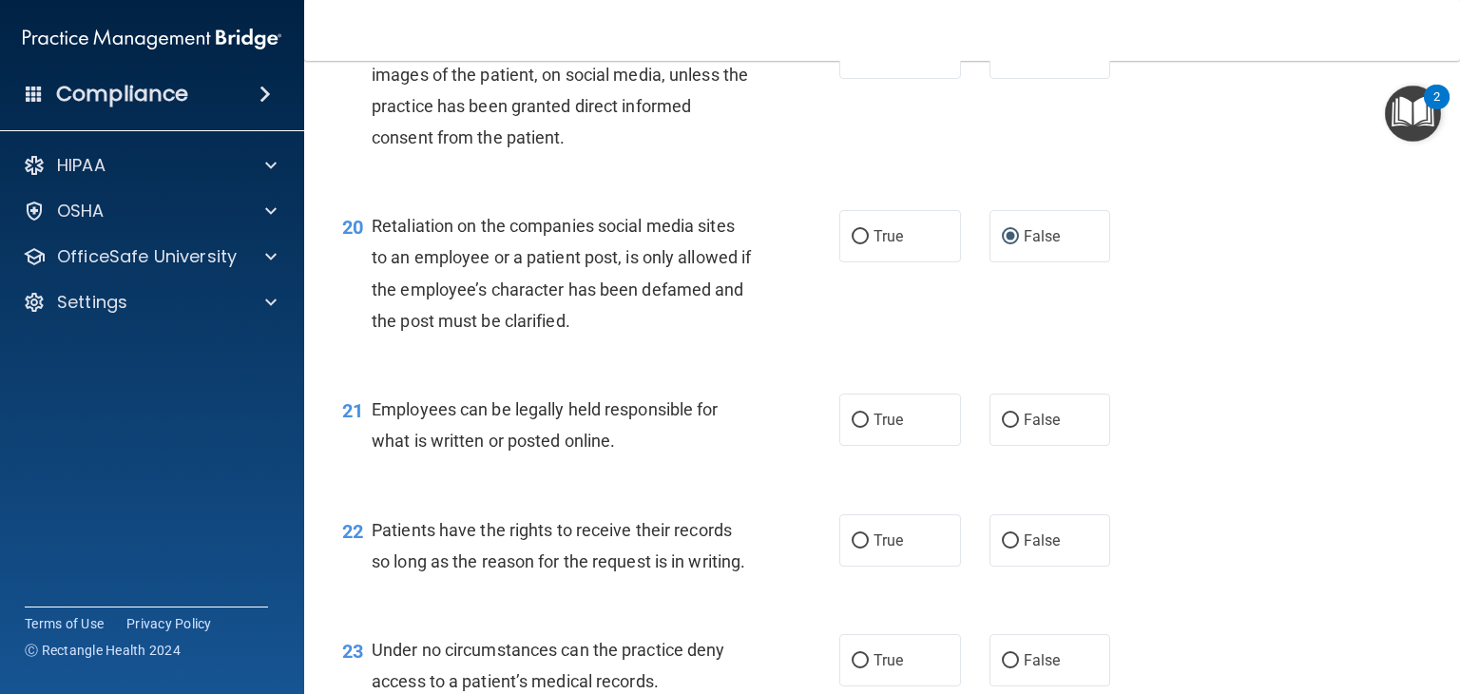
scroll to position [3471, 0]
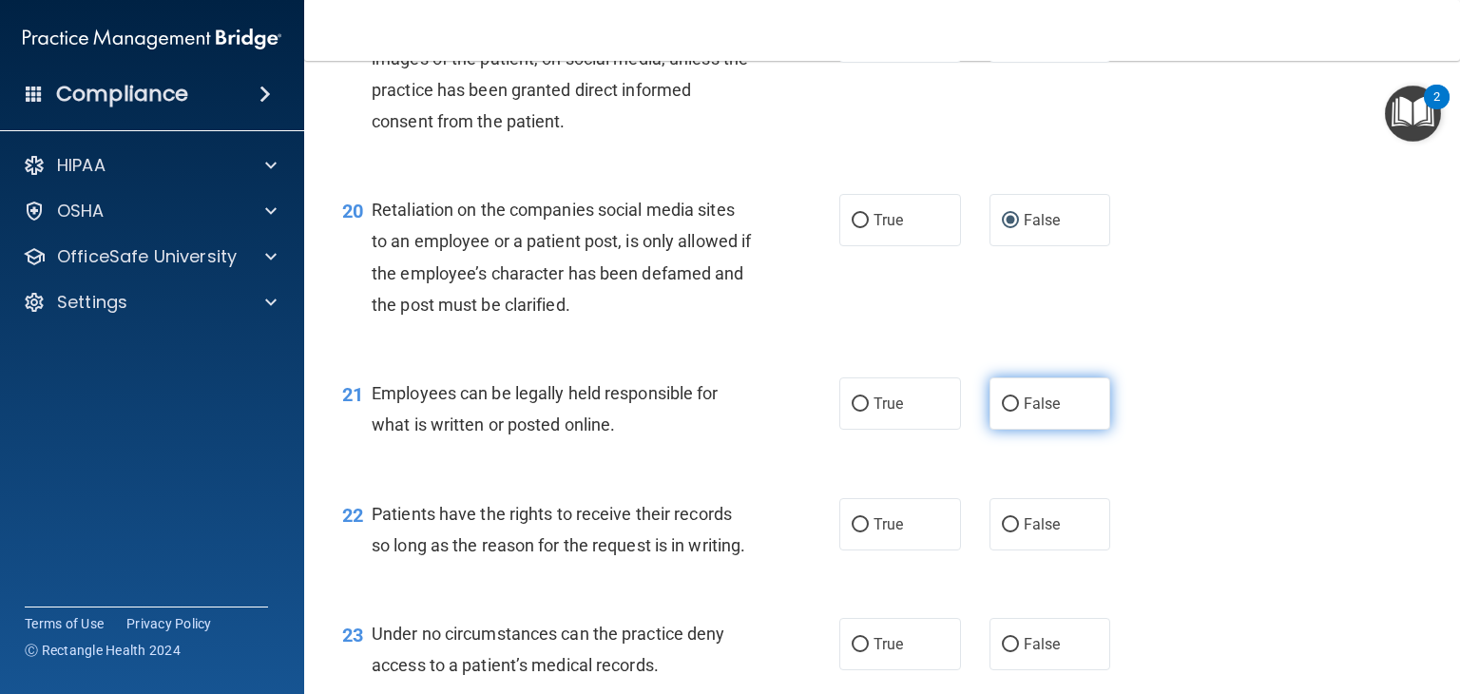
click at [1002, 412] on input "False" at bounding box center [1010, 404] width 17 height 14
radio input "true"
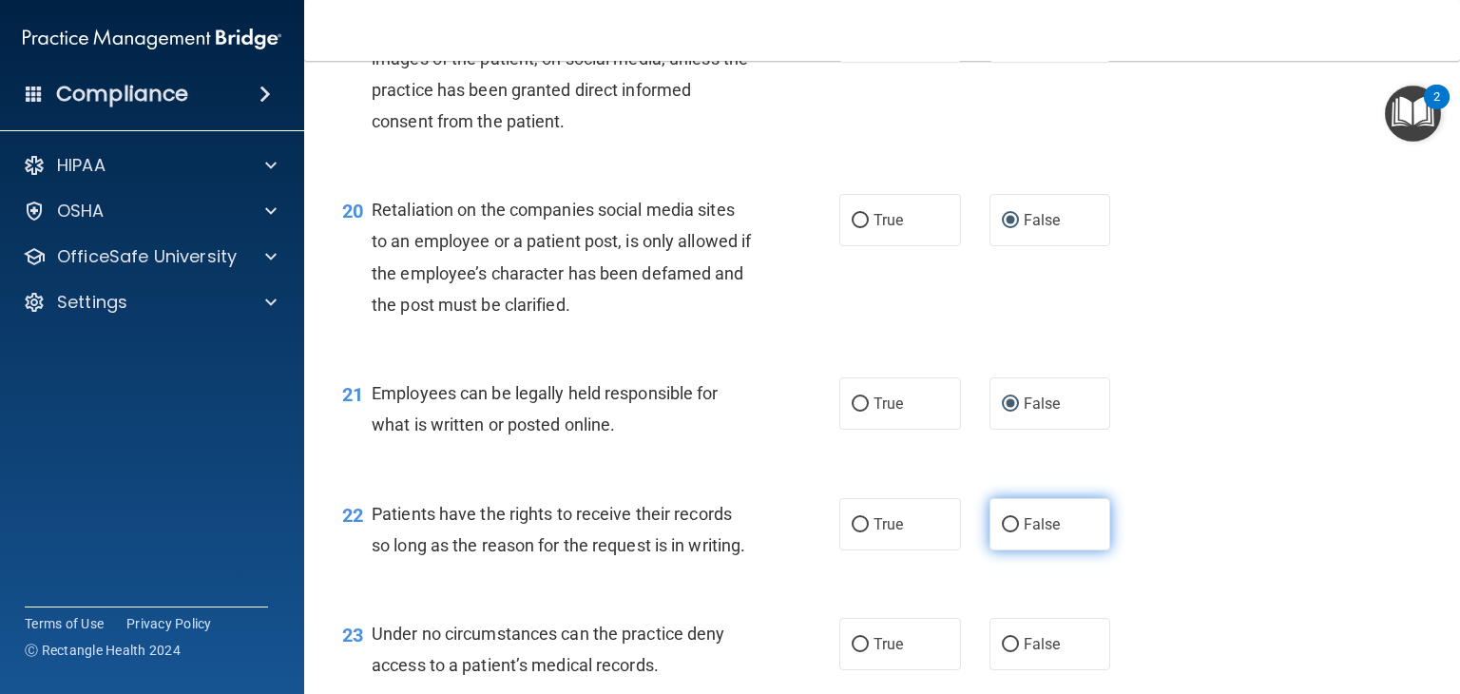
click at [1007, 550] on label "False" at bounding box center [1051, 524] width 122 height 52
click at [1007, 532] on input "False" at bounding box center [1010, 525] width 17 height 14
radio input "true"
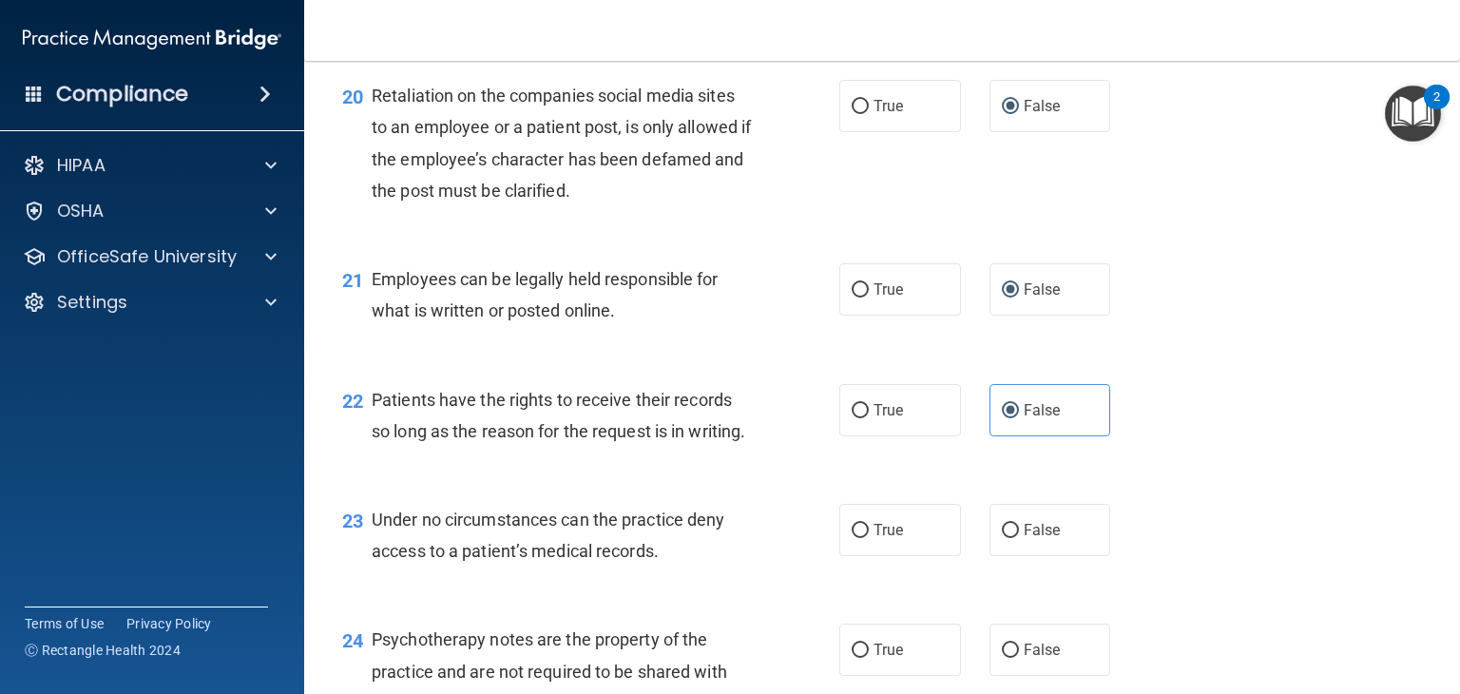
scroll to position [3623, 0]
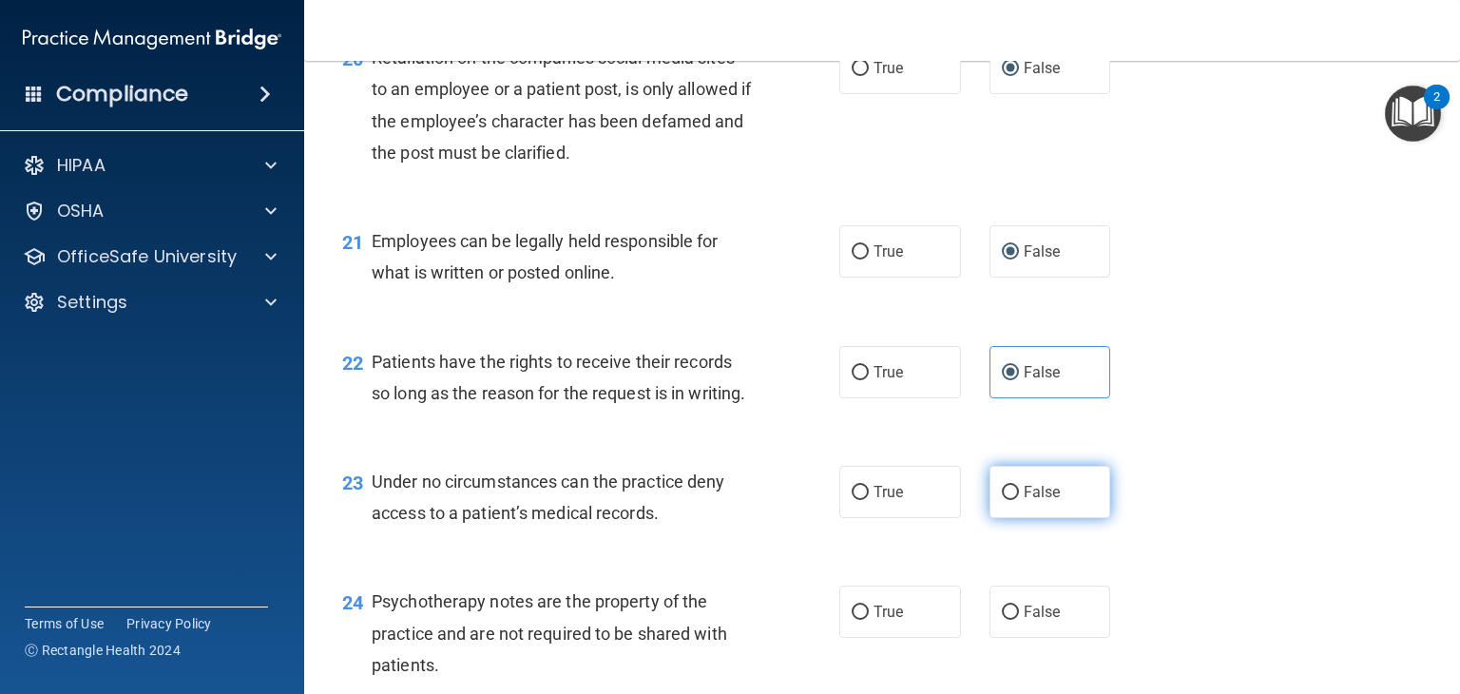
click at [998, 518] on label "False" at bounding box center [1051, 492] width 122 height 52
click at [1002, 500] on input "False" at bounding box center [1010, 493] width 17 height 14
radio input "true"
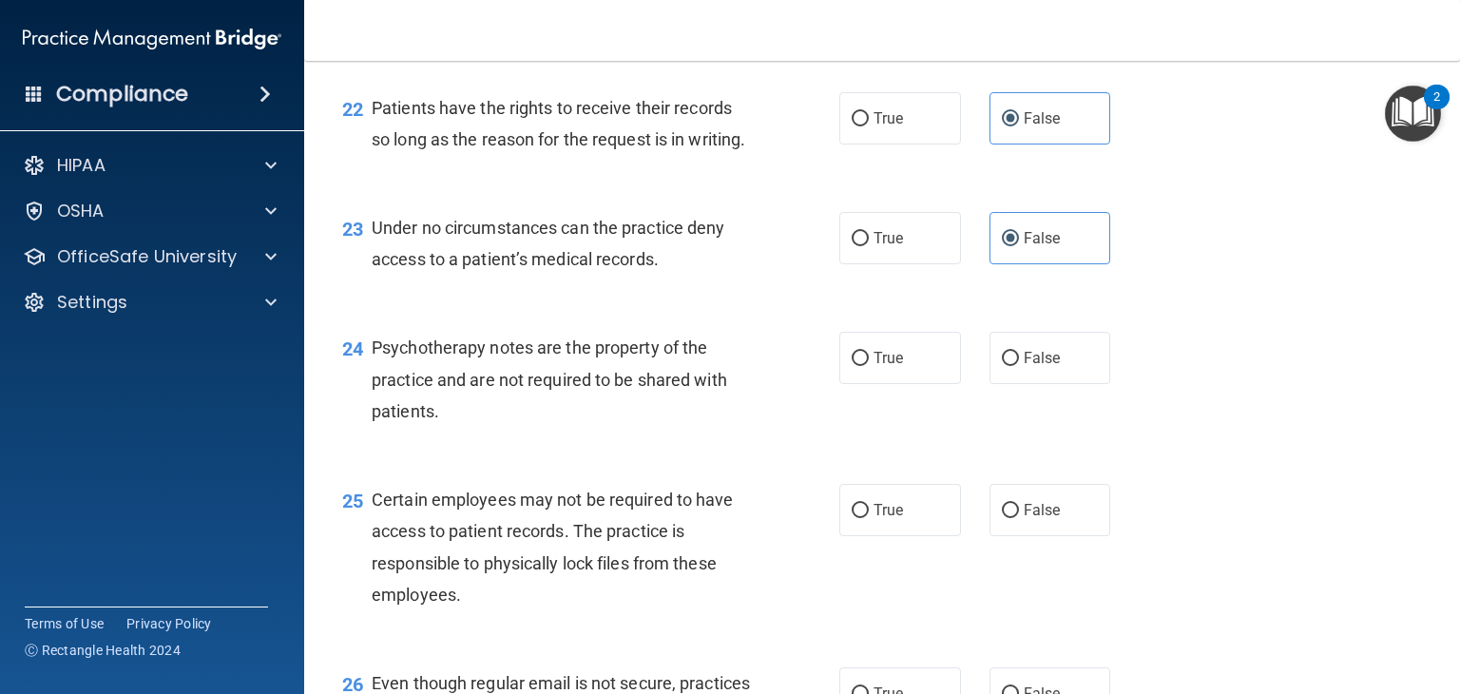
scroll to position [3915, 0]
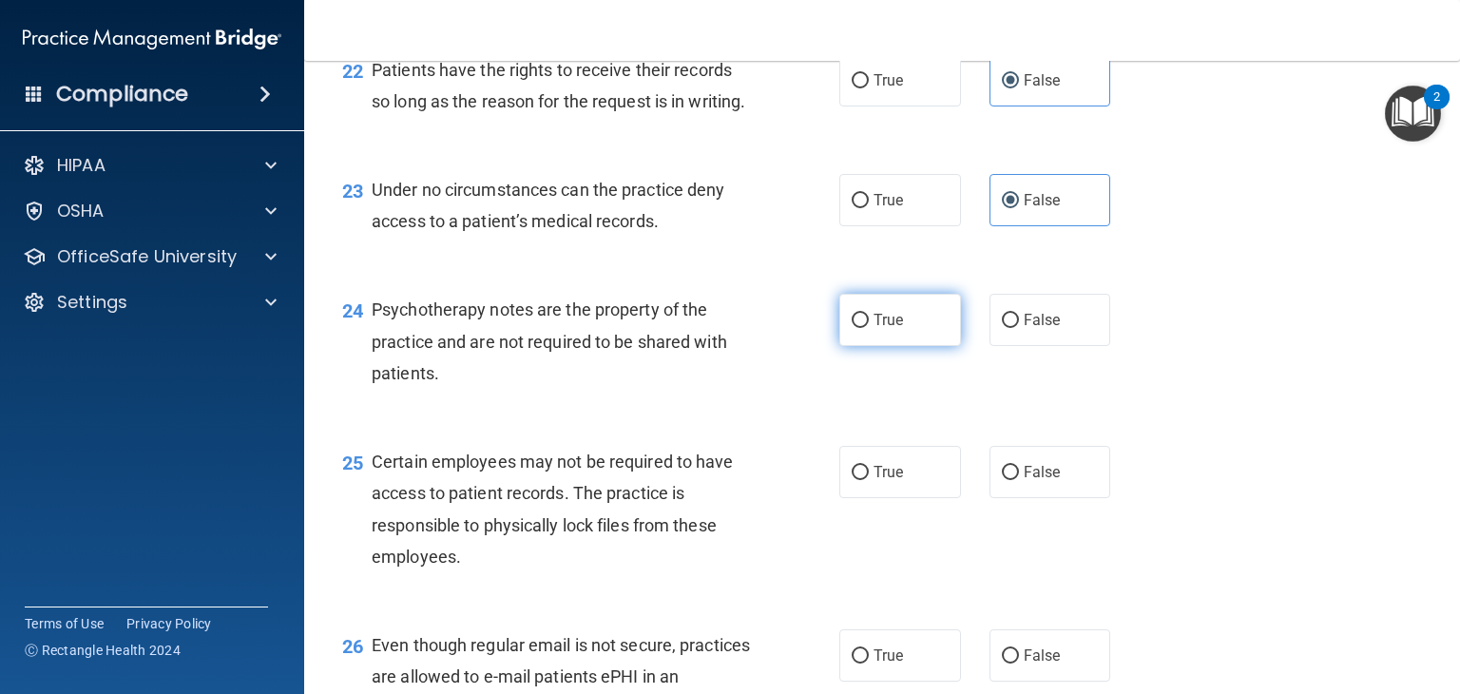
click at [840, 346] on label "True" at bounding box center [900, 320] width 122 height 52
click at [852, 328] on input "True" at bounding box center [860, 321] width 17 height 14
radio input "true"
click at [1002, 480] on input "False" at bounding box center [1010, 473] width 17 height 14
radio input "true"
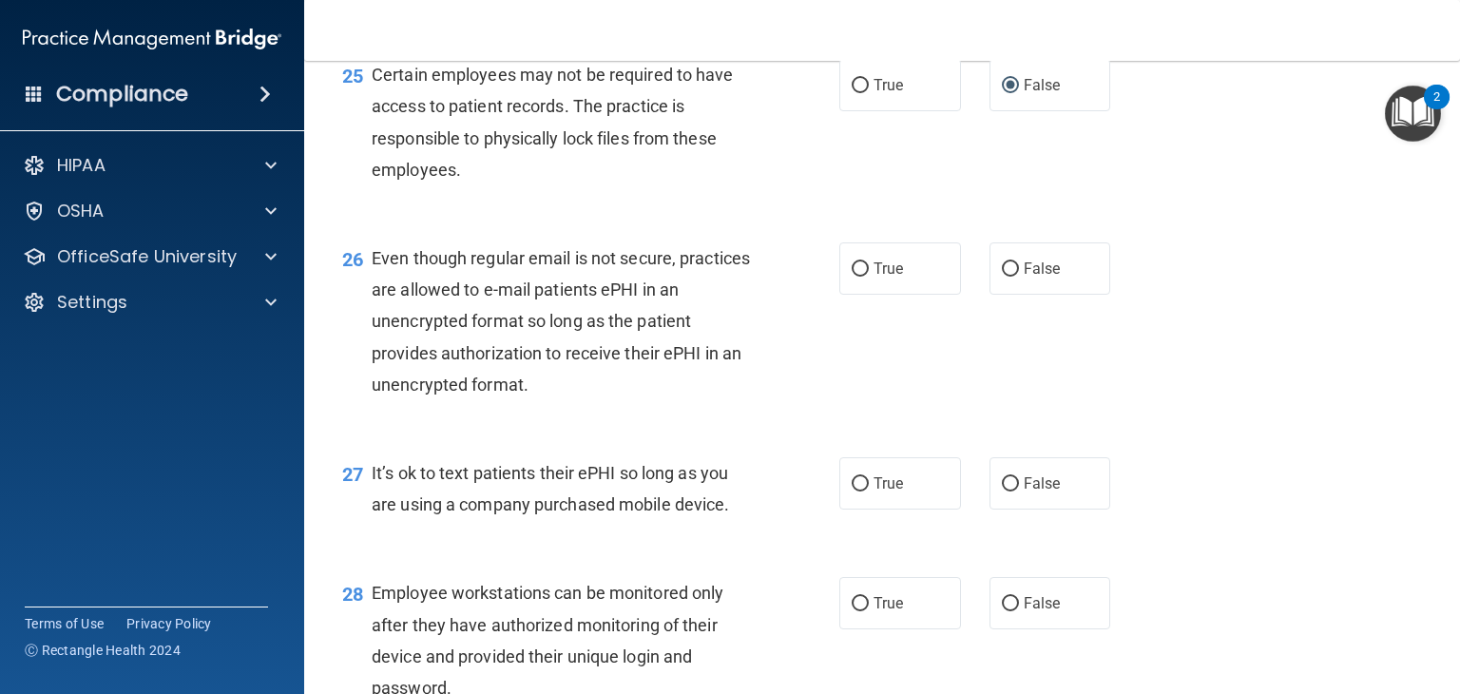
scroll to position [4320, 0]
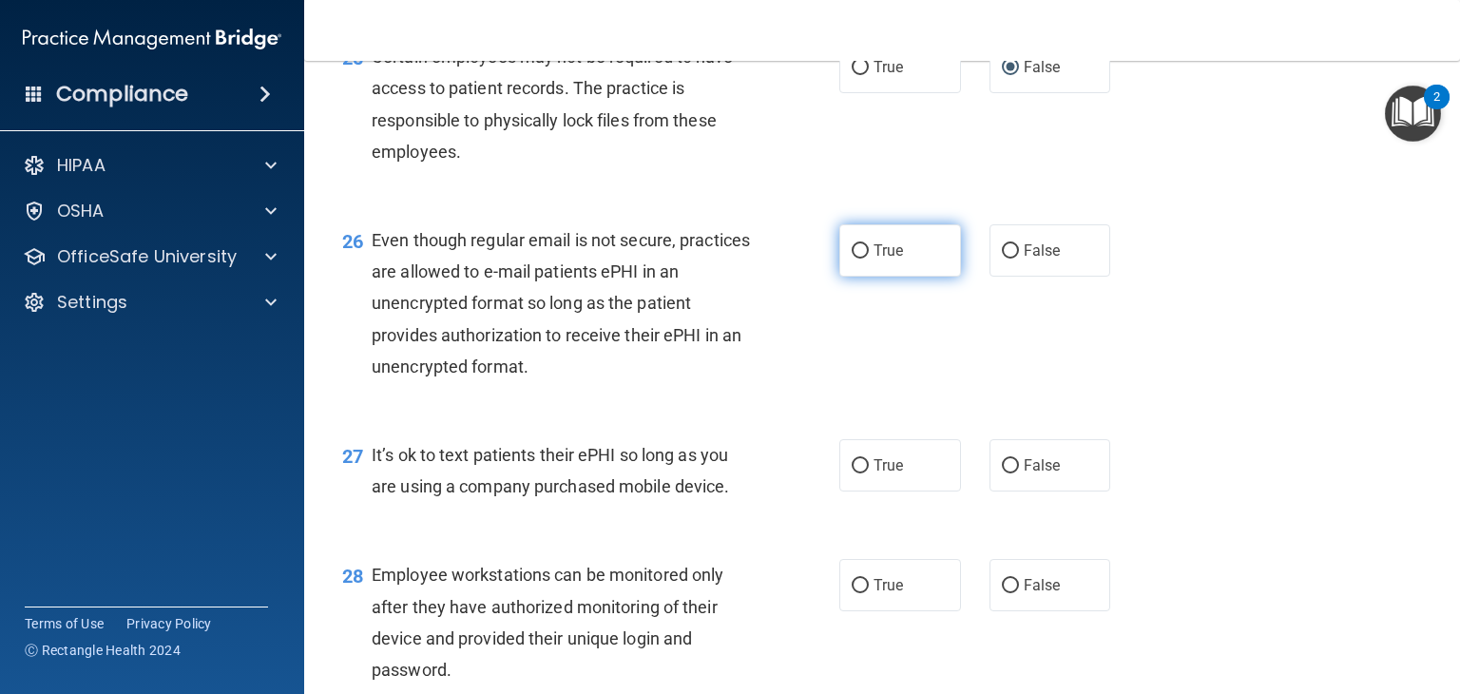
click at [854, 259] on input "True" at bounding box center [860, 251] width 17 height 14
radio input "true"
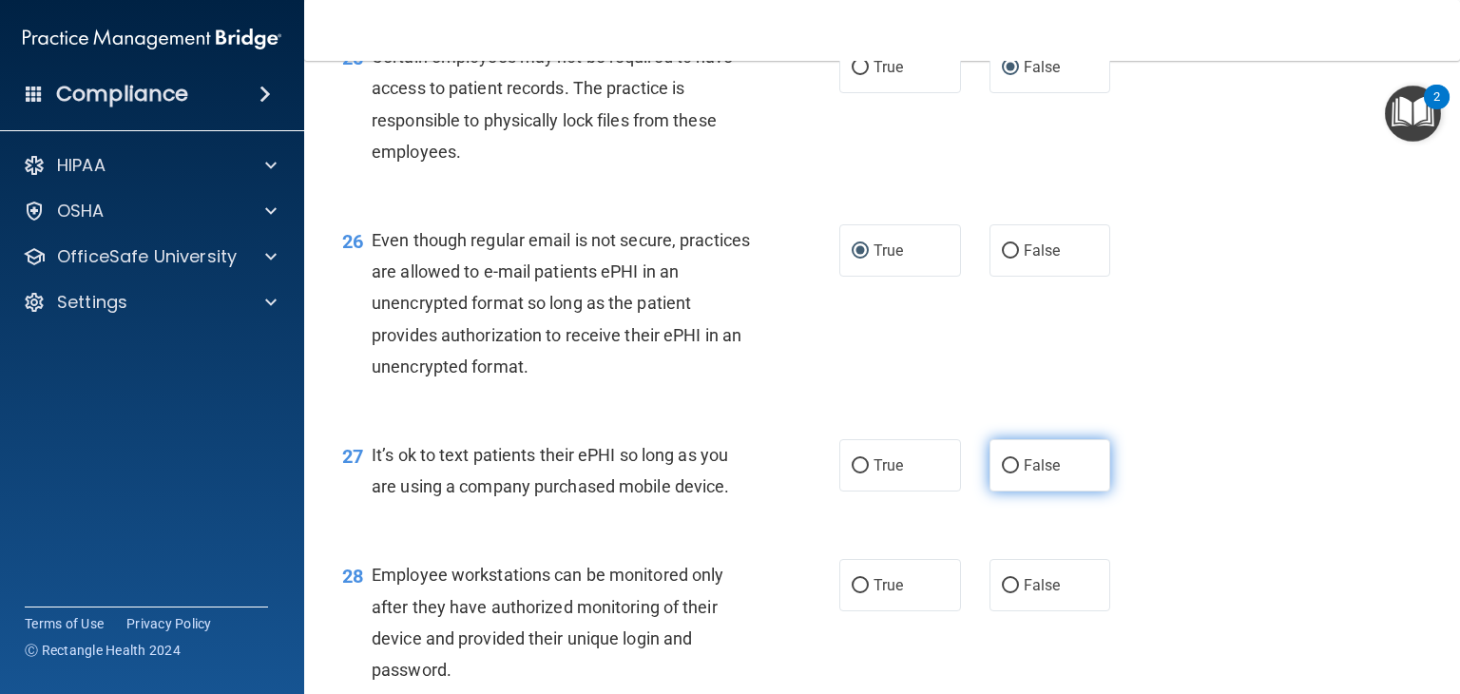
click at [1004, 473] on input "False" at bounding box center [1010, 466] width 17 height 14
radio input "true"
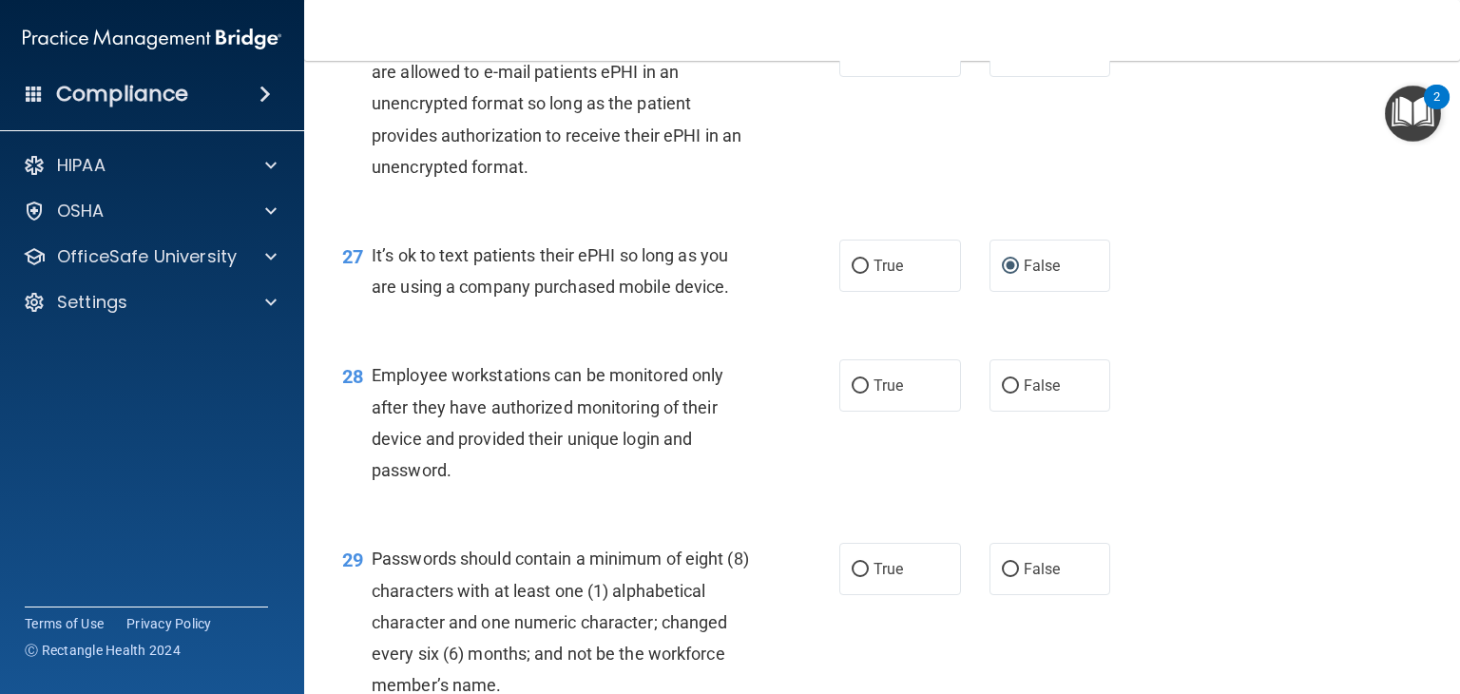
scroll to position [4536, 0]
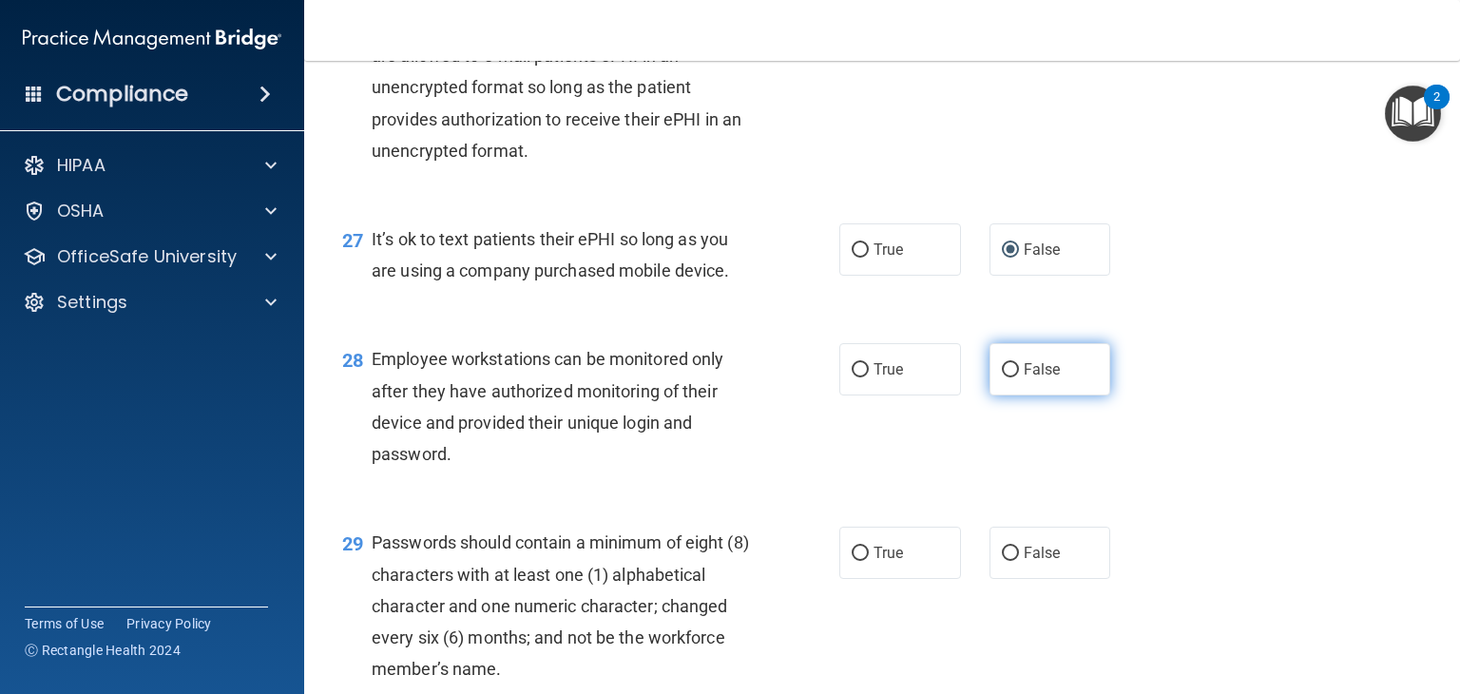
click at [1002, 377] on input "False" at bounding box center [1010, 370] width 17 height 14
radio input "true"
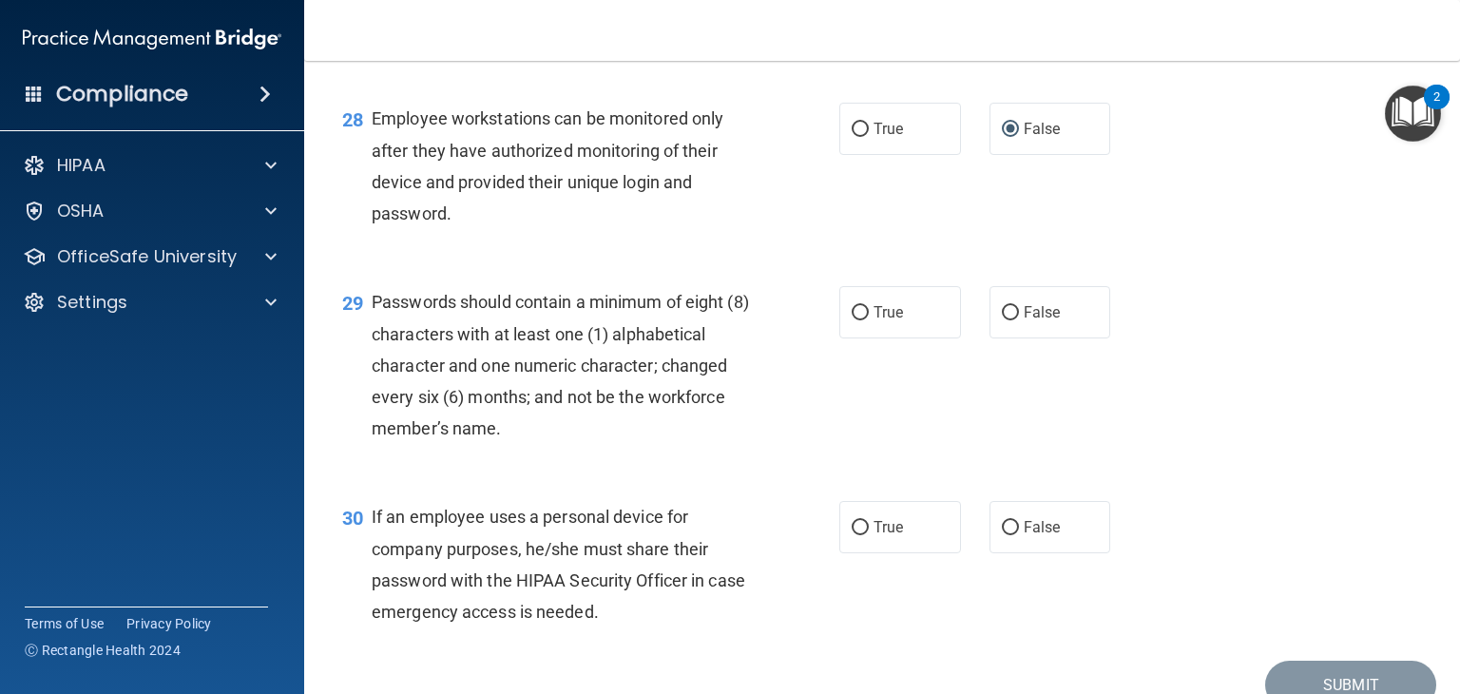
scroll to position [4802, 0]
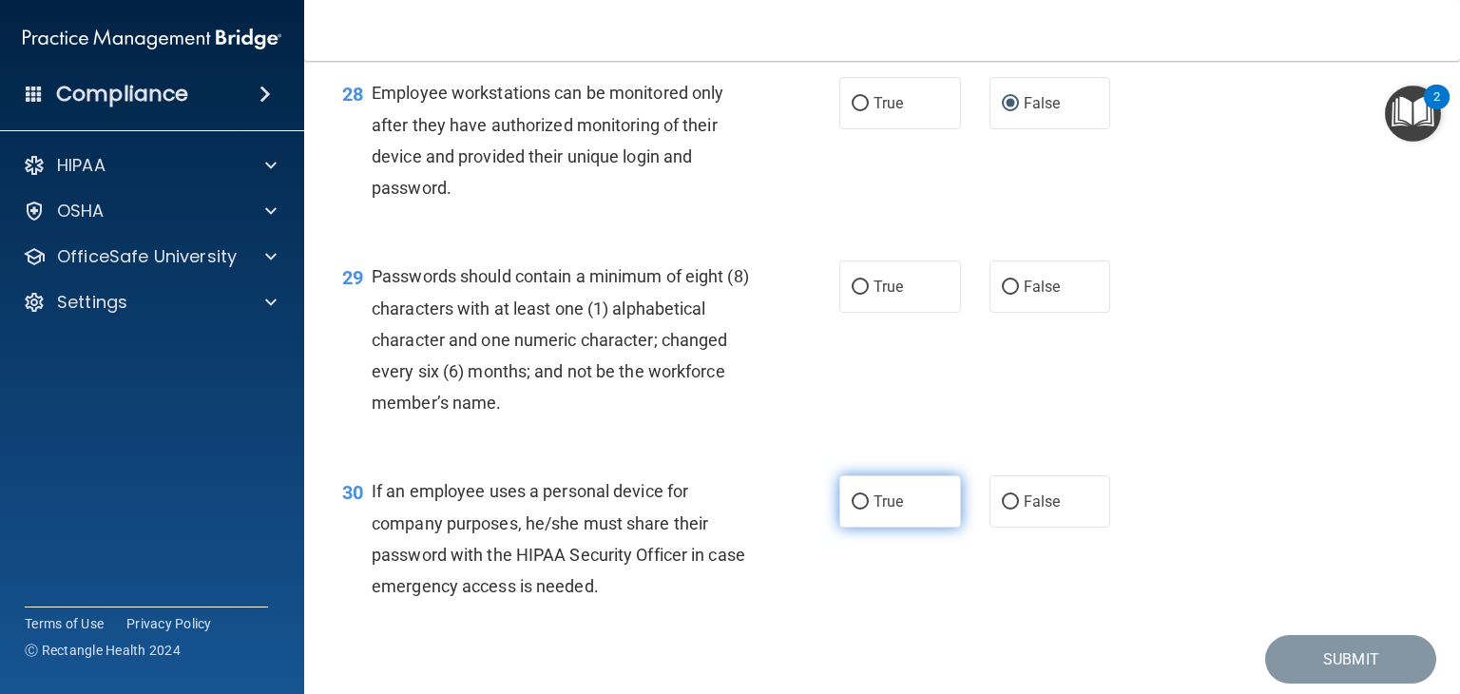
click at [852, 509] on input "True" at bounding box center [860, 502] width 17 height 14
radio input "true"
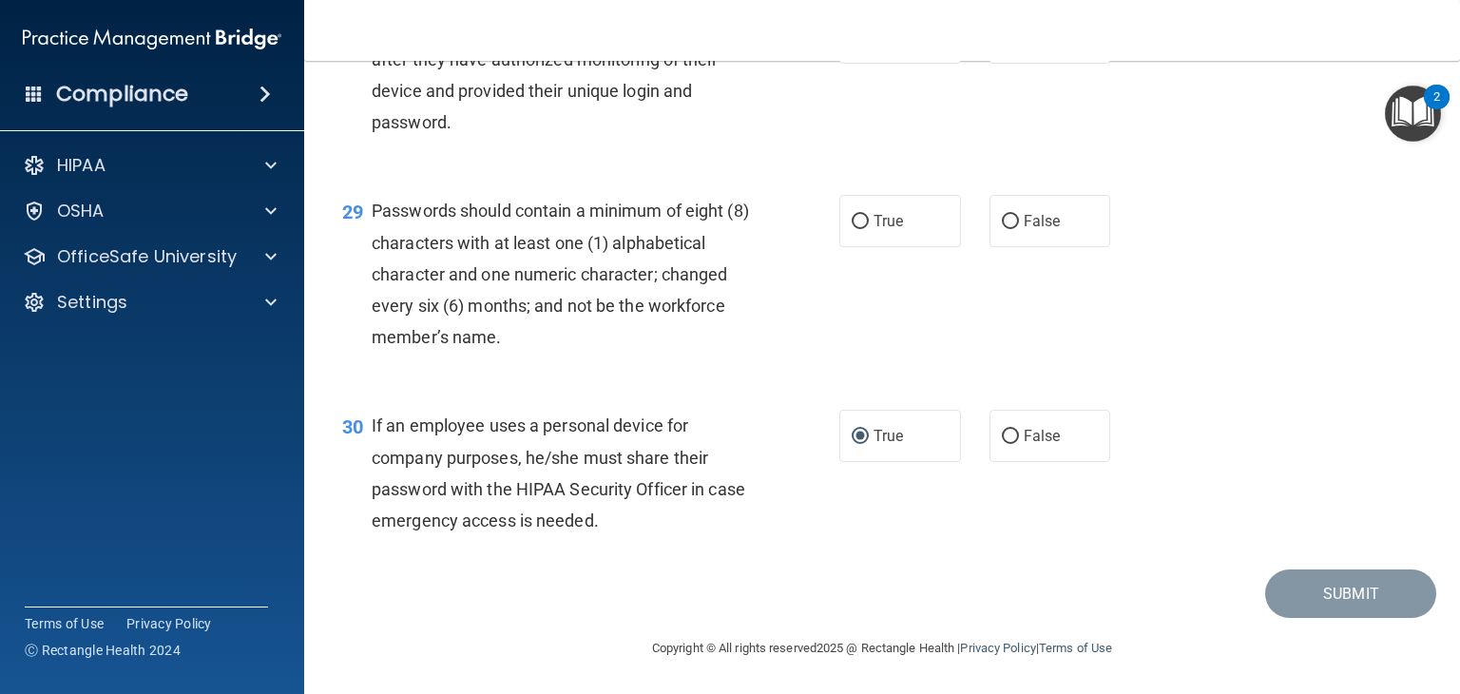
scroll to position [4963, 0]
click at [990, 419] on label "False" at bounding box center [1051, 436] width 122 height 52
click at [1002, 430] on input "False" at bounding box center [1010, 437] width 17 height 14
radio input "true"
radio input "false"
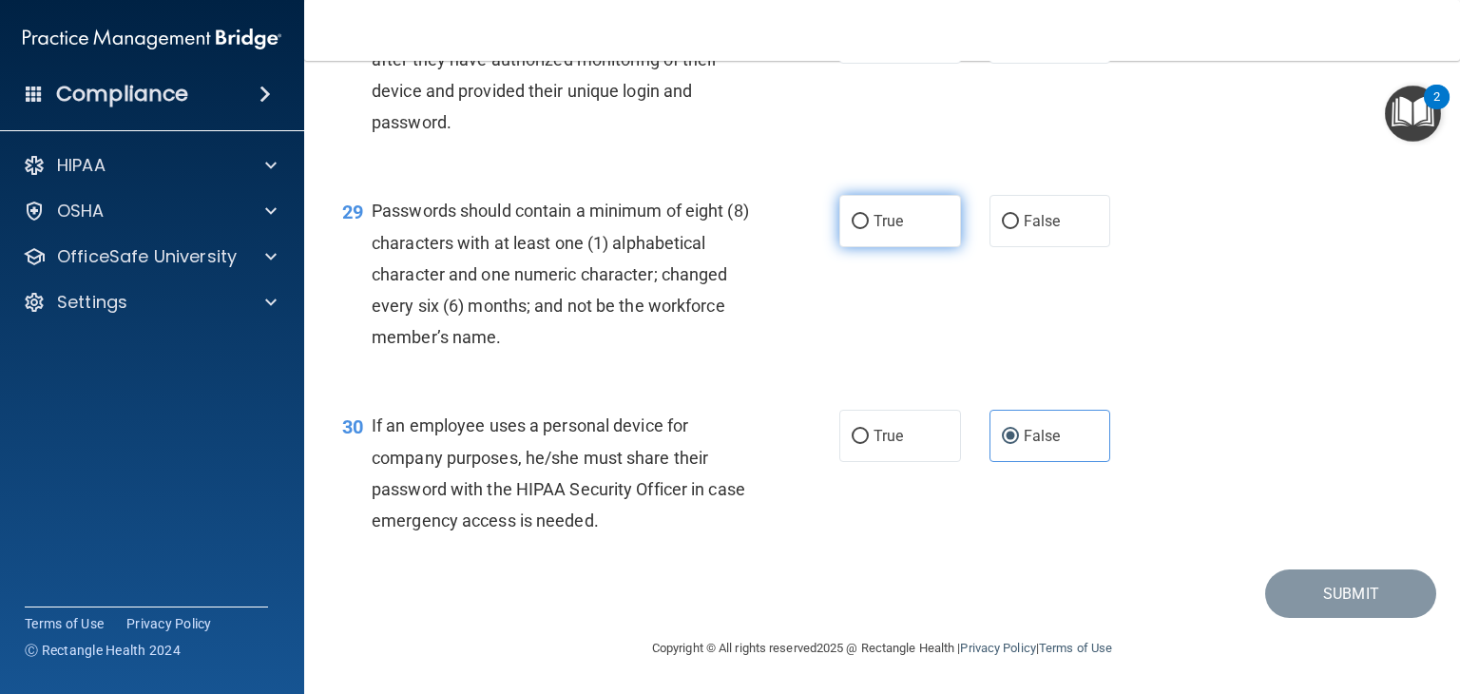
click at [842, 231] on label "True" at bounding box center [900, 221] width 122 height 52
click at [852, 229] on input "True" at bounding box center [860, 222] width 17 height 14
radio input "true"
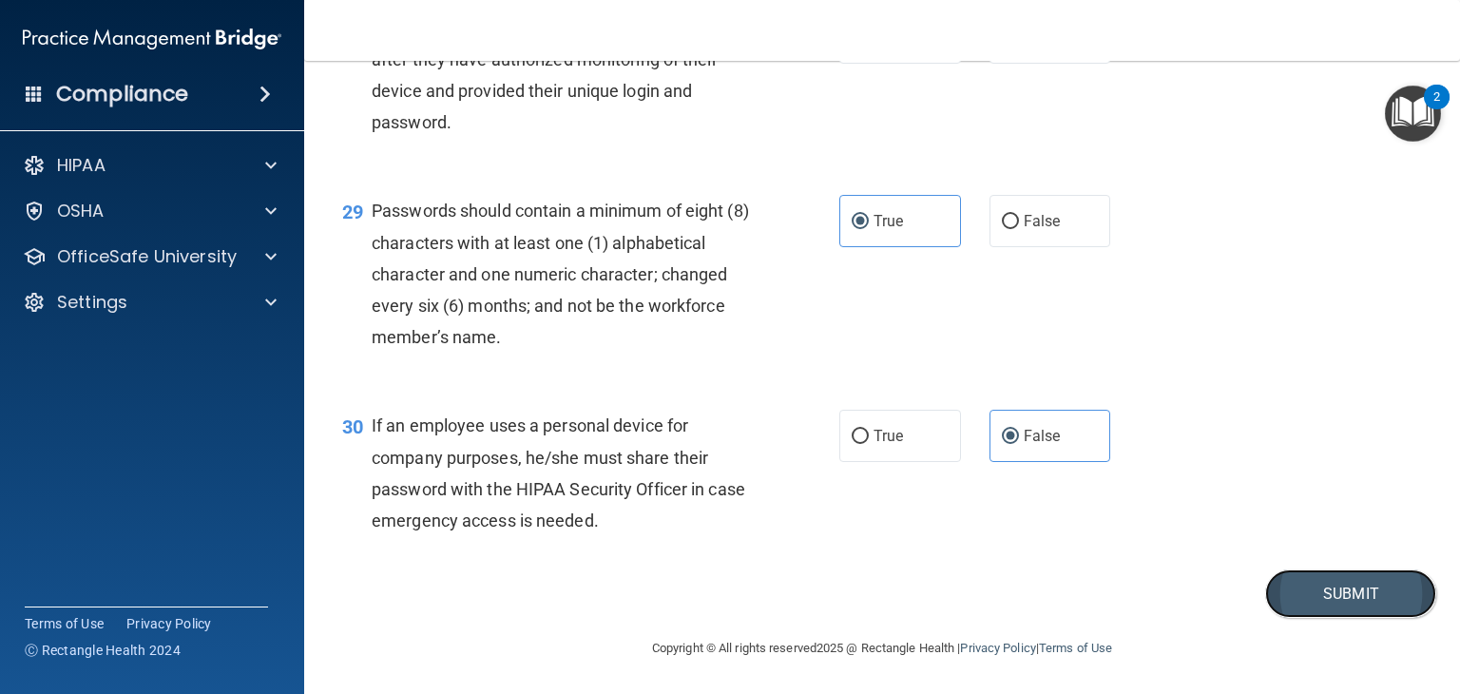
click at [1312, 601] on button "Submit" at bounding box center [1350, 593] width 171 height 48
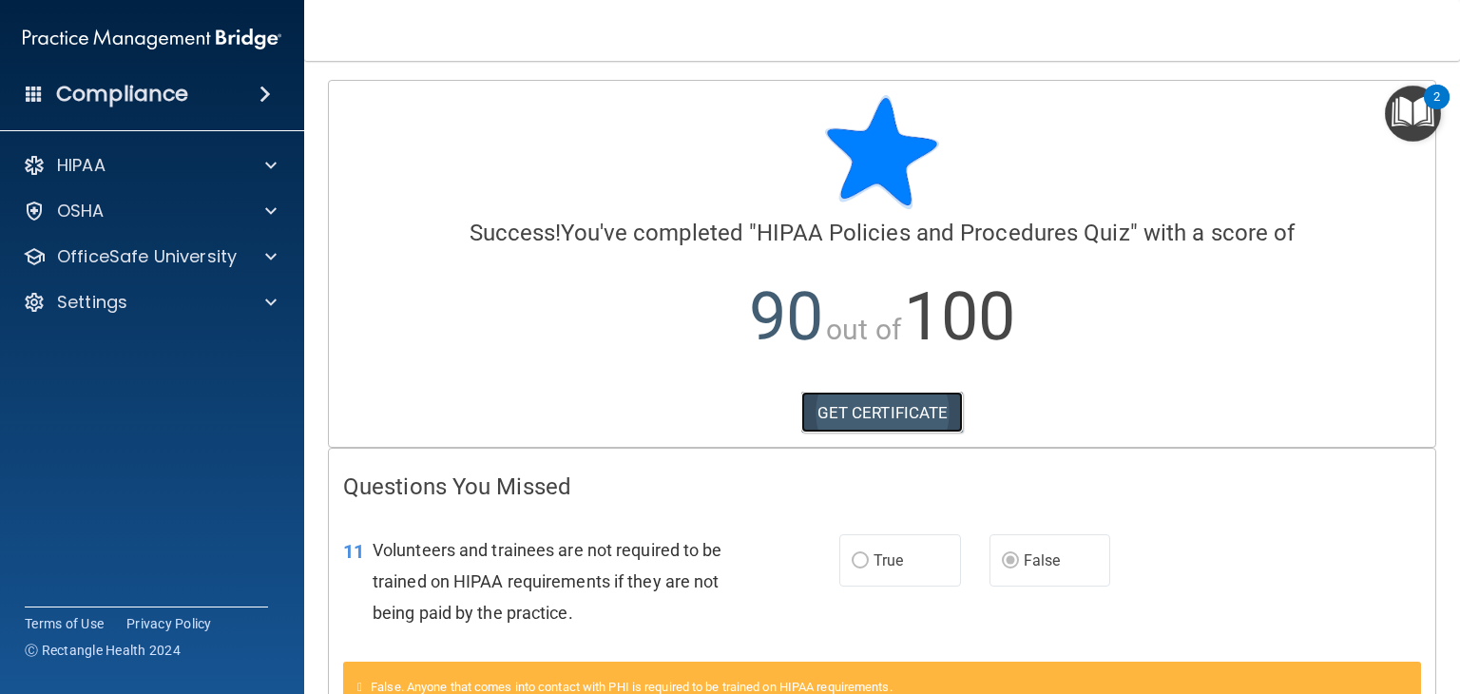
click at [876, 404] on link "GET CERTIFICATE" at bounding box center [882, 413] width 163 height 42
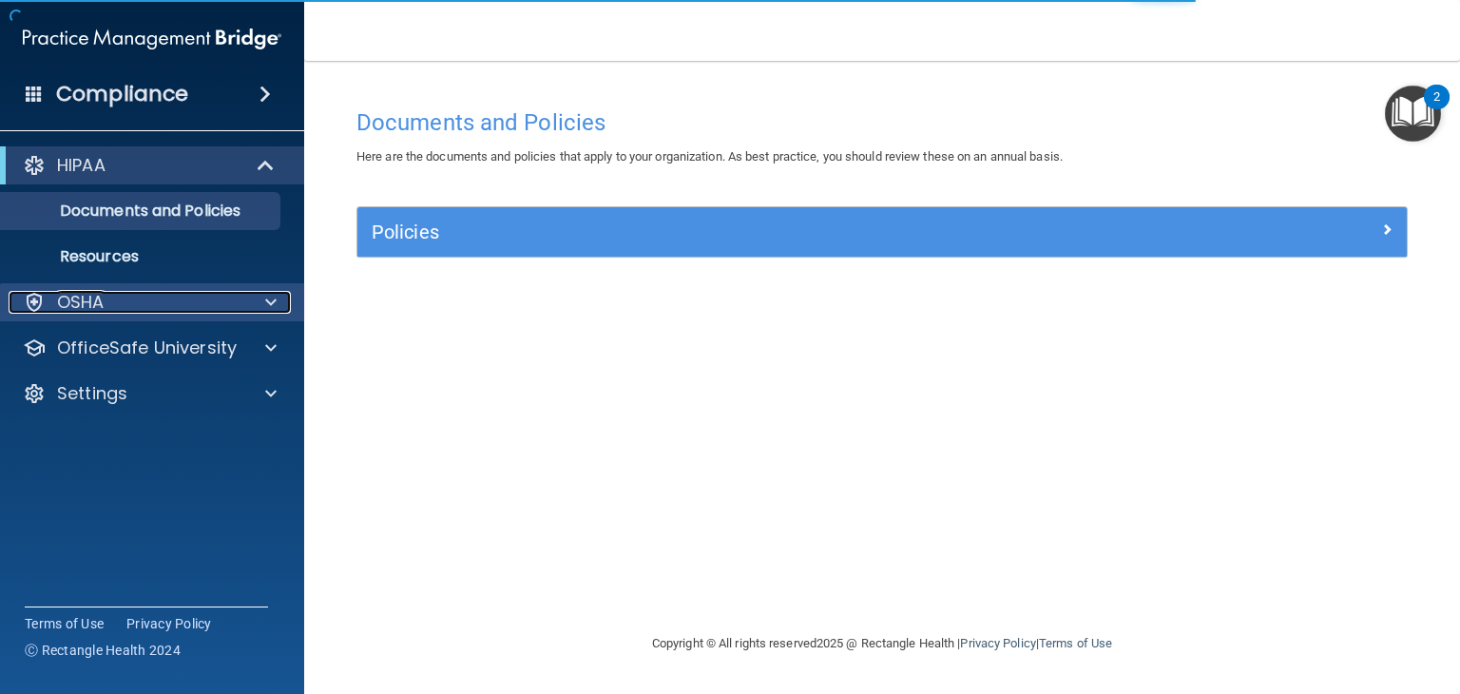
click at [87, 301] on p "OSHA" at bounding box center [81, 302] width 48 height 23
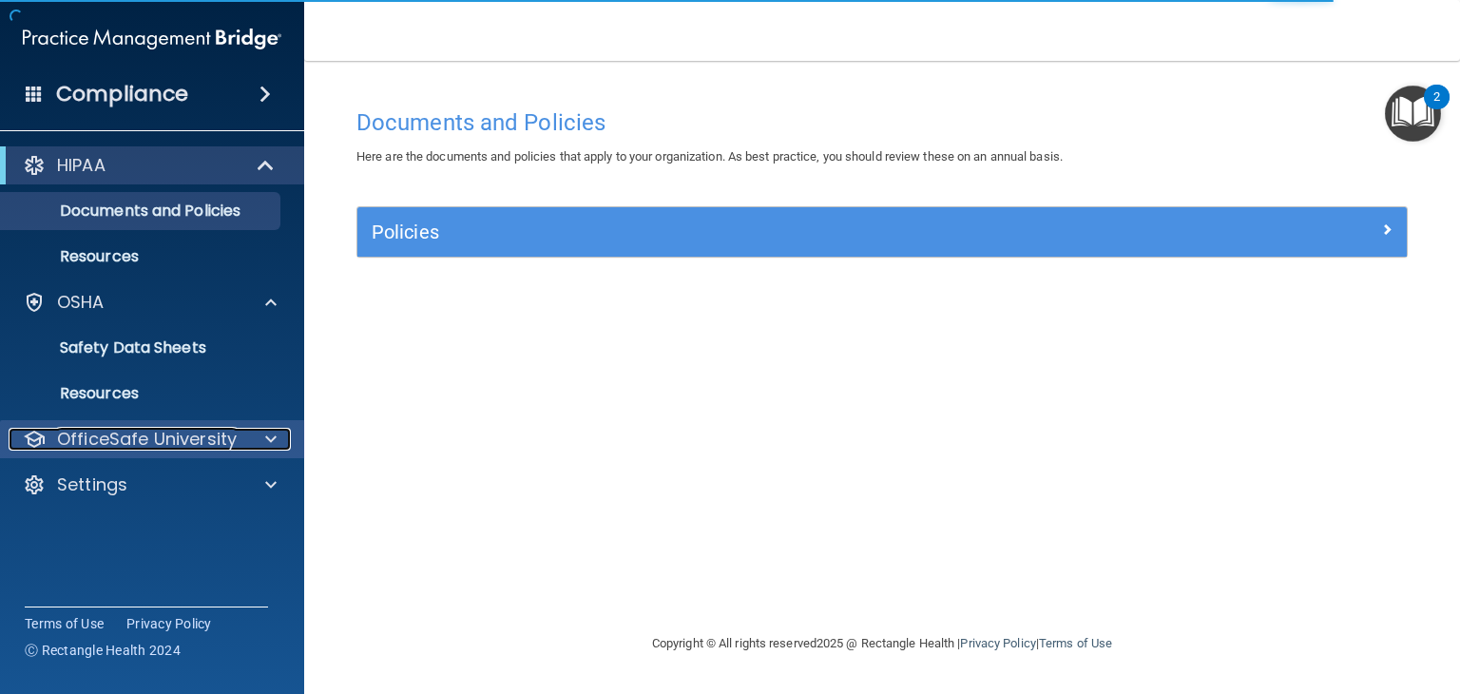
click at [106, 437] on p "OfficeSafe University" at bounding box center [147, 439] width 180 height 23
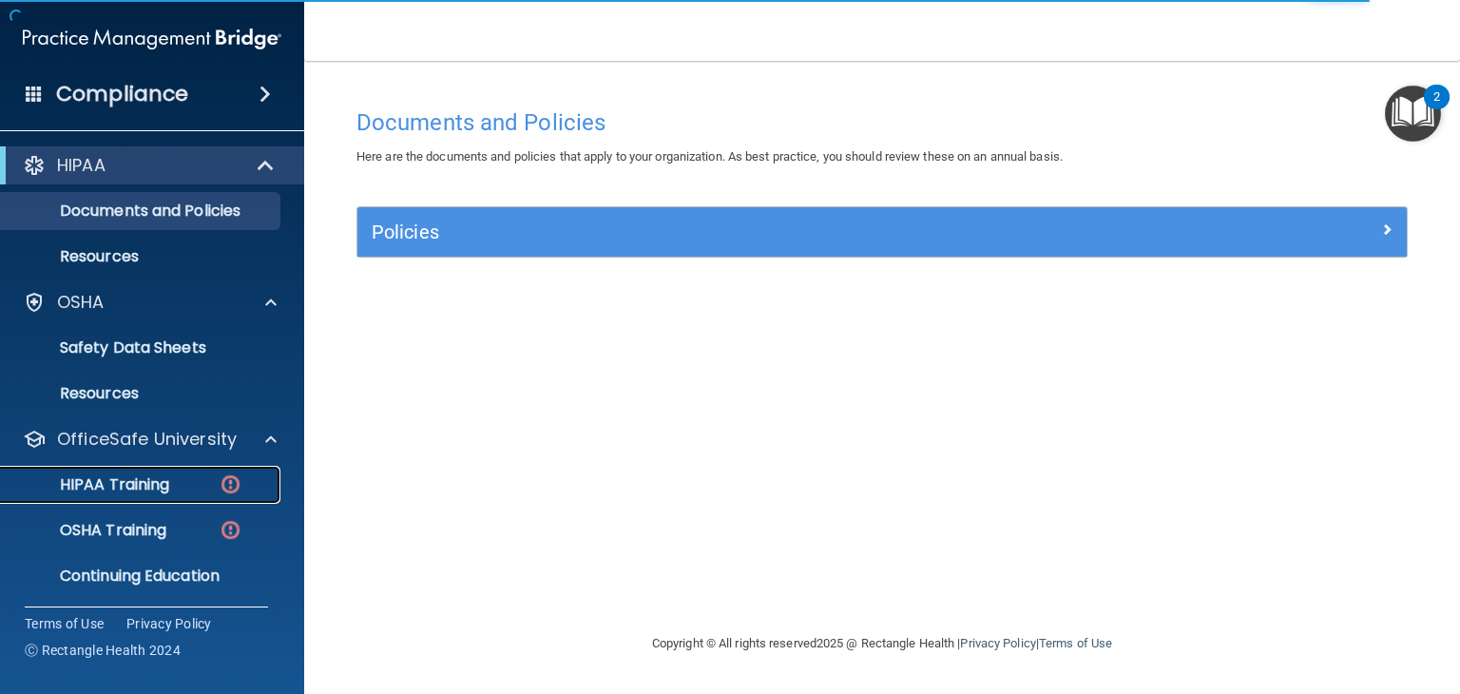
click at [110, 486] on p "HIPAA Training" at bounding box center [90, 484] width 157 height 19
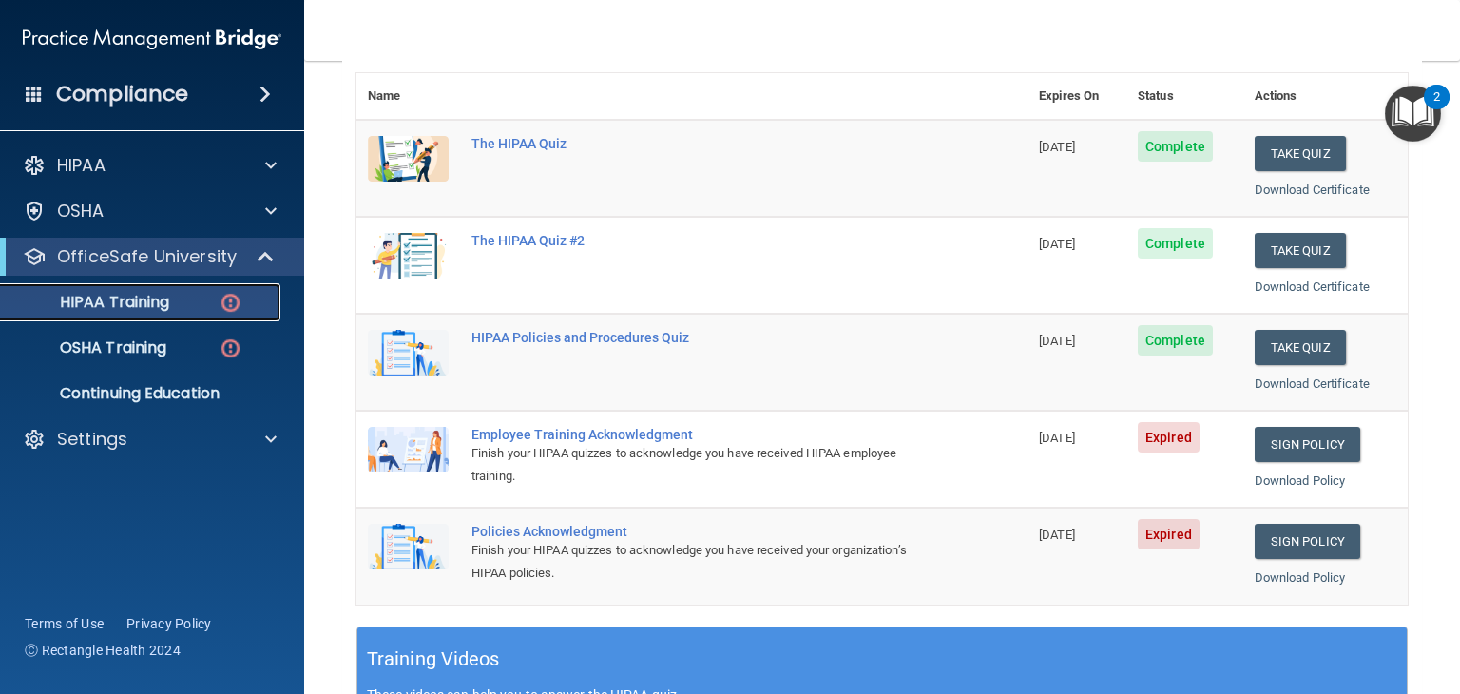
scroll to position [228, 0]
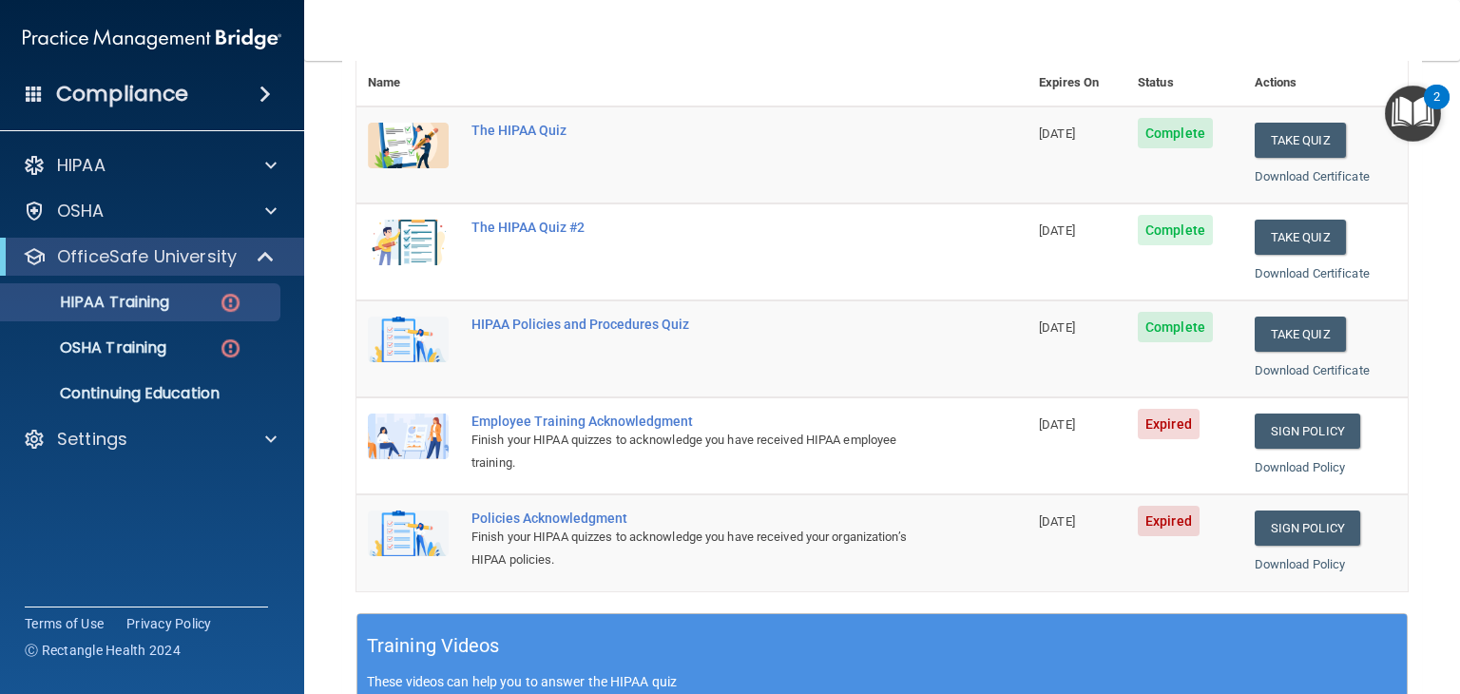
click at [1148, 423] on span "Expired" at bounding box center [1169, 424] width 62 height 30
click at [1282, 430] on link "Sign Policy" at bounding box center [1308, 430] width 106 height 35
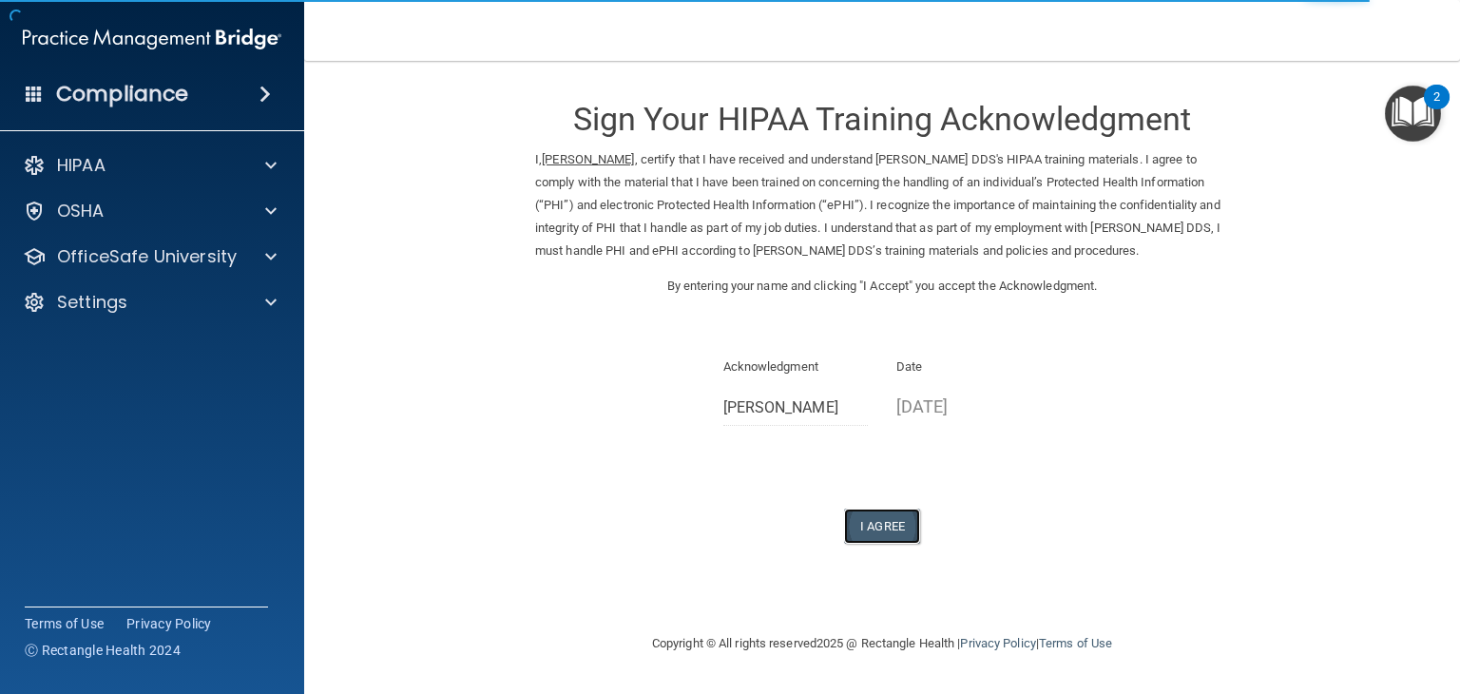
click at [885, 528] on button "I Agree" at bounding box center [882, 526] width 76 height 35
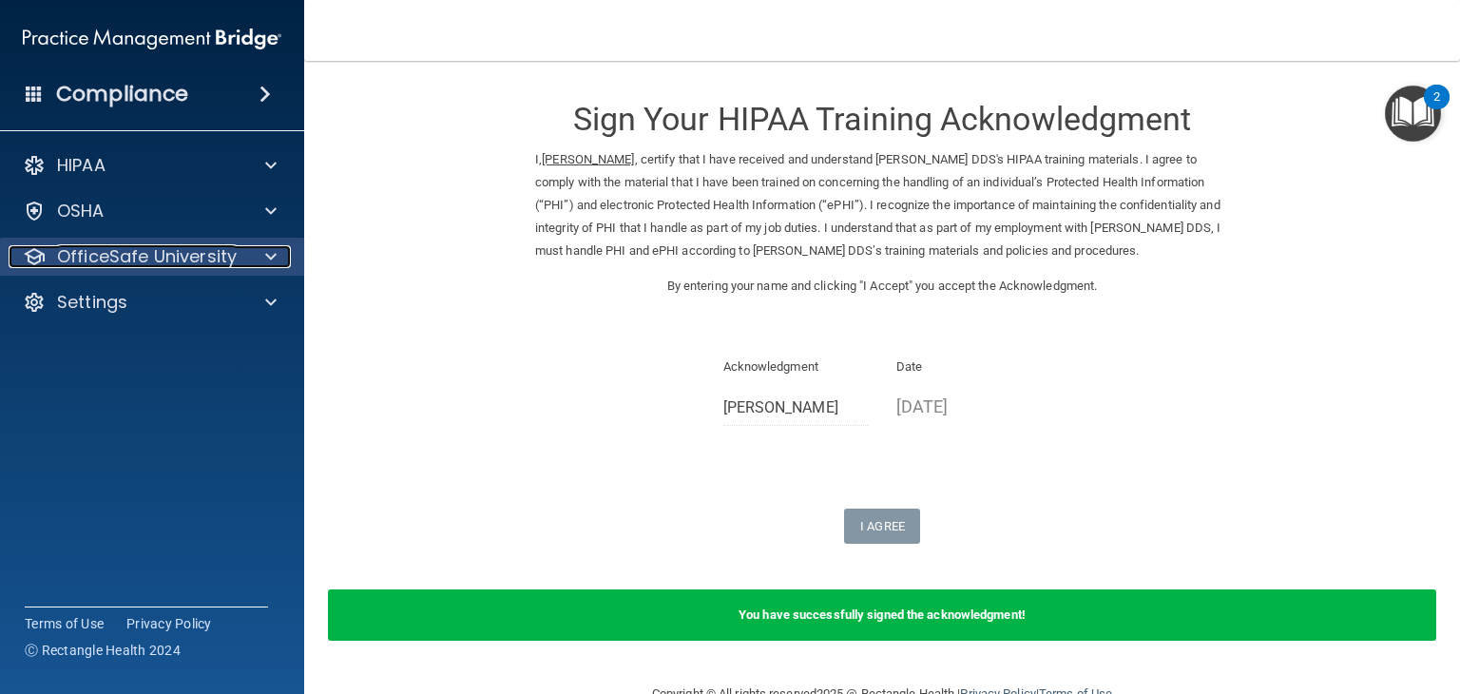
click at [81, 265] on p "OfficeSafe University" at bounding box center [147, 256] width 180 height 23
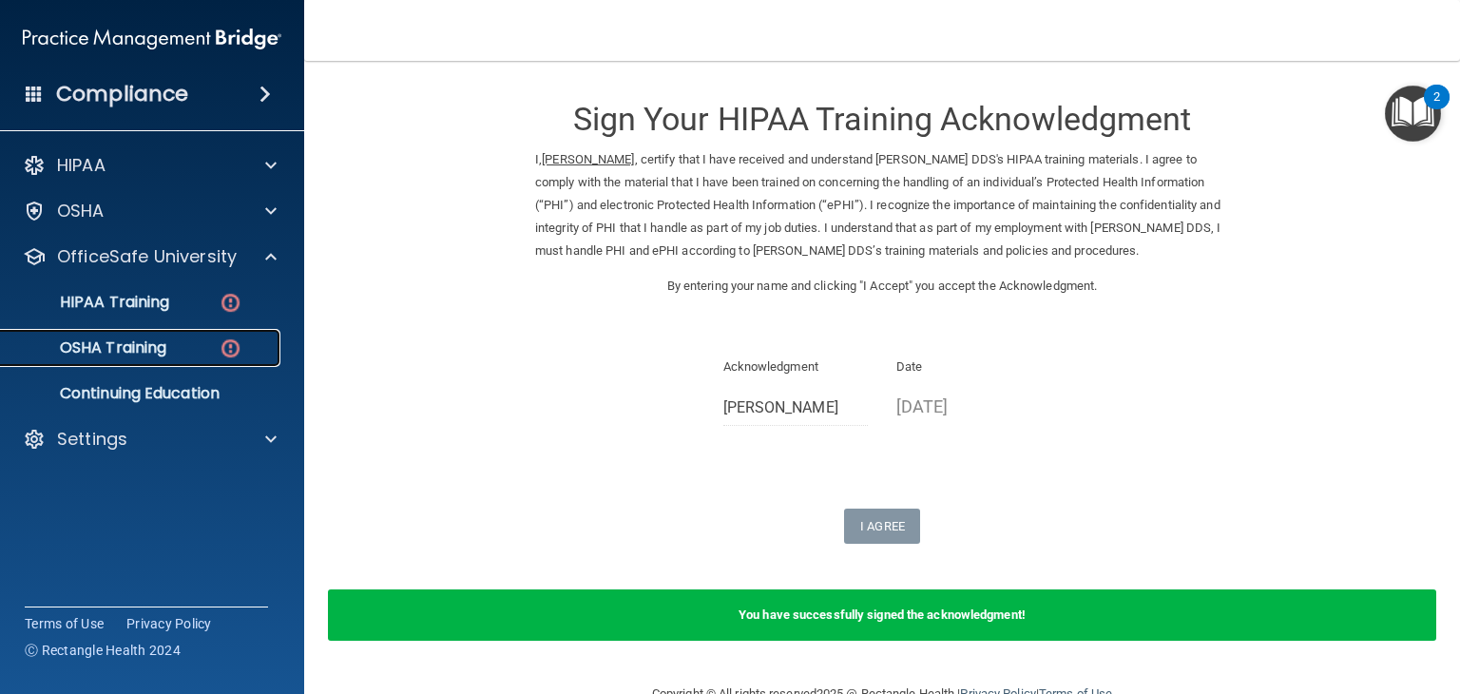
click at [80, 351] on p "OSHA Training" at bounding box center [89, 347] width 154 height 19
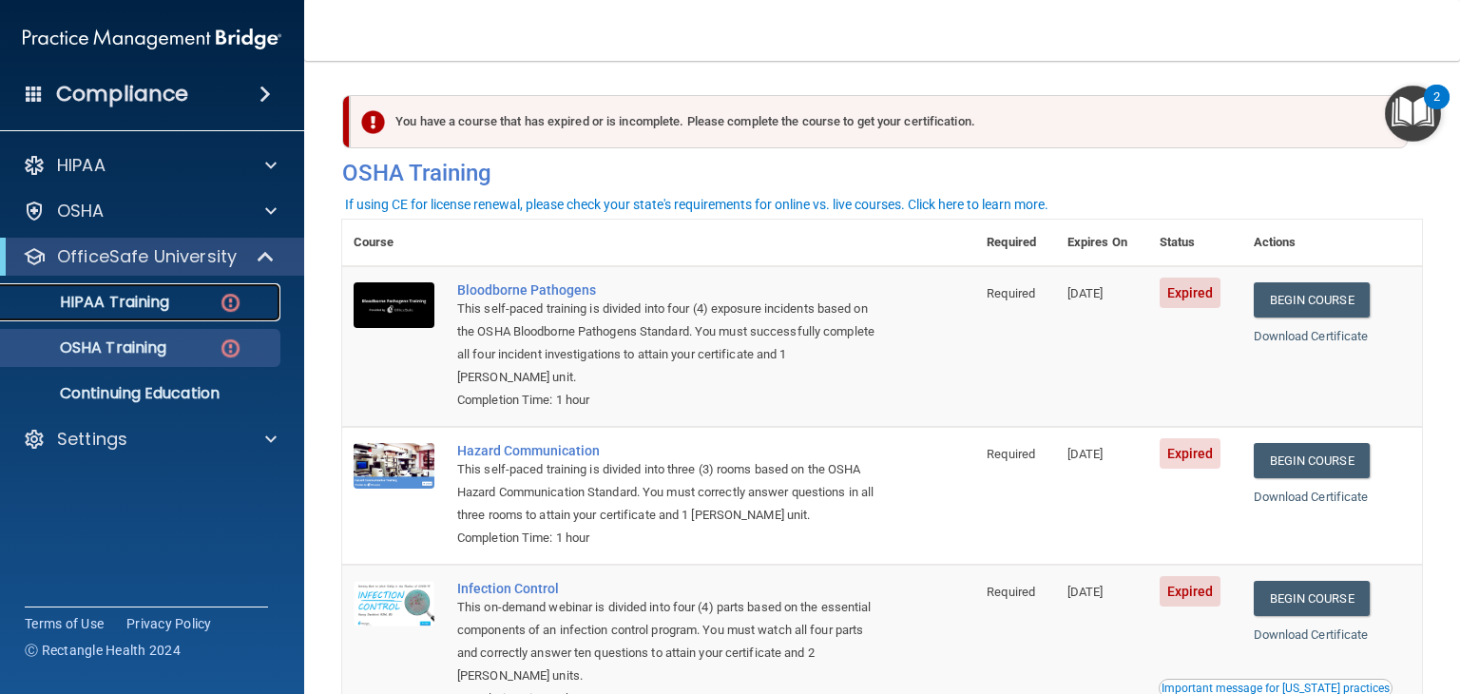
click at [84, 301] on p "HIPAA Training" at bounding box center [90, 302] width 157 height 19
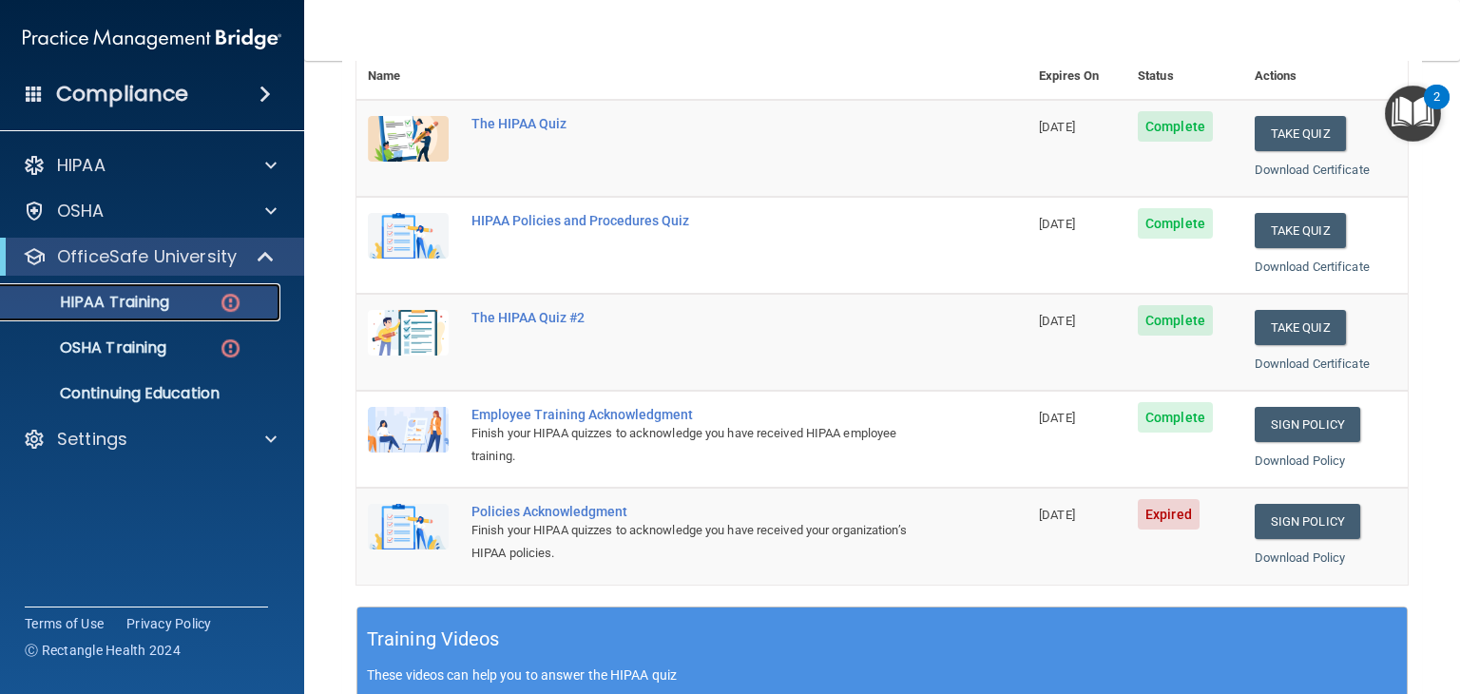
scroll to position [253, 0]
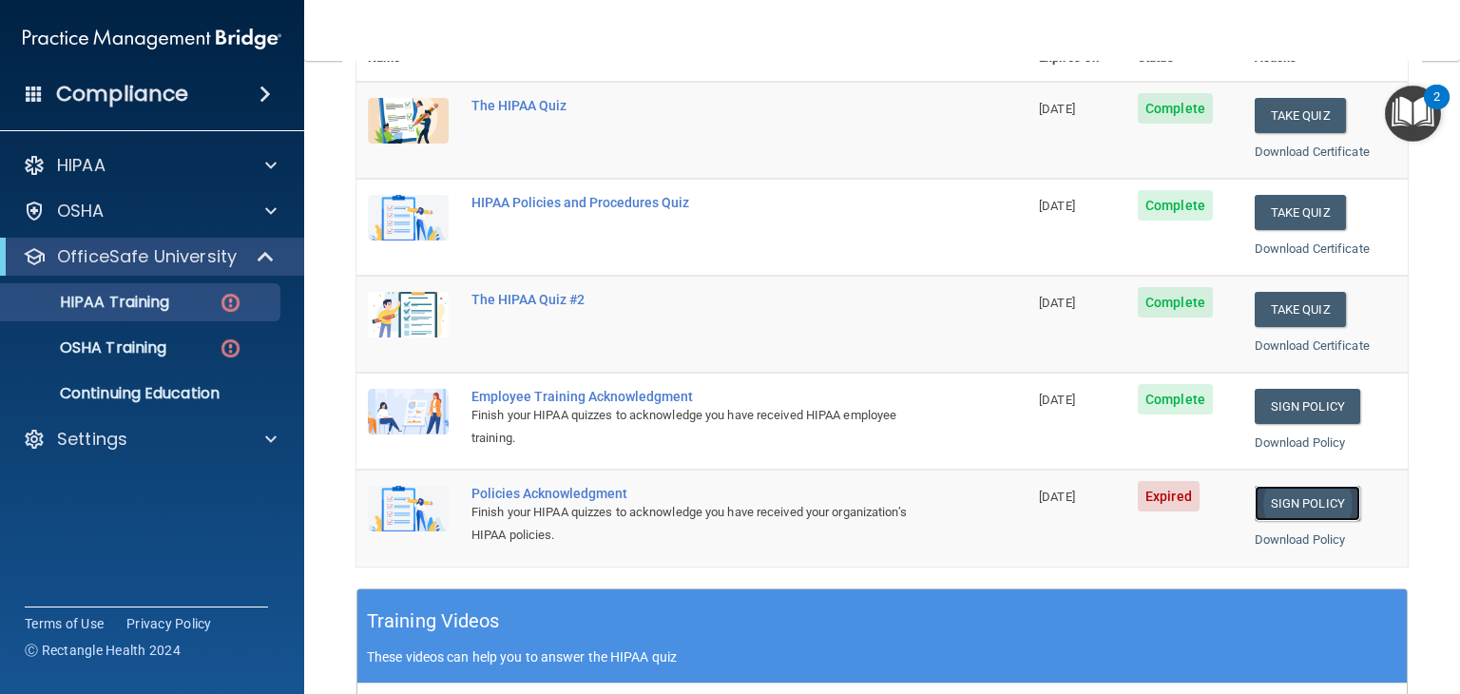
click at [1292, 498] on link "Sign Policy" at bounding box center [1308, 503] width 106 height 35
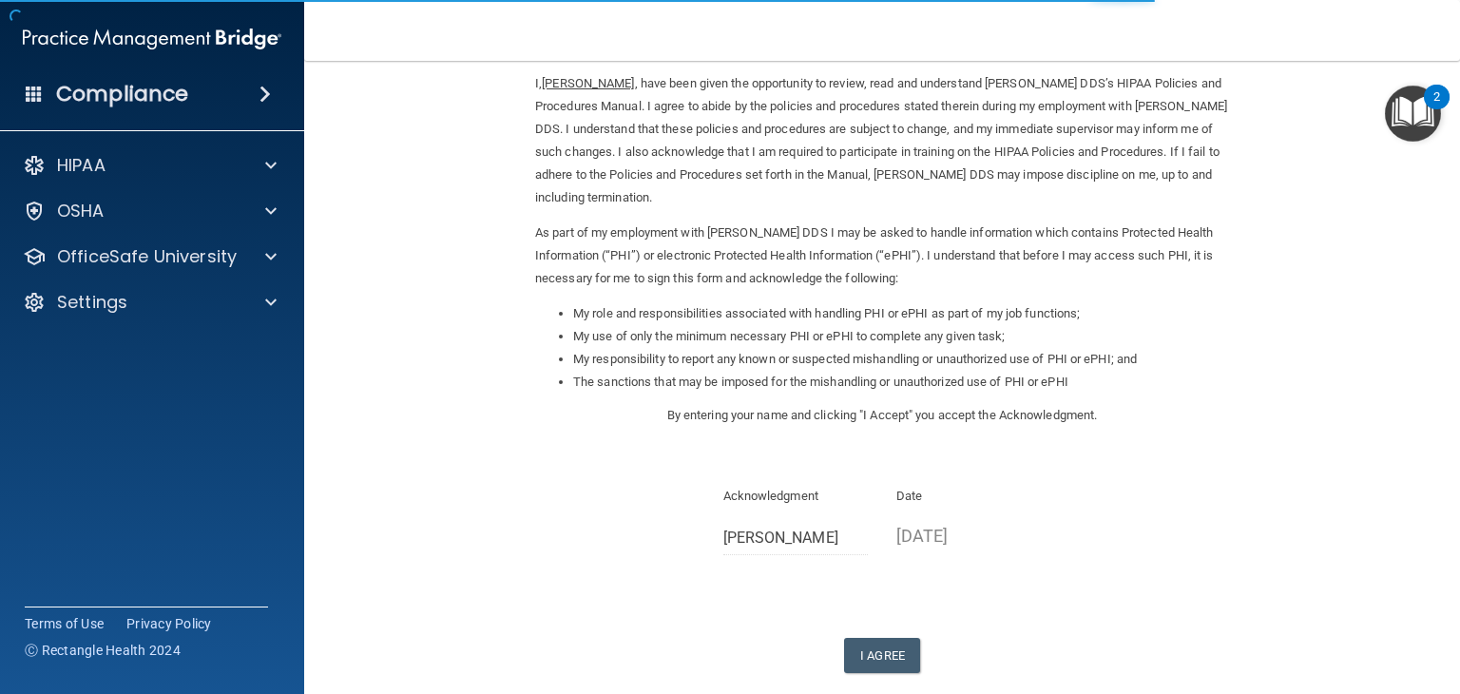
scroll to position [139, 0]
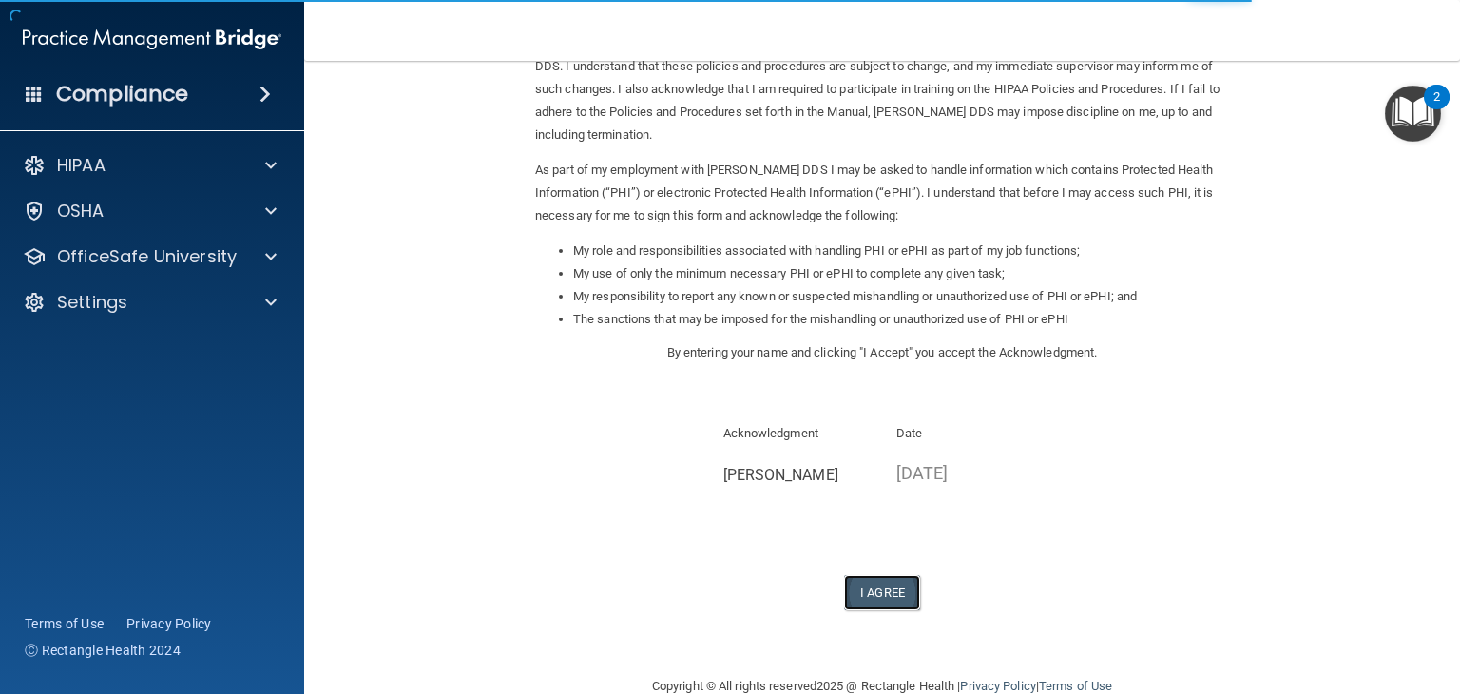
click at [884, 590] on button "I Agree" at bounding box center [882, 592] width 76 height 35
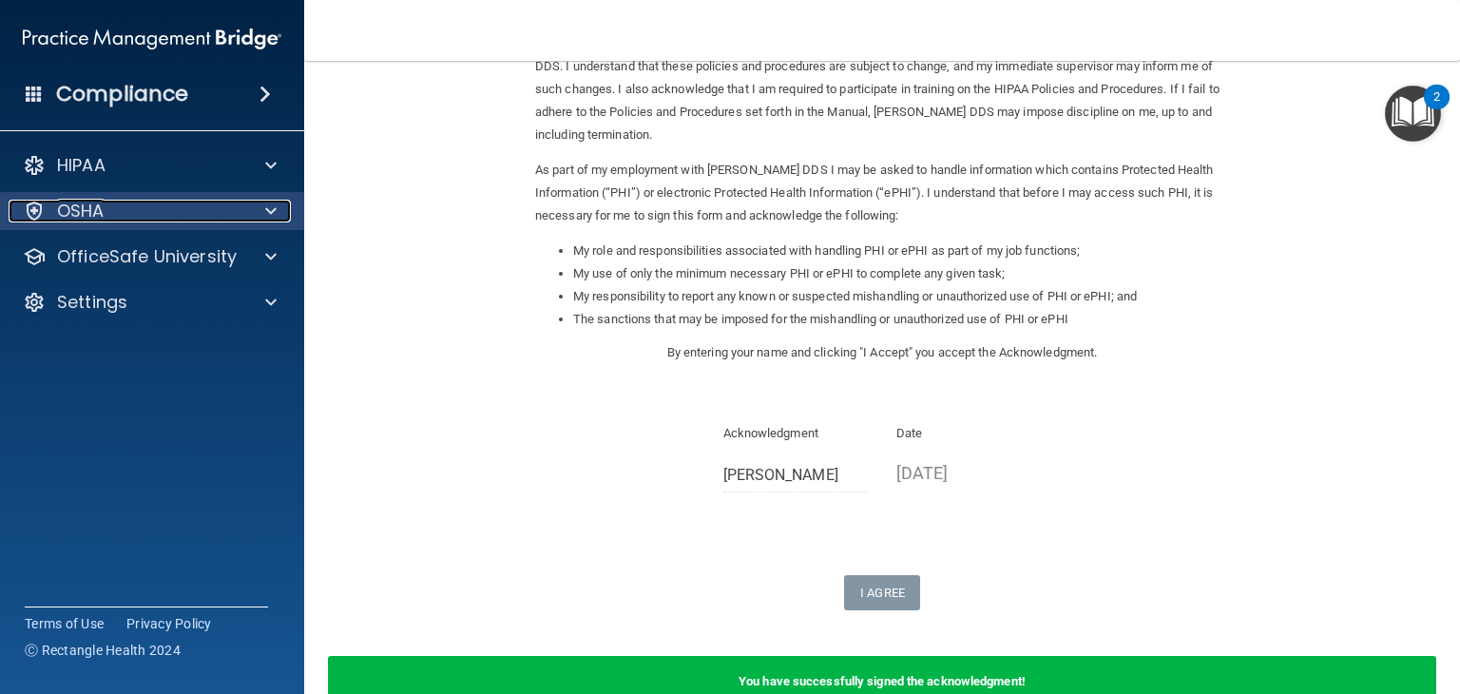
click at [74, 210] on p "OSHA" at bounding box center [81, 211] width 48 height 23
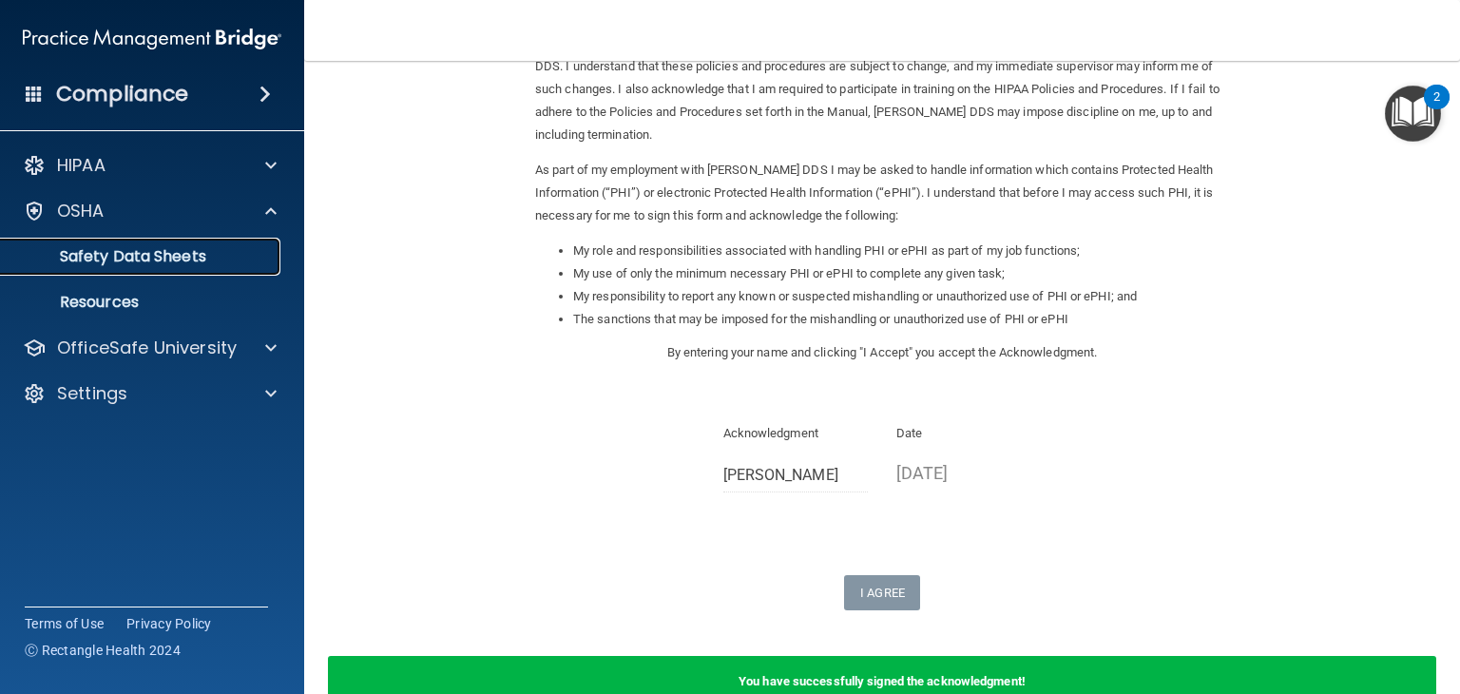
click at [79, 255] on p "Safety Data Sheets" at bounding box center [141, 256] width 259 height 19
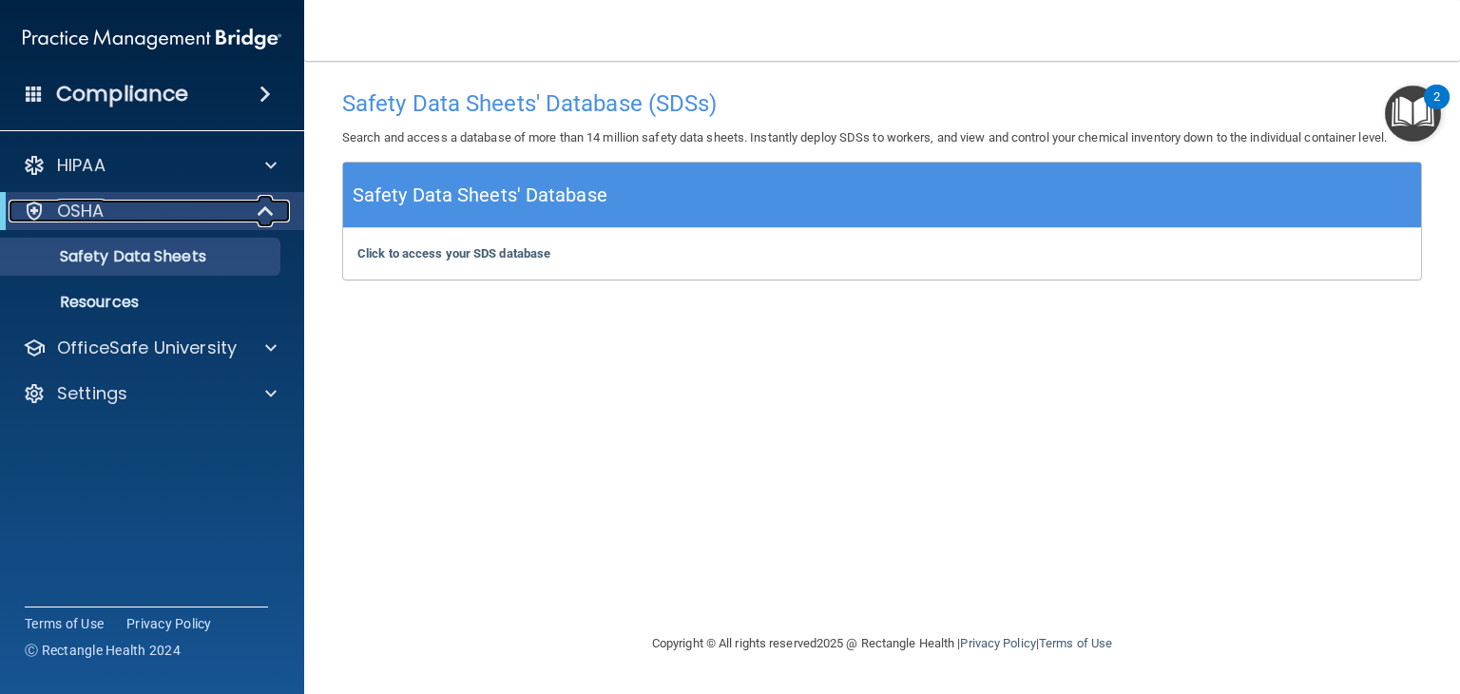
click at [80, 219] on p "OSHA" at bounding box center [81, 211] width 48 height 23
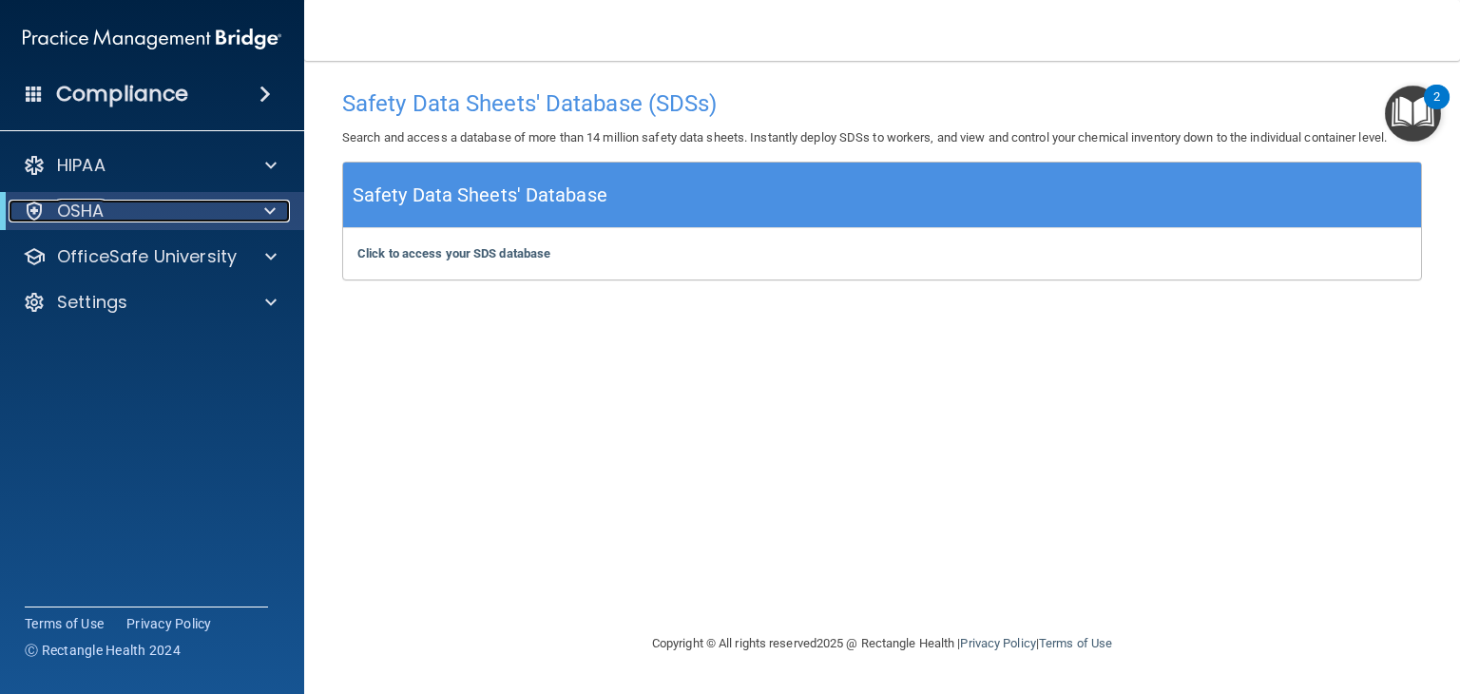
click at [82, 206] on p "OSHA" at bounding box center [81, 211] width 48 height 23
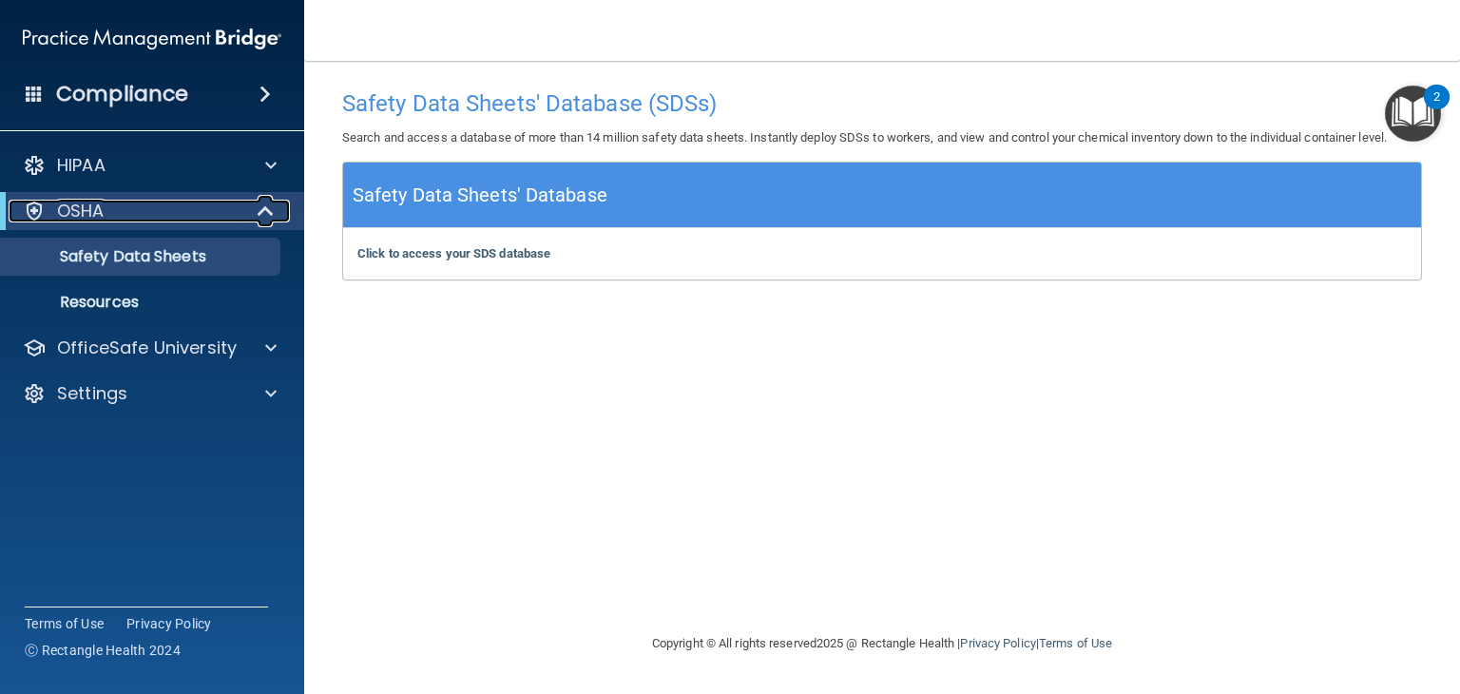
click at [261, 208] on span at bounding box center [267, 211] width 16 height 23
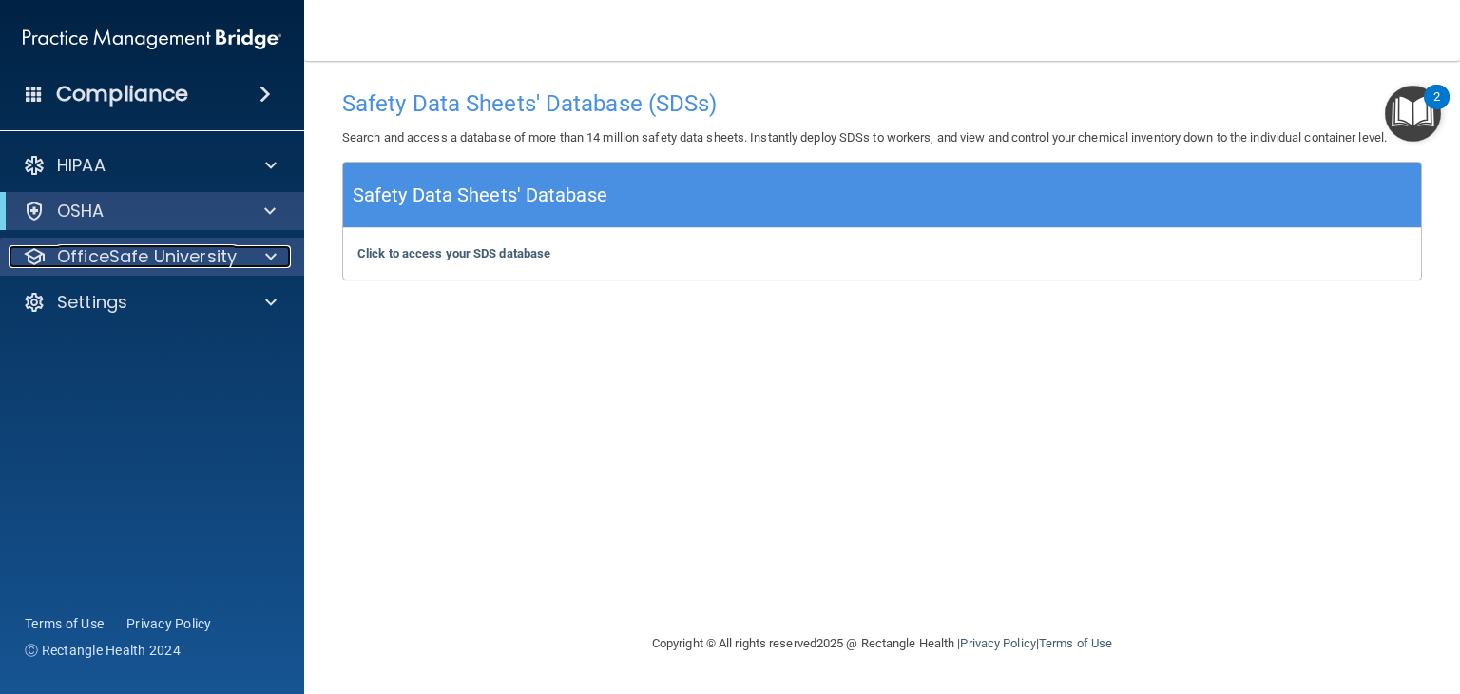
click at [143, 259] on p "OfficeSafe University" at bounding box center [147, 256] width 180 height 23
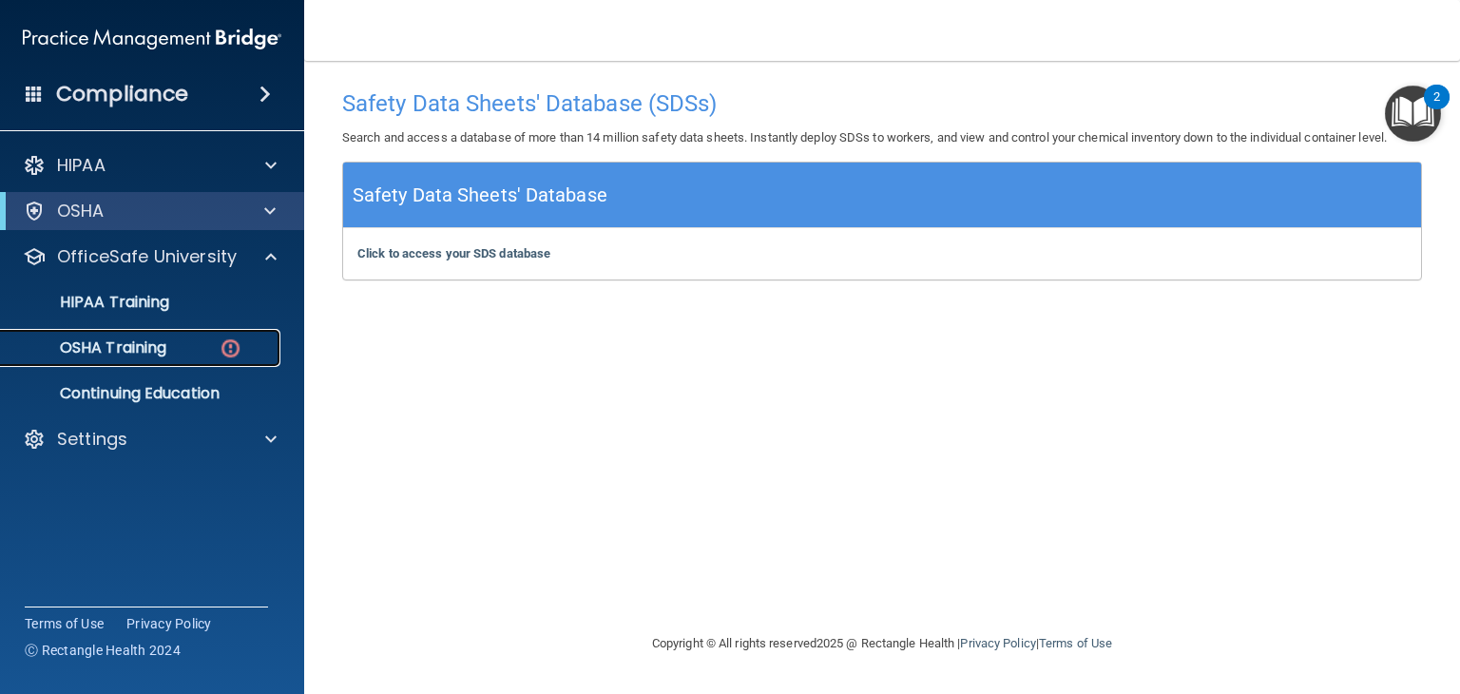
click at [104, 352] on p "OSHA Training" at bounding box center [89, 347] width 154 height 19
